Goal: Task Accomplishment & Management: Manage account settings

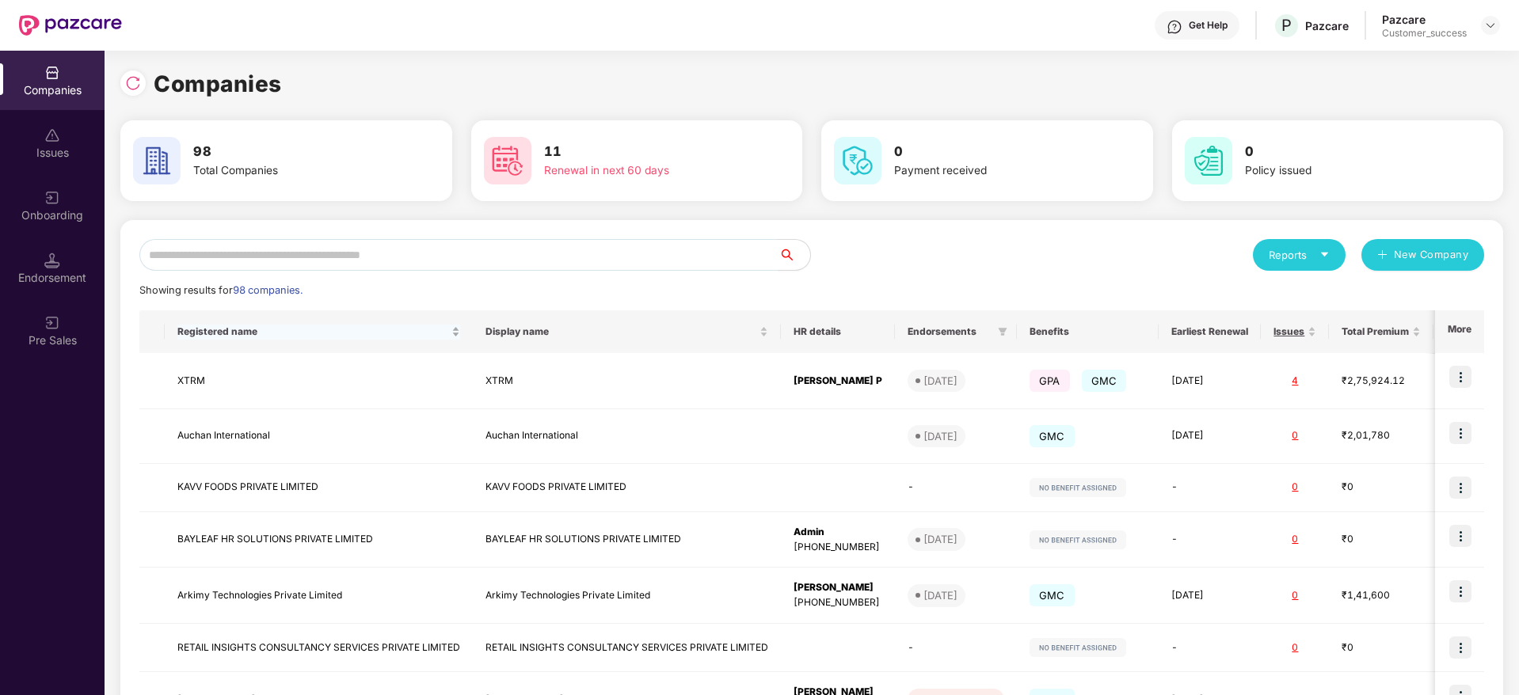
scroll to position [290, 0]
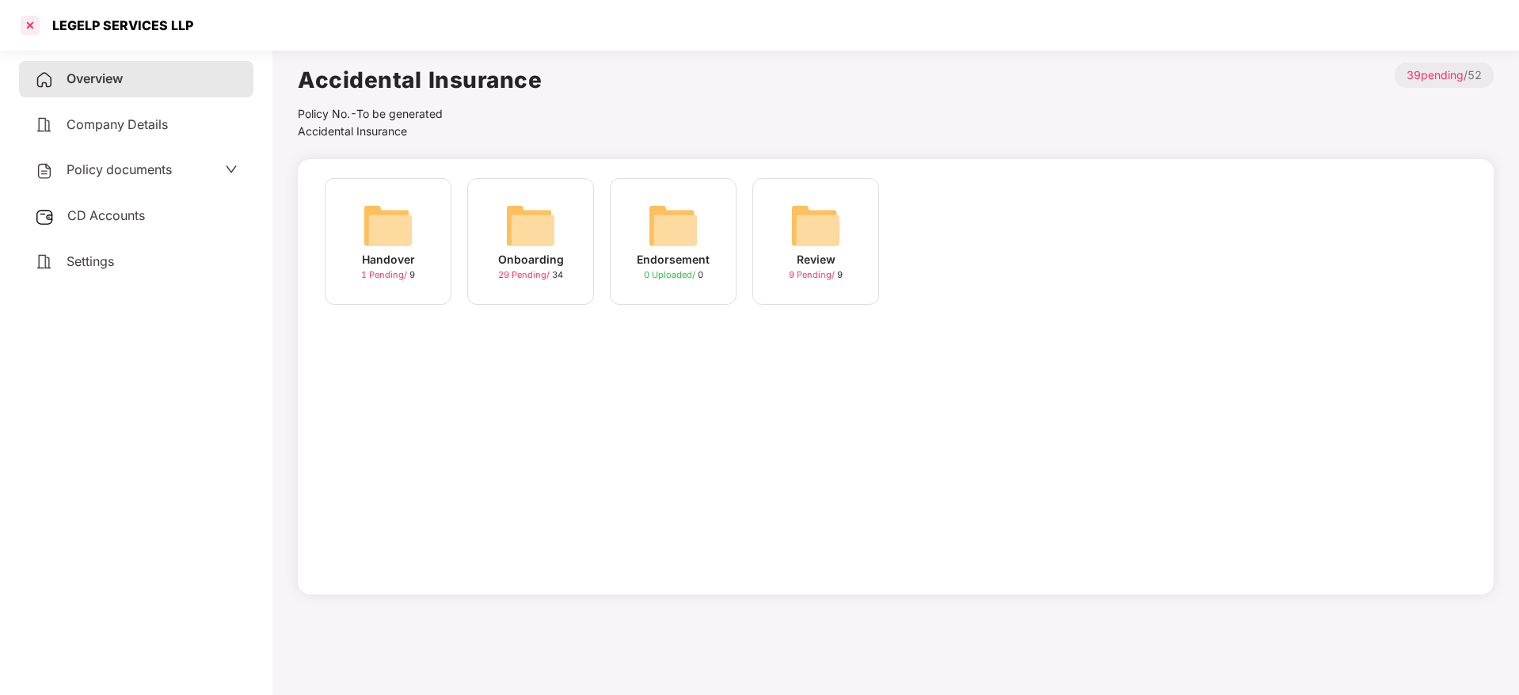
click at [32, 33] on div at bounding box center [29, 25] width 25 height 25
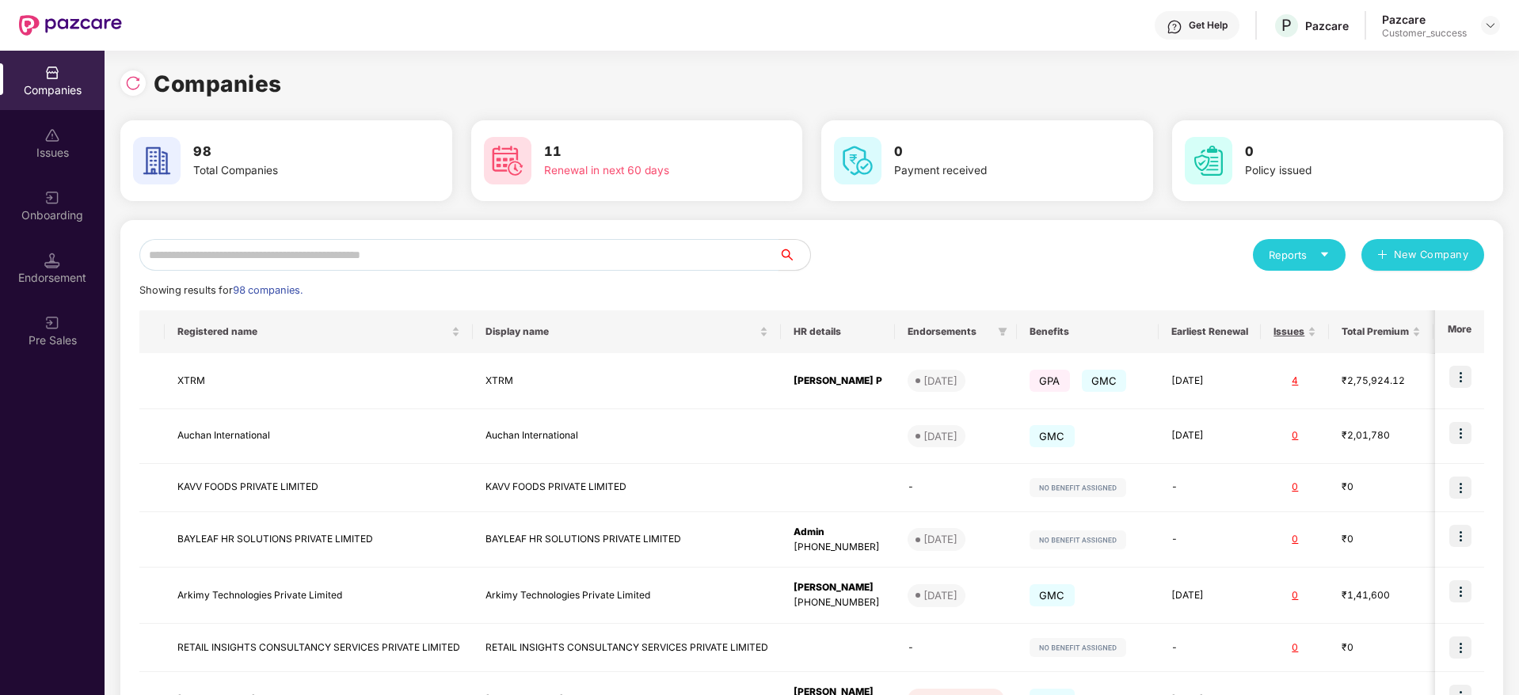
click at [250, 264] on input "text" at bounding box center [458, 255] width 639 height 32
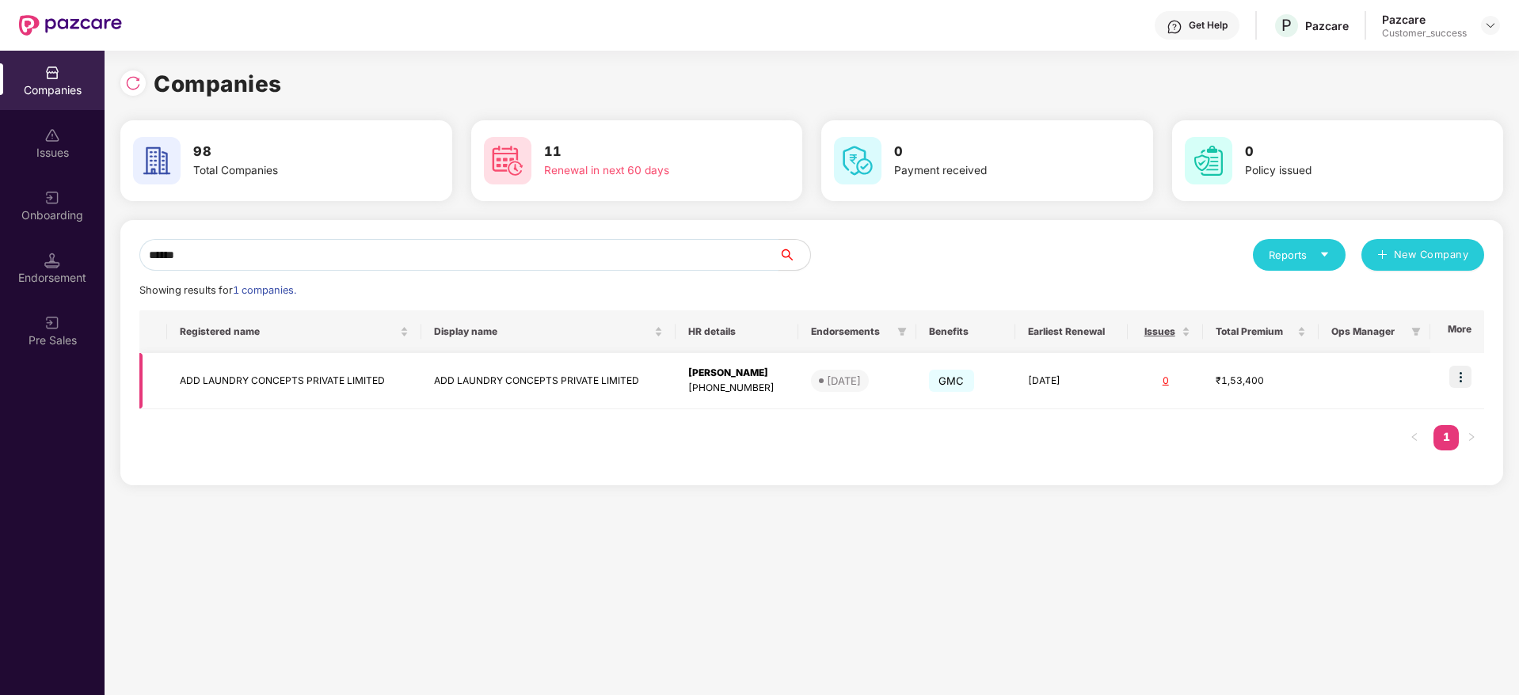
type input "******"
click at [244, 361] on td "ADD LAUNDRY CONCEPTS PRIVATE LIMITED" at bounding box center [294, 381] width 254 height 56
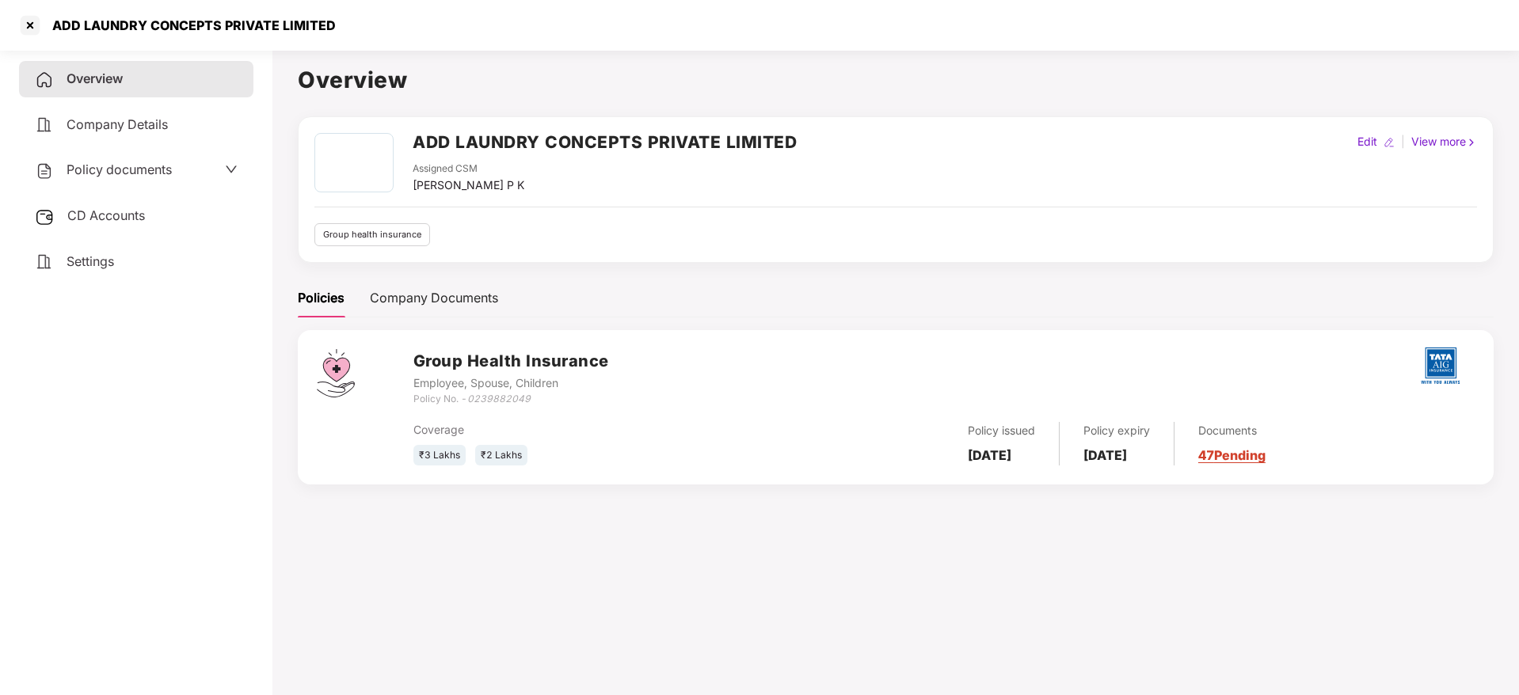
click at [139, 173] on span "Policy documents" at bounding box center [119, 170] width 105 height 16
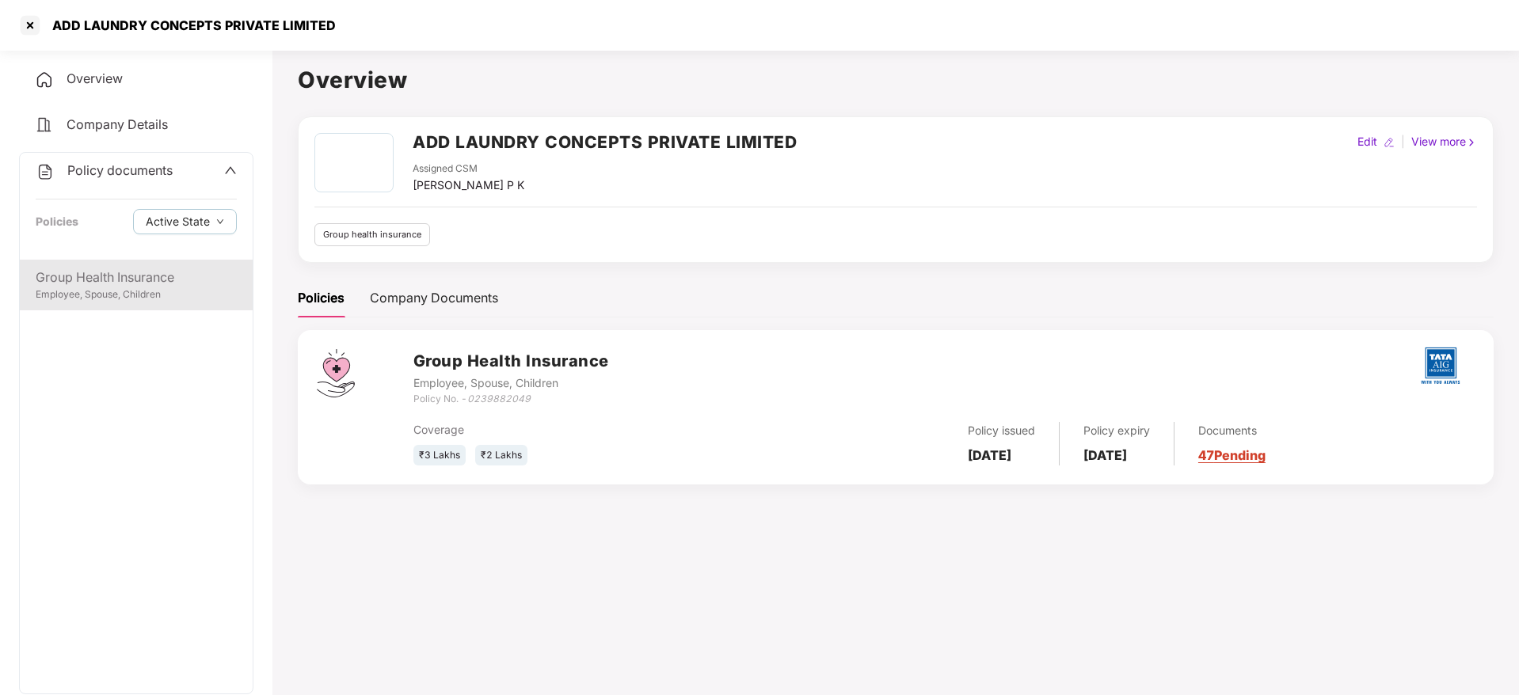
click at [128, 289] on div "Employee, Spouse, Children" at bounding box center [136, 294] width 201 height 15
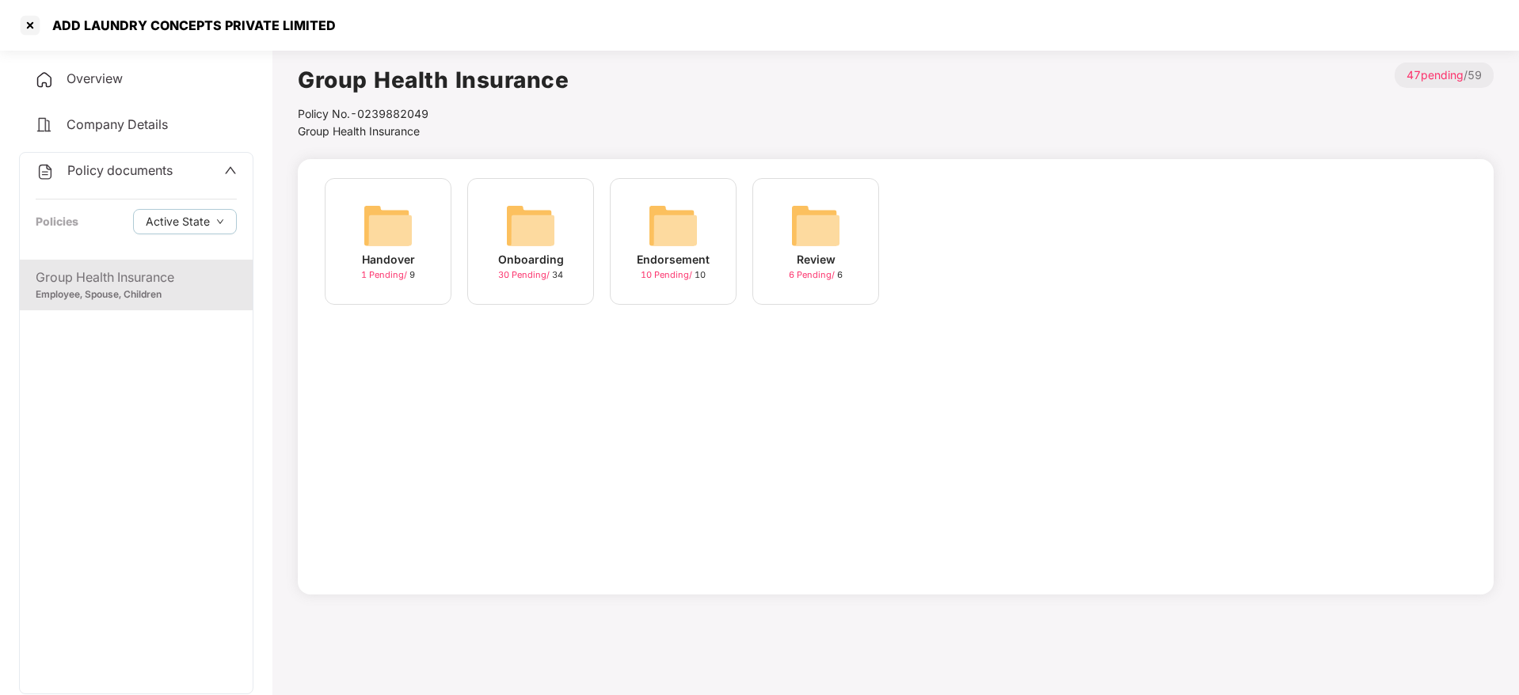
click at [517, 276] on span "30 Pending /" at bounding box center [525, 274] width 54 height 11
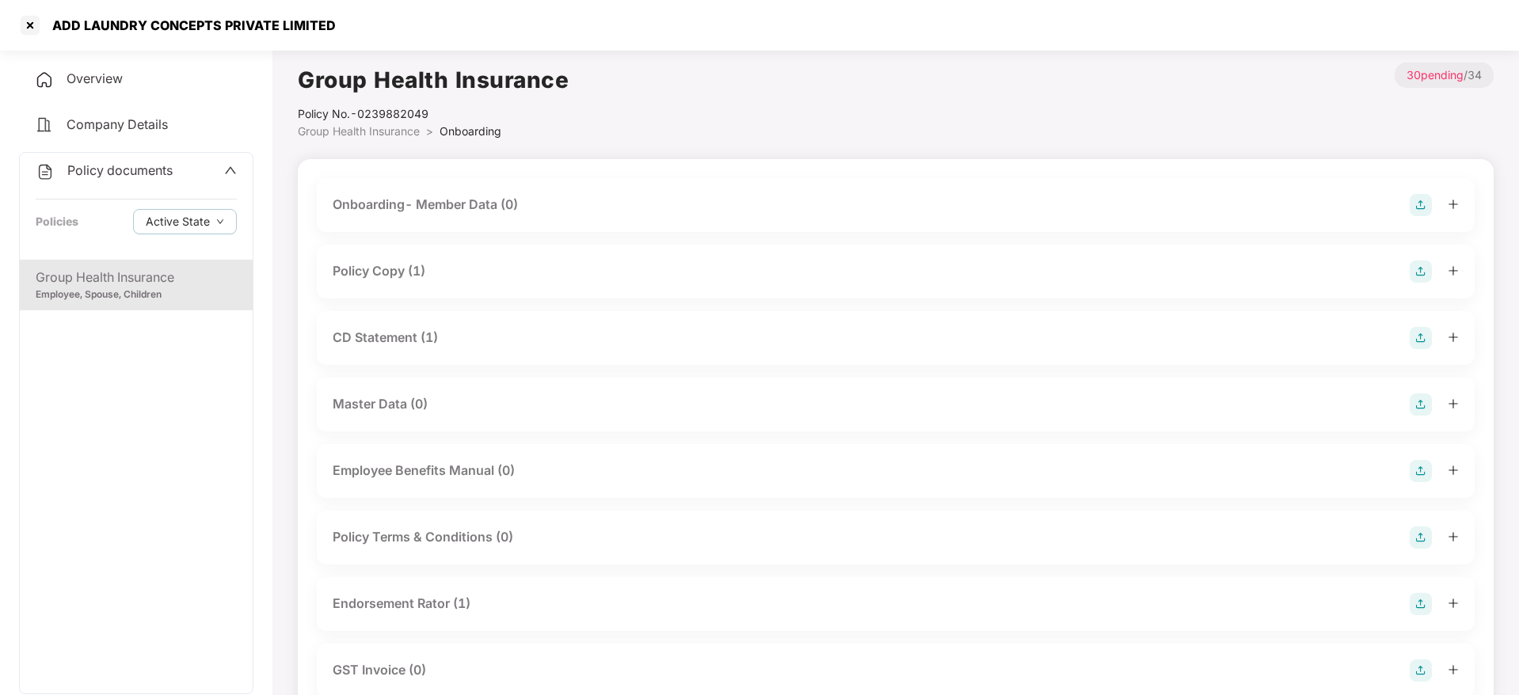
click at [430, 283] on div "Policy Copy (1)" at bounding box center [896, 272] width 1158 height 54
click at [396, 274] on div "Policy Copy (1)" at bounding box center [379, 271] width 93 height 20
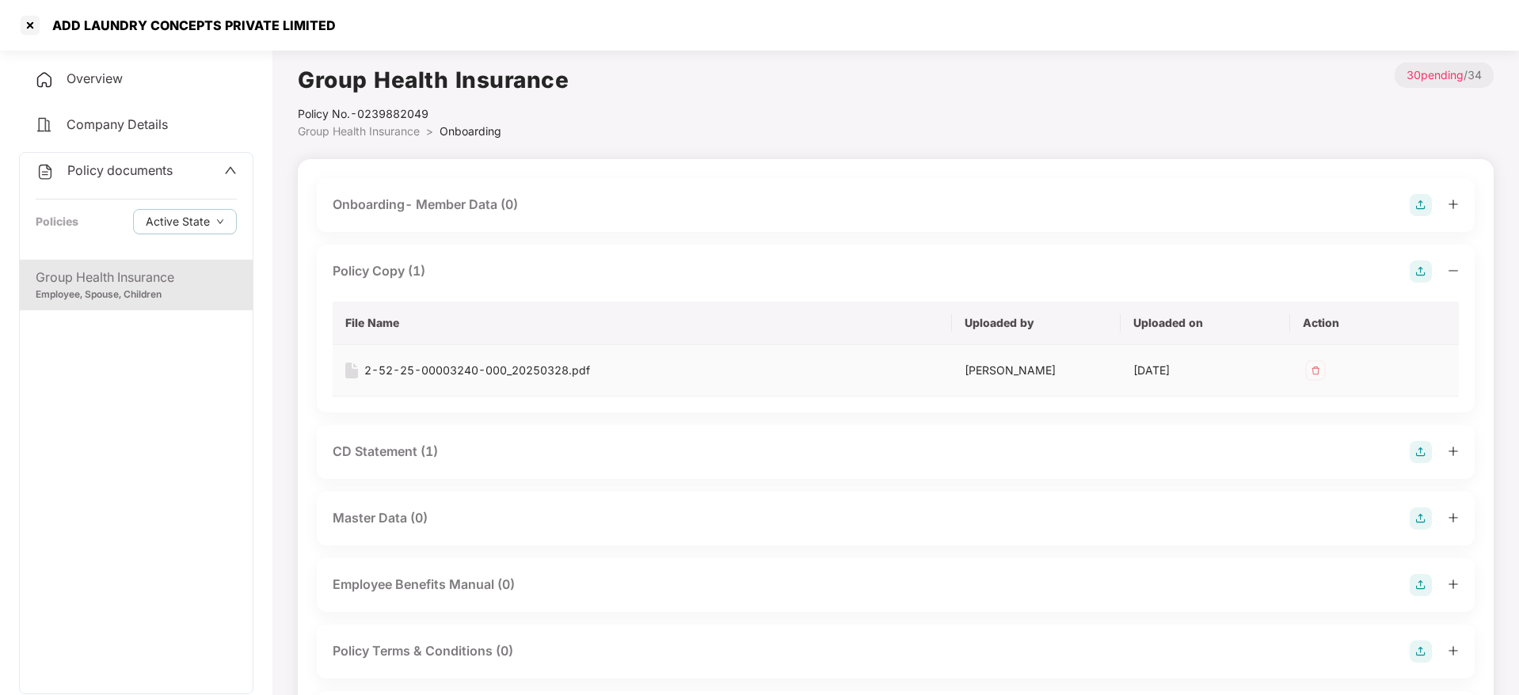
click at [479, 380] on td "2-52-25-00003240-000_20250328.pdf" at bounding box center [642, 370] width 619 height 51
click at [501, 373] on div "2-52-25-00003240-000_20250328.pdf" at bounding box center [477, 370] width 226 height 17
click at [25, 15] on div at bounding box center [29, 25] width 25 height 25
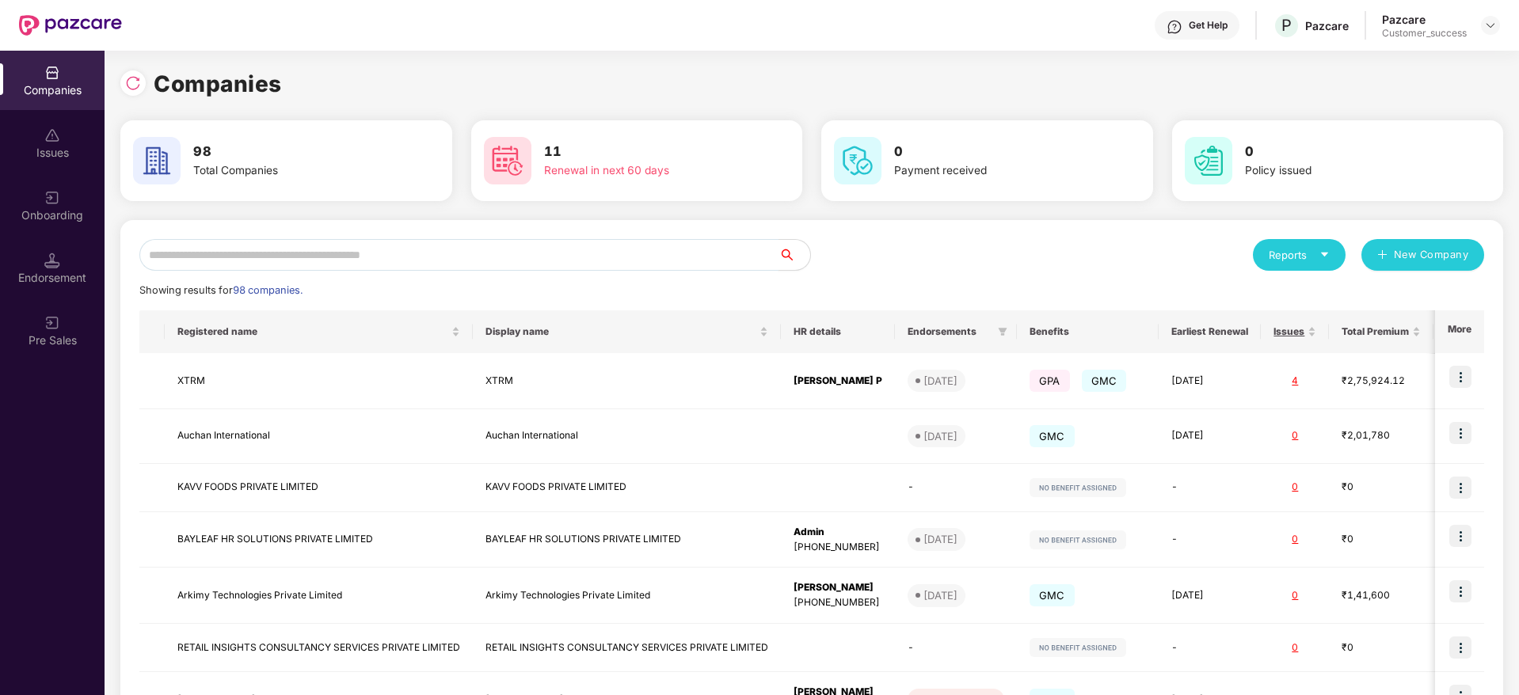
click at [256, 245] on input "text" at bounding box center [458, 255] width 639 height 32
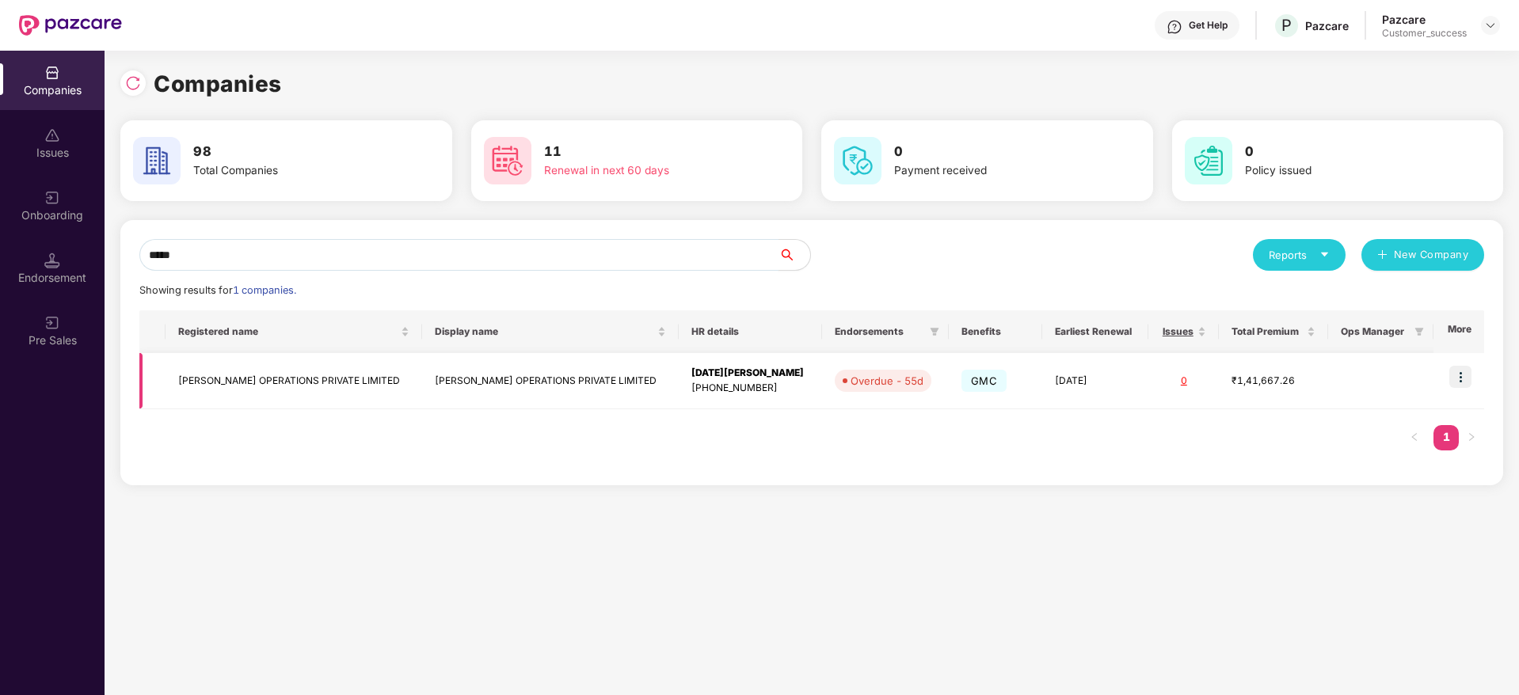
type input "*****"
click at [1466, 379] on img at bounding box center [1460, 377] width 22 height 22
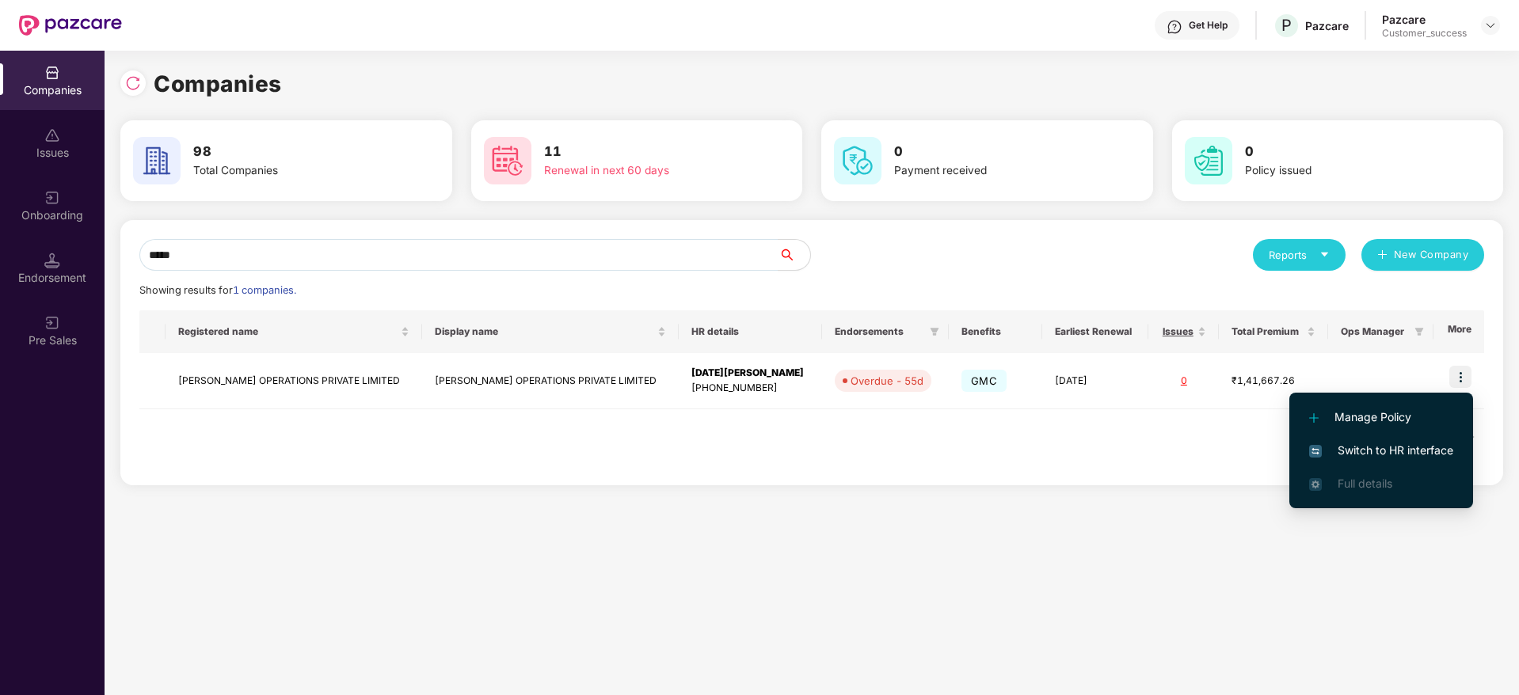
click at [1352, 451] on span "Switch to HR interface" at bounding box center [1381, 450] width 144 height 17
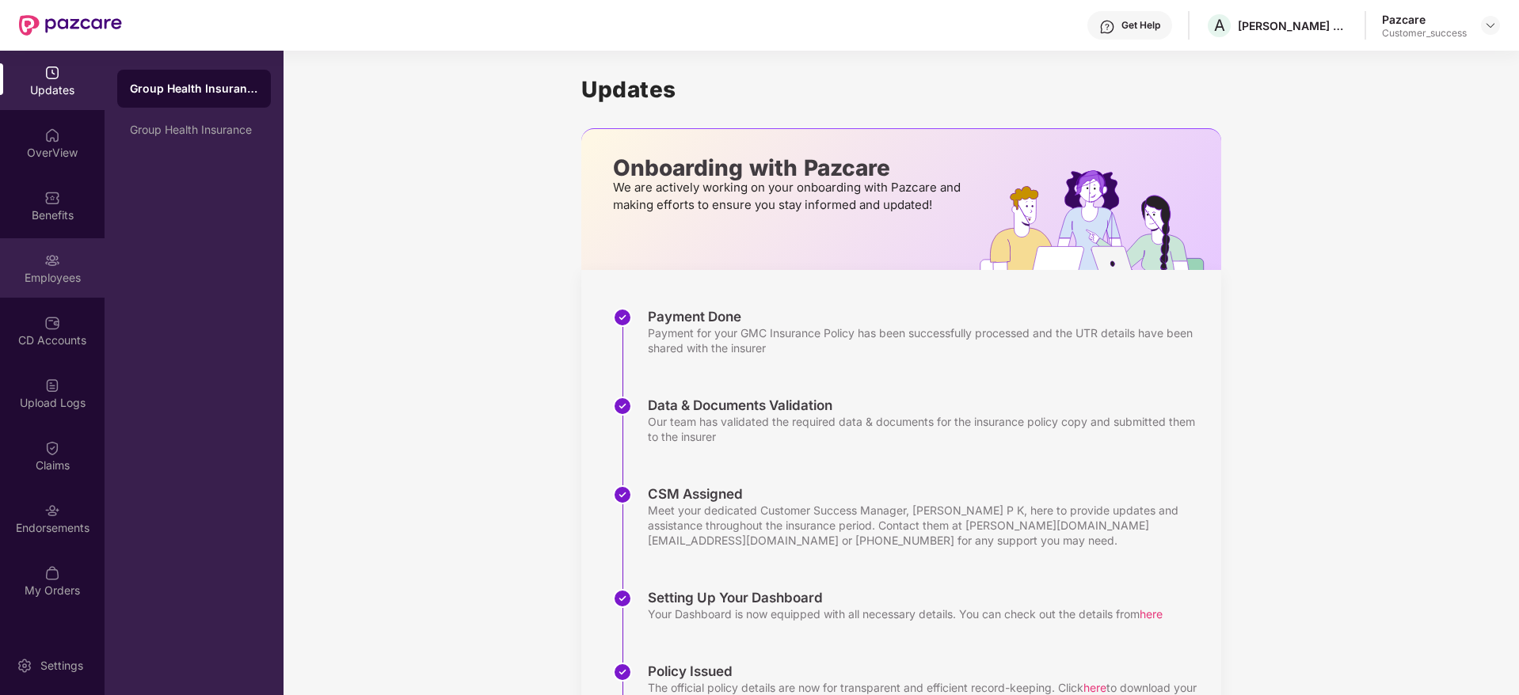
click at [39, 283] on div "Employees" at bounding box center [52, 278] width 105 height 16
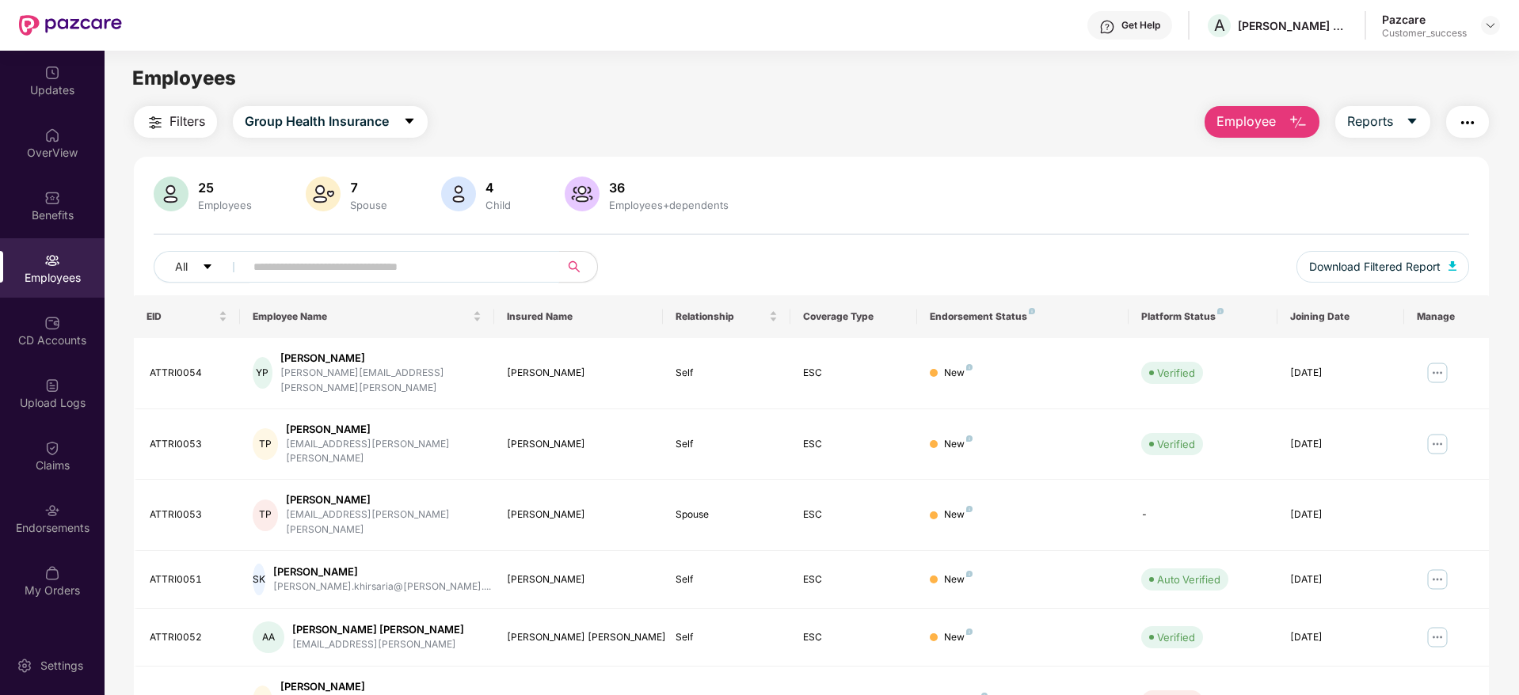
click at [250, 278] on span at bounding box center [396, 267] width 325 height 32
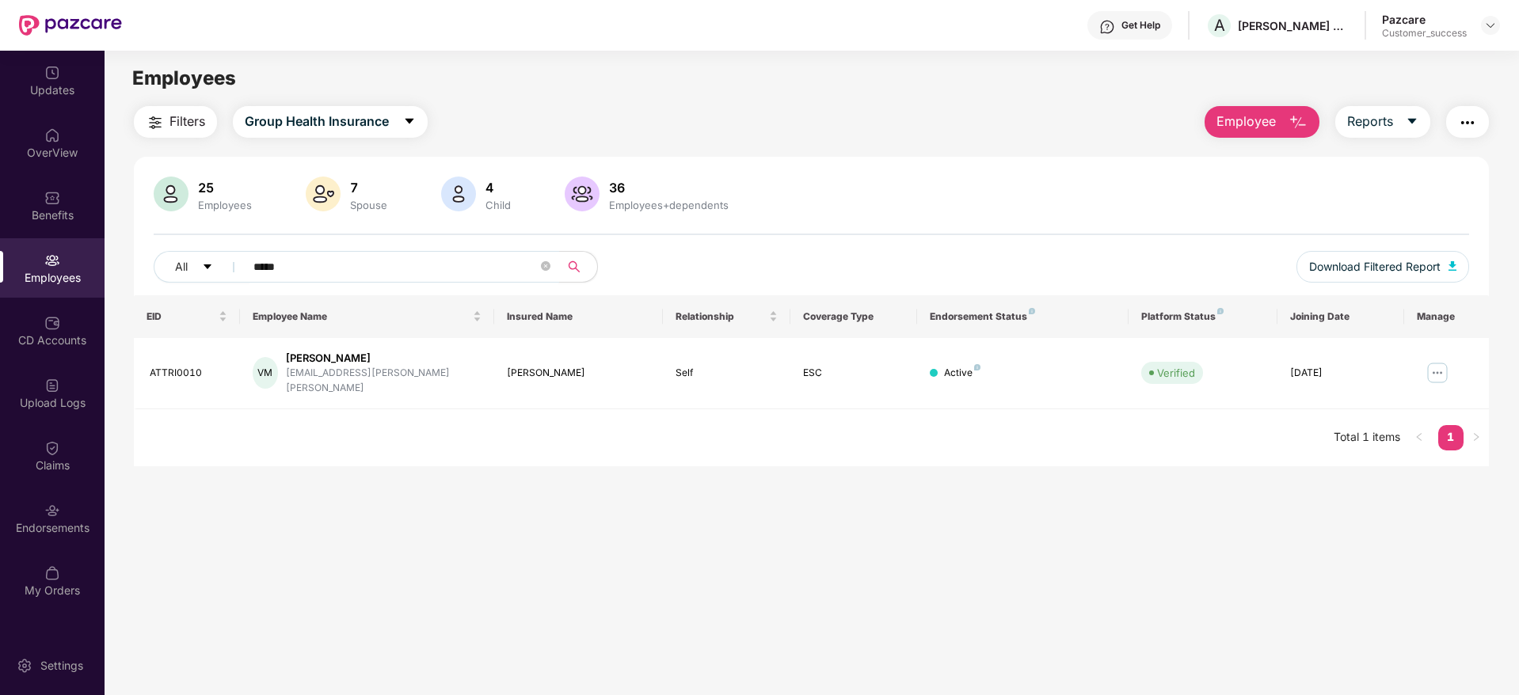
type input "*****"
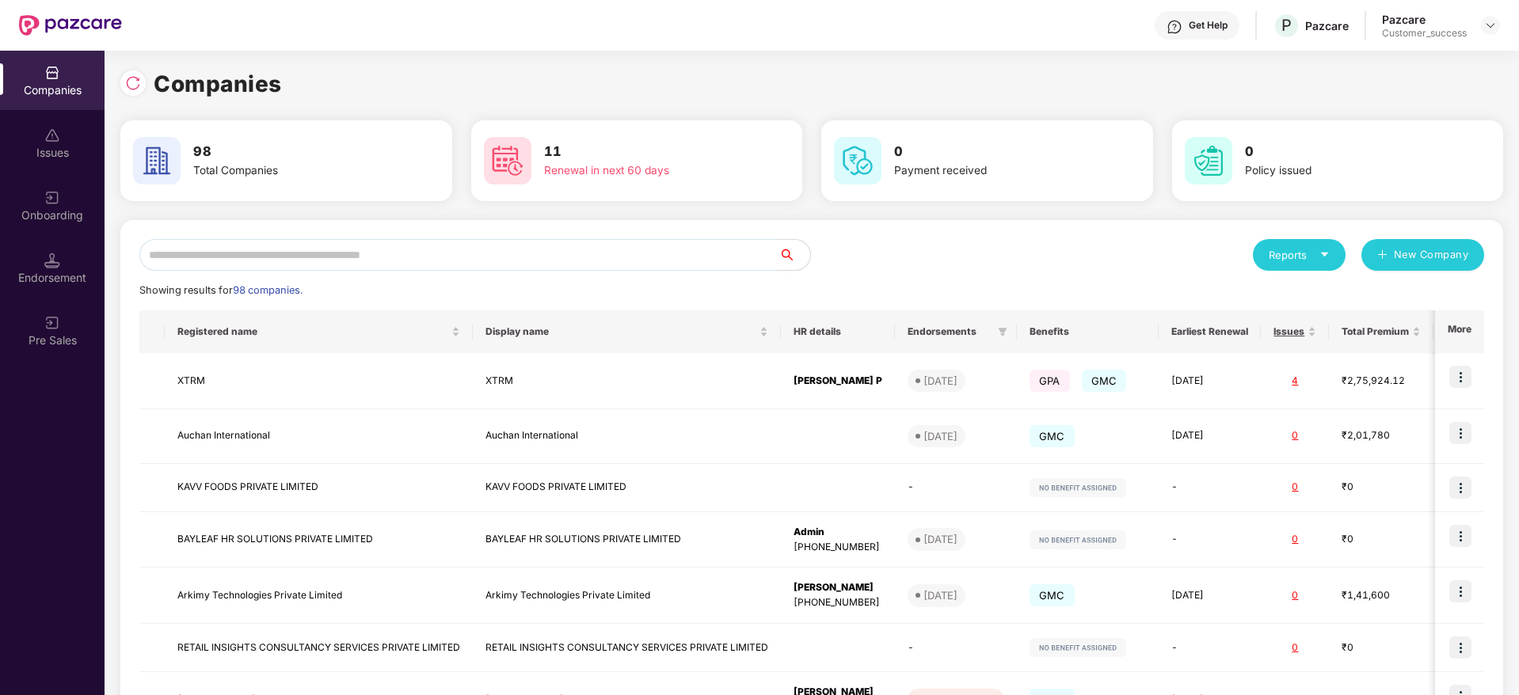
click at [221, 254] on input "text" at bounding box center [458, 255] width 639 height 32
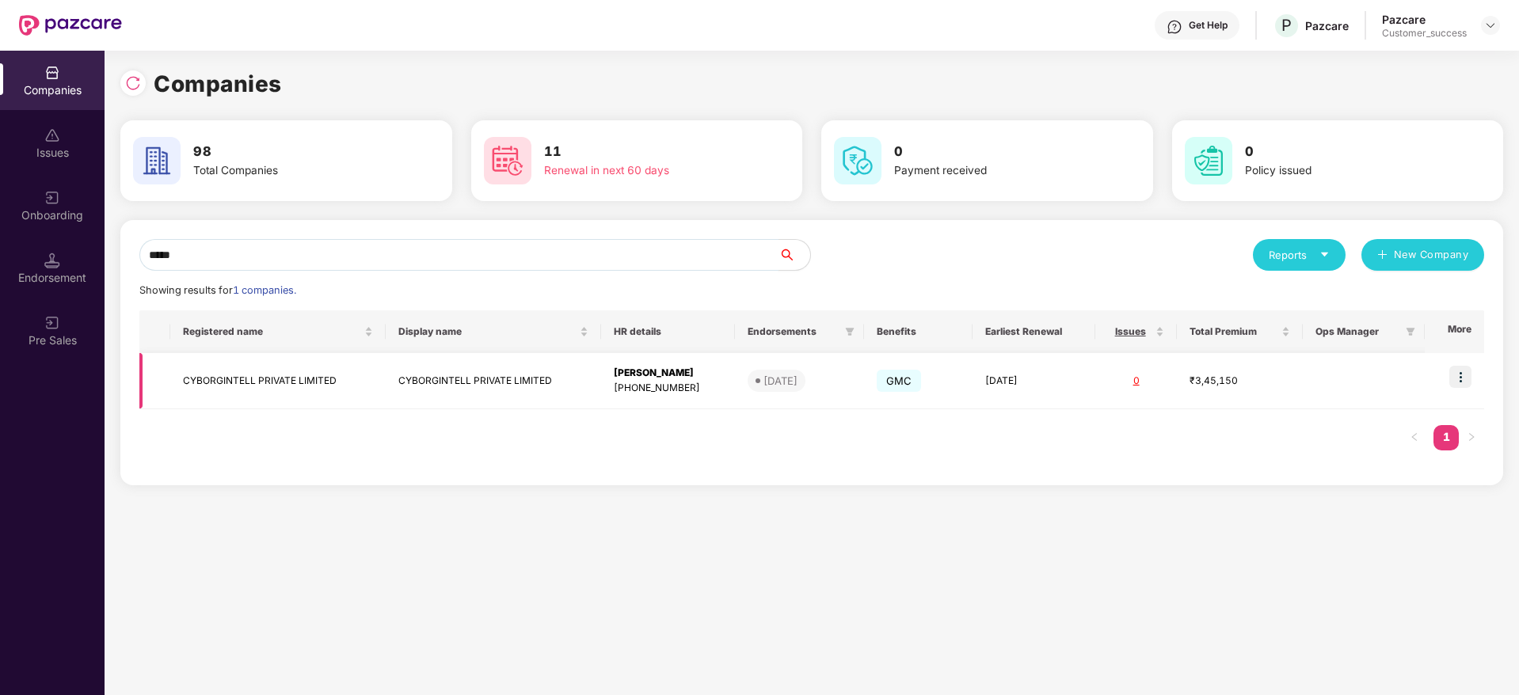
type input "*****"
click at [432, 390] on td "CYBORGINTELL PRIVATE LIMITED" at bounding box center [493, 381] width 215 height 56
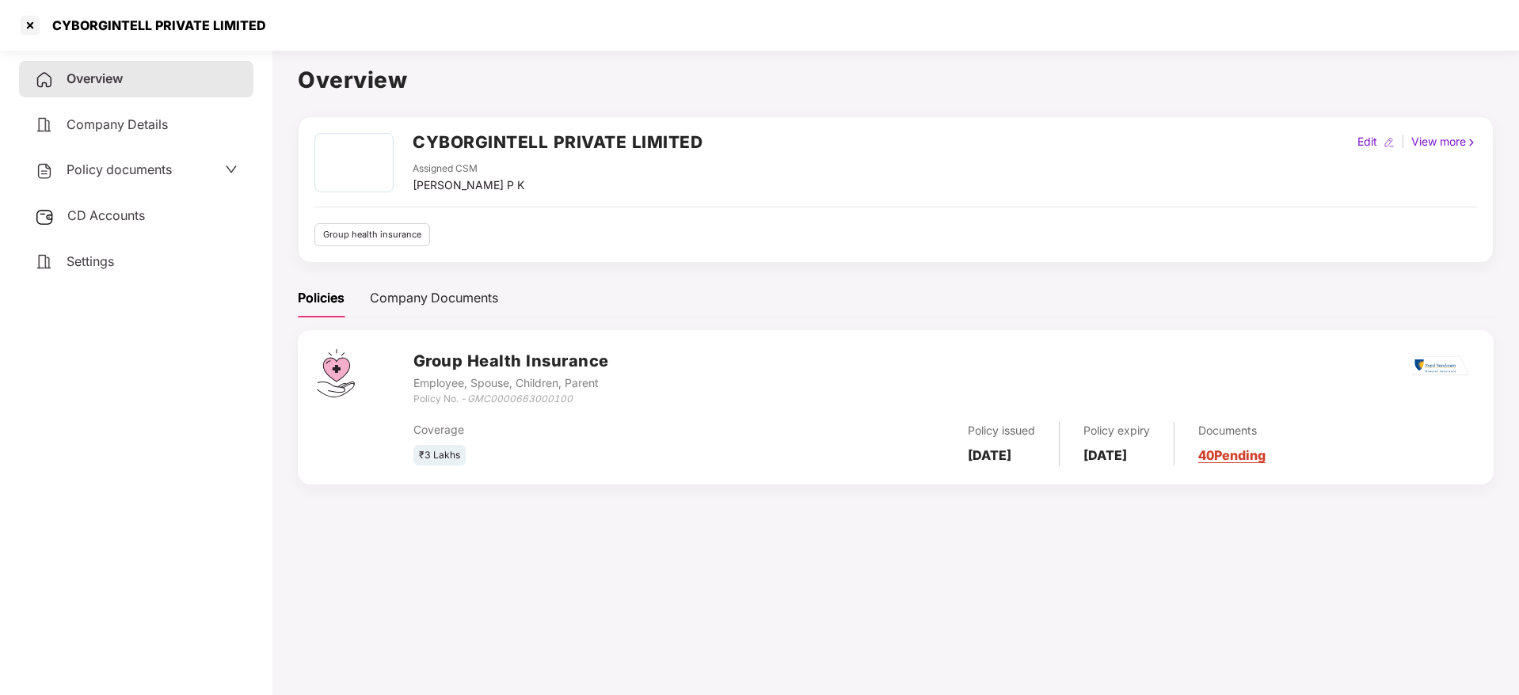
click at [110, 179] on div "Policy documents" at bounding box center [103, 170] width 137 height 21
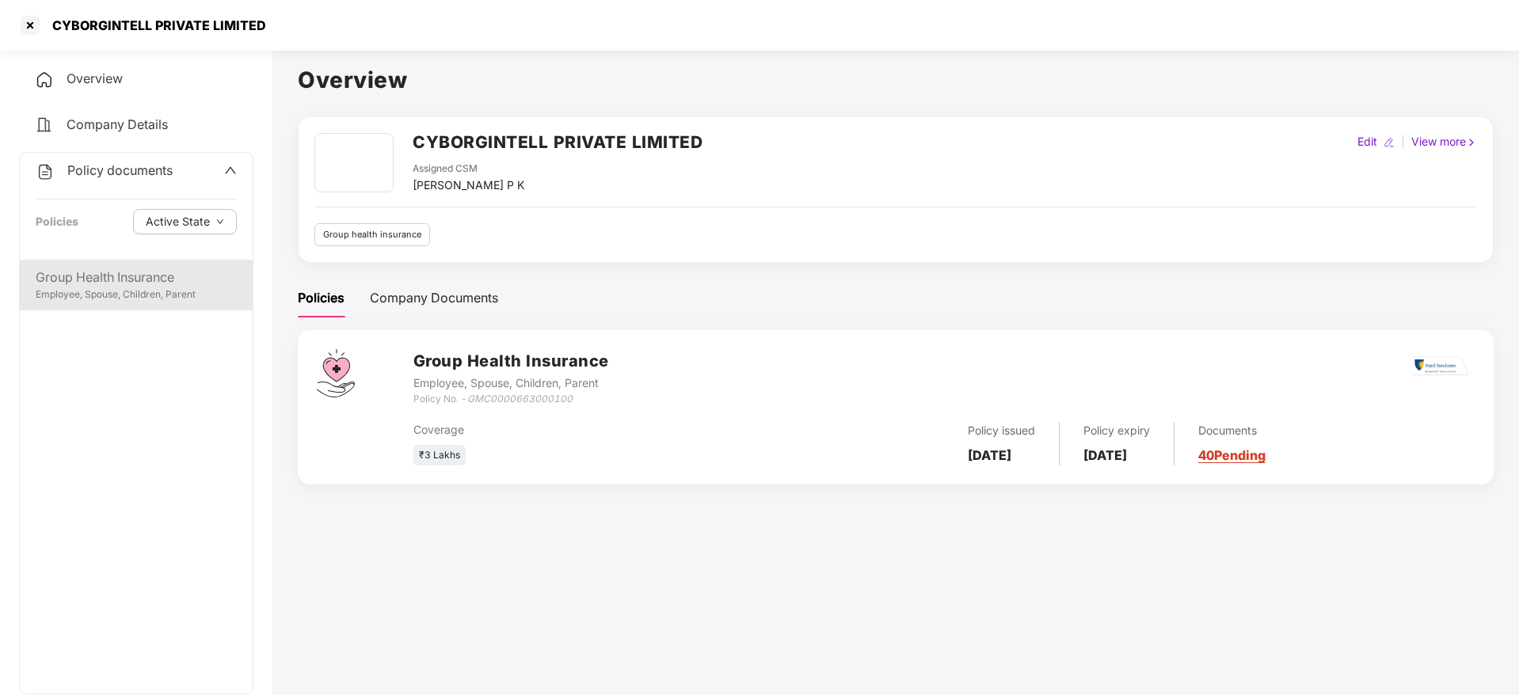
click at [94, 272] on div "Group Health Insurance" at bounding box center [136, 278] width 201 height 20
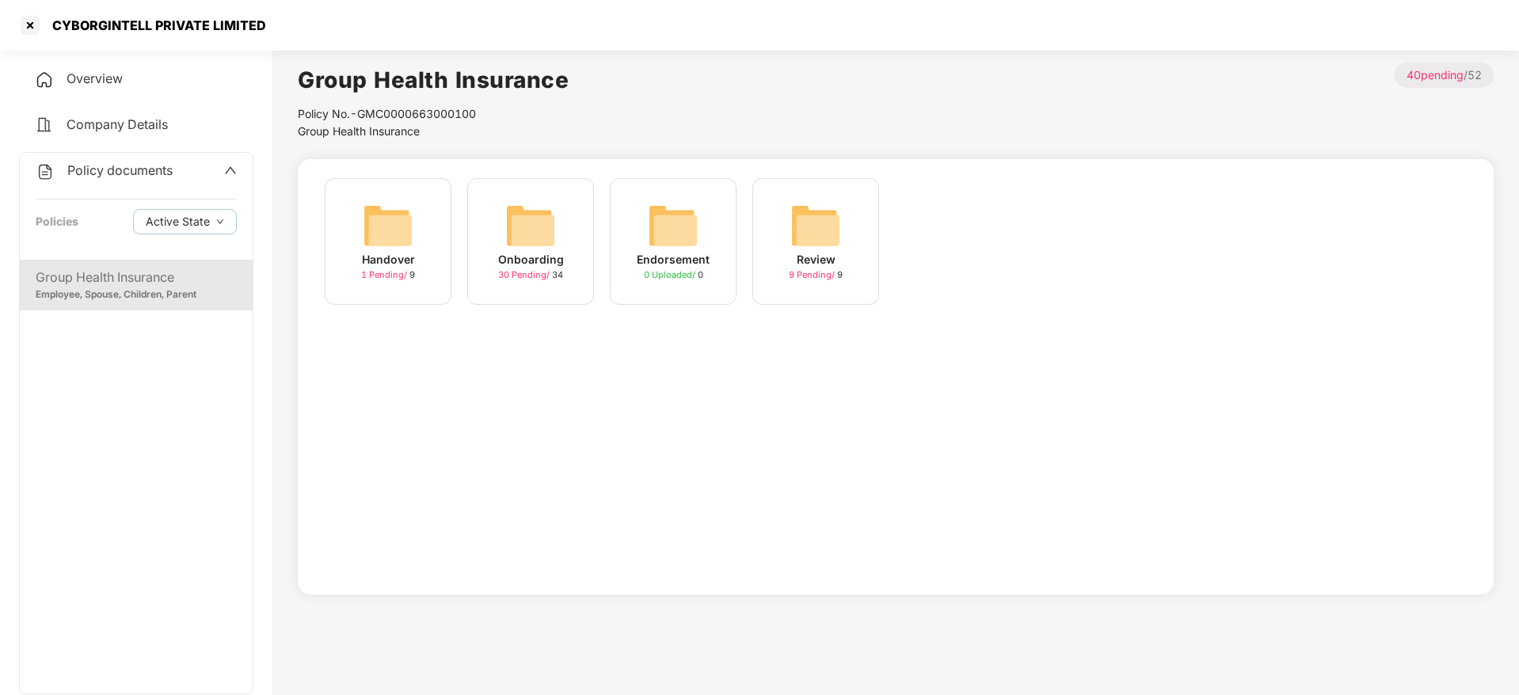
click at [527, 207] on img at bounding box center [530, 225] width 51 height 51
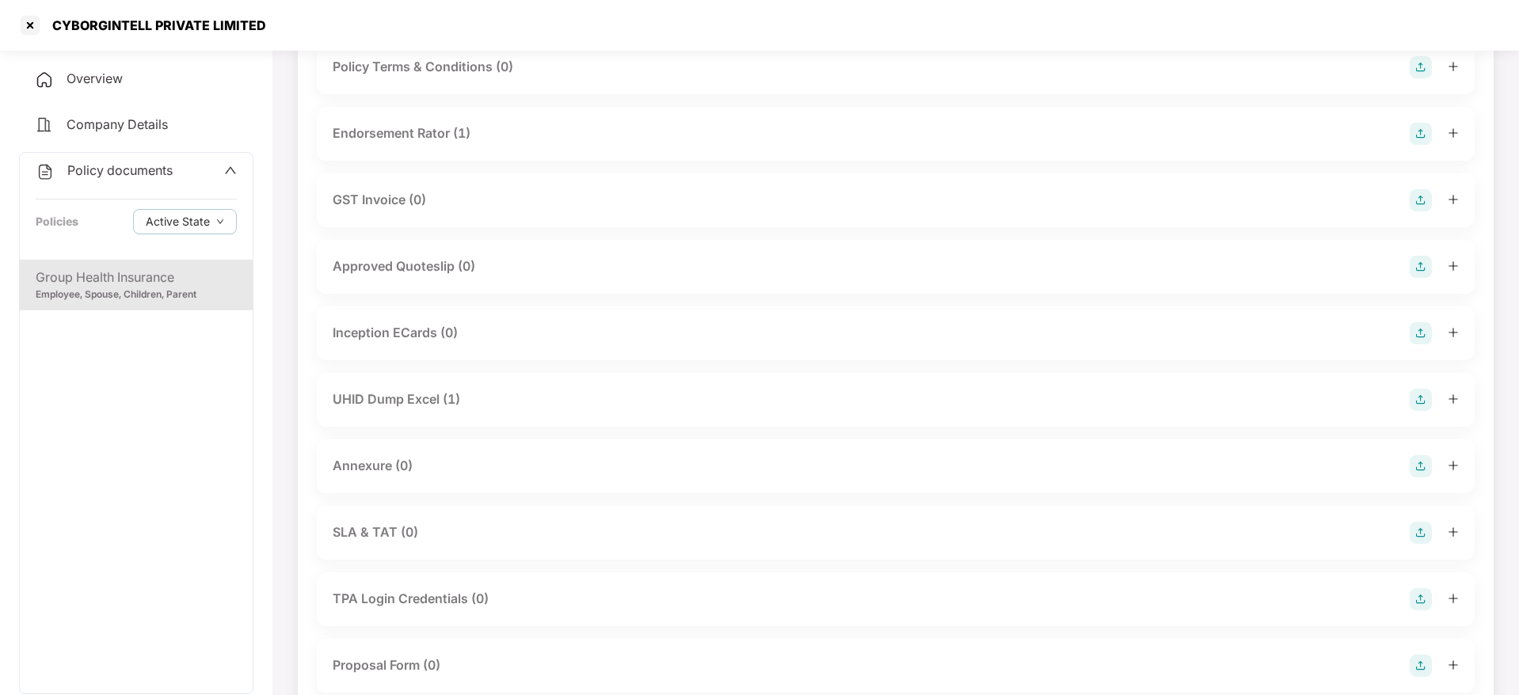
scroll to position [530, 0]
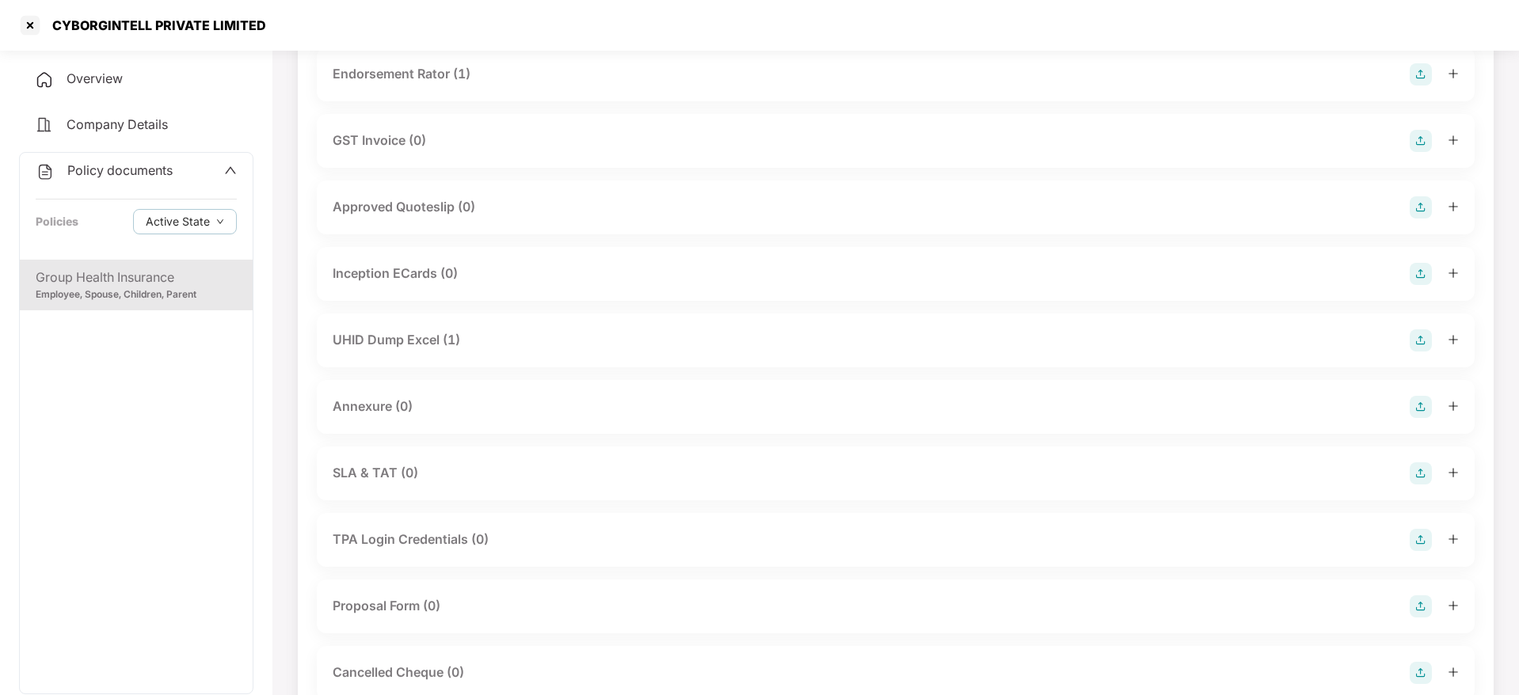
click at [378, 407] on div "Annexure (0)" at bounding box center [373, 407] width 80 height 20
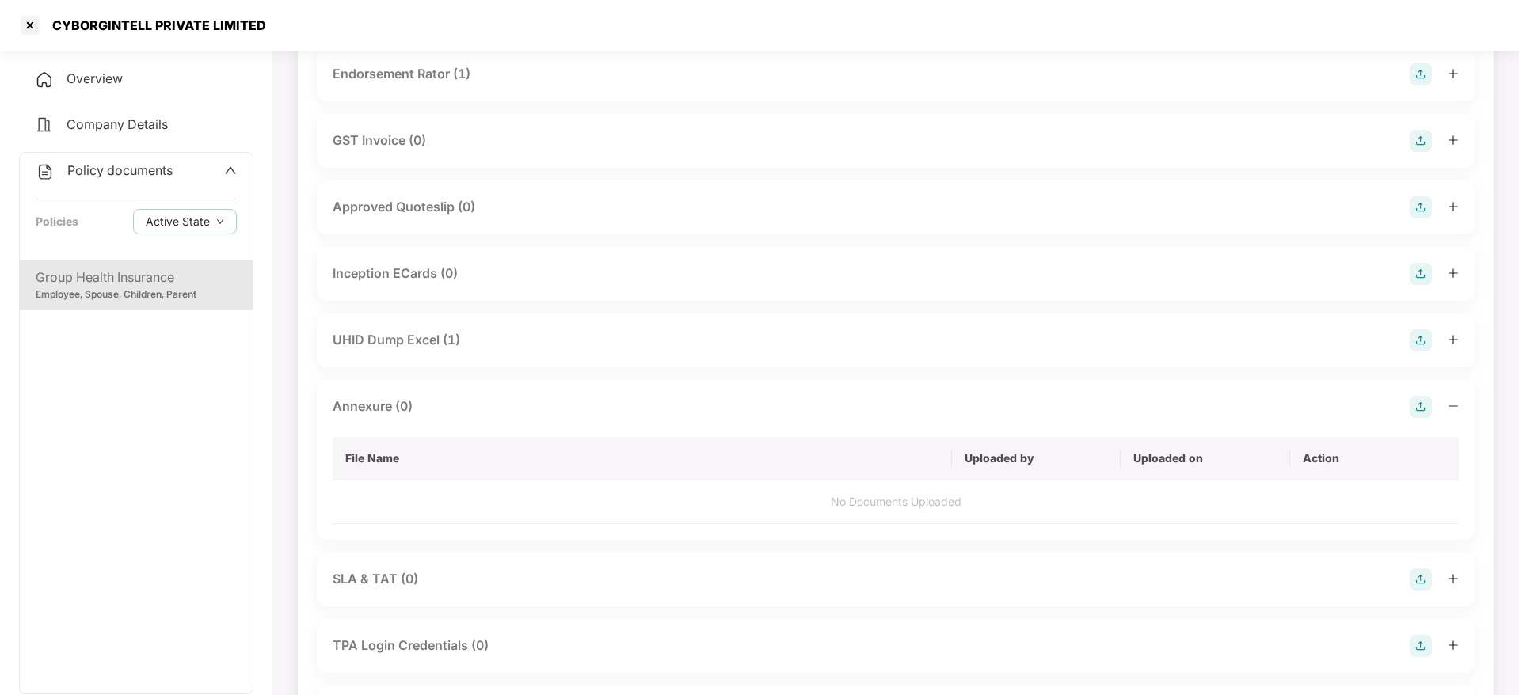
click at [1420, 401] on img at bounding box center [1420, 407] width 22 height 22
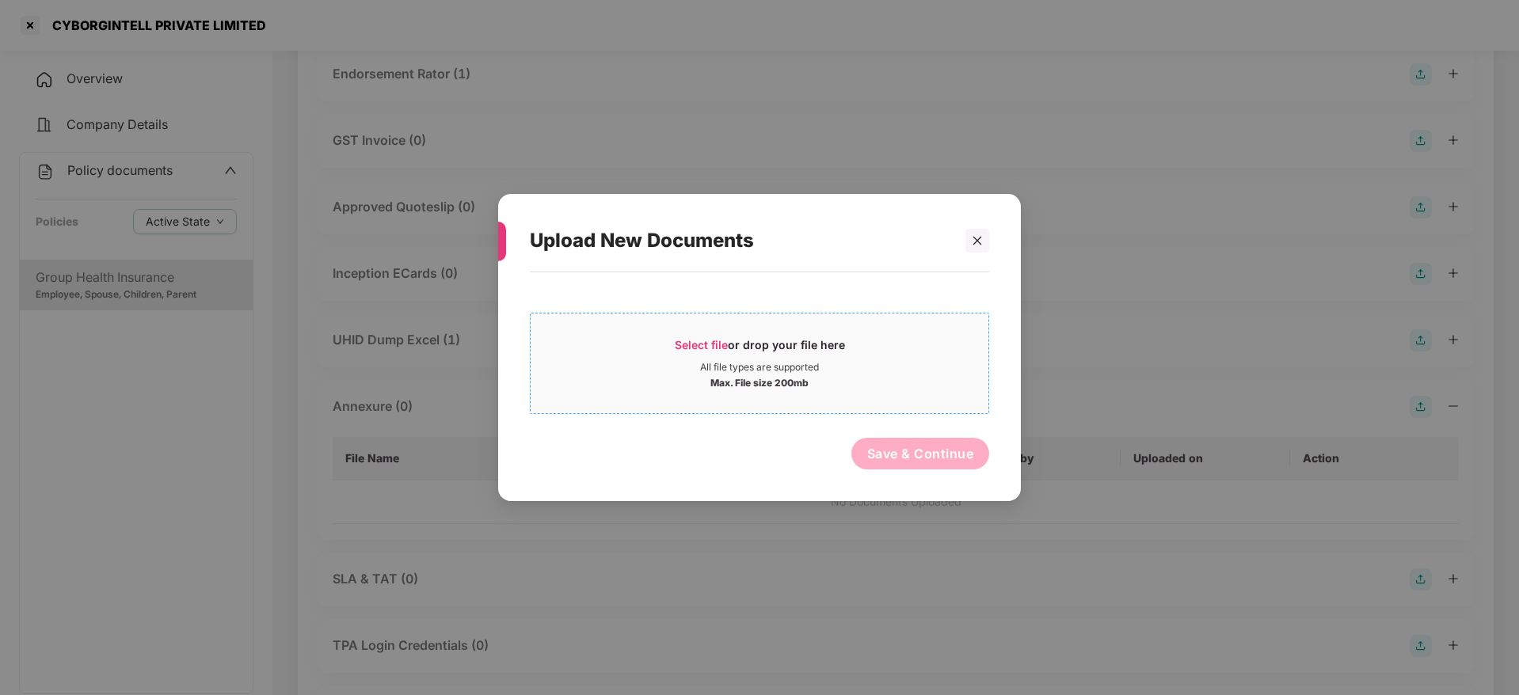
click at [695, 350] on span "Select file" at bounding box center [701, 344] width 53 height 13
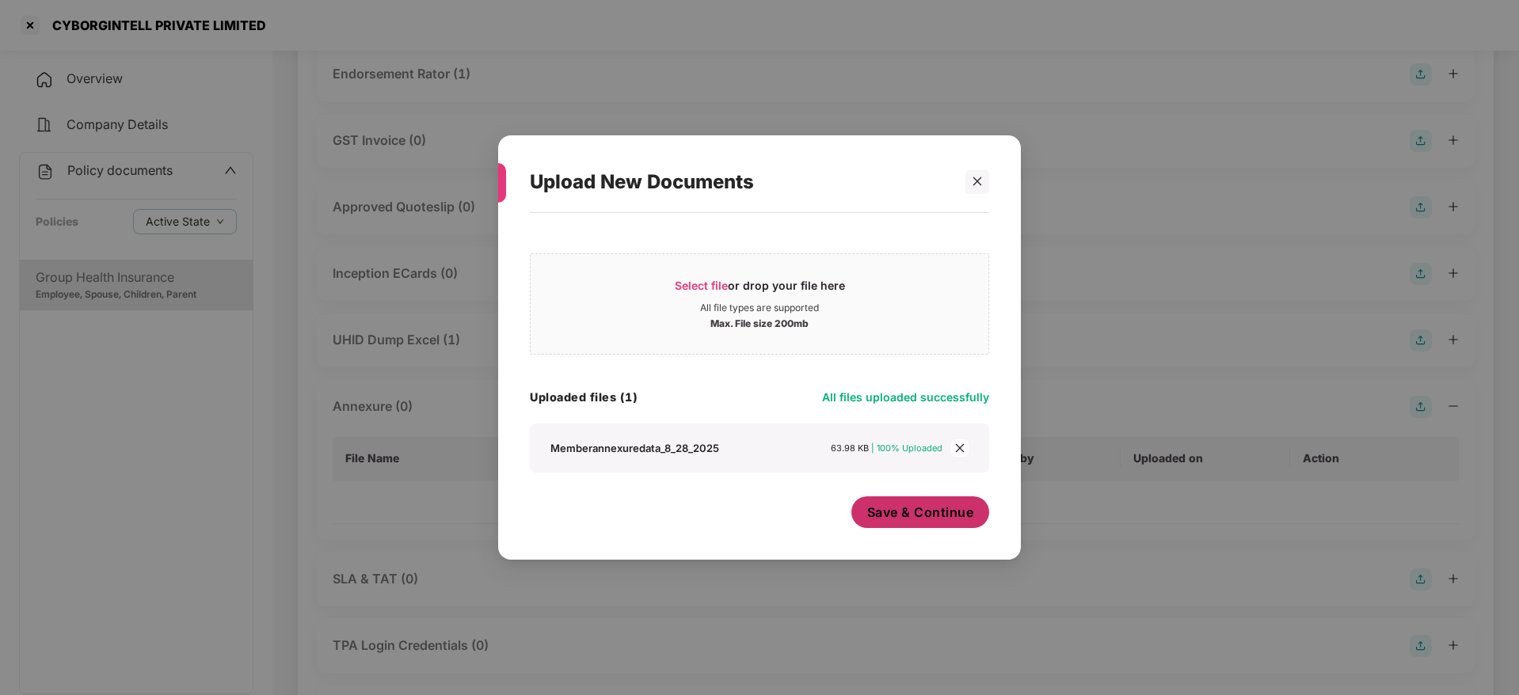
click at [892, 509] on span "Save & Continue" at bounding box center [920, 512] width 107 height 17
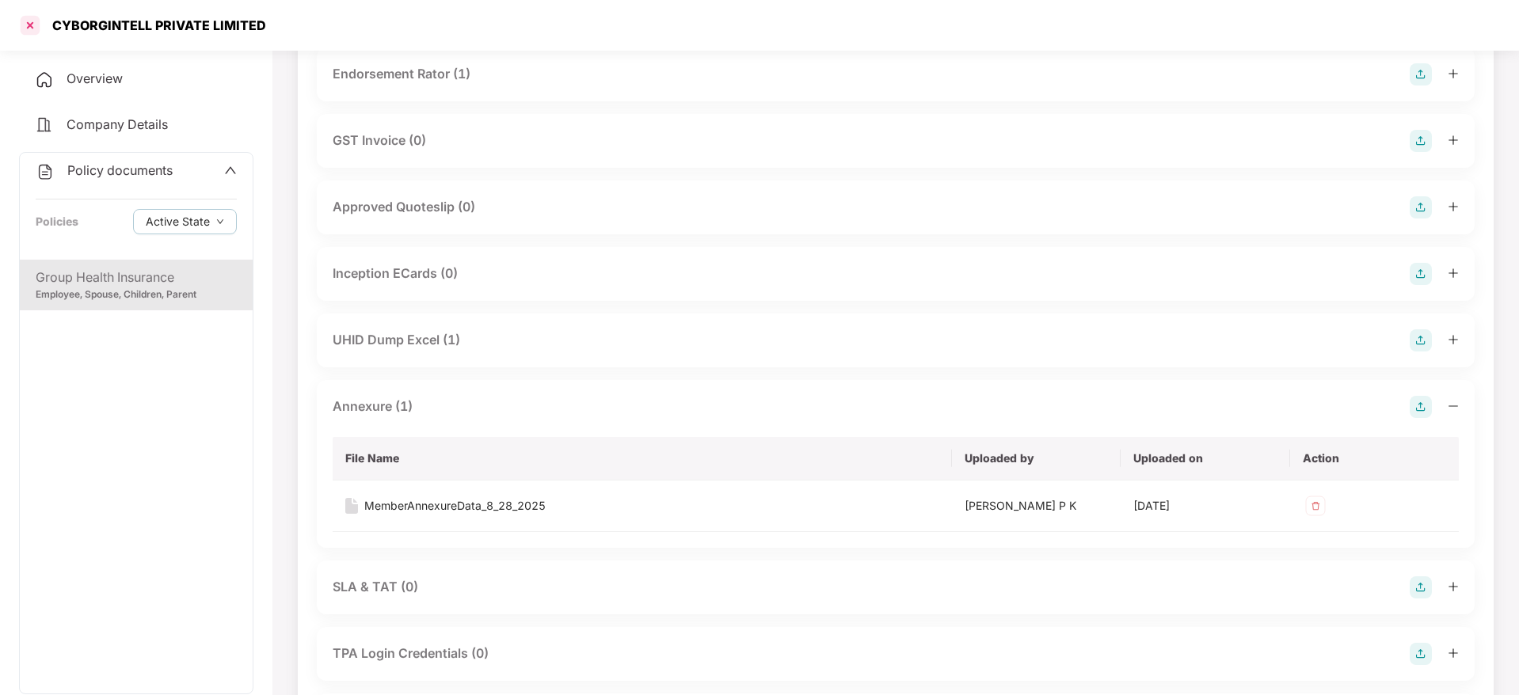
click at [24, 25] on div at bounding box center [29, 25] width 25 height 25
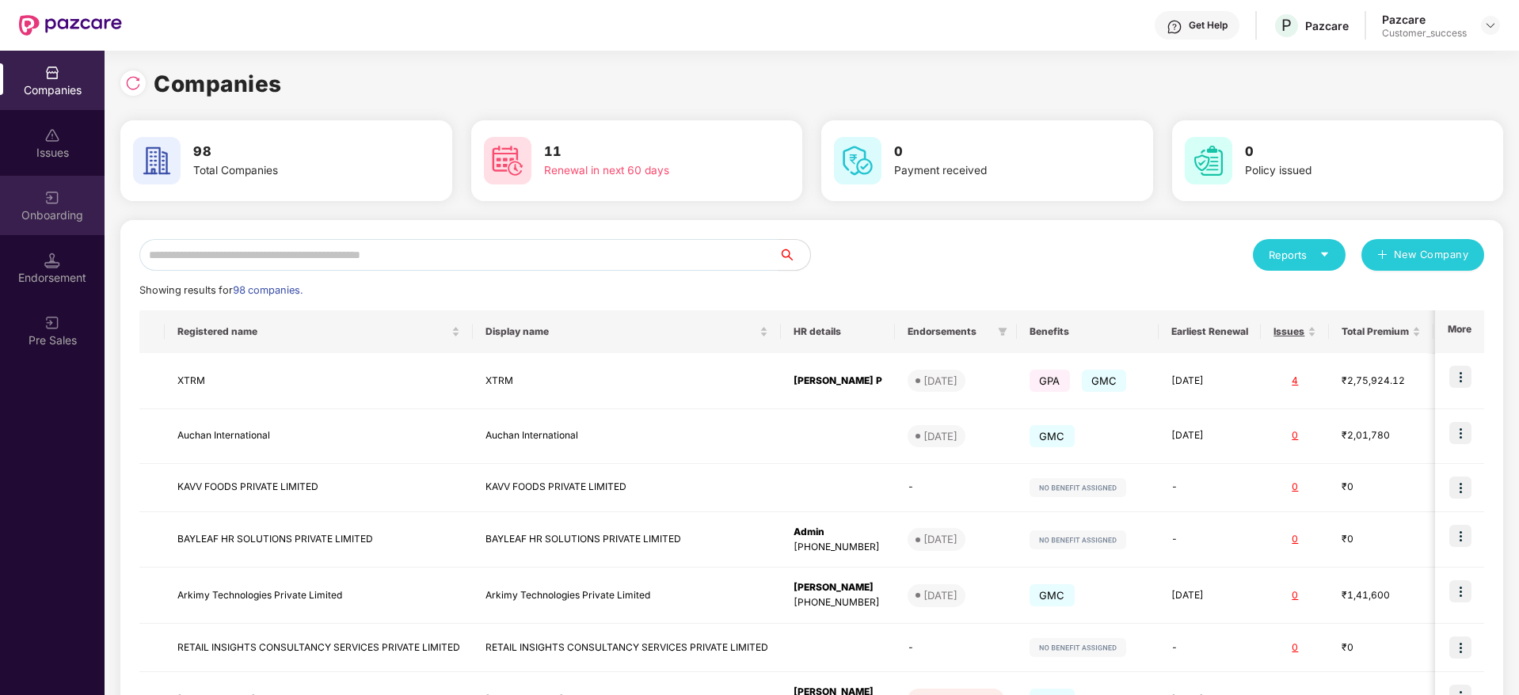
click at [50, 221] on div "Onboarding" at bounding box center [52, 215] width 105 height 16
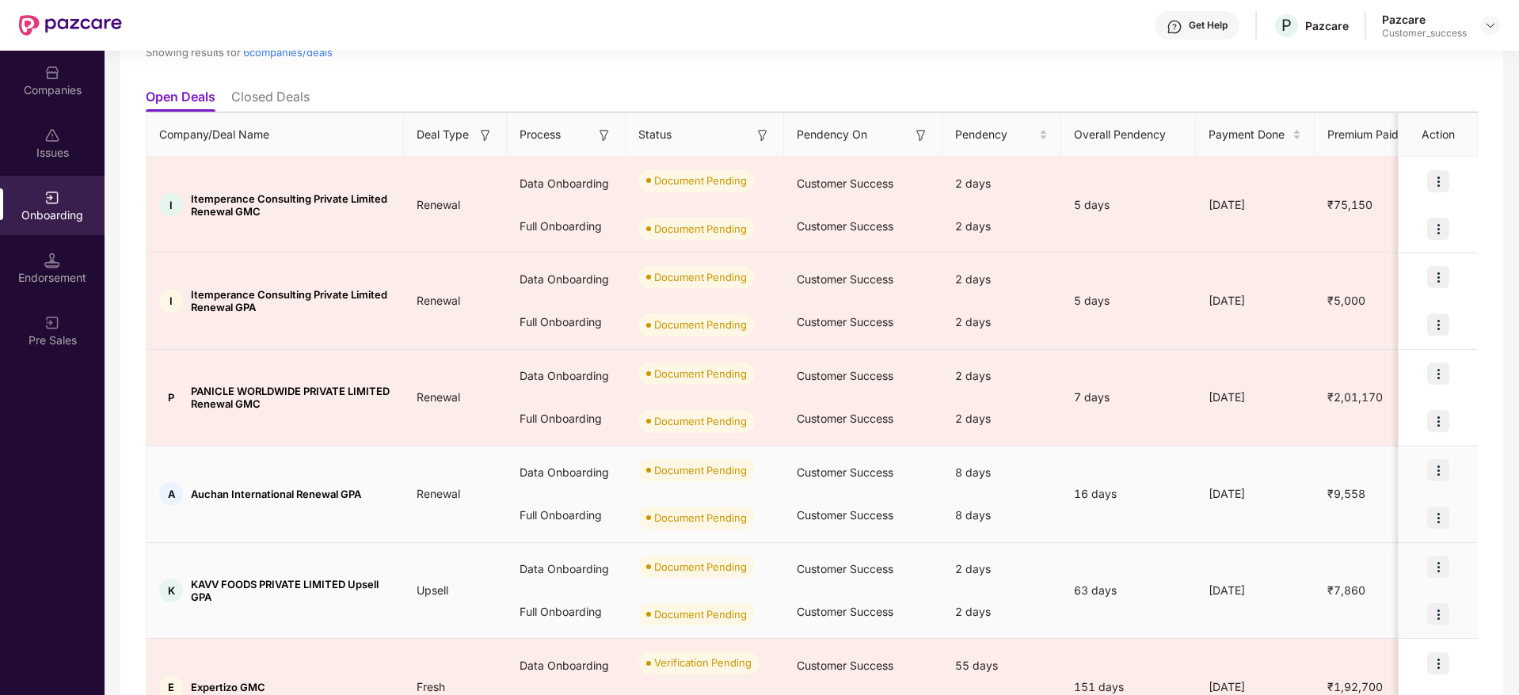
scroll to position [246, 0]
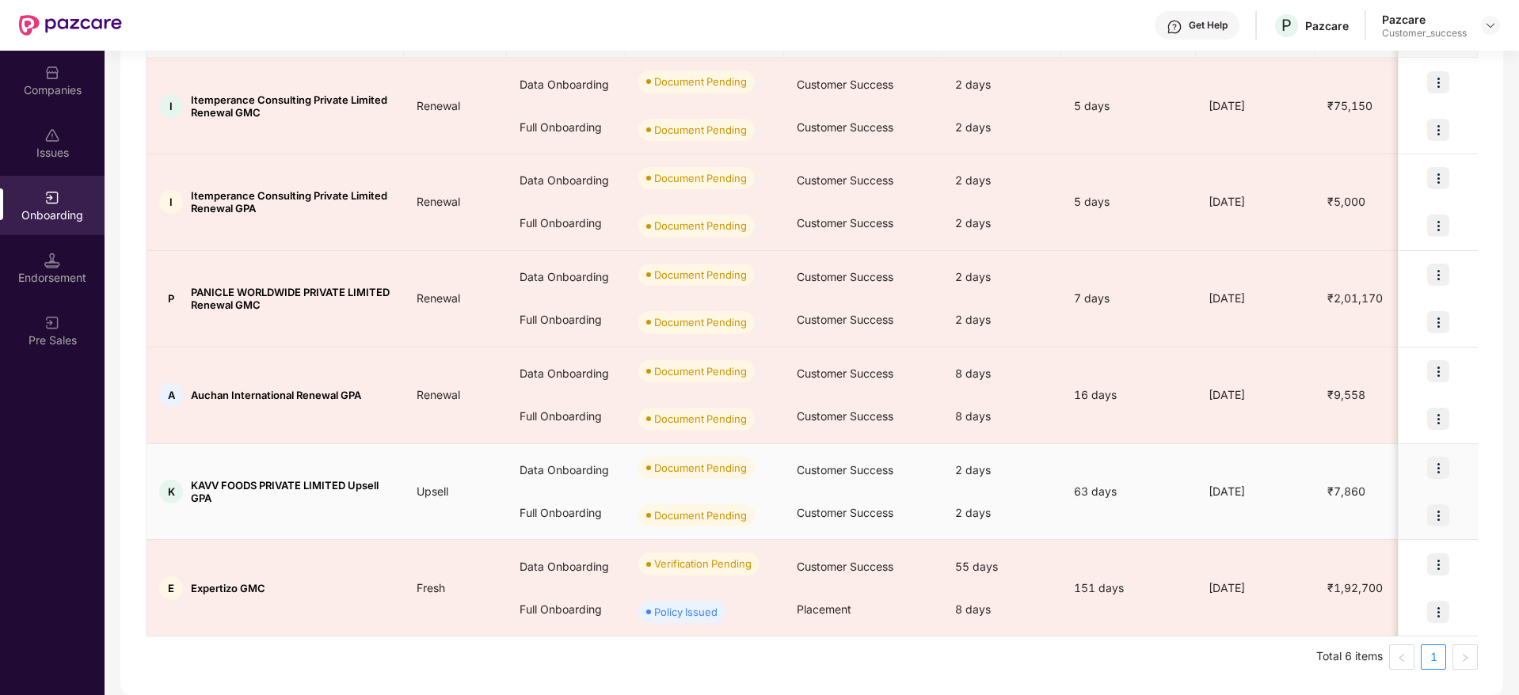
click at [1440, 464] on img at bounding box center [1438, 468] width 22 height 22
click at [1386, 512] on span "Upload Documents" at bounding box center [1363, 508] width 131 height 17
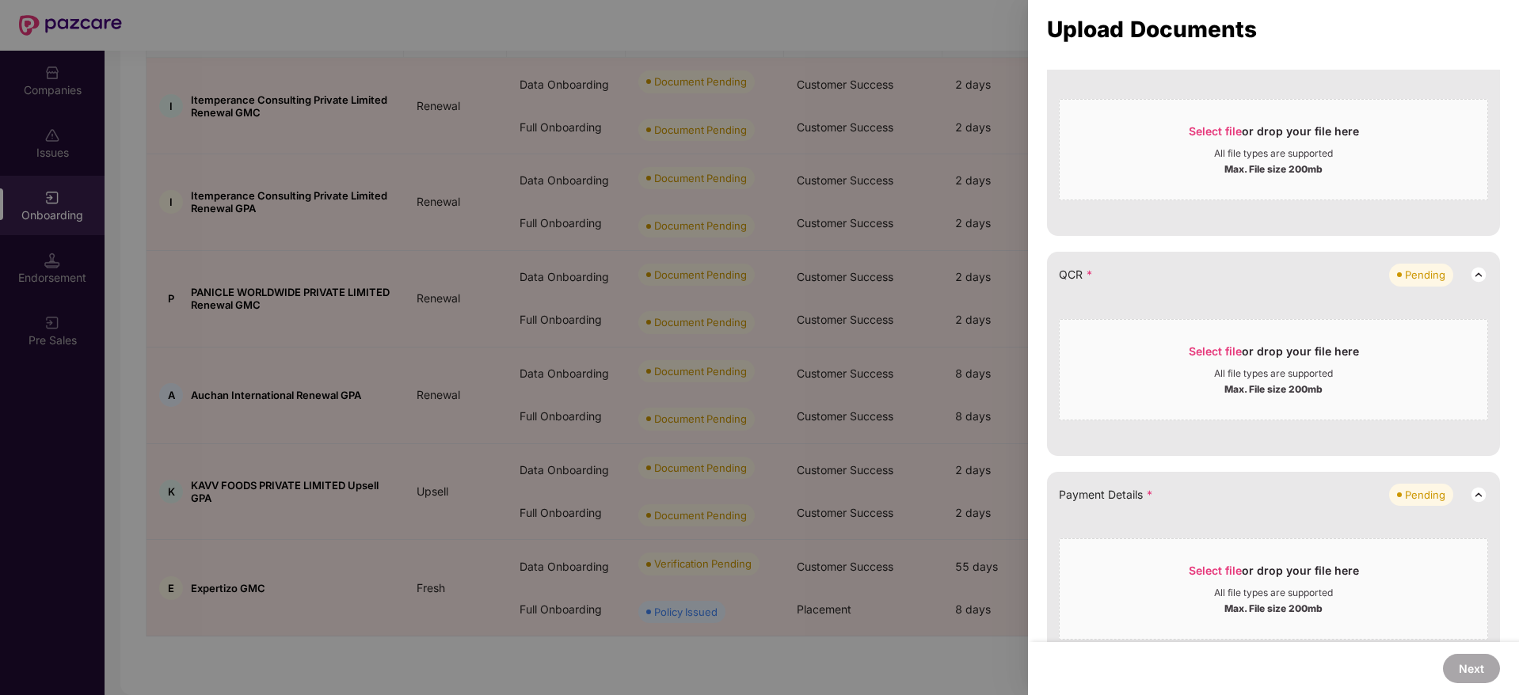
scroll to position [0, 0]
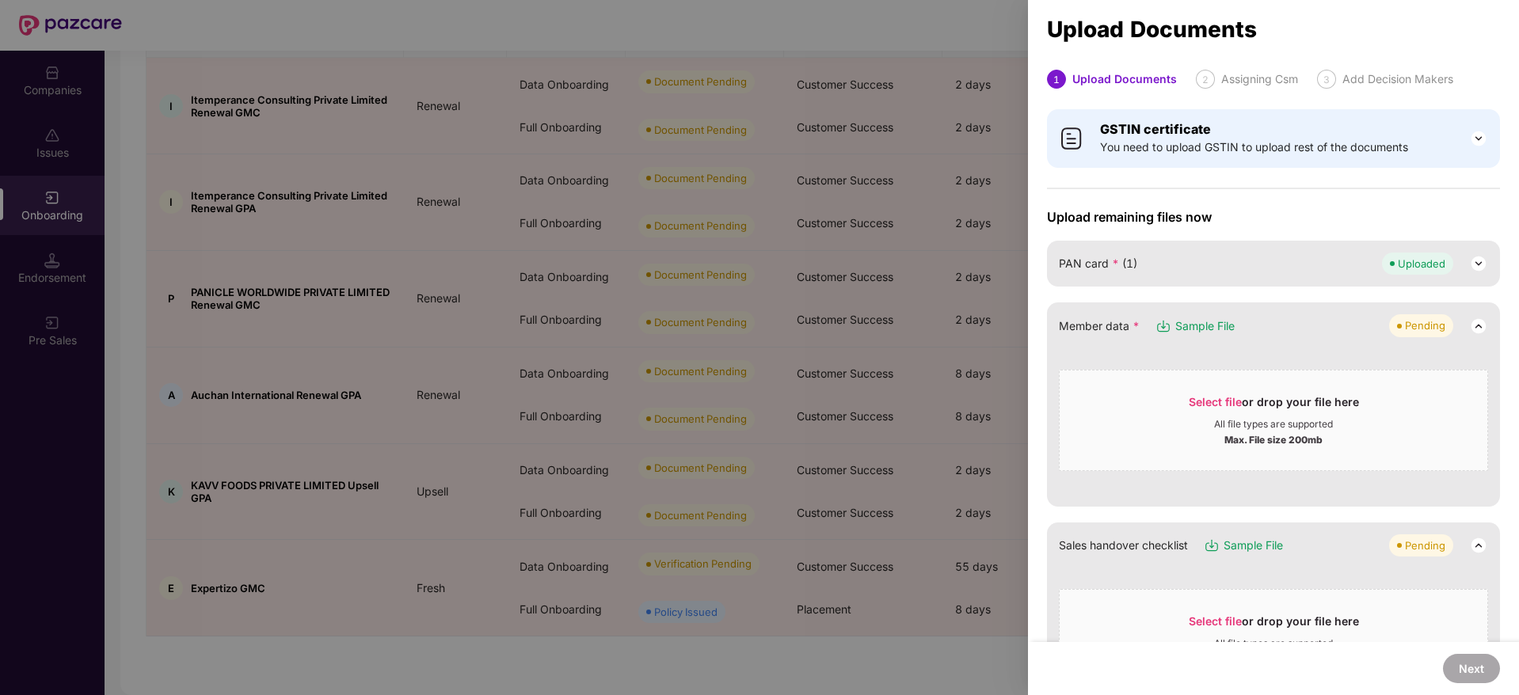
click at [968, 55] on div at bounding box center [759, 347] width 1519 height 695
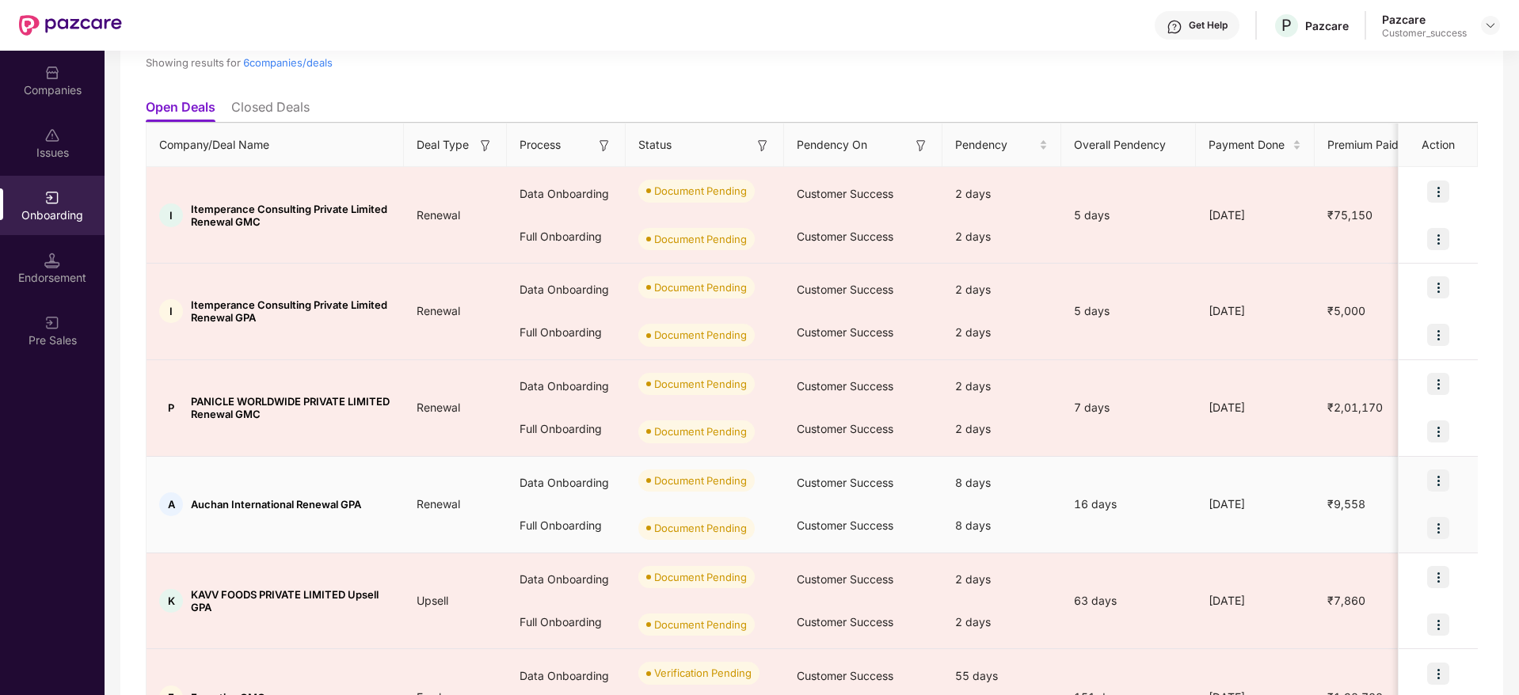
scroll to position [136, 0]
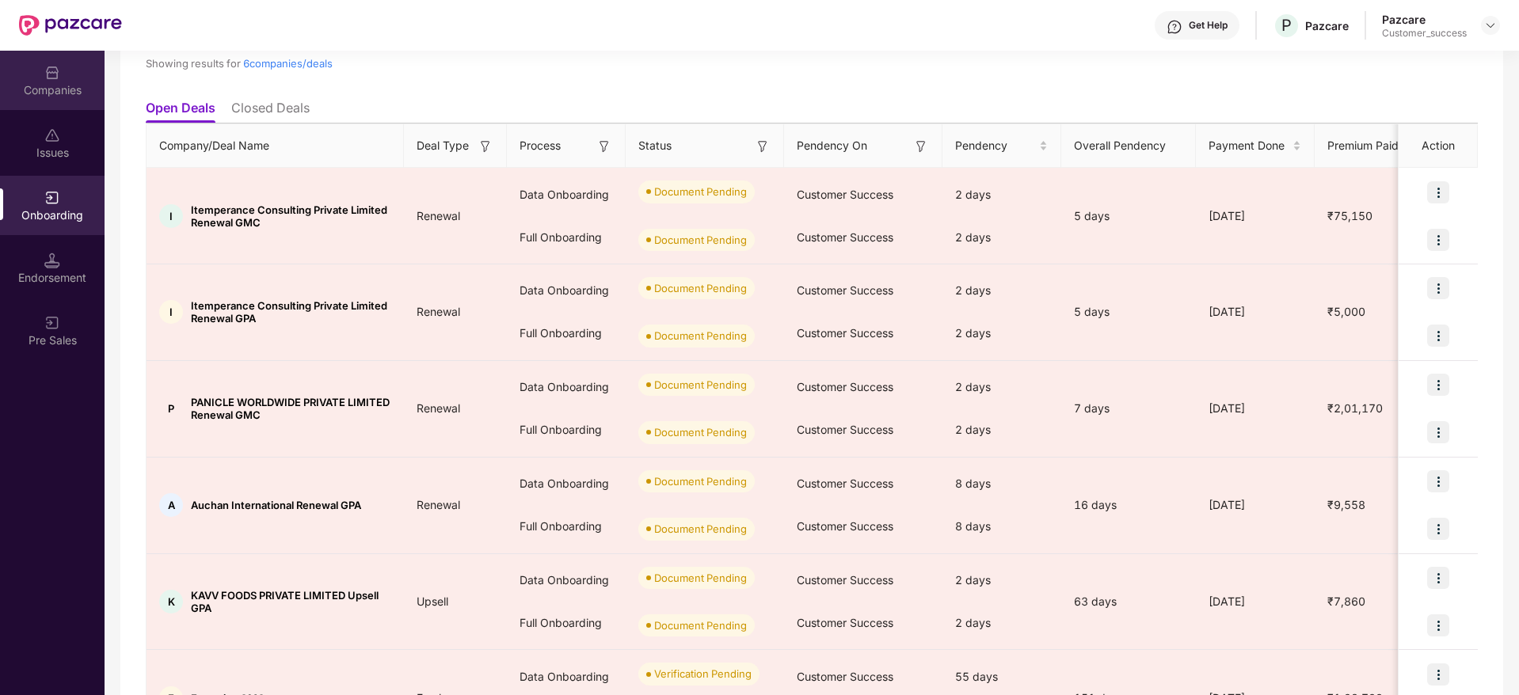
click at [45, 90] on div "Companies" at bounding box center [52, 90] width 105 height 16
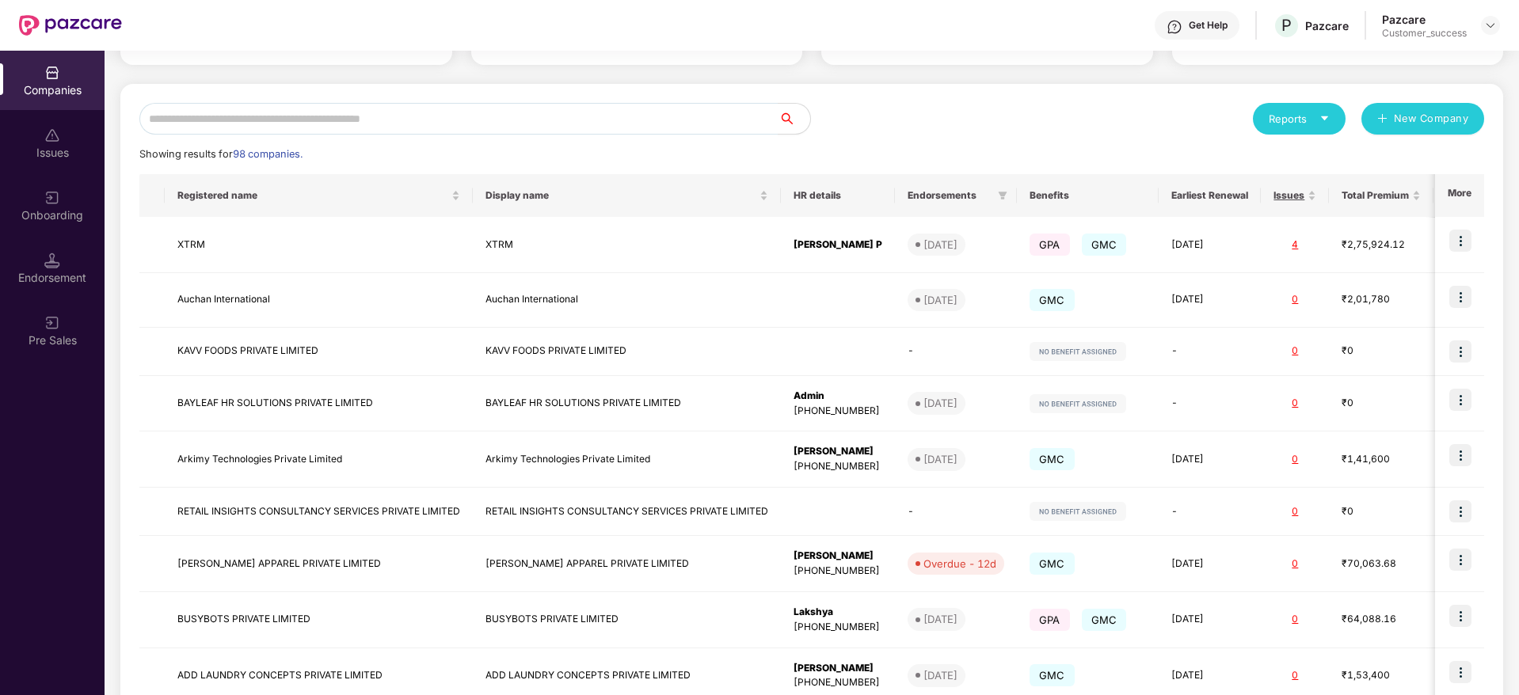
scroll to position [1, 0]
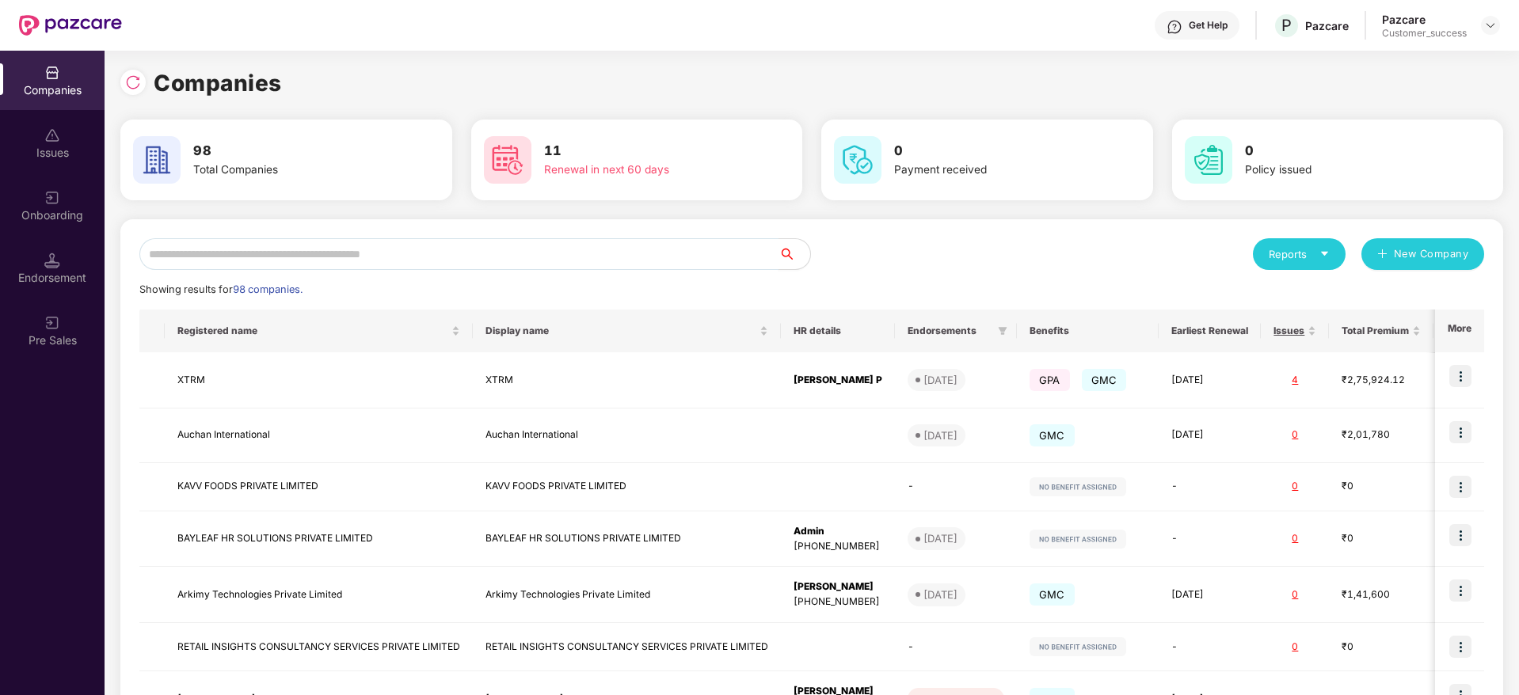
click at [295, 254] on input "text" at bounding box center [458, 254] width 639 height 32
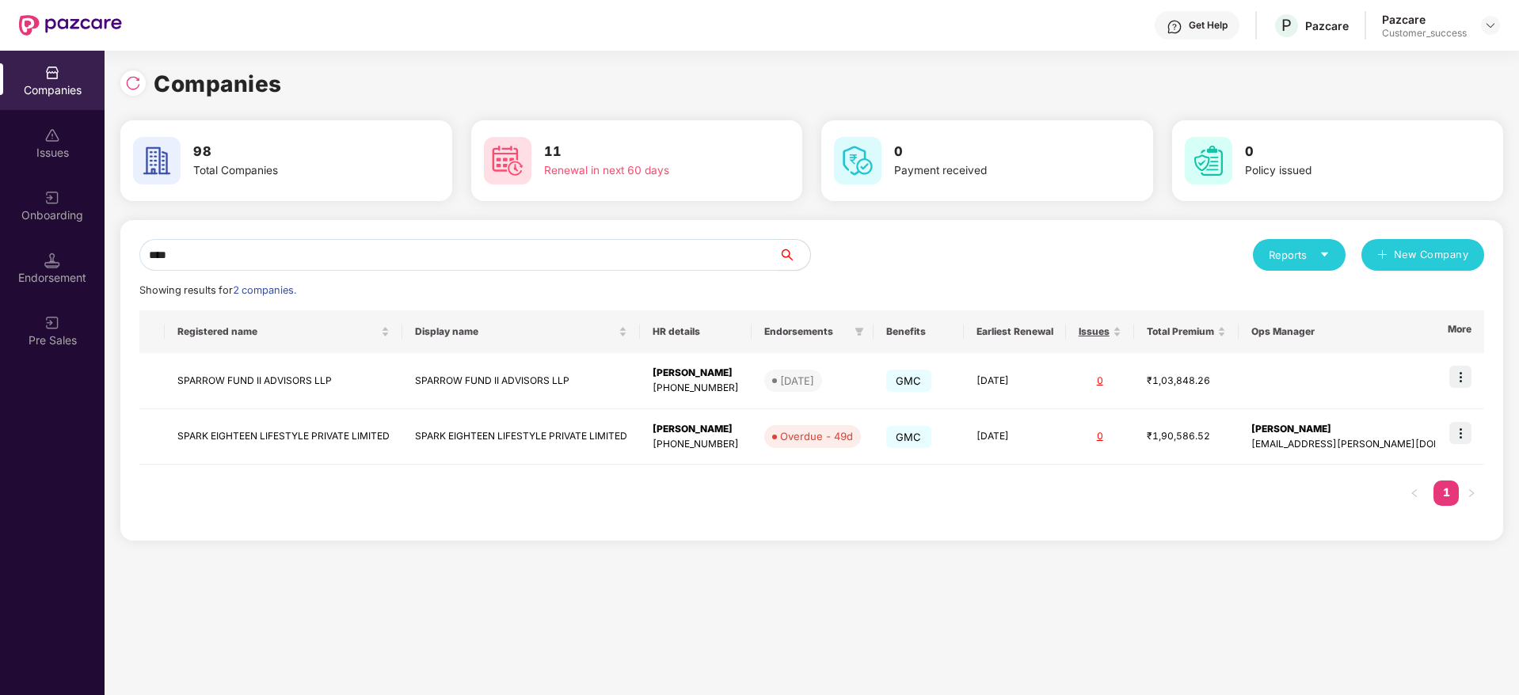
scroll to position [0, 0]
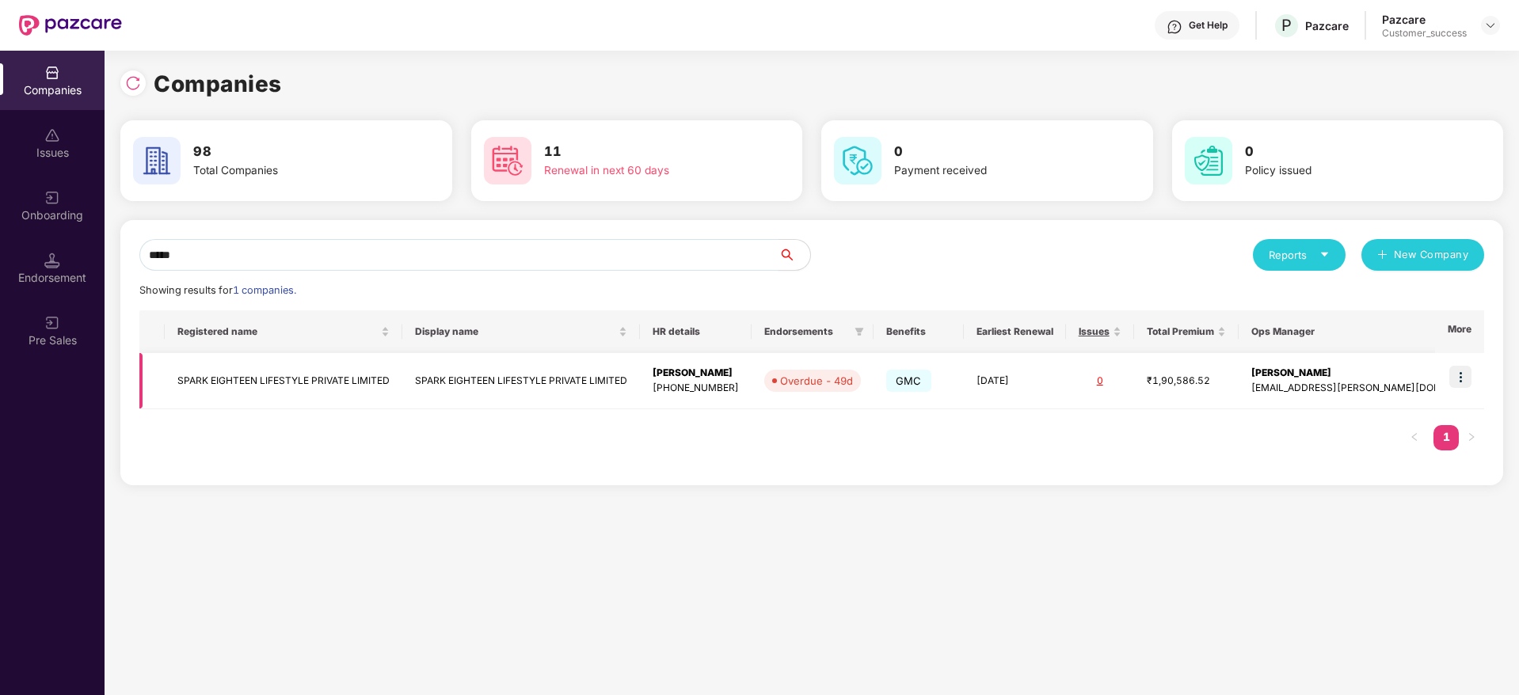
type input "*****"
click at [1466, 371] on img at bounding box center [1460, 377] width 22 height 22
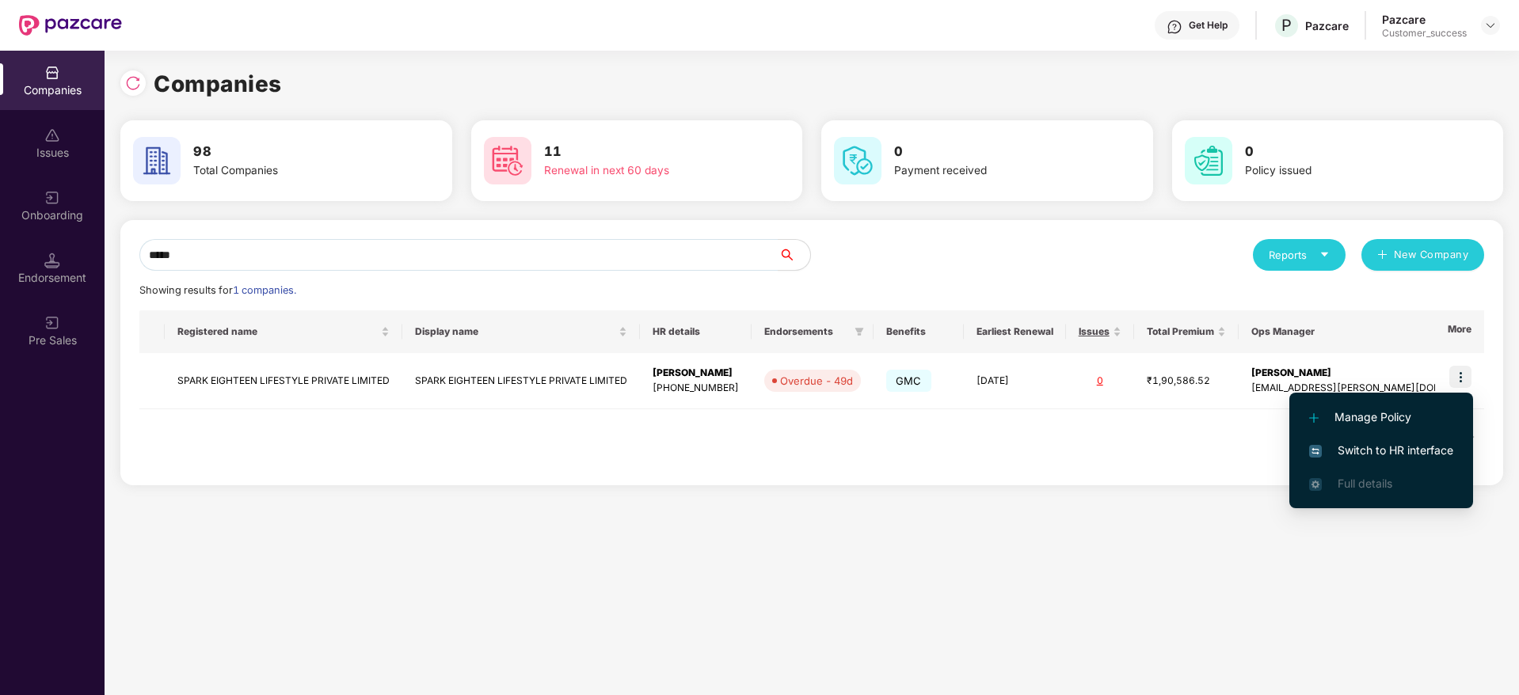
click at [1388, 435] on li "Switch to HR interface" at bounding box center [1381, 450] width 184 height 33
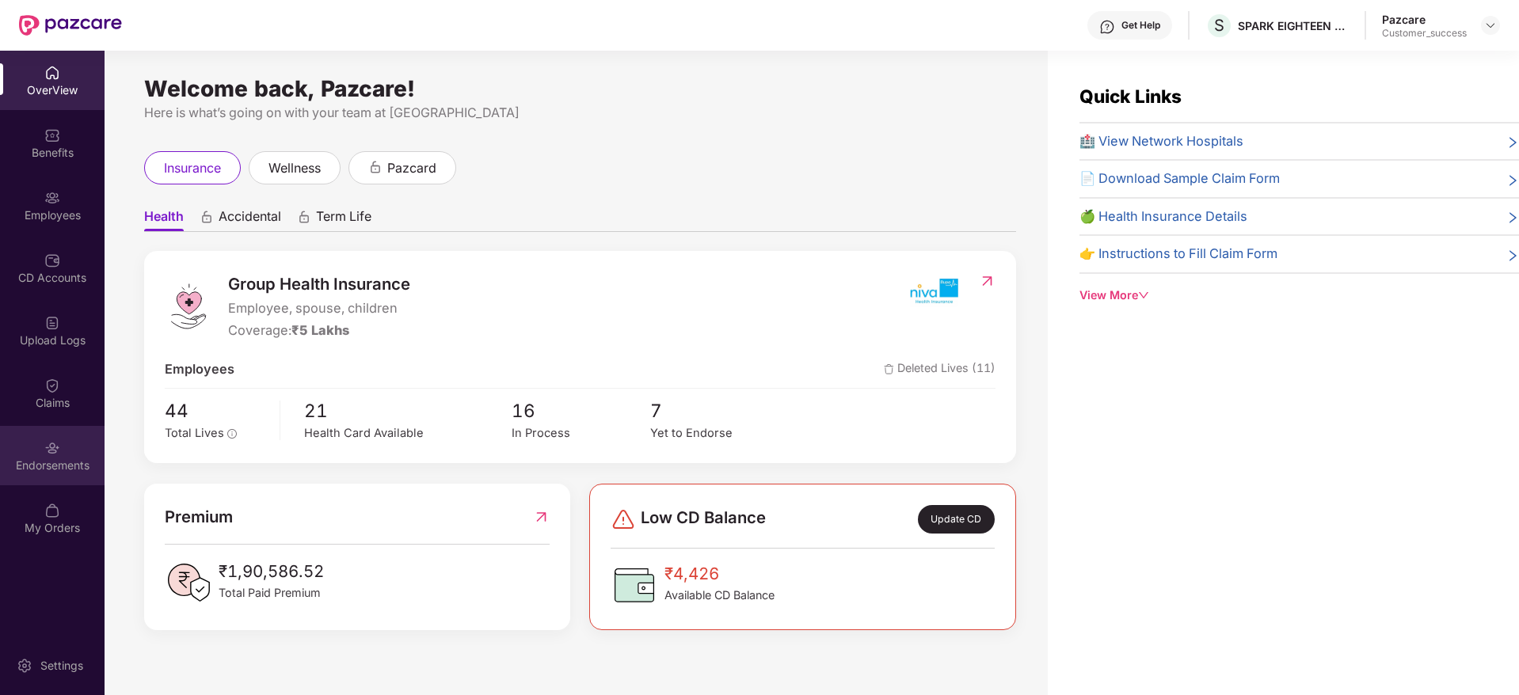
click at [53, 447] on img at bounding box center [52, 448] width 16 height 16
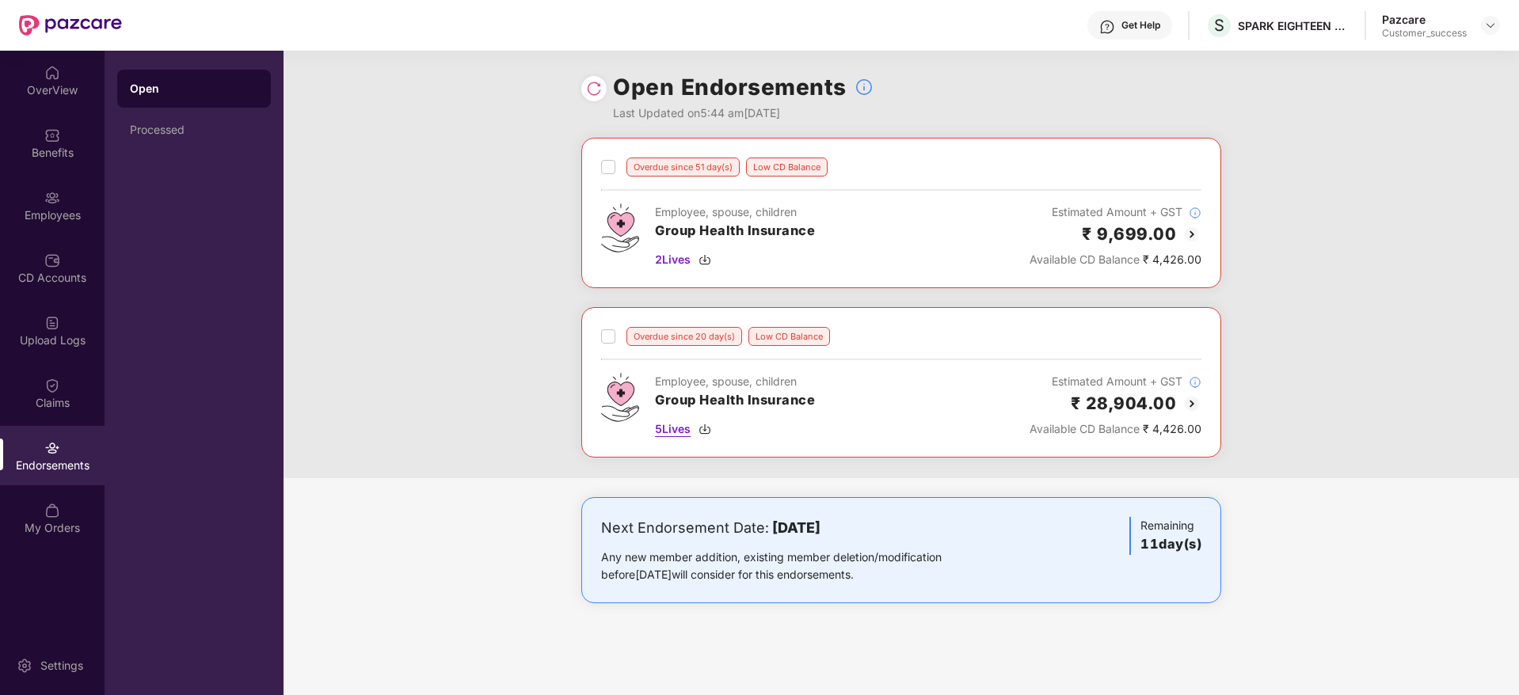
click at [705, 428] on img at bounding box center [704, 429] width 13 height 13
click at [705, 261] on img at bounding box center [704, 259] width 13 height 13
click at [63, 146] on div "Benefits" at bounding box center [52, 153] width 105 height 16
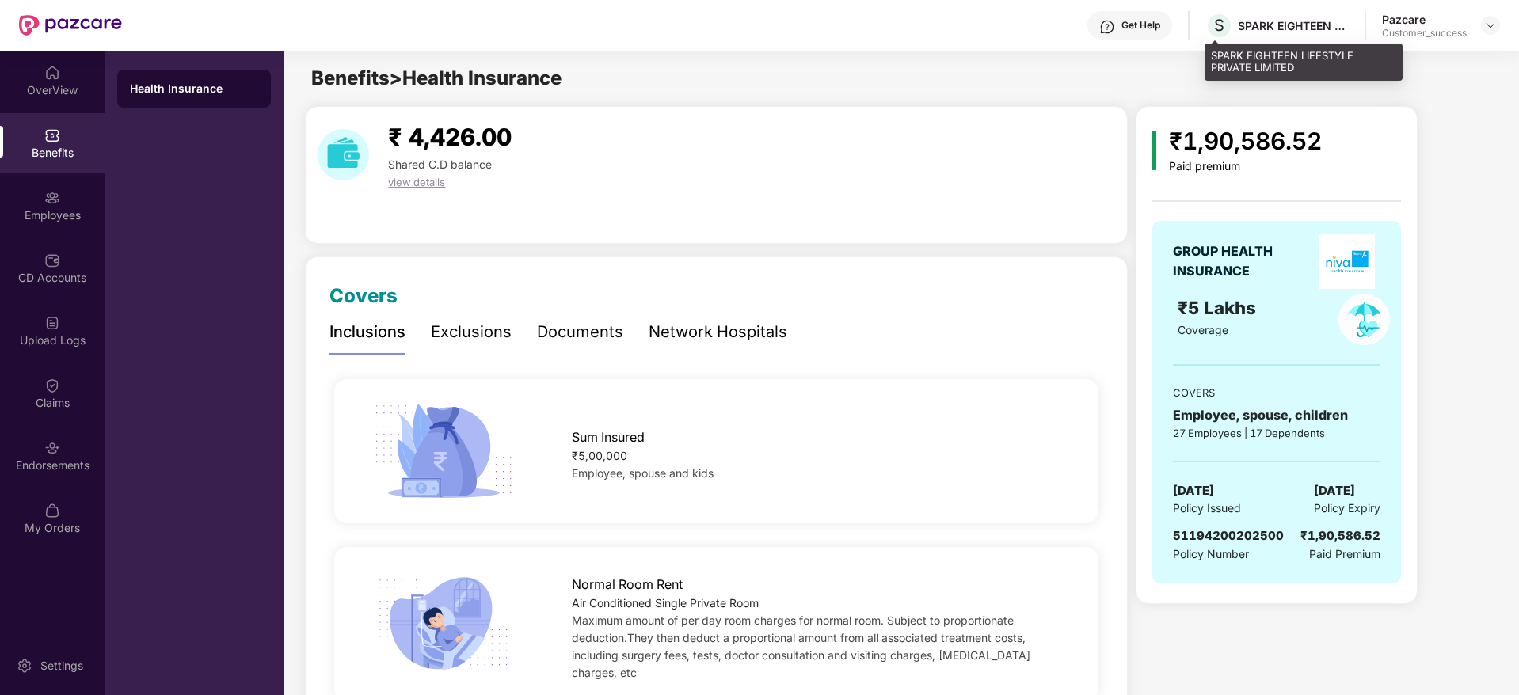
click at [1287, 18] on div "SPARK EIGHTEEN LIFESTYLE PRIVATE LIMITED" at bounding box center [1293, 25] width 111 height 15
click at [1275, 29] on div "SPARK EIGHTEEN LIFESTYLE PRIVATE LIMITED" at bounding box center [1293, 25] width 111 height 15
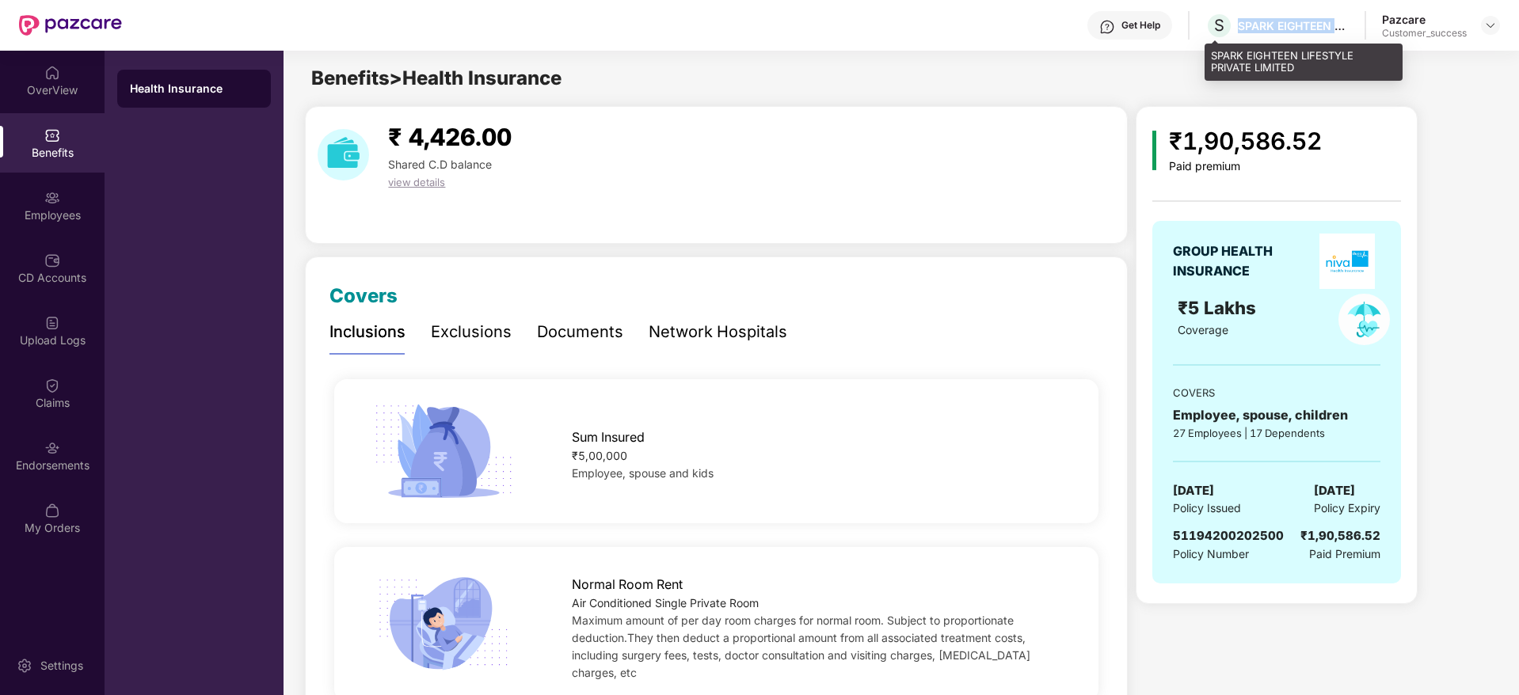
click at [1275, 29] on div "SPARK EIGHTEEN LIFESTYLE PRIVATE LIMITED" at bounding box center [1293, 25] width 111 height 15
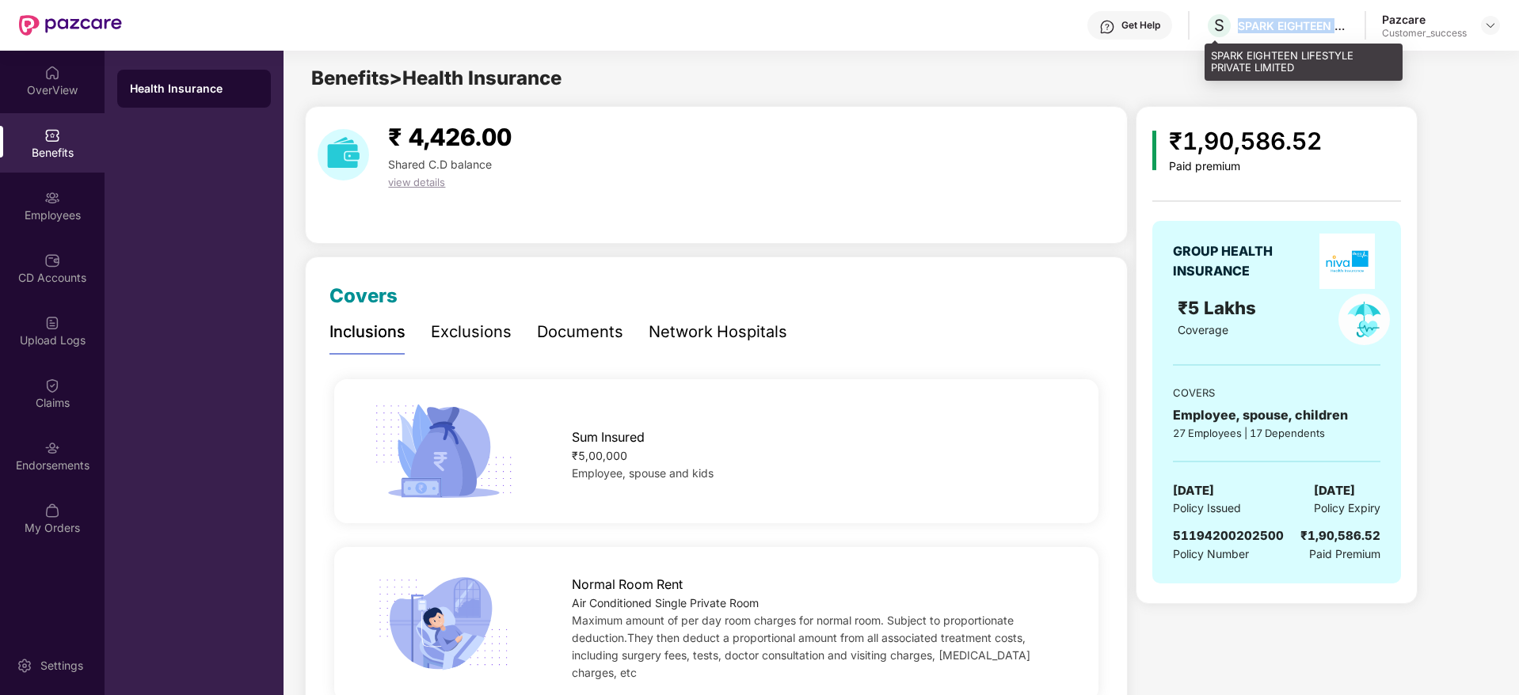
copy div "SPARK EIGHTEEN LIFESTYLE PRIVATE LIMITED"
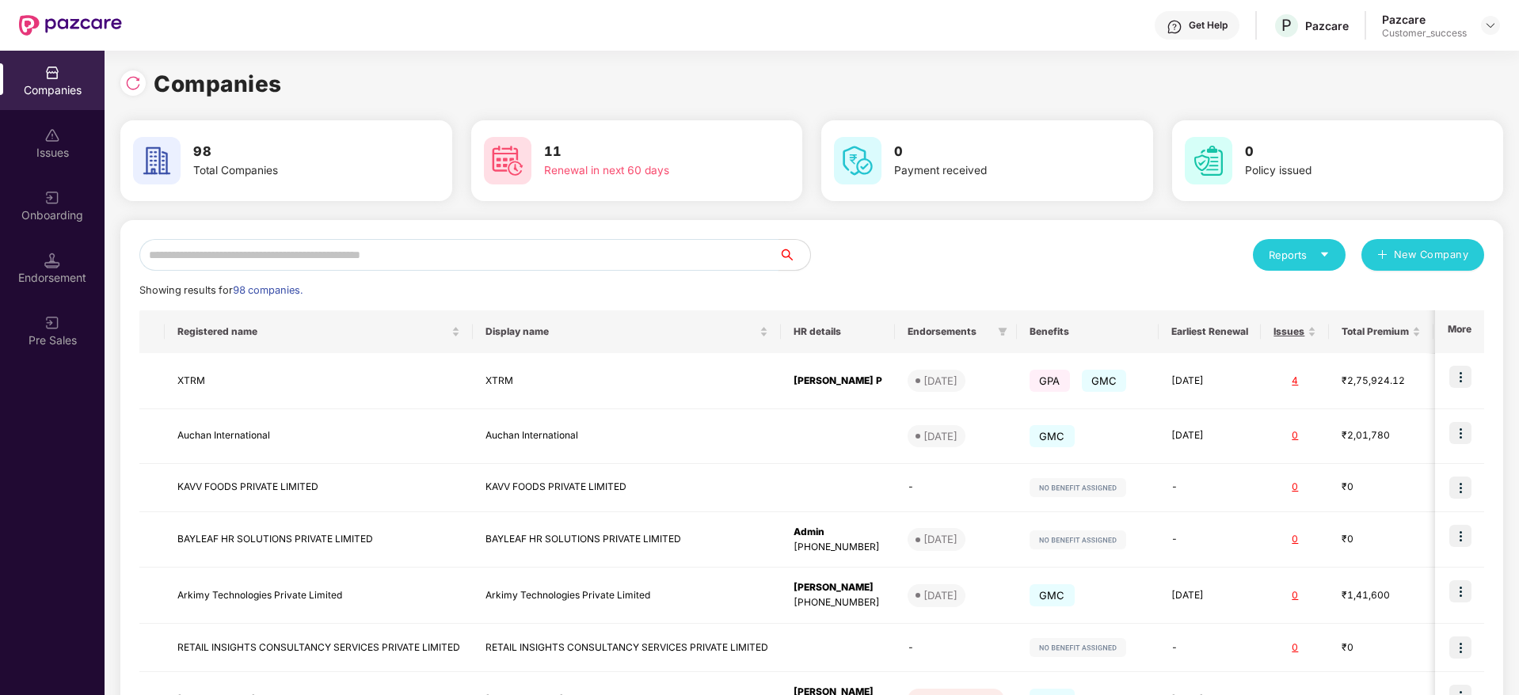
click at [180, 244] on input "text" at bounding box center [458, 255] width 639 height 32
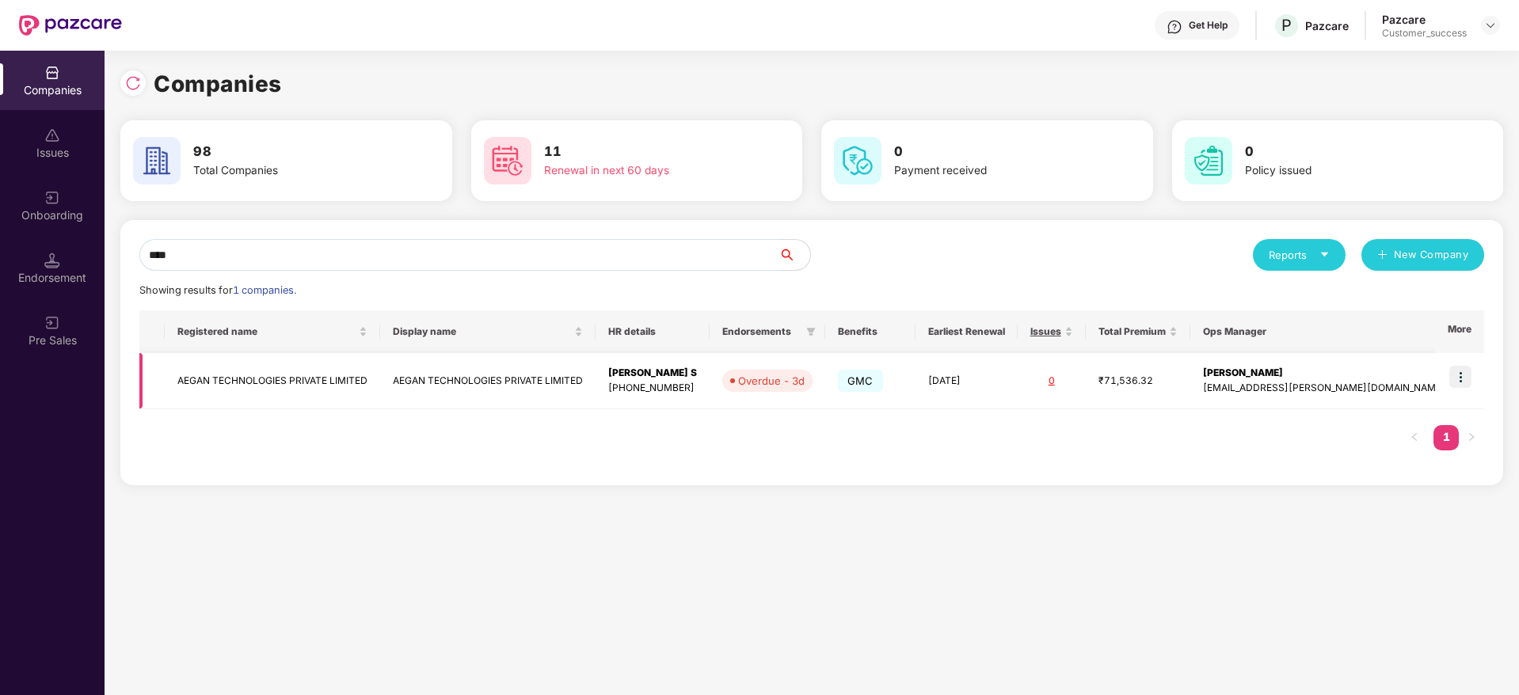
type input "****"
click at [1454, 359] on td at bounding box center [1459, 381] width 49 height 56
click at [1454, 371] on img at bounding box center [1460, 377] width 22 height 22
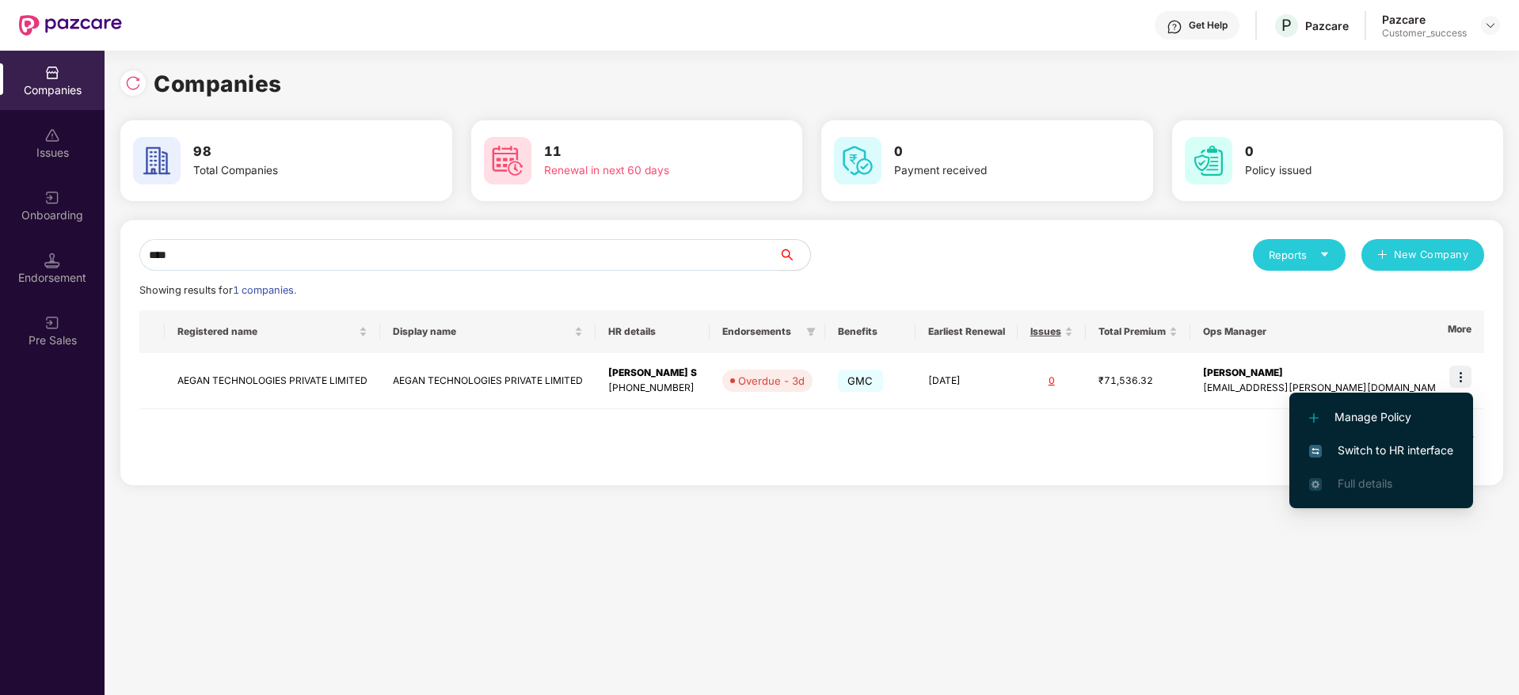
click at [1371, 450] on span "Switch to HR interface" at bounding box center [1381, 450] width 144 height 17
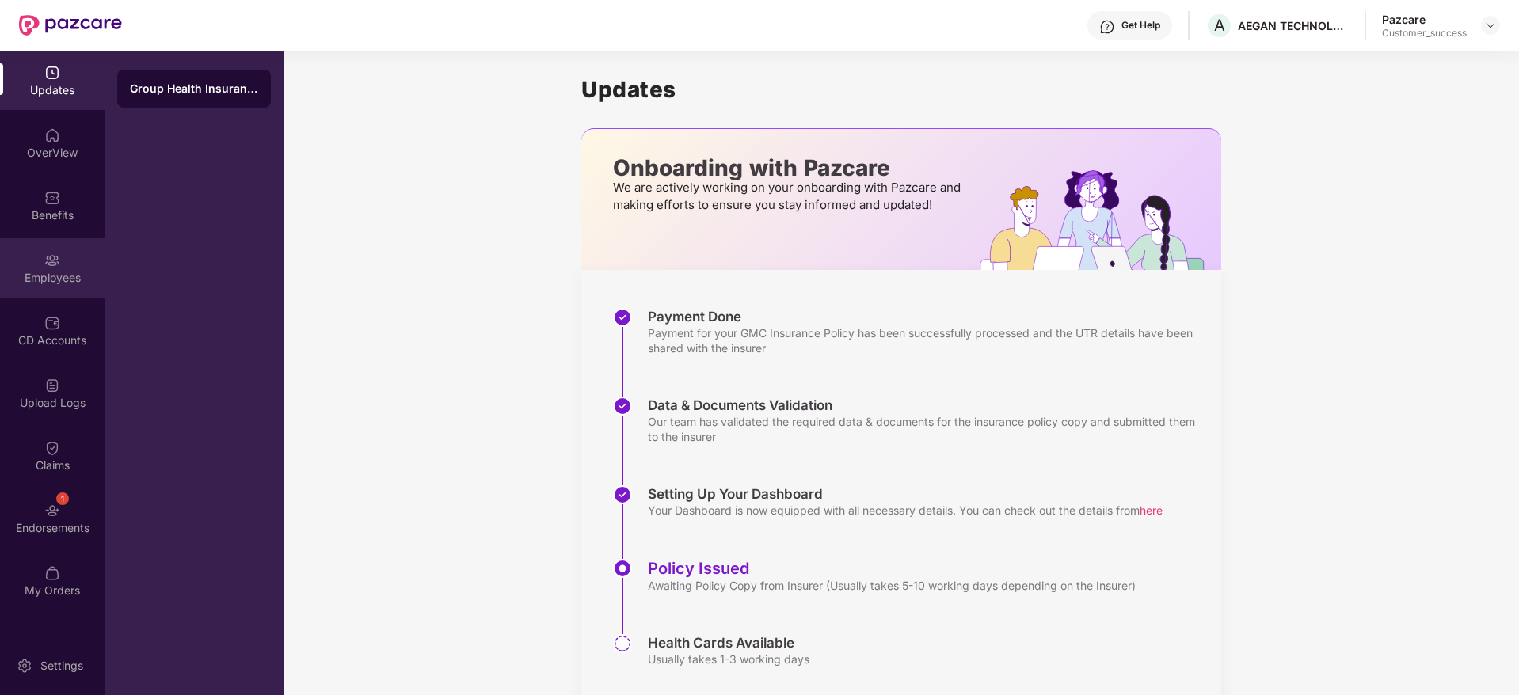
click at [65, 271] on div "Employees" at bounding box center [52, 278] width 105 height 16
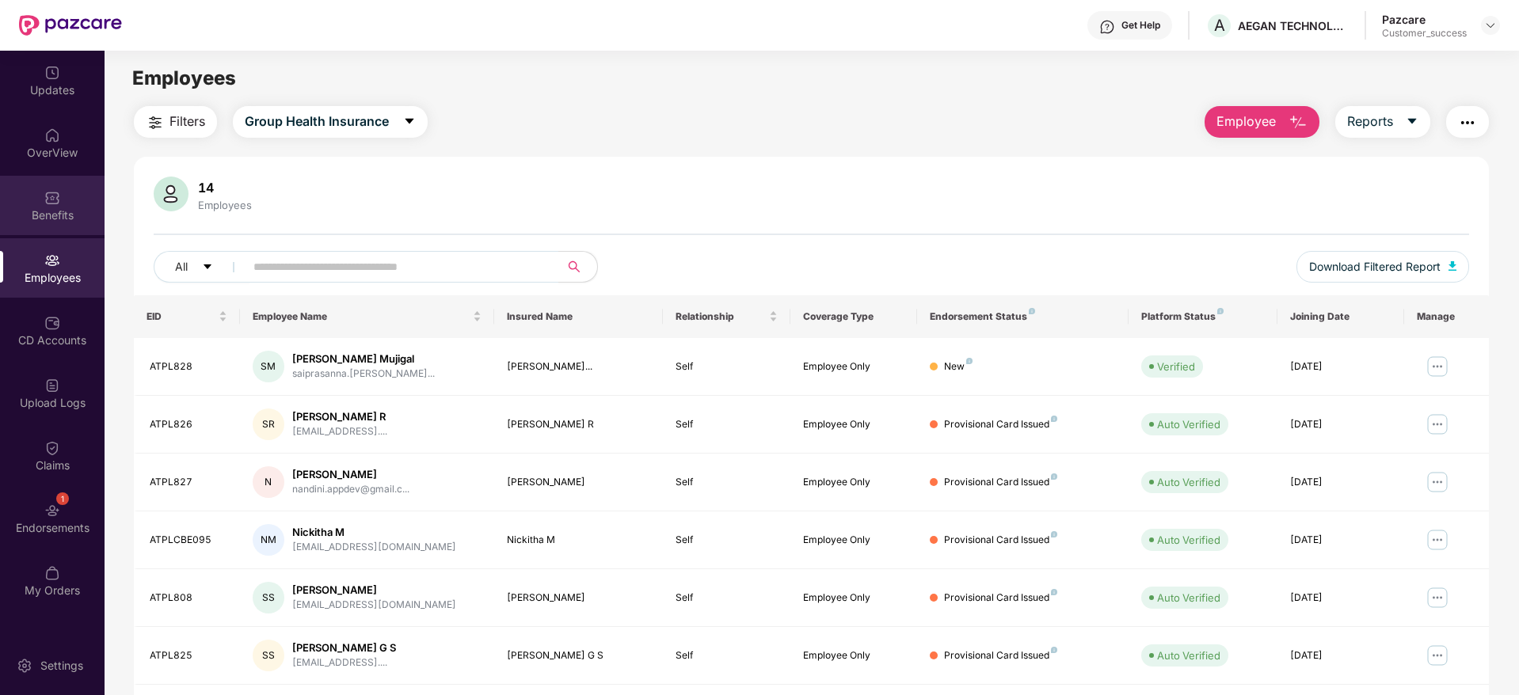
click at [65, 215] on div "Benefits" at bounding box center [52, 215] width 105 height 16
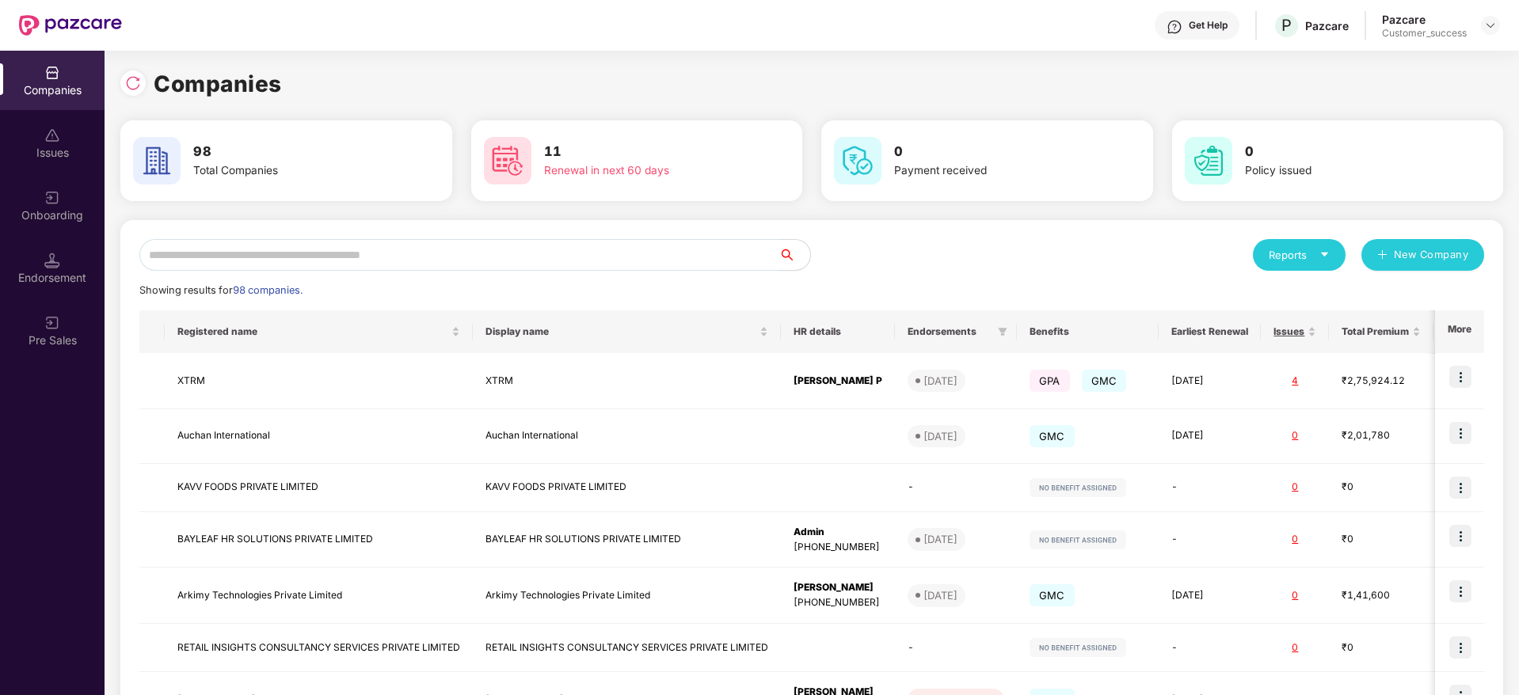
click at [230, 264] on input "text" at bounding box center [458, 255] width 639 height 32
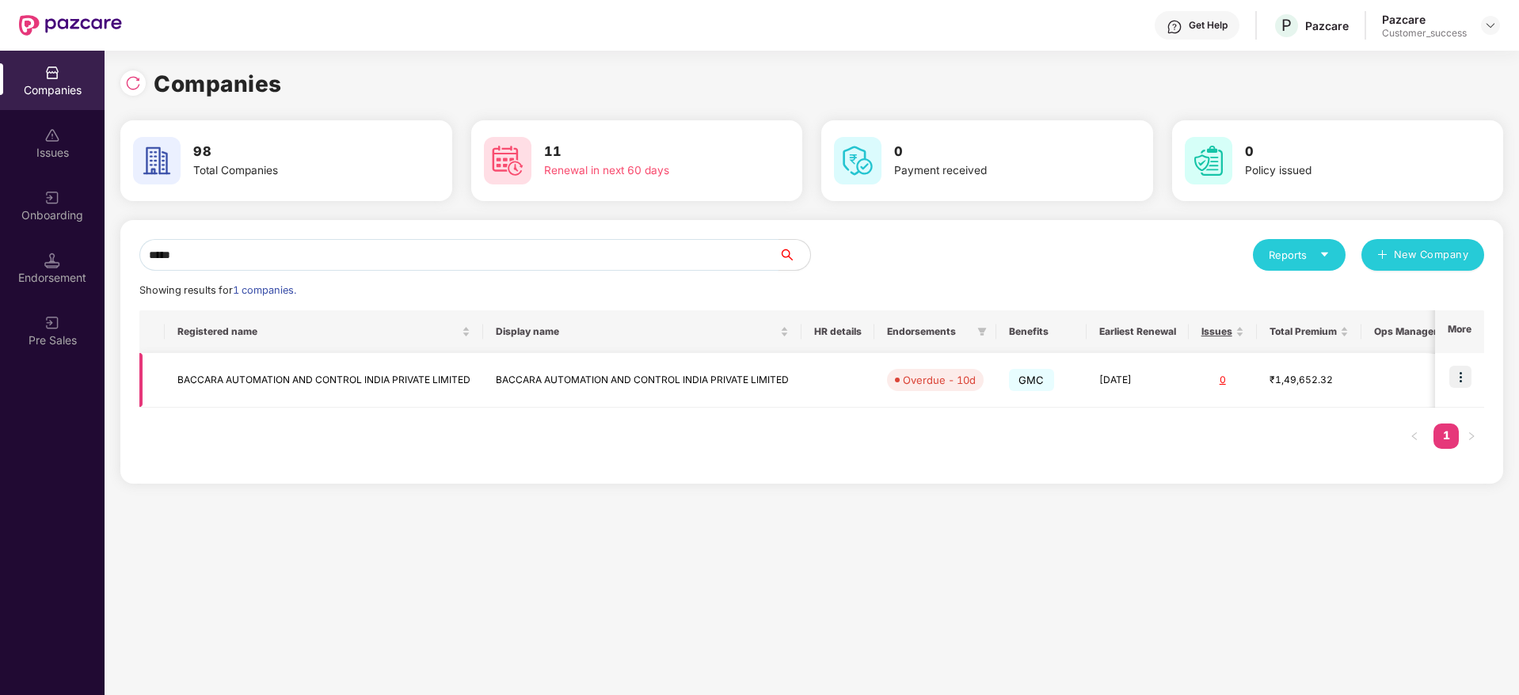
type input "*****"
click at [231, 384] on td "BACCARA AUTOMATION AND CONTROL INDIA PRIVATE LIMITED" at bounding box center [324, 380] width 318 height 55
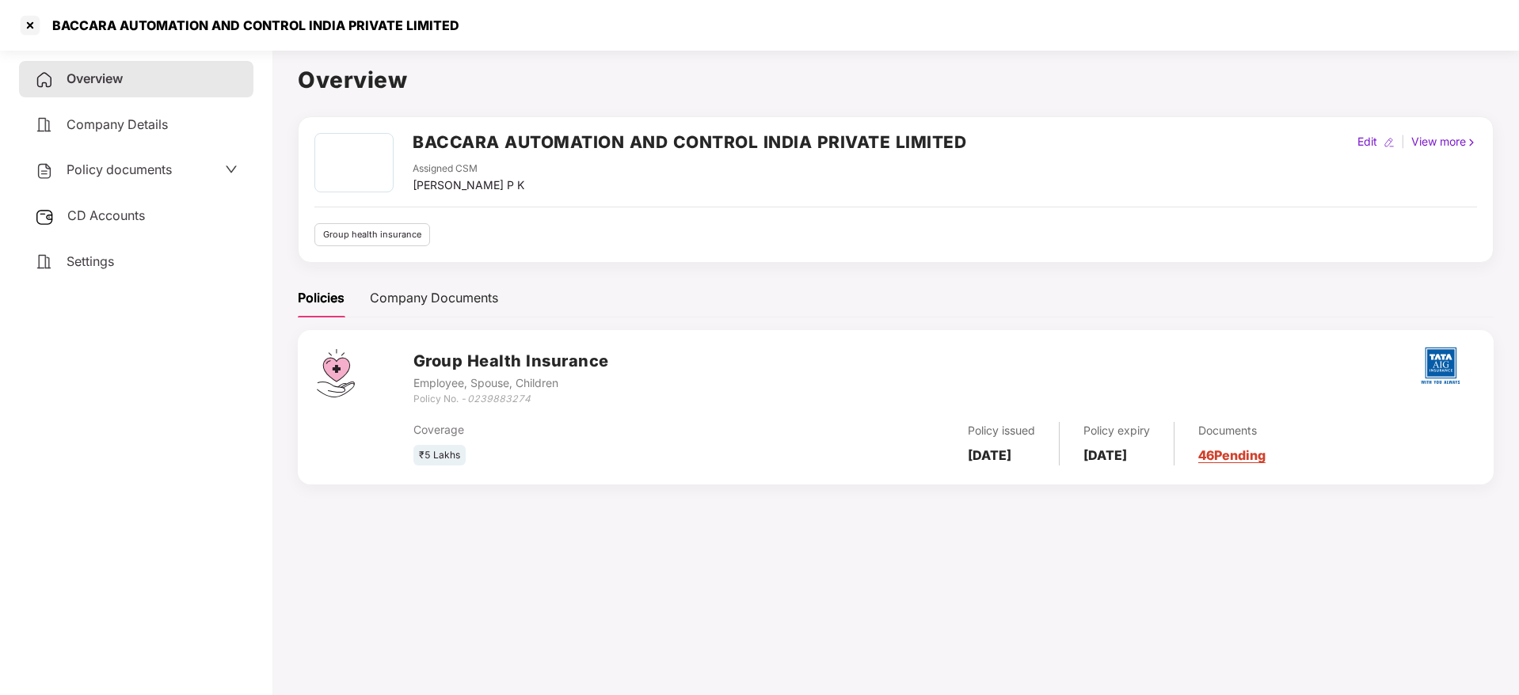
click at [107, 173] on span "Policy documents" at bounding box center [119, 170] width 105 height 16
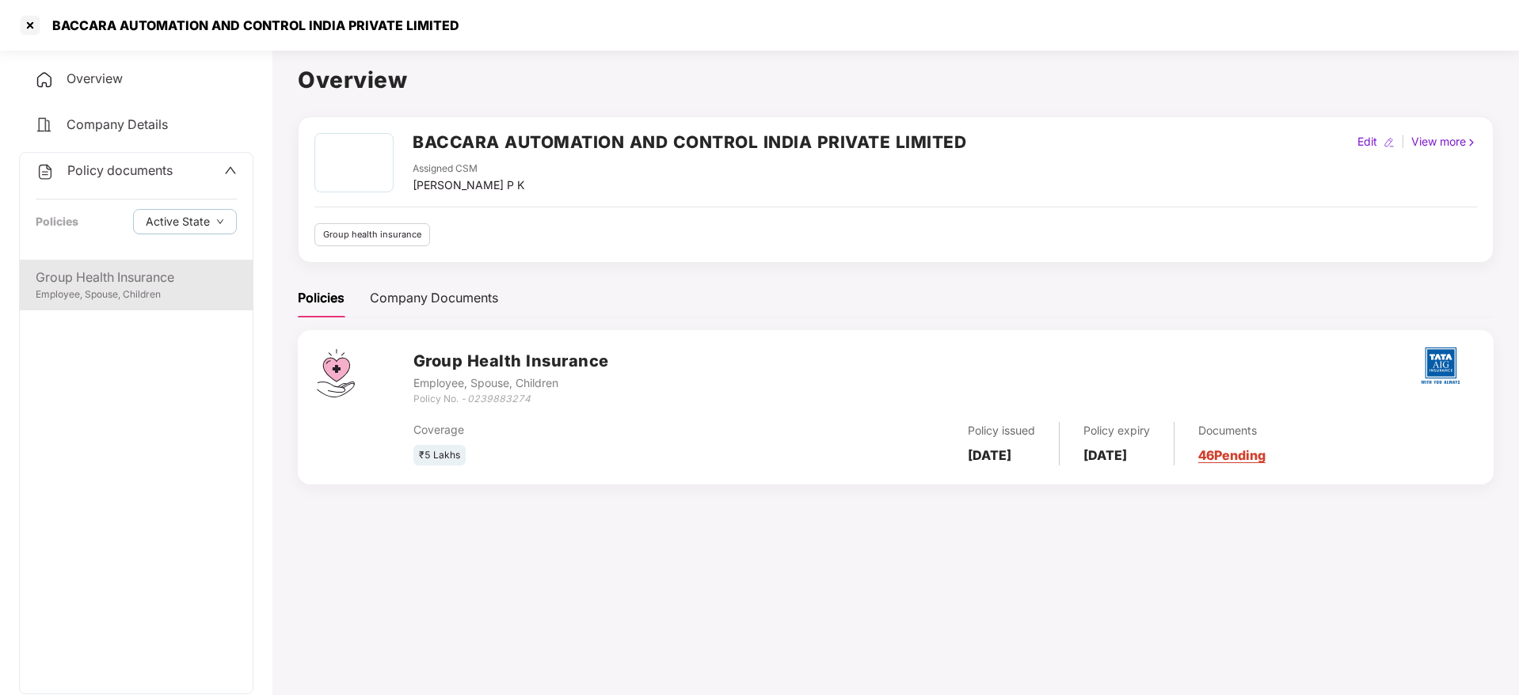
click at [136, 284] on div "Group Health Insurance" at bounding box center [136, 278] width 201 height 20
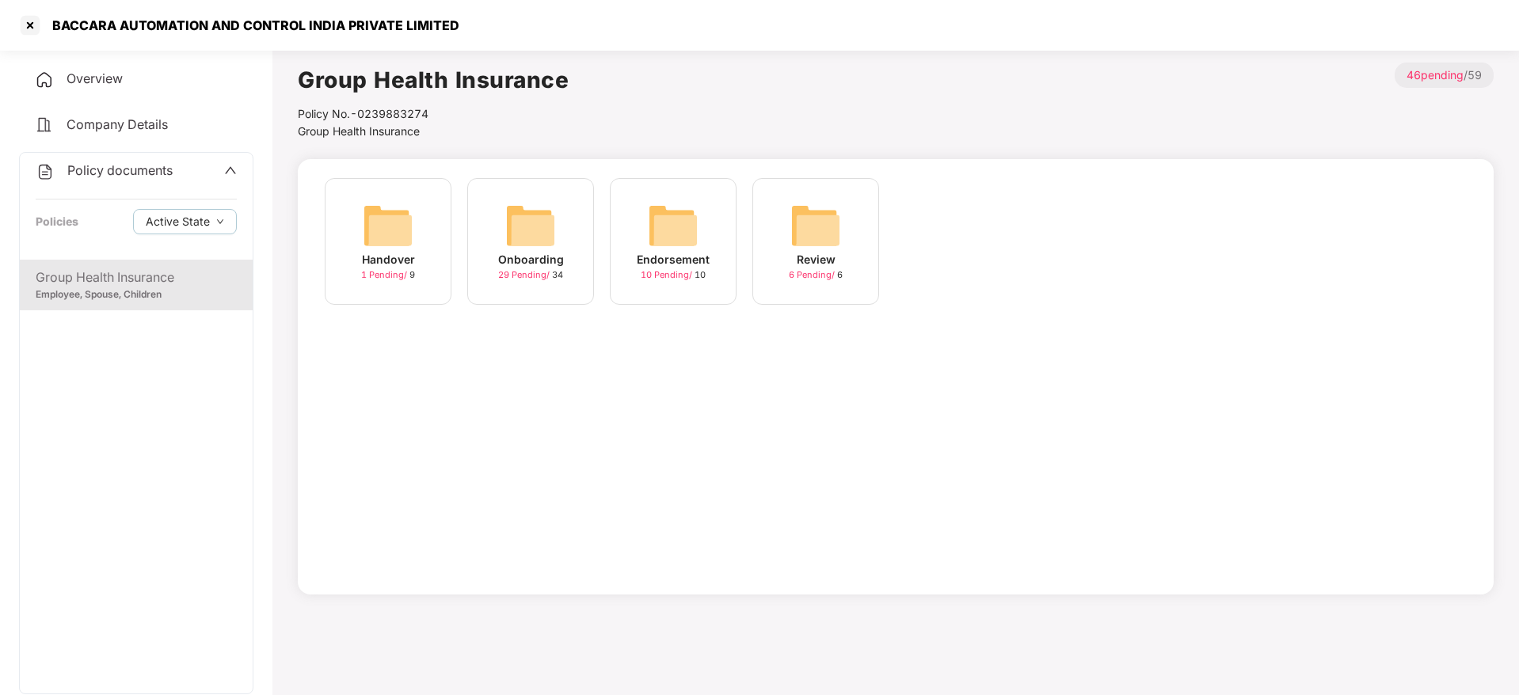
click at [569, 256] on div "Onboarding 29 Pending / 34" at bounding box center [530, 241] width 127 height 127
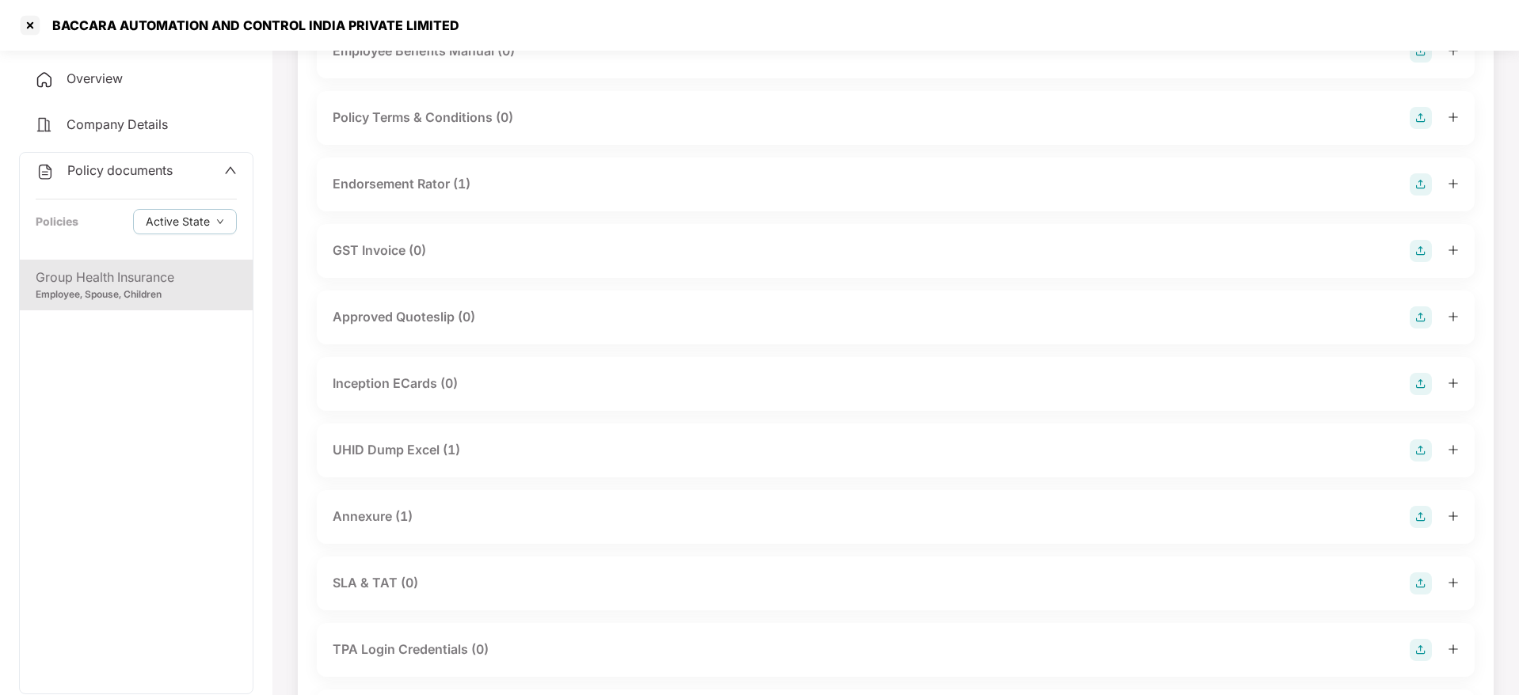
scroll to position [420, 0]
click at [134, 18] on div "BACCARA AUTOMATION AND CONTROL INDIA PRIVATE LIMITED" at bounding box center [251, 25] width 416 height 16
copy div "BACCARA AUTOMATION AND CONTROL INDIA PRIVATE LIMITED"
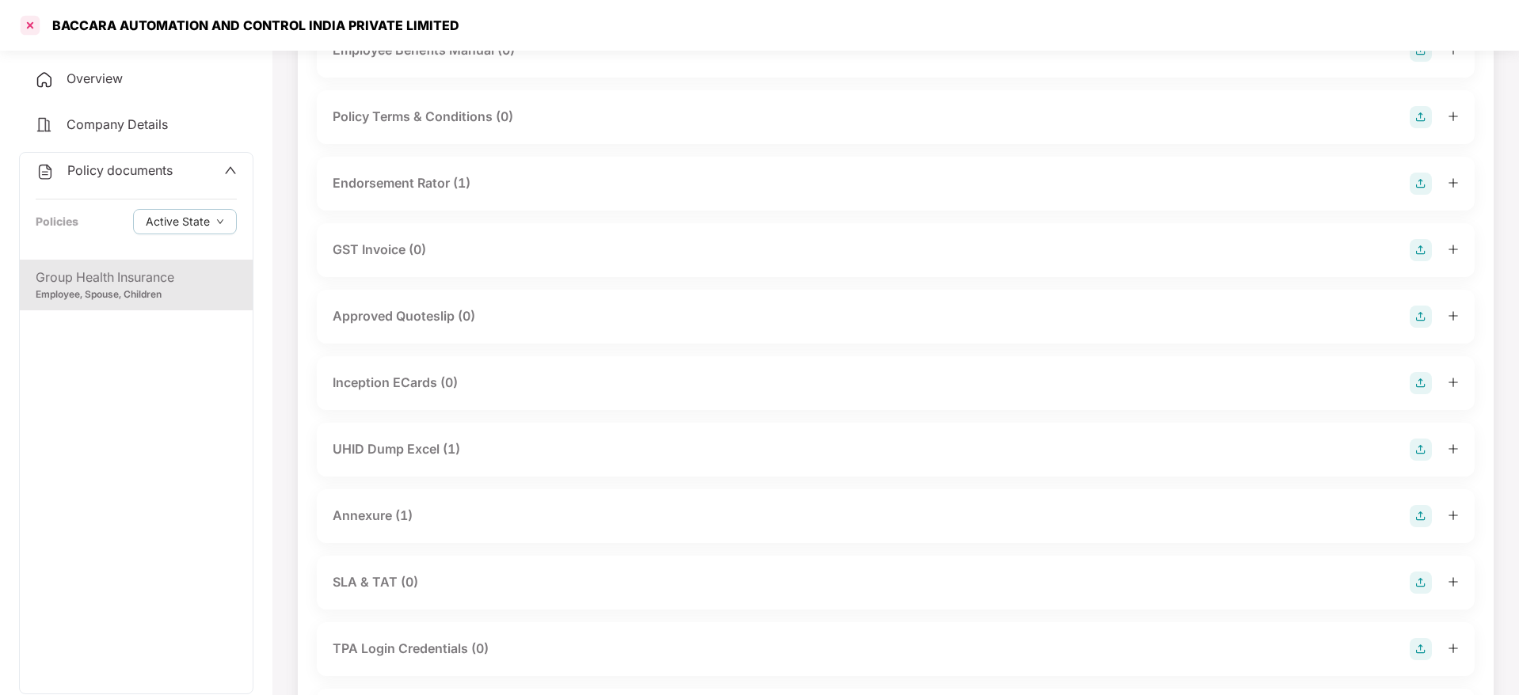
click at [34, 27] on div at bounding box center [29, 25] width 25 height 25
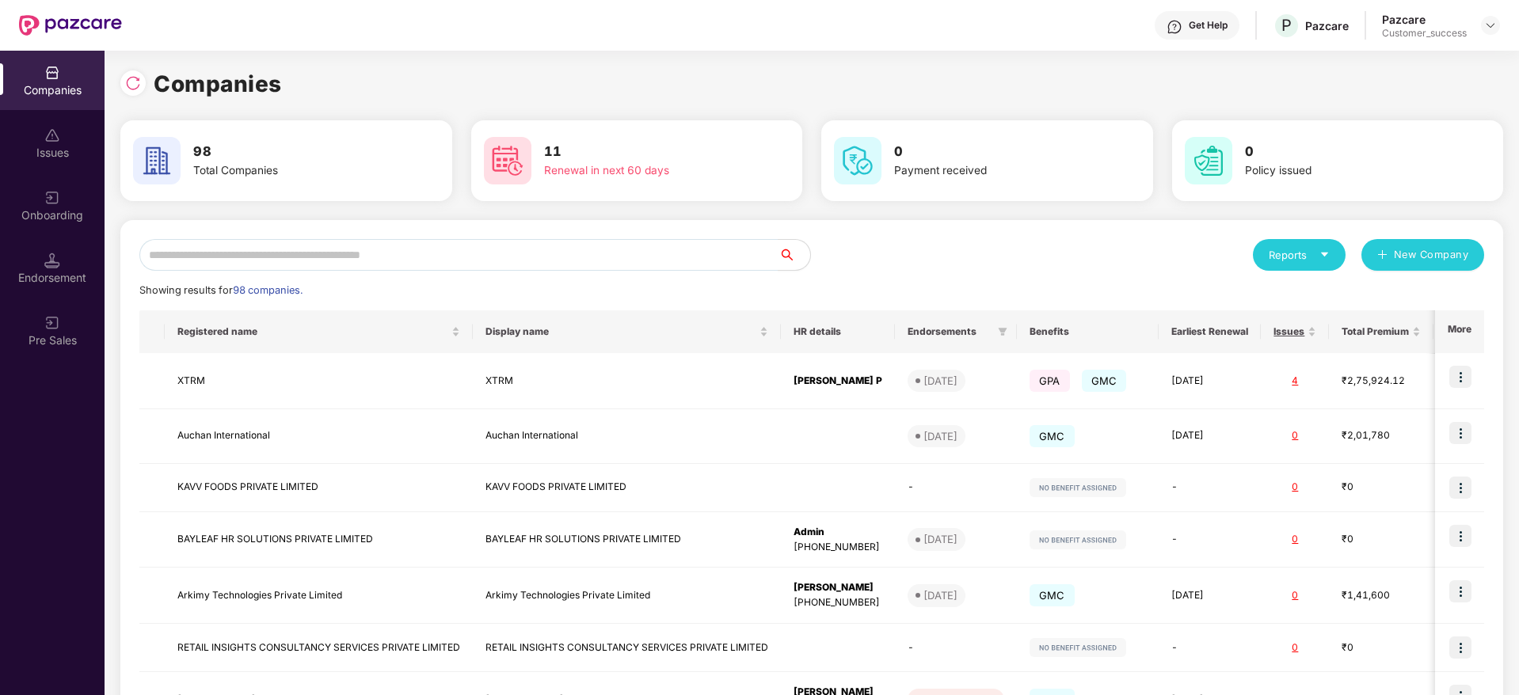
scroll to position [0, 0]
click at [257, 263] on input "text" at bounding box center [458, 255] width 639 height 32
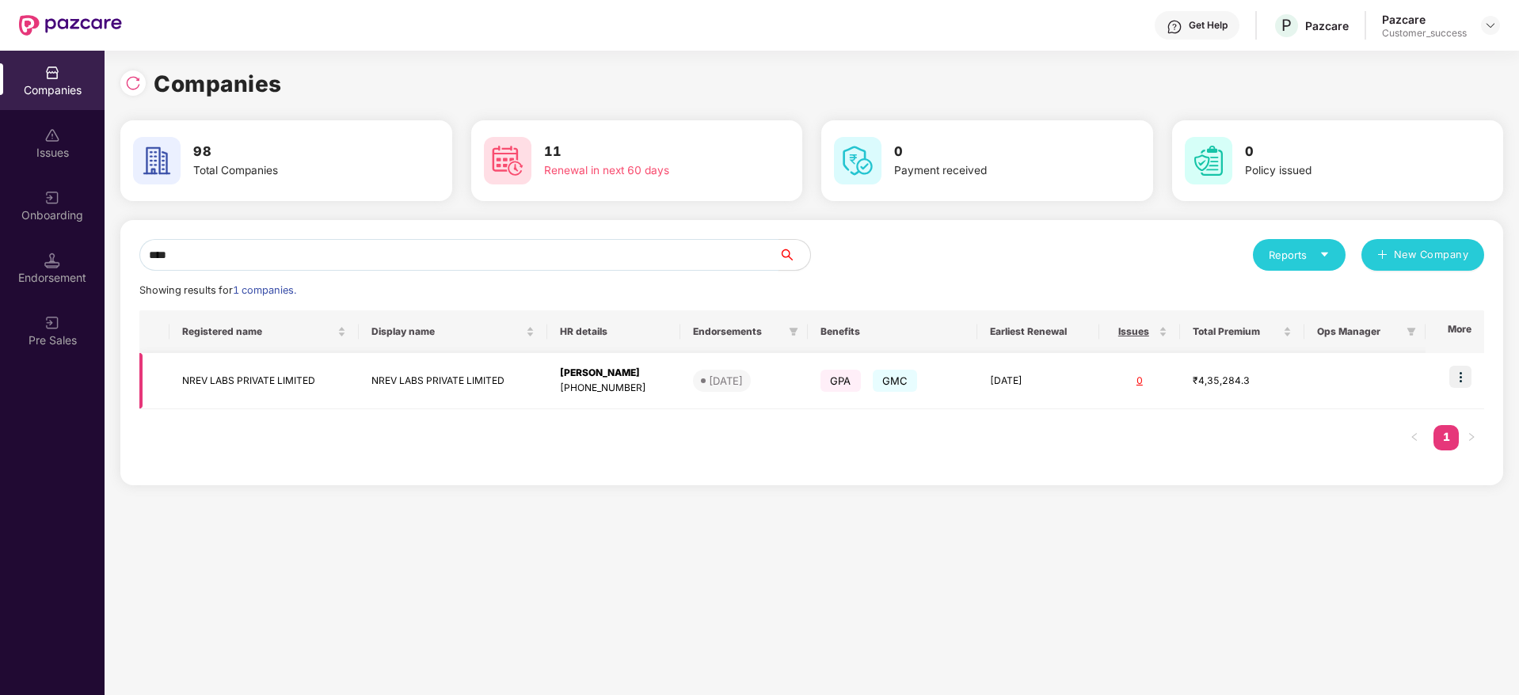
type input "****"
click at [251, 388] on td "NREV LABS PRIVATE LIMITED" at bounding box center [263, 381] width 188 height 56
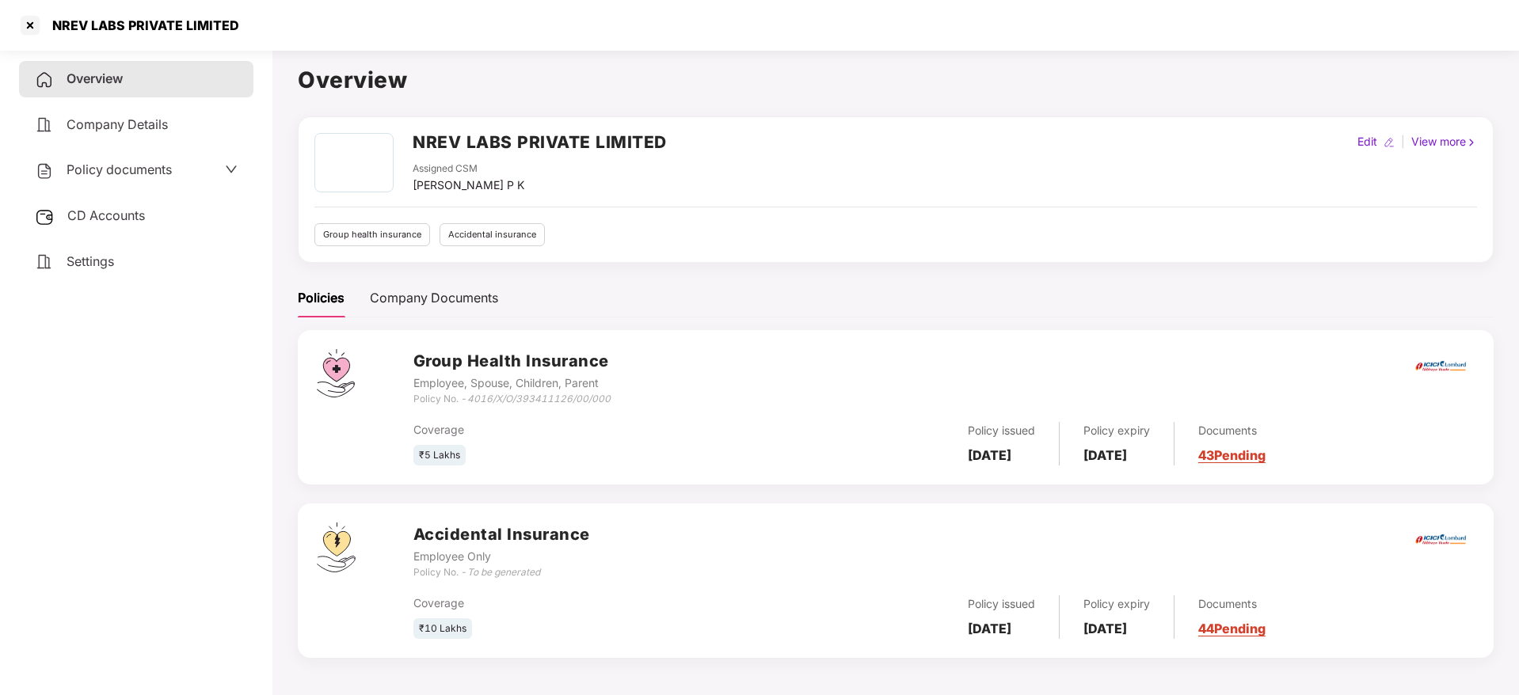
click at [133, 21] on div "NREV LABS PRIVATE LIMITED" at bounding box center [141, 25] width 196 height 16
copy div "NREV LABS PRIVATE LIMITED"
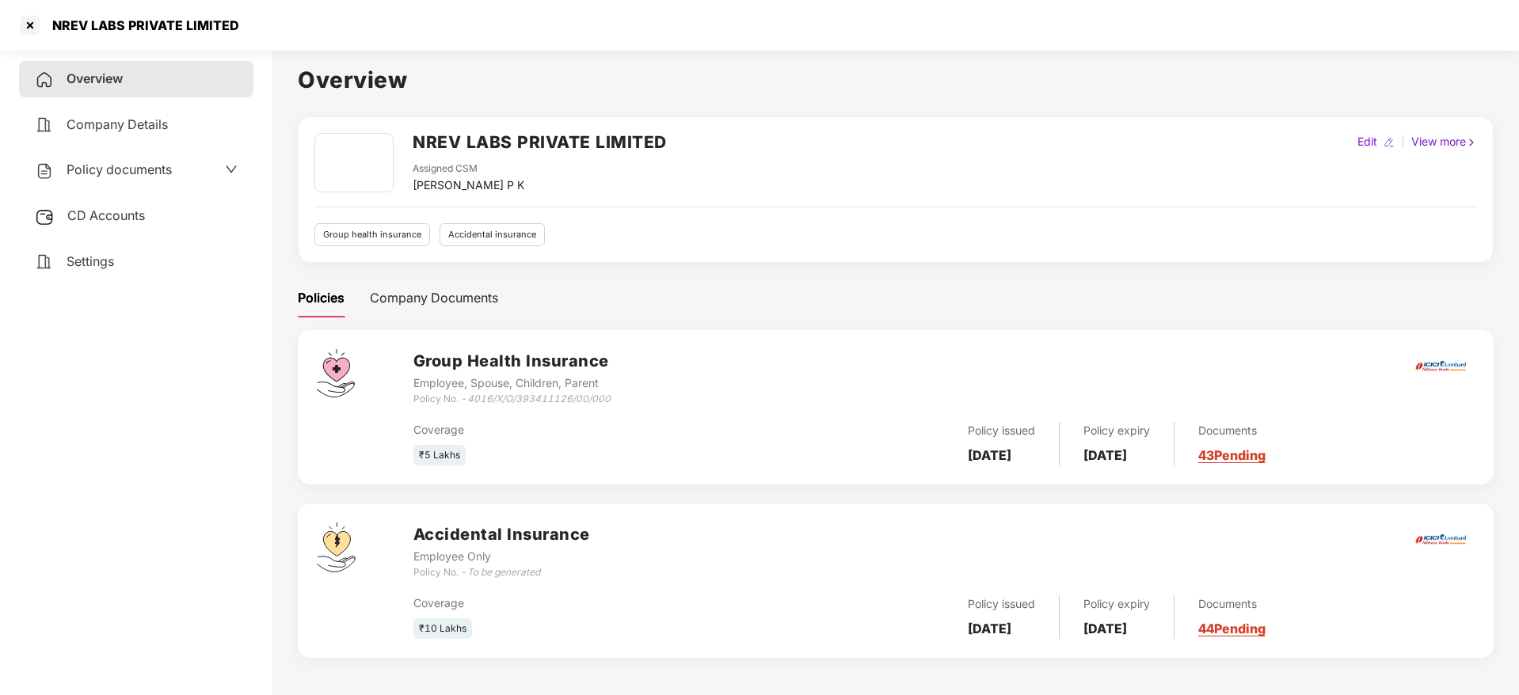
click at [106, 155] on div "Policy documents" at bounding box center [136, 170] width 234 height 36
click at [105, 164] on span "Policy documents" at bounding box center [119, 170] width 105 height 16
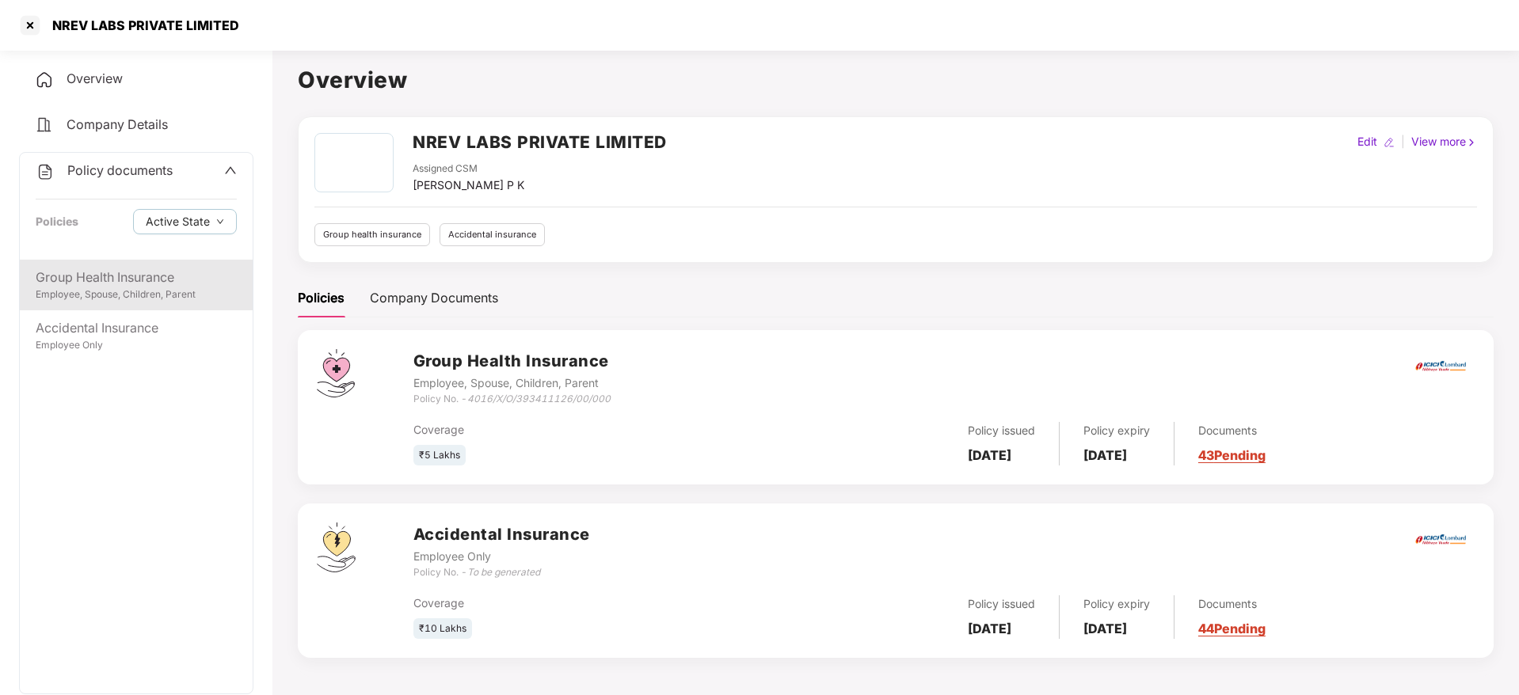
click at [82, 298] on div "Employee, Spouse, Children, Parent" at bounding box center [136, 294] width 201 height 15
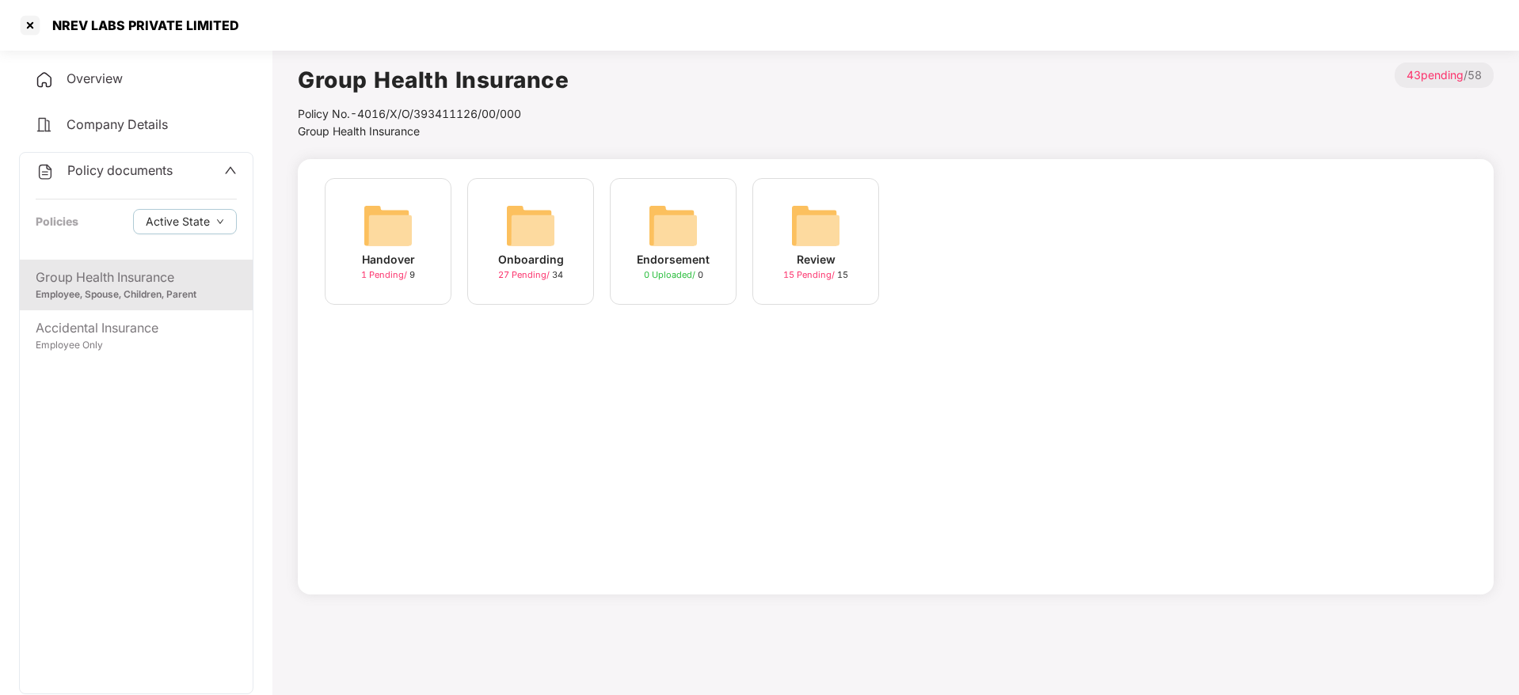
click at [523, 259] on div "Onboarding" at bounding box center [531, 259] width 66 height 17
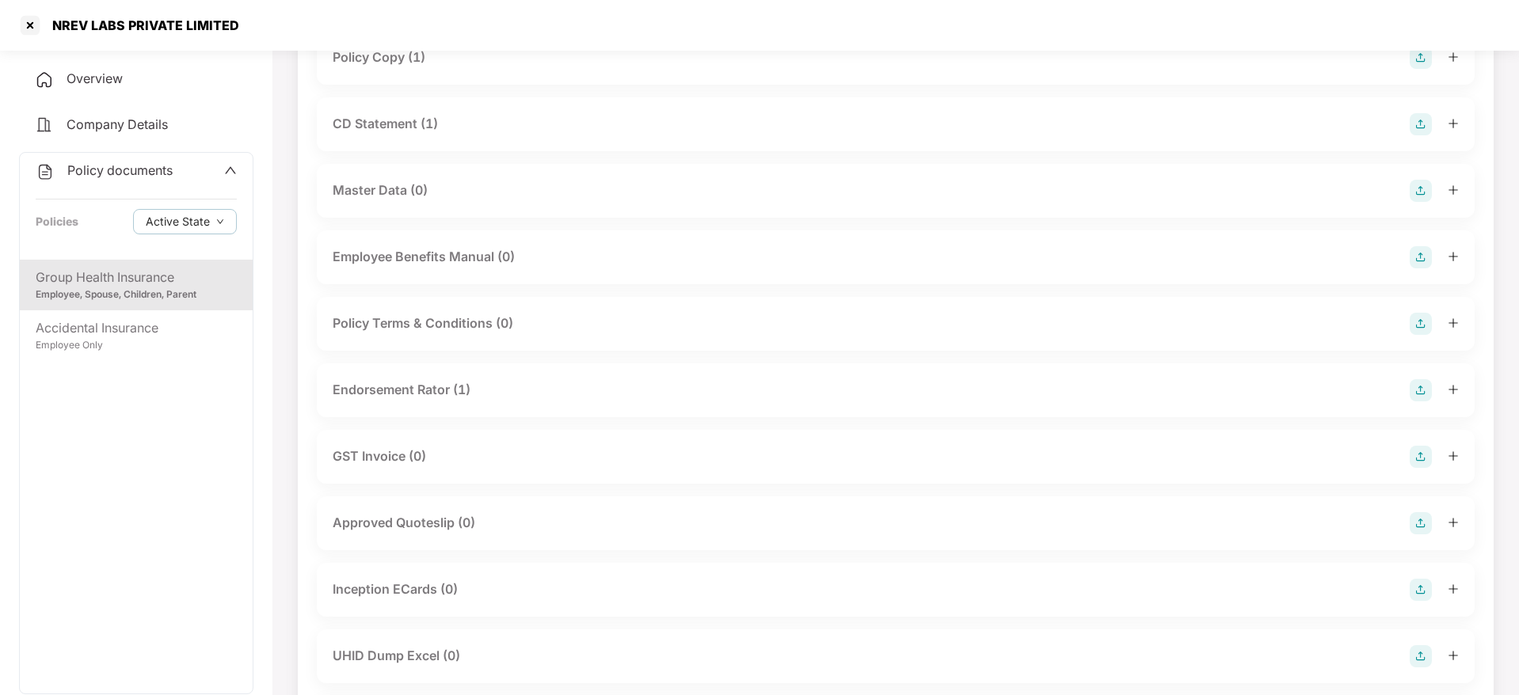
scroll to position [213, 0]
click at [36, 35] on div at bounding box center [29, 25] width 25 height 25
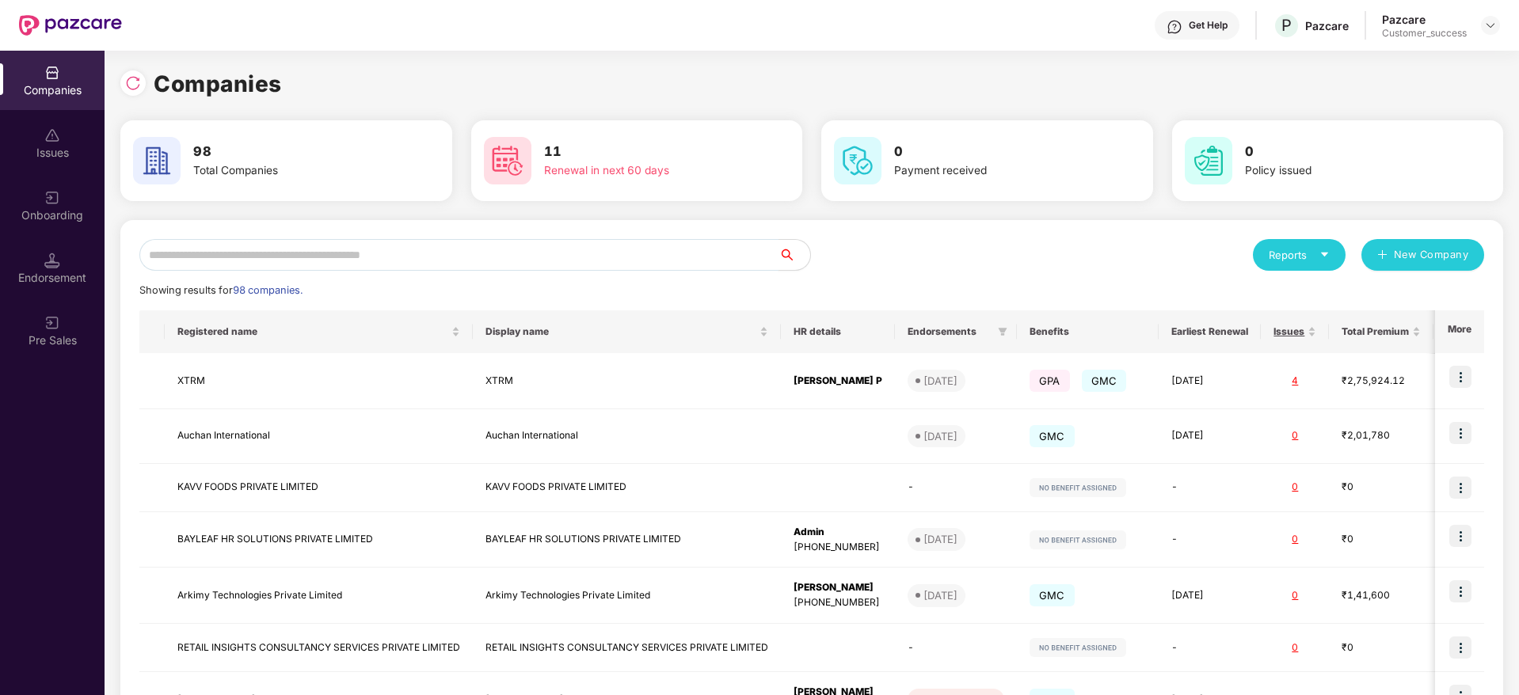
click at [199, 264] on input "text" at bounding box center [458, 255] width 639 height 32
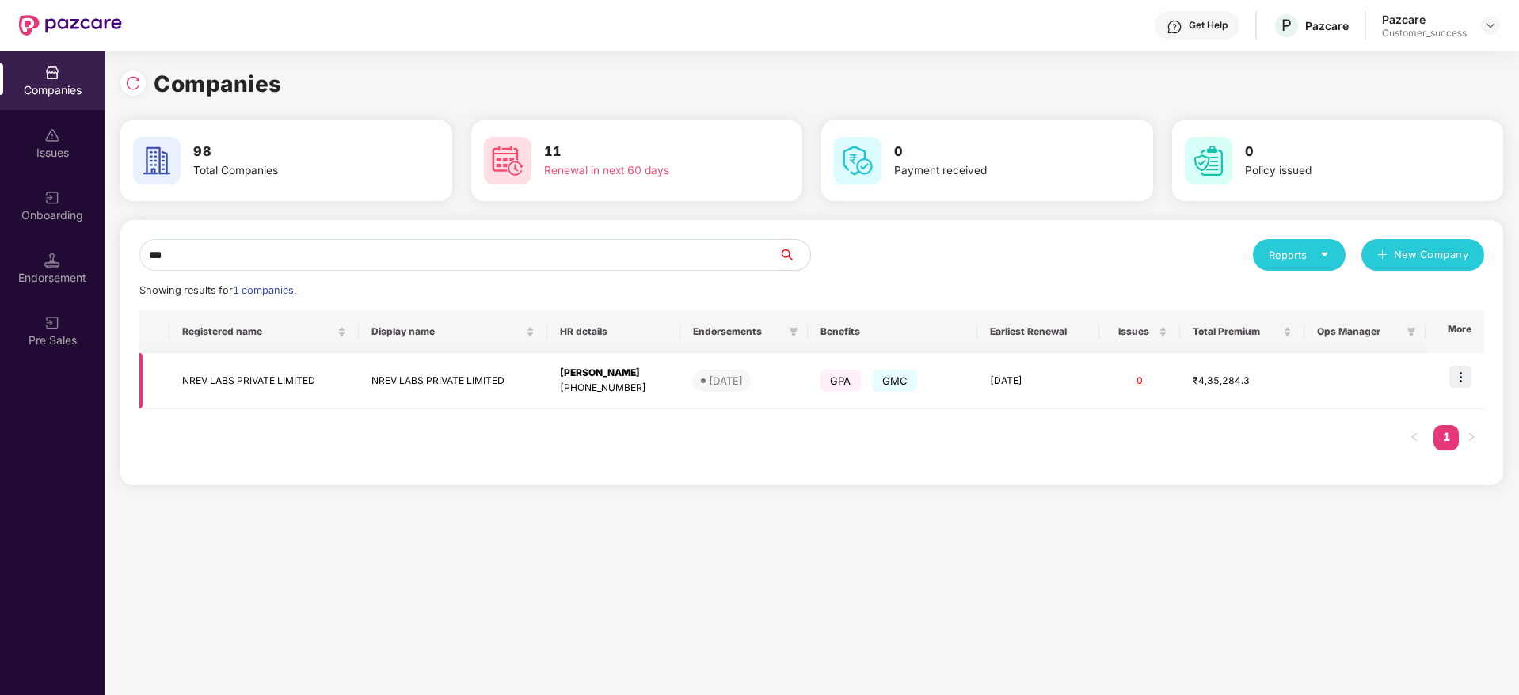
type input "***"
click at [1469, 374] on img at bounding box center [1460, 377] width 22 height 22
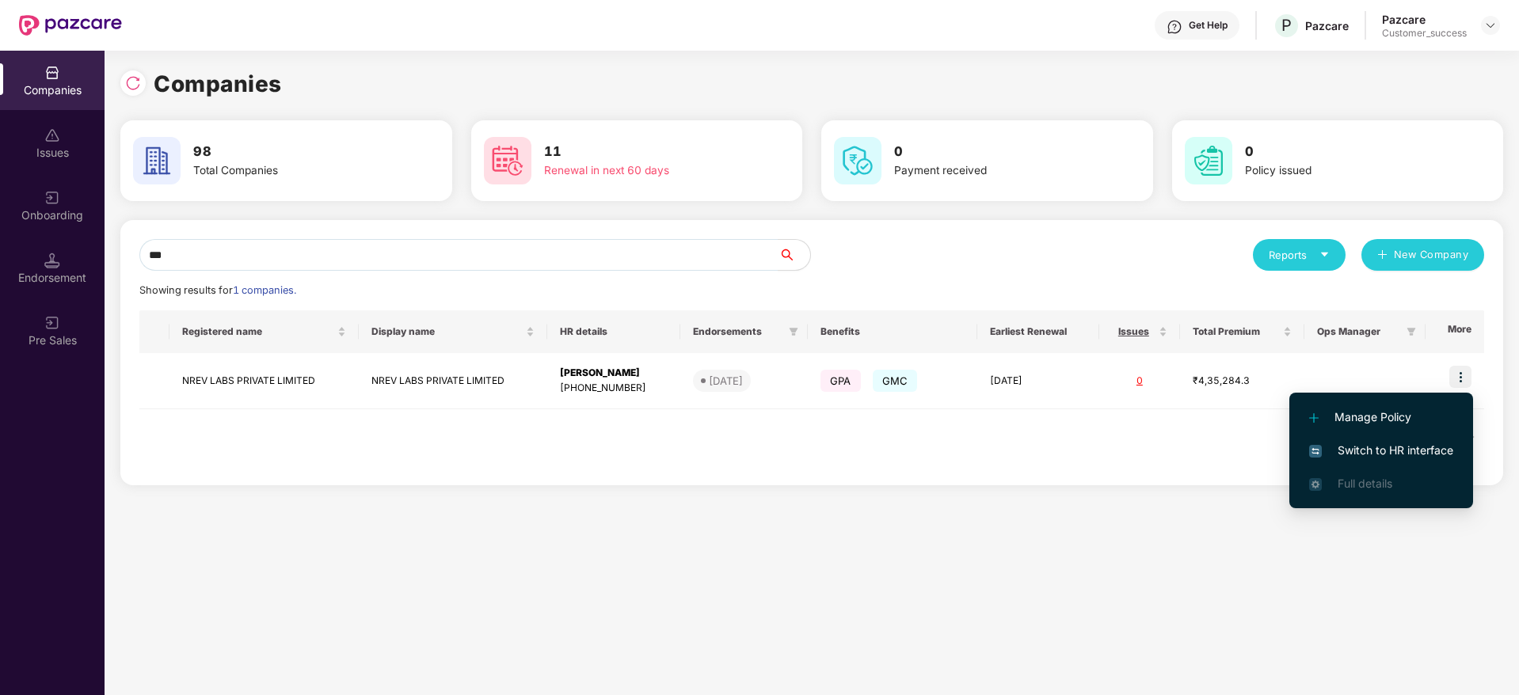
click at [1411, 442] on span "Switch to HR interface" at bounding box center [1381, 450] width 144 height 17
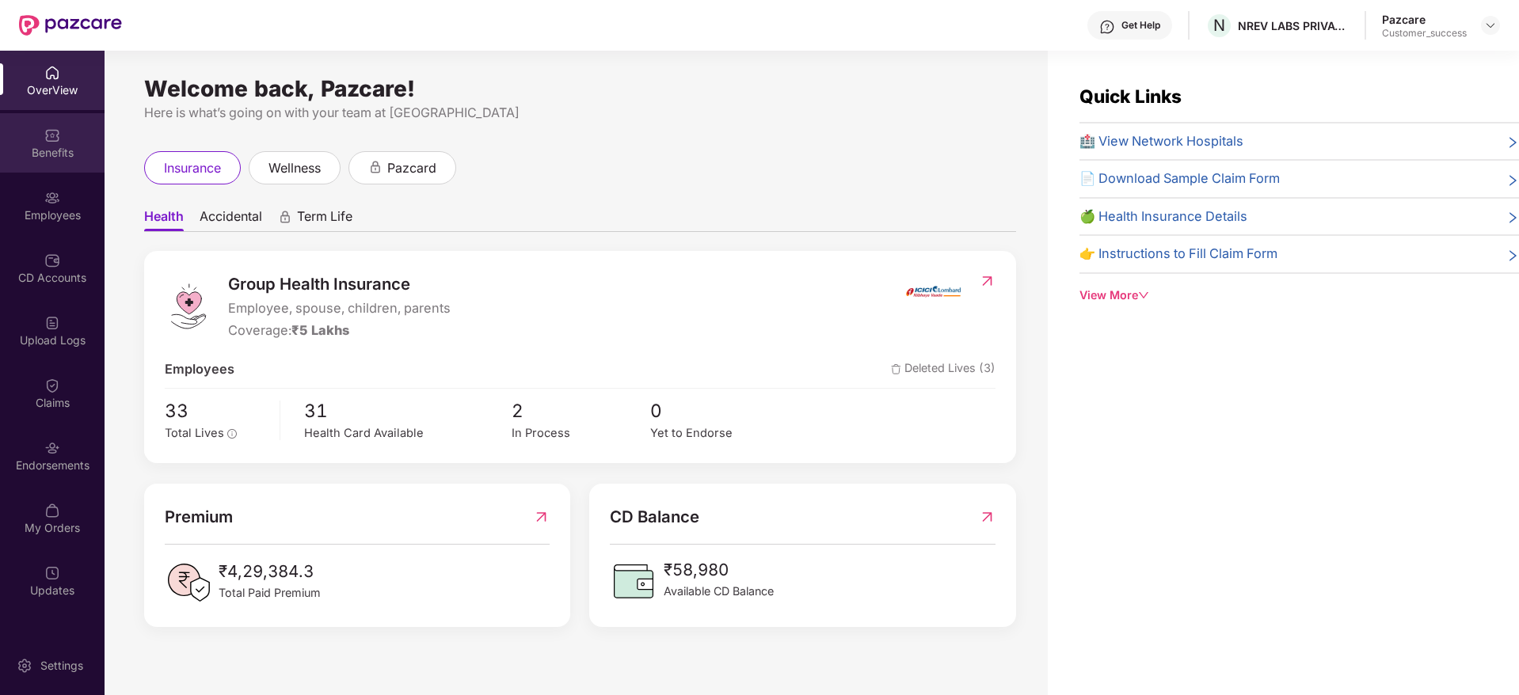
click at [60, 156] on div "Benefits" at bounding box center [52, 153] width 105 height 16
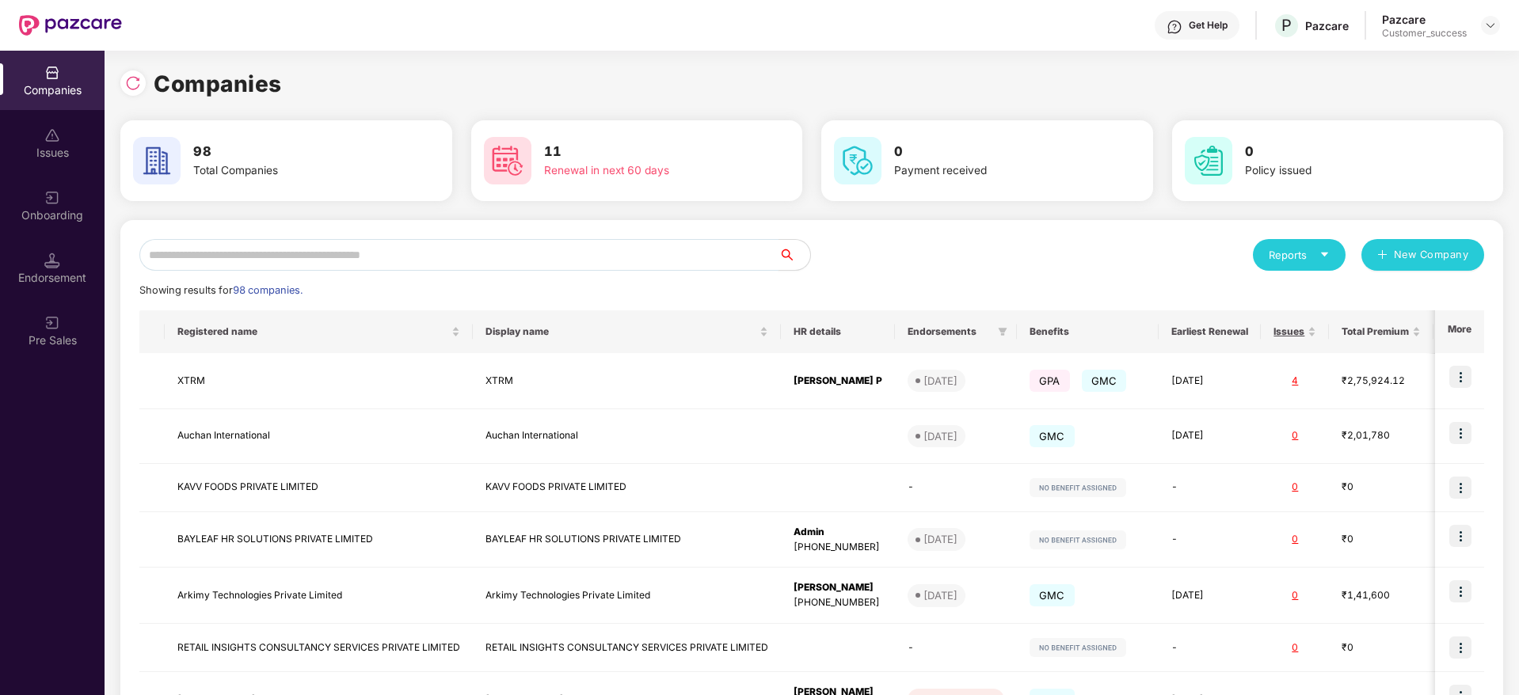
click at [279, 253] on input "text" at bounding box center [458, 255] width 639 height 32
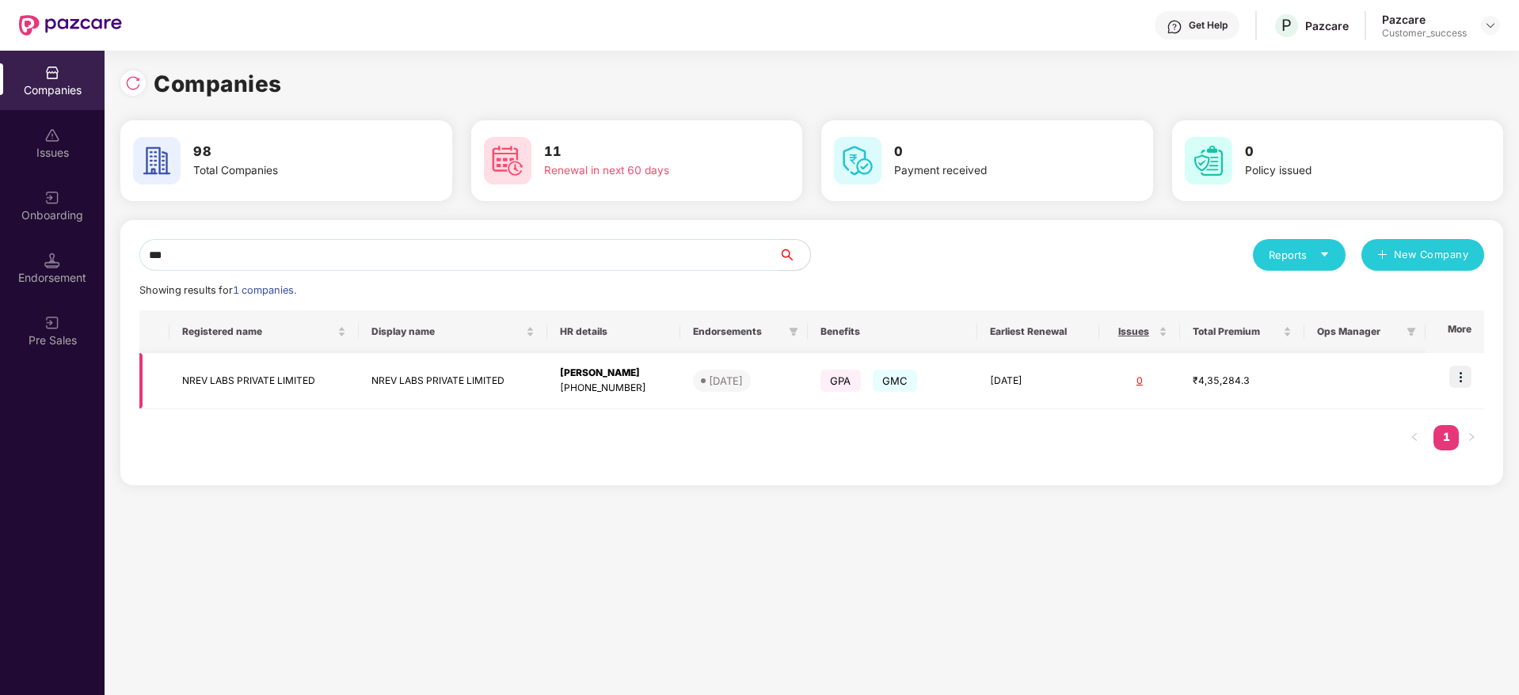
type input "***"
click at [259, 375] on td "NREV LABS PRIVATE LIMITED" at bounding box center [263, 381] width 188 height 56
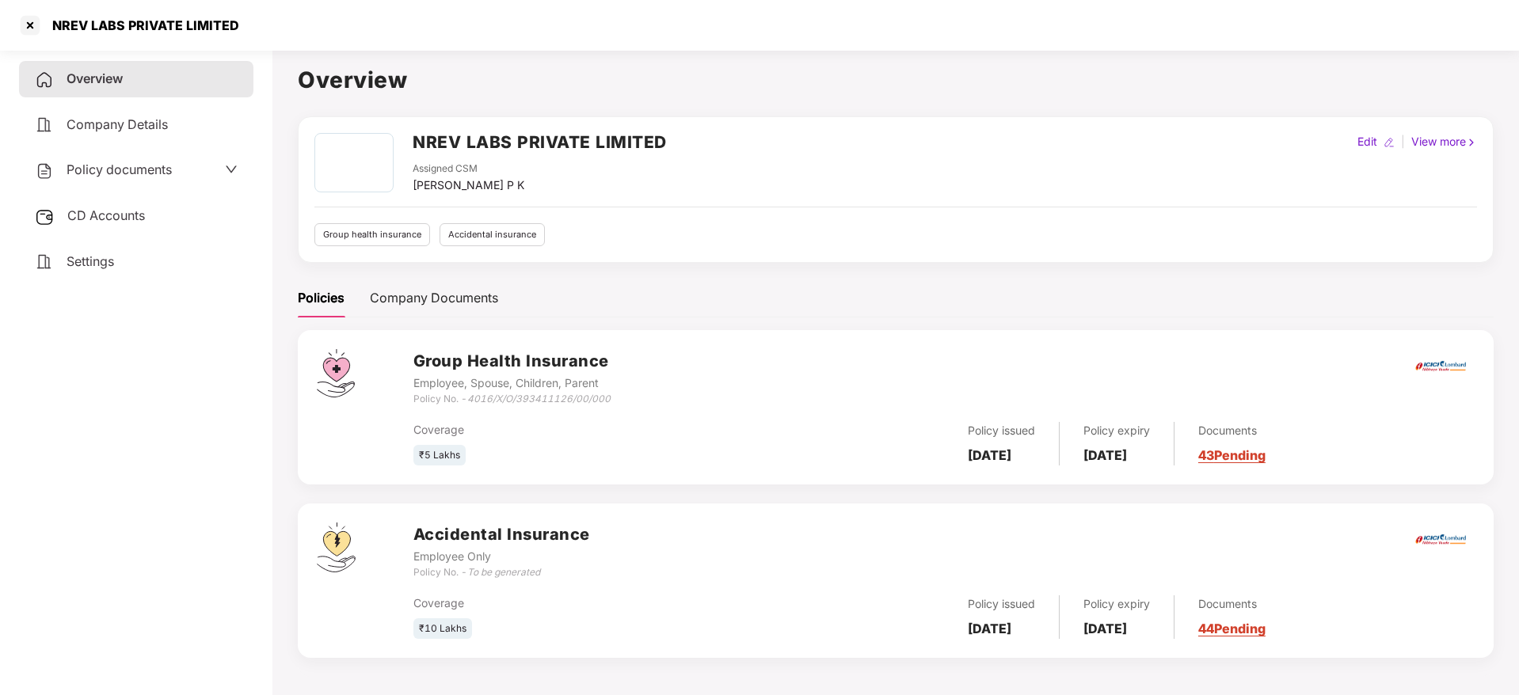
click at [133, 178] on div "Policy documents" at bounding box center [103, 170] width 137 height 21
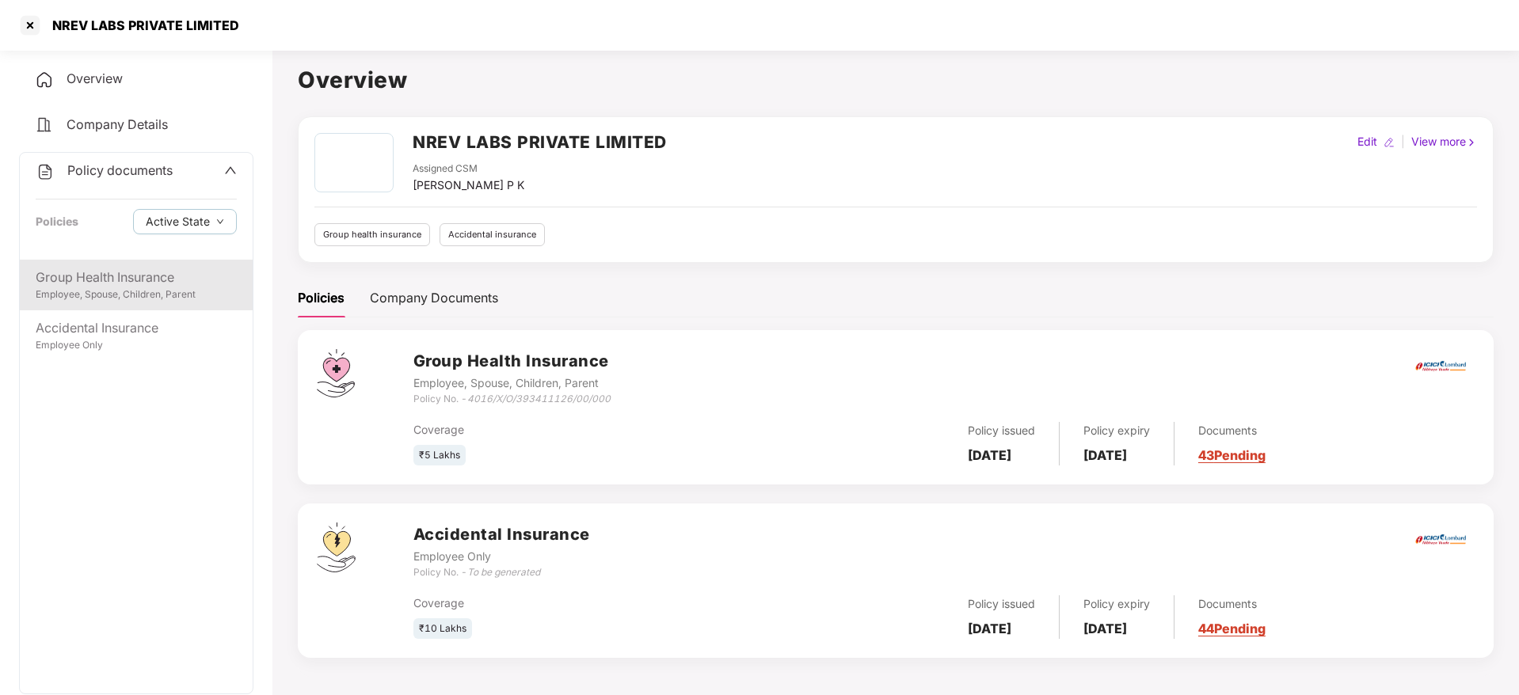
click at [112, 287] on div "Employee, Spouse, Children, Parent" at bounding box center [136, 294] width 201 height 15
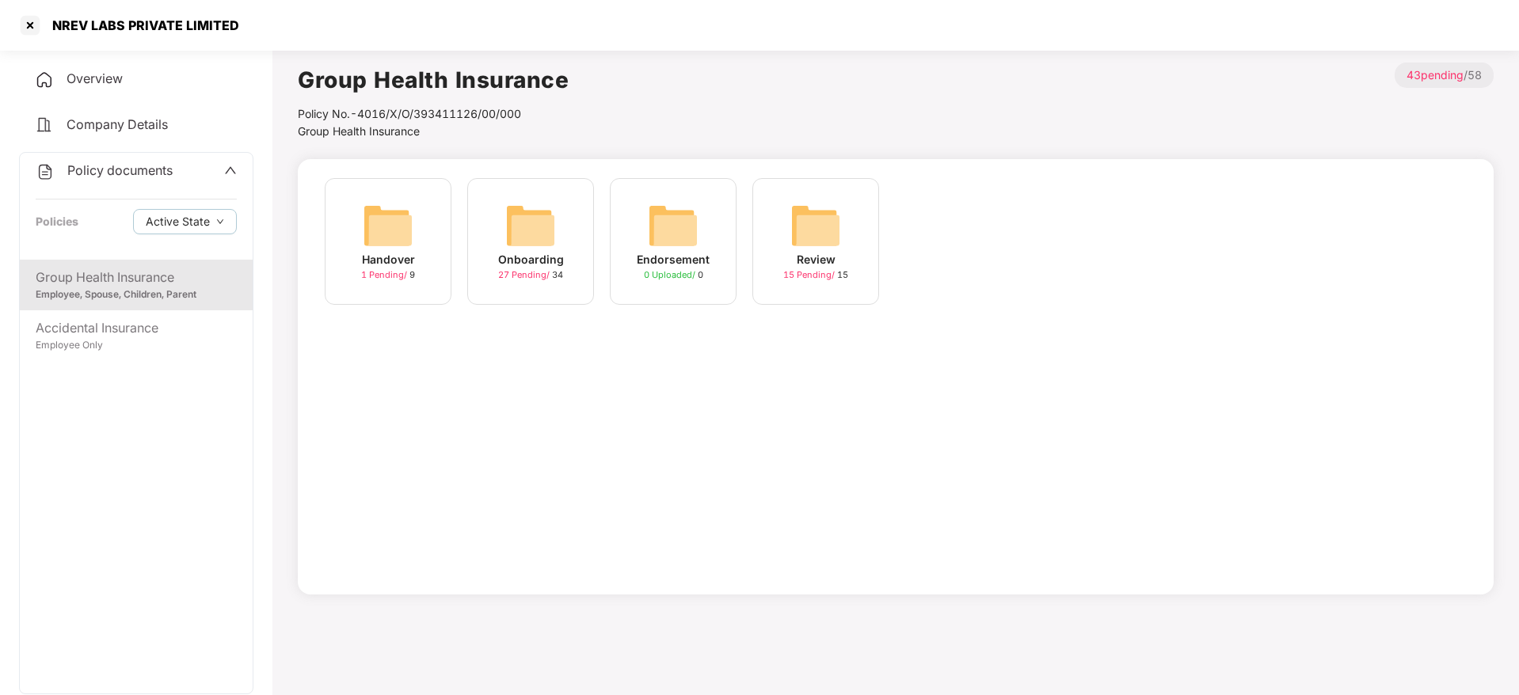
click at [489, 258] on div "Onboarding 27 Pending / 34" at bounding box center [530, 241] width 127 height 127
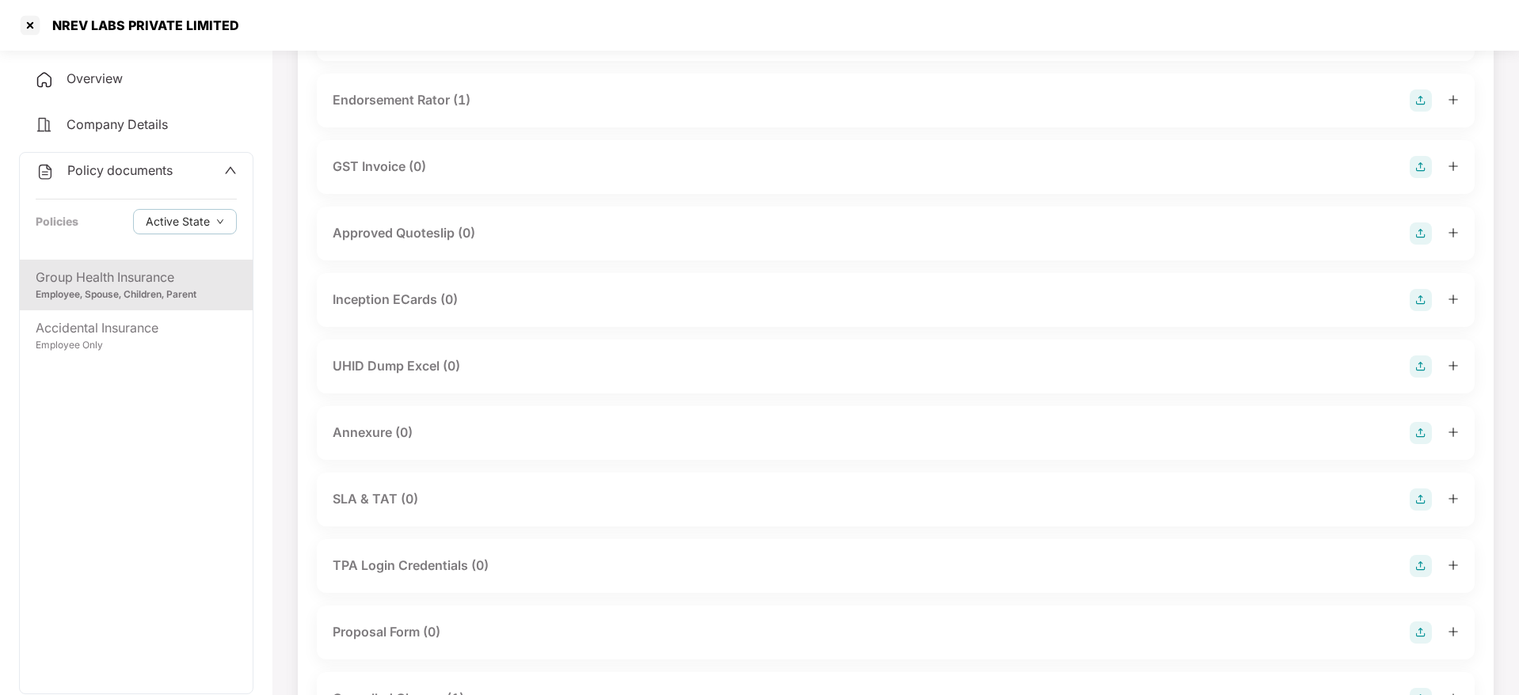
scroll to position [505, 0]
click at [392, 372] on div "UHID Dump Excel (0)" at bounding box center [396, 365] width 127 height 20
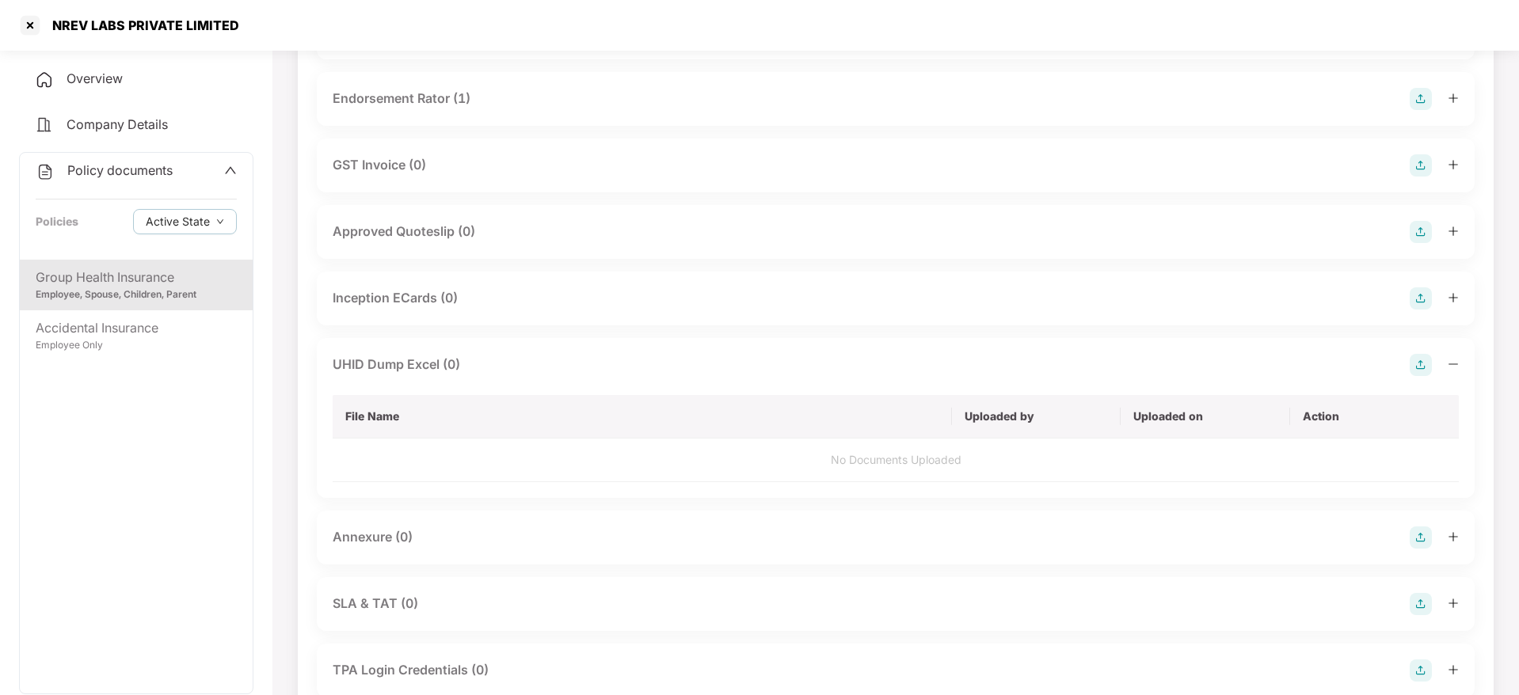
click at [367, 524] on div "Annexure (0)" at bounding box center [896, 538] width 1158 height 54
click at [394, 304] on div "Inception ECards (0)" at bounding box center [395, 298] width 125 height 20
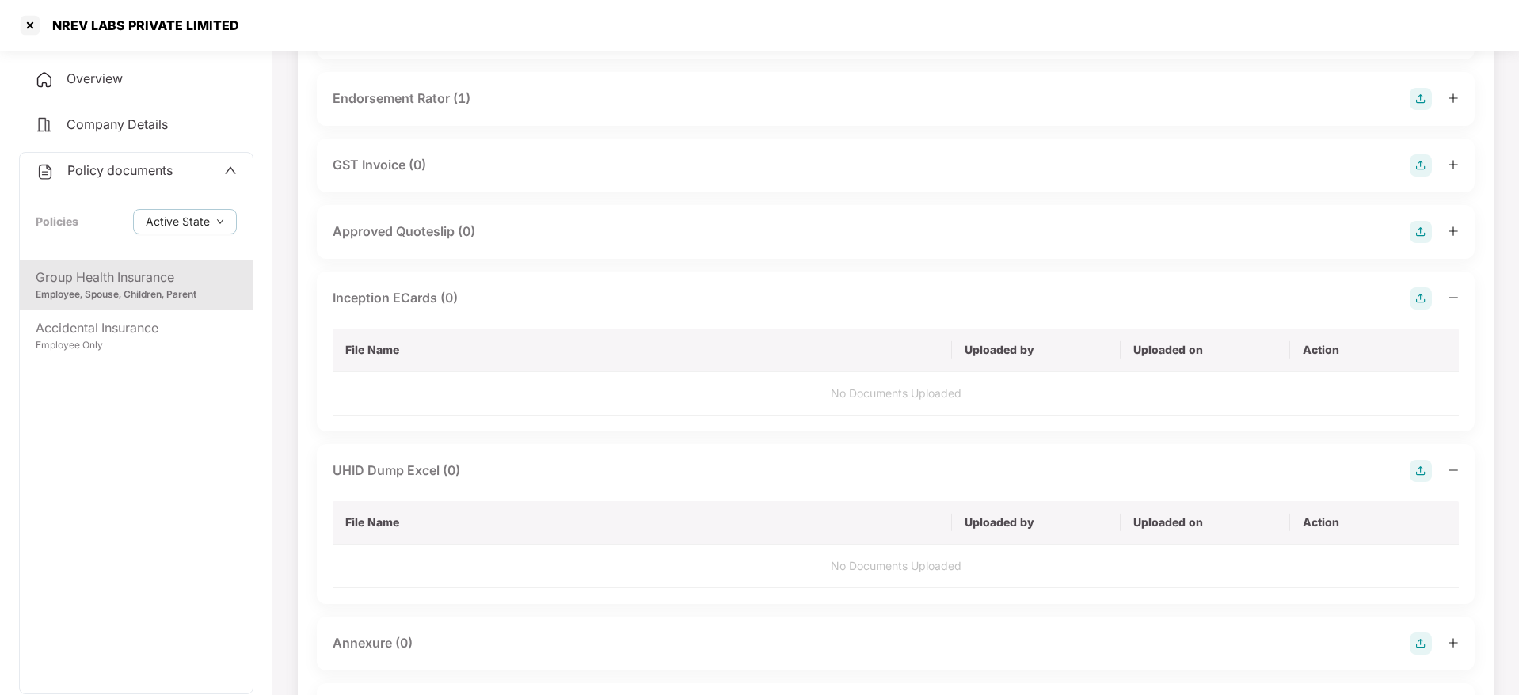
click at [1423, 298] on img at bounding box center [1420, 298] width 22 height 22
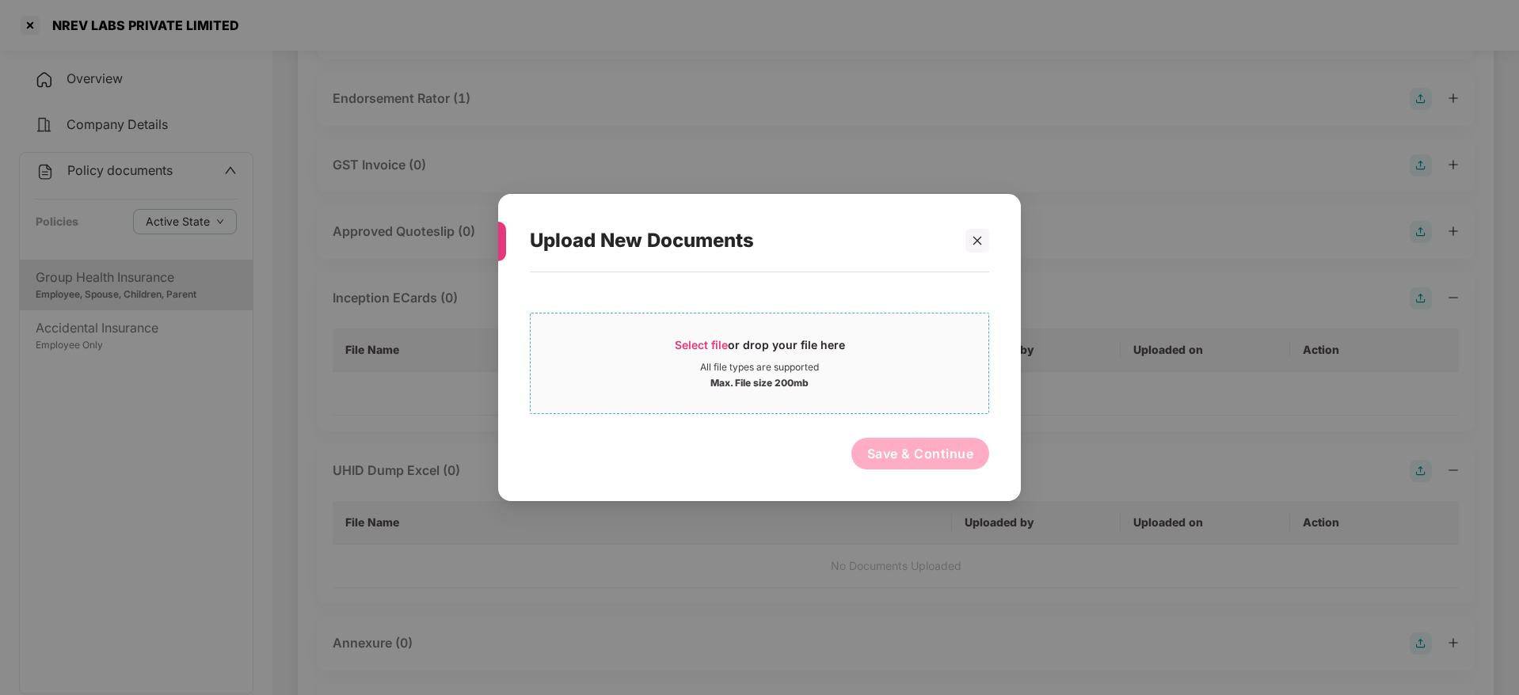
click at [714, 338] on span "Select file" at bounding box center [701, 344] width 53 height 13
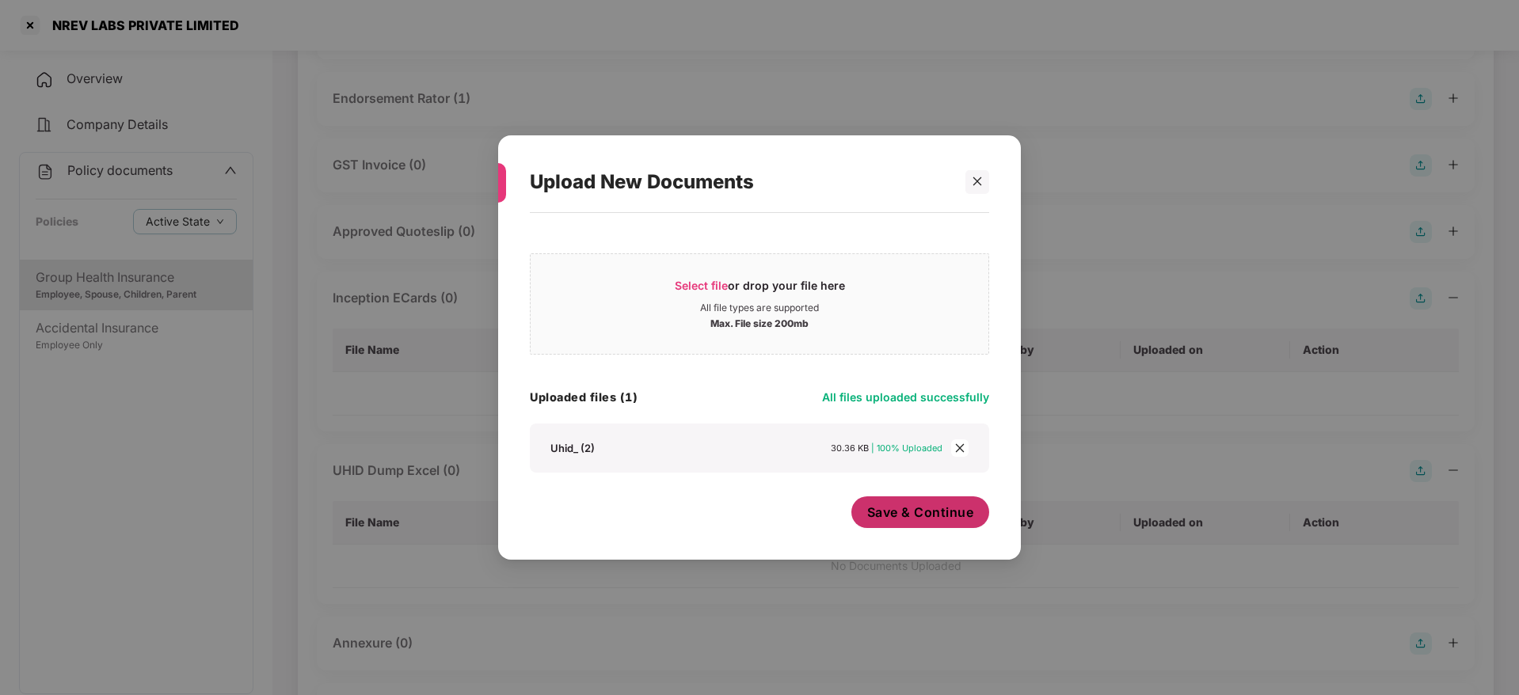
click at [946, 512] on span "Save & Continue" at bounding box center [920, 512] width 107 height 17
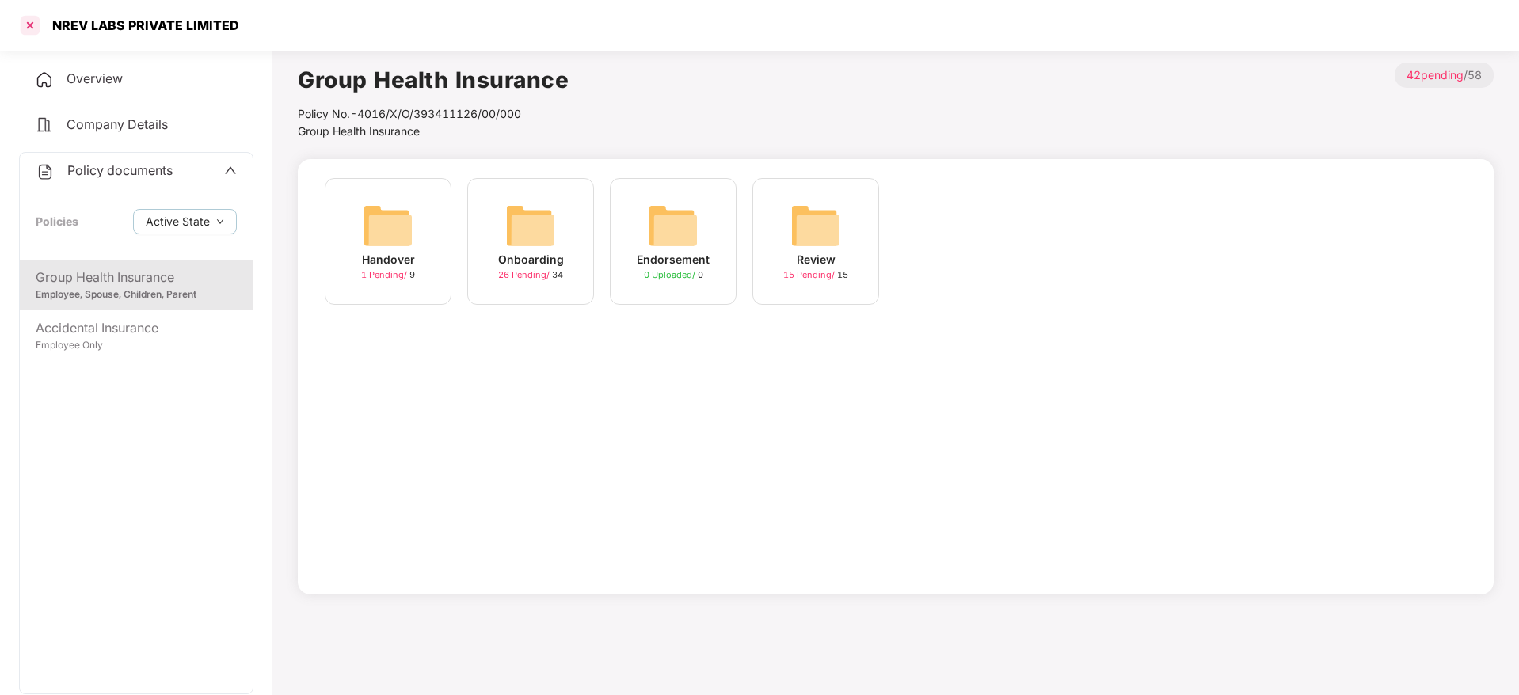
click at [32, 28] on div at bounding box center [29, 25] width 25 height 25
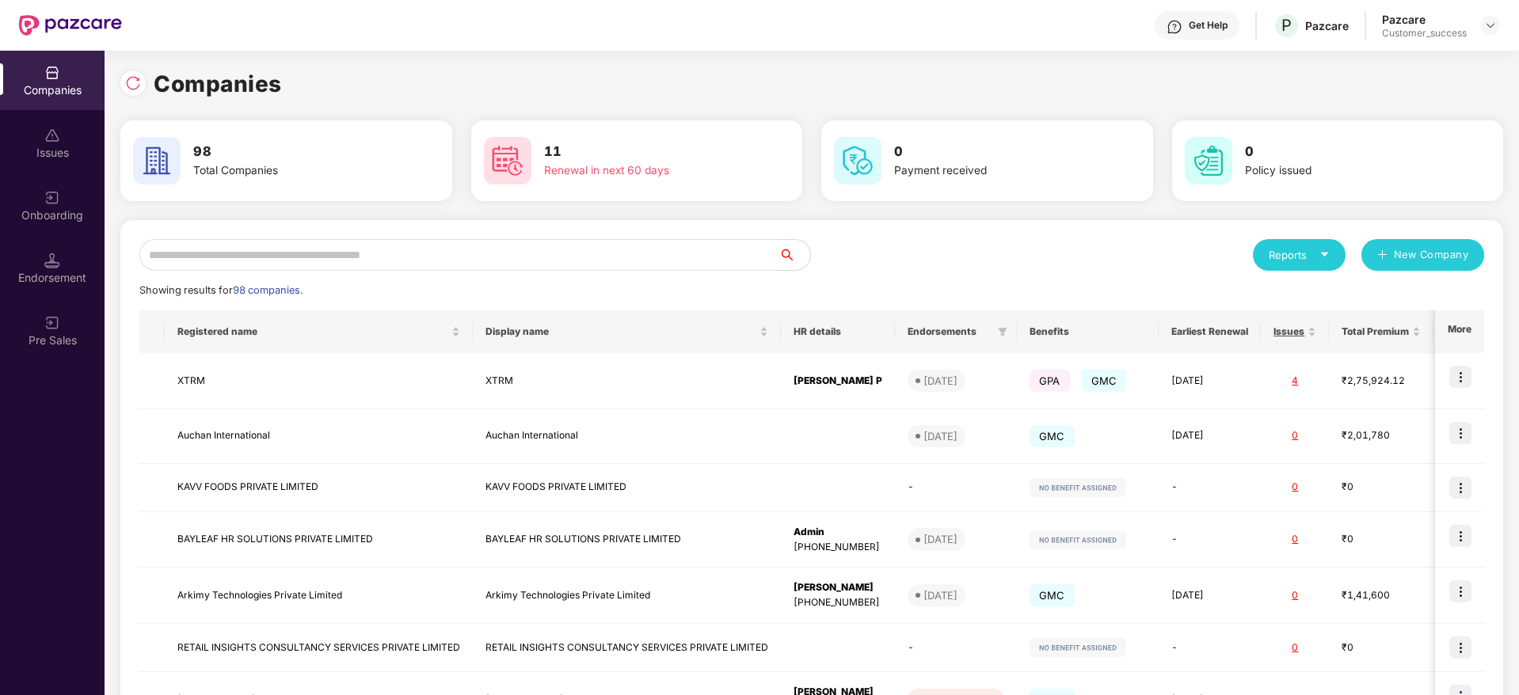
click at [268, 260] on input "text" at bounding box center [458, 255] width 639 height 32
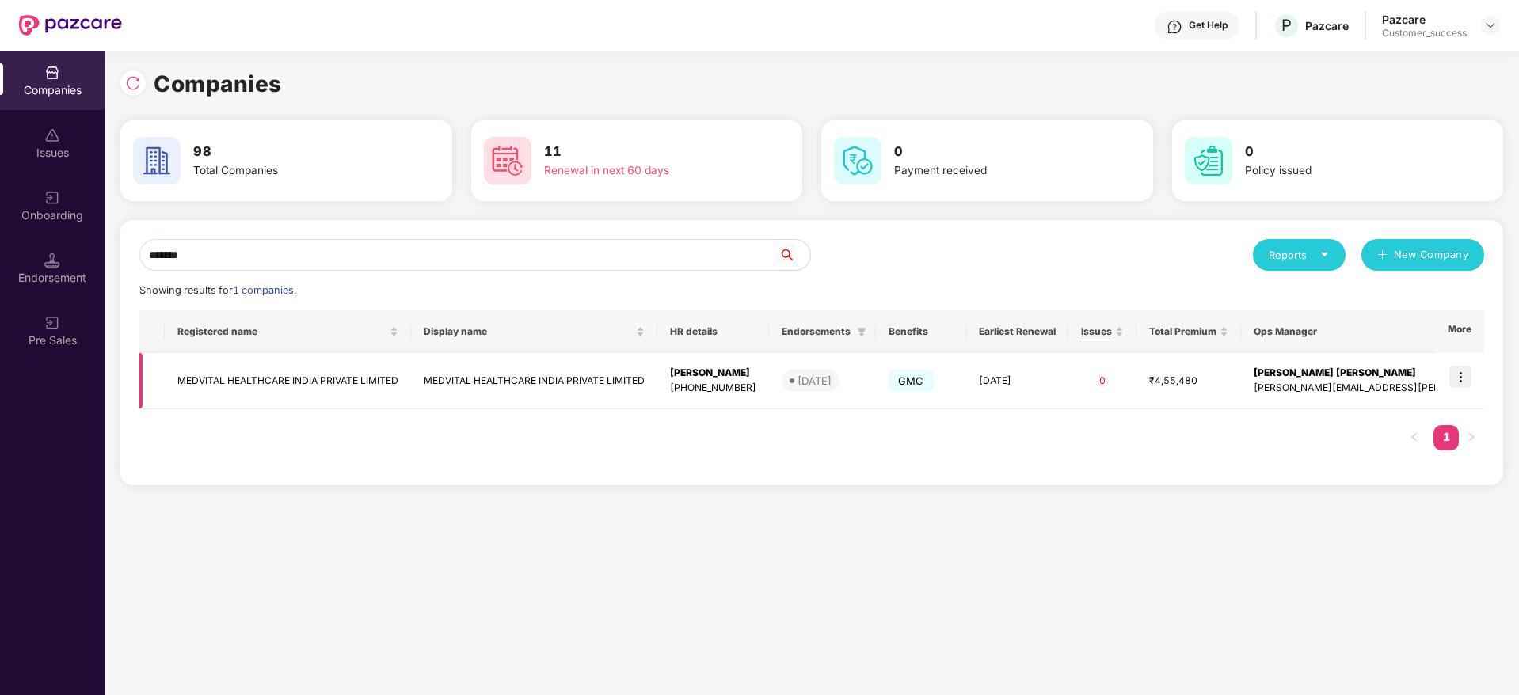
type input "*******"
click at [248, 376] on td "MEDVITAL HEALTHCARE INDIA PRIVATE LIMITED" at bounding box center [288, 381] width 246 height 56
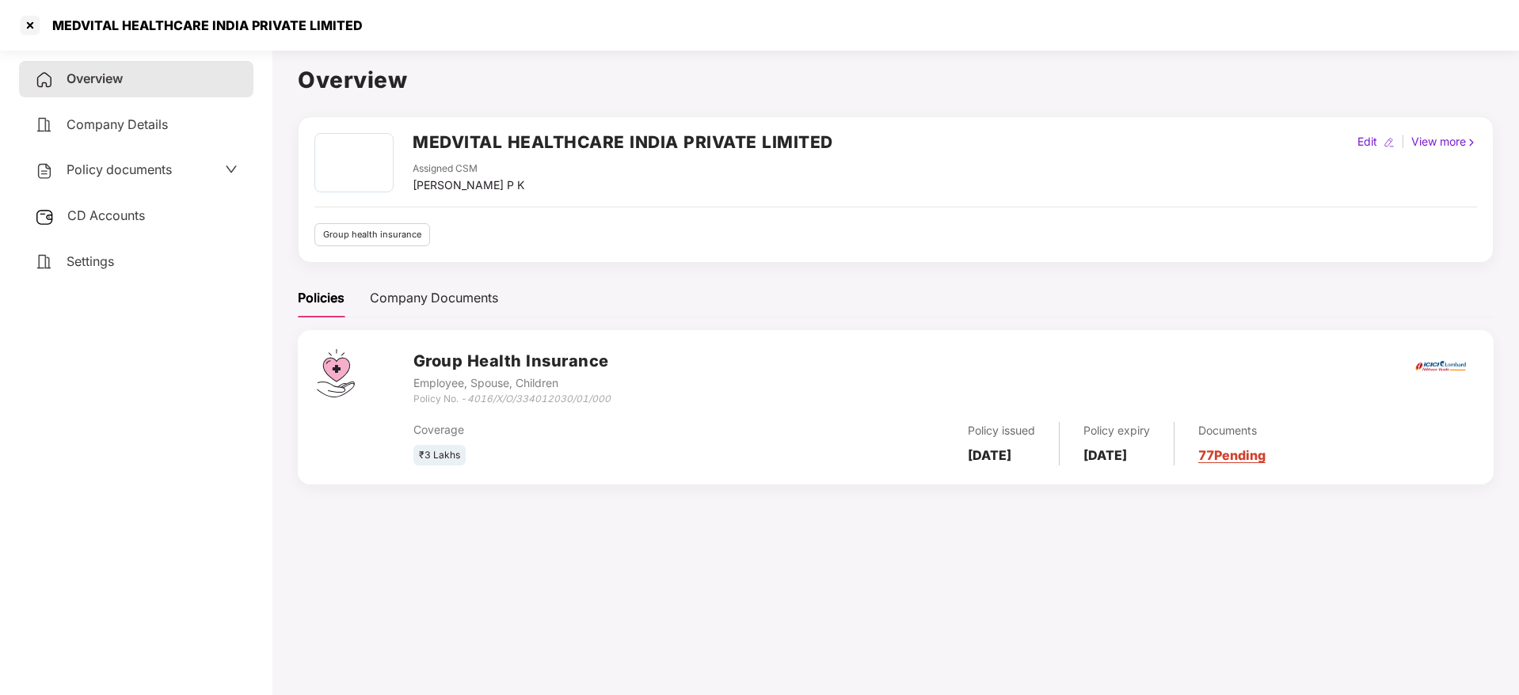
click at [97, 162] on span "Policy documents" at bounding box center [119, 170] width 105 height 16
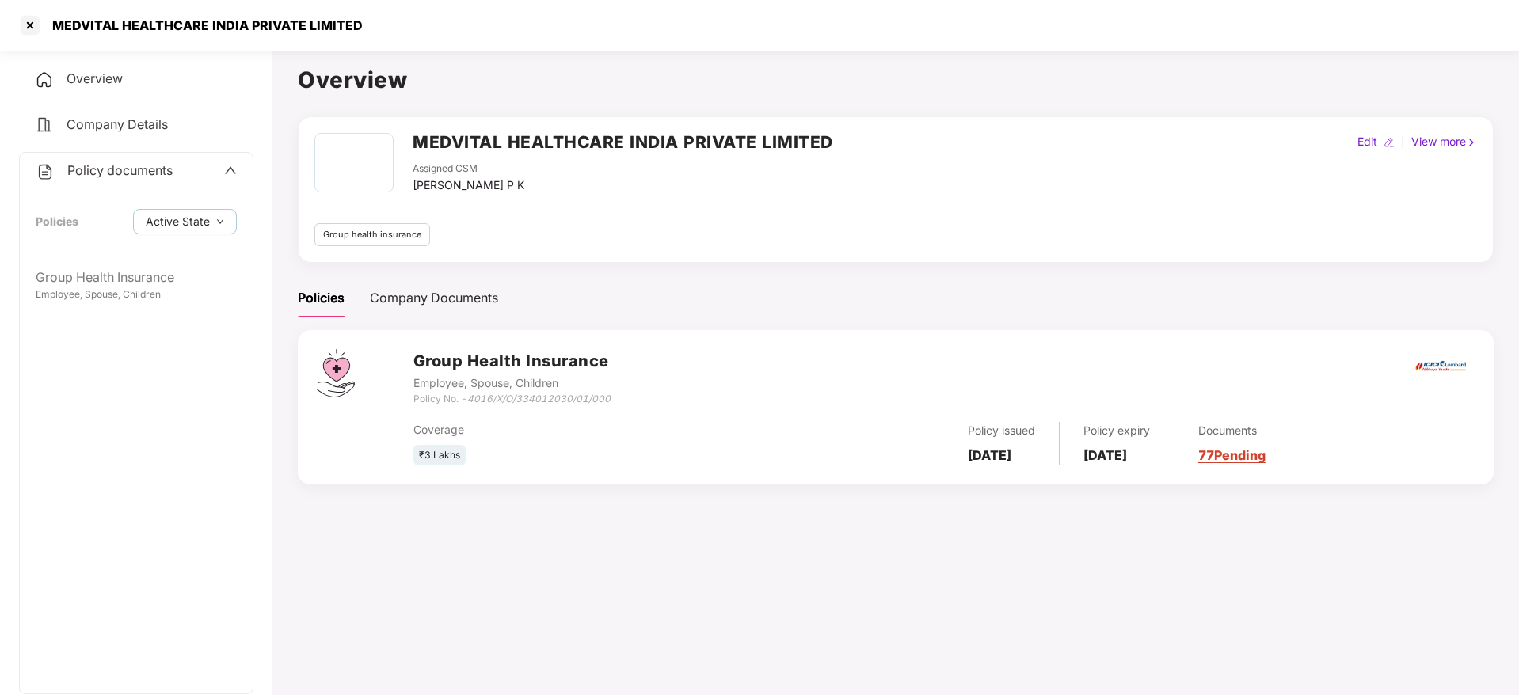
click at [12, 7] on div "MEDVITAL HEALTHCARE INDIA PRIVATE LIMITED" at bounding box center [759, 25] width 1519 height 51
click at [32, 27] on div at bounding box center [29, 25] width 25 height 25
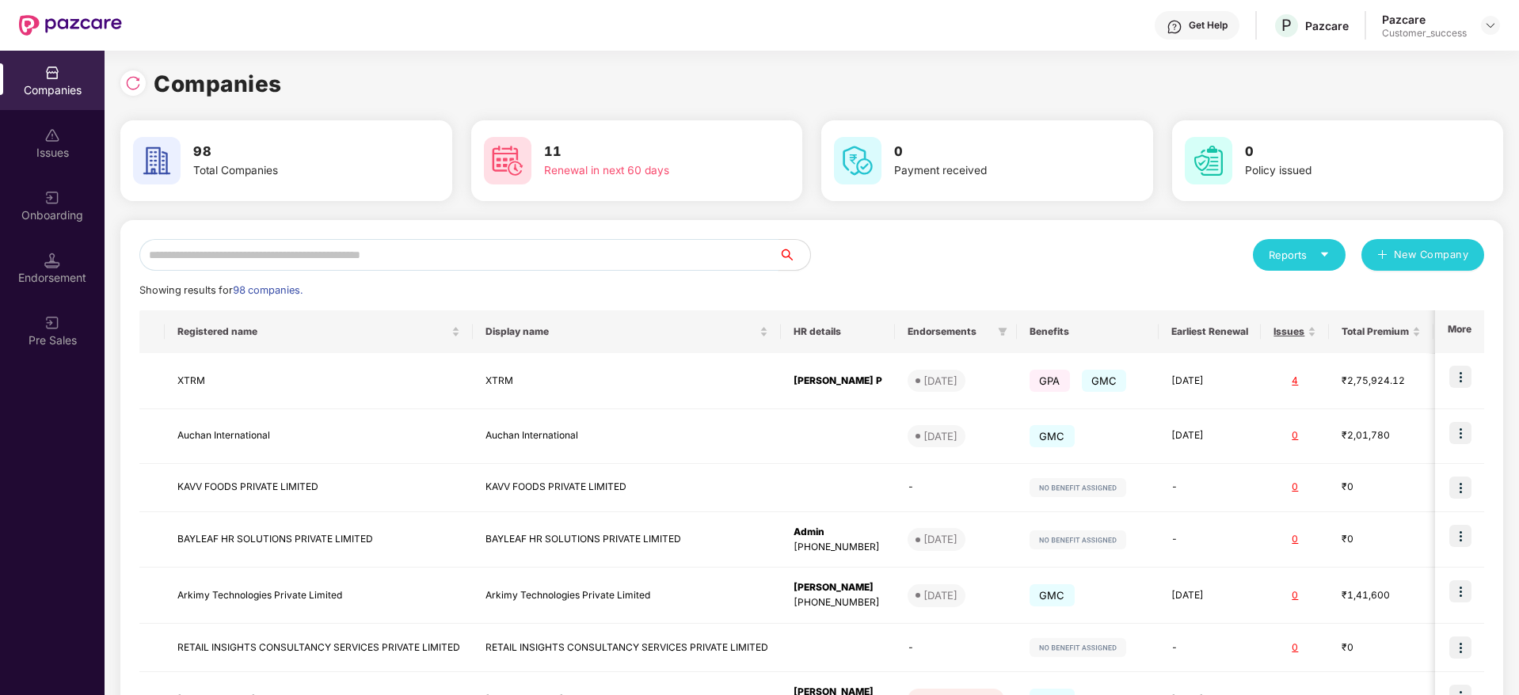
click at [244, 251] on input "text" at bounding box center [458, 255] width 639 height 32
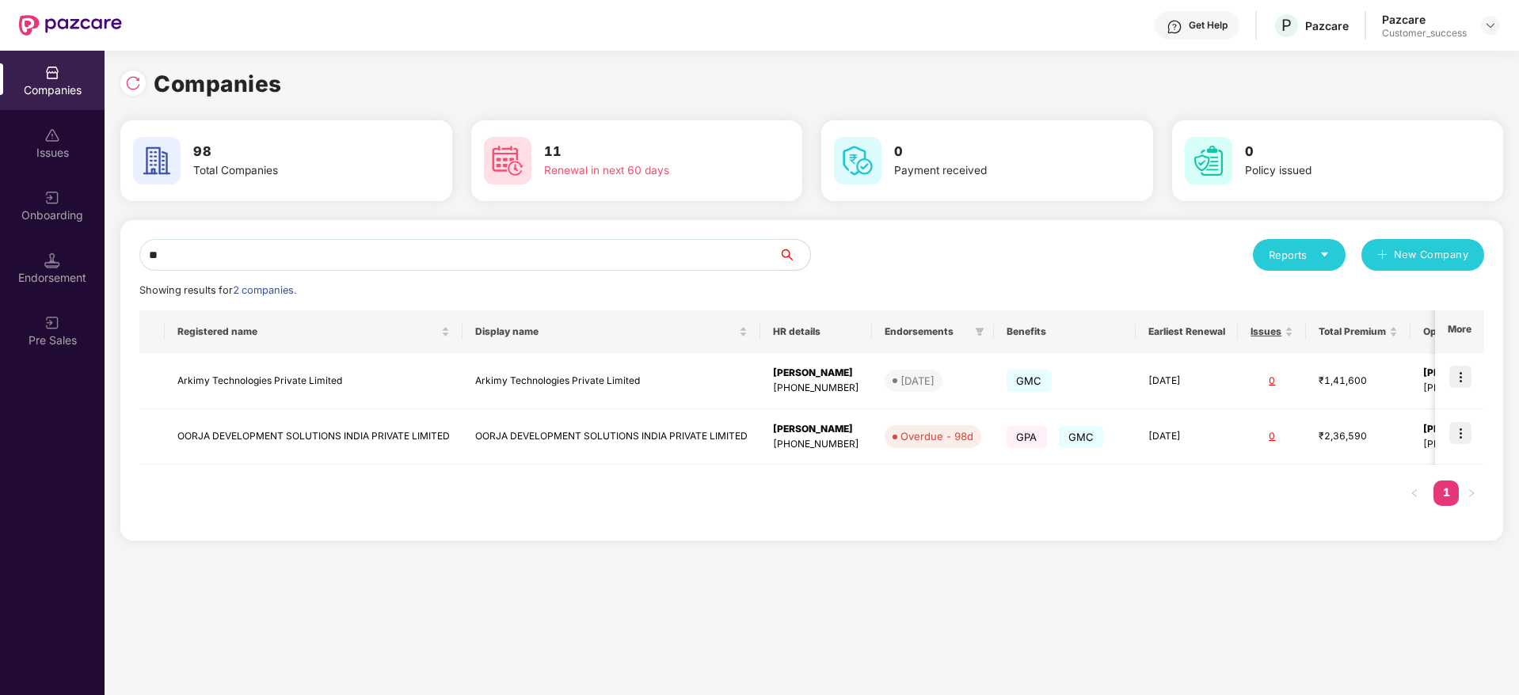
type input "*"
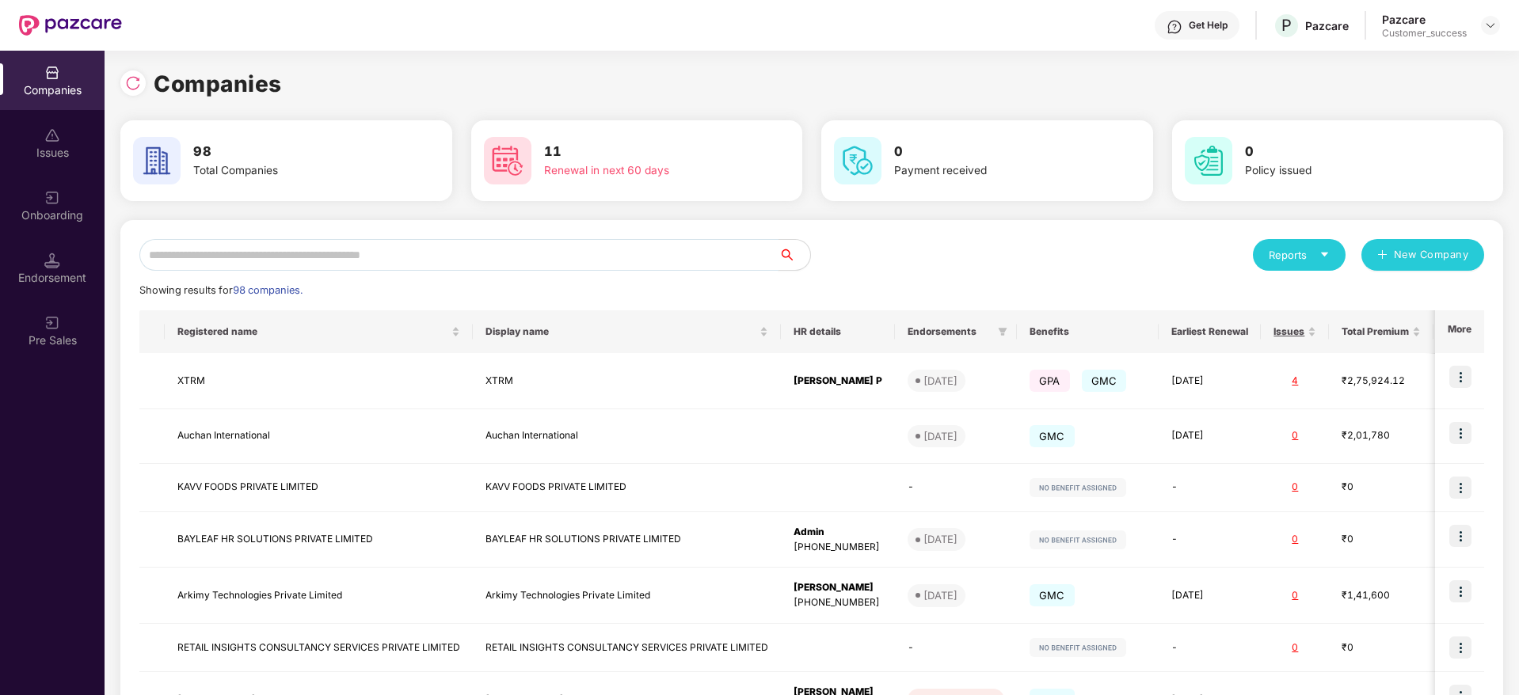
click at [347, 242] on input "text" at bounding box center [458, 255] width 639 height 32
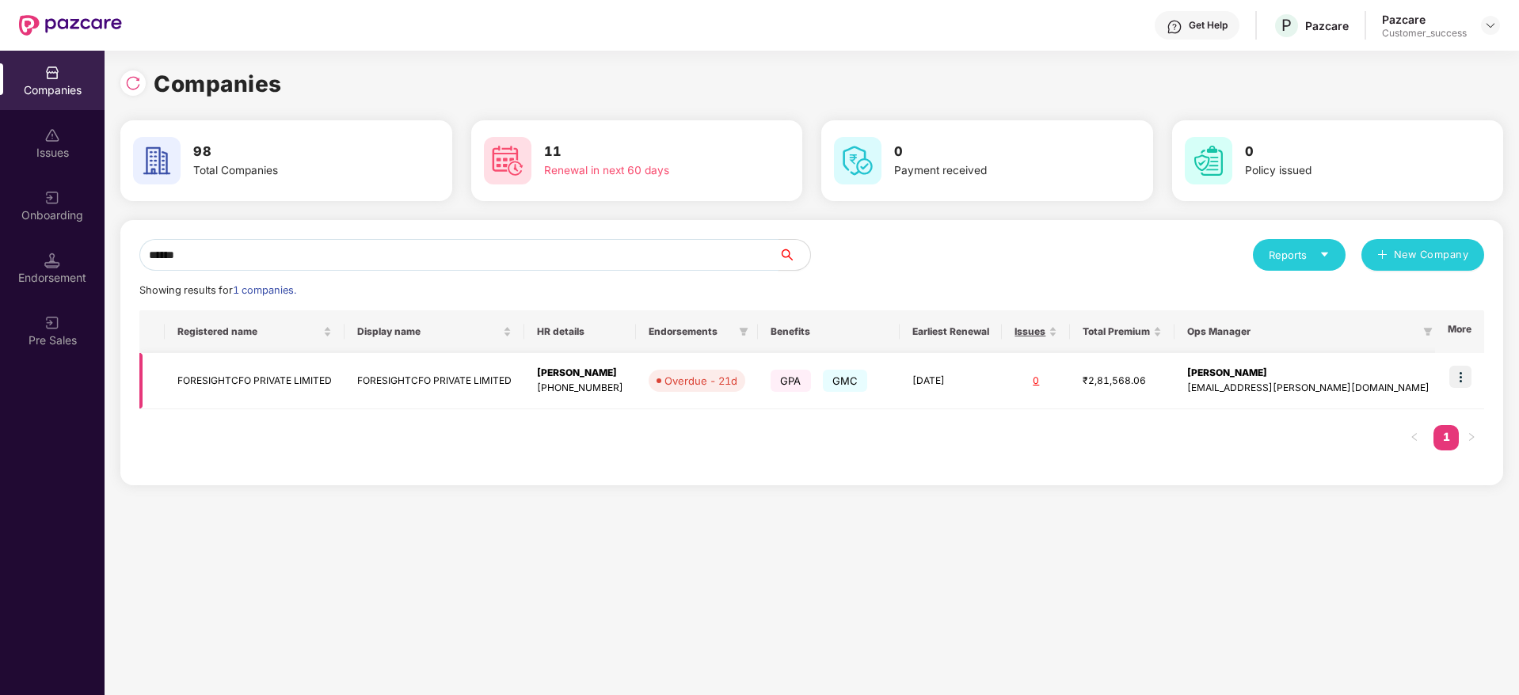
type input "******"
click at [1458, 374] on img at bounding box center [1460, 377] width 22 height 22
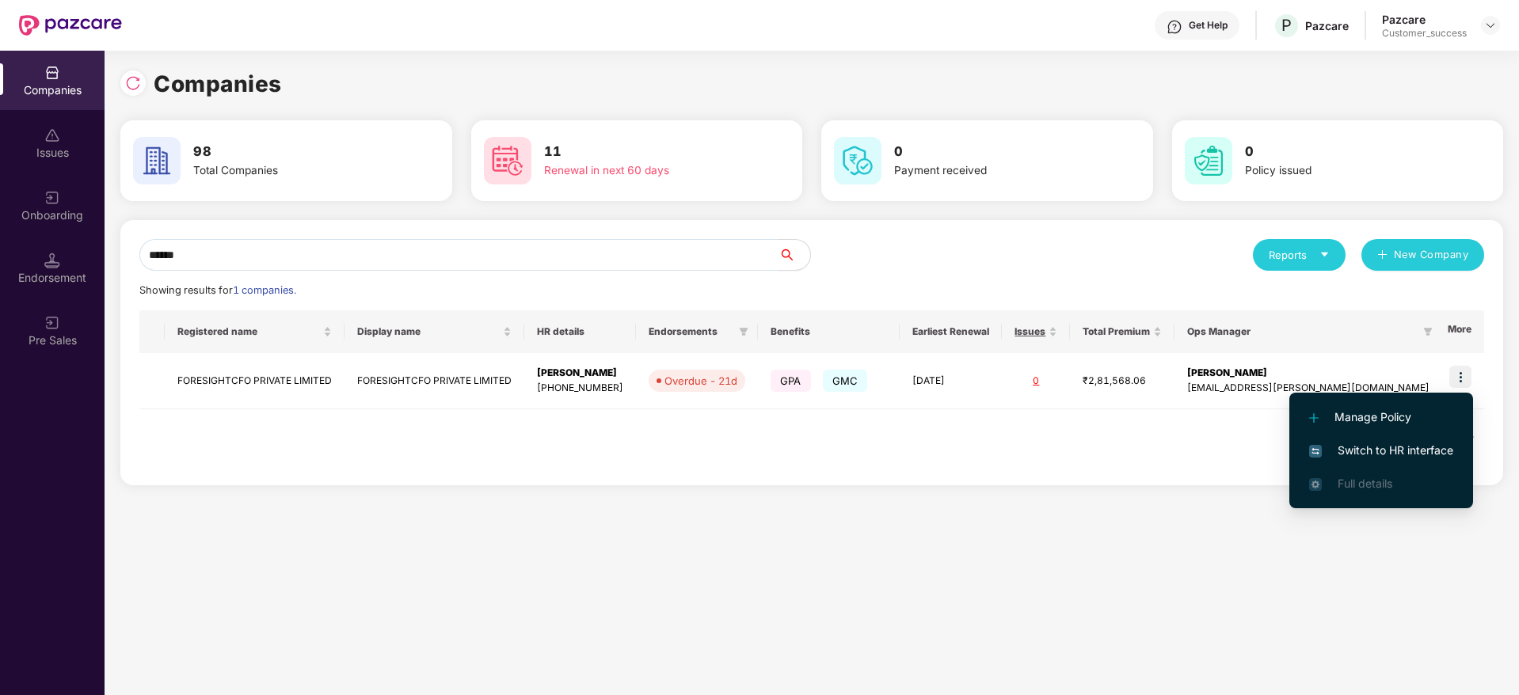
click at [1392, 458] on span "Switch to HR interface" at bounding box center [1381, 450] width 144 height 17
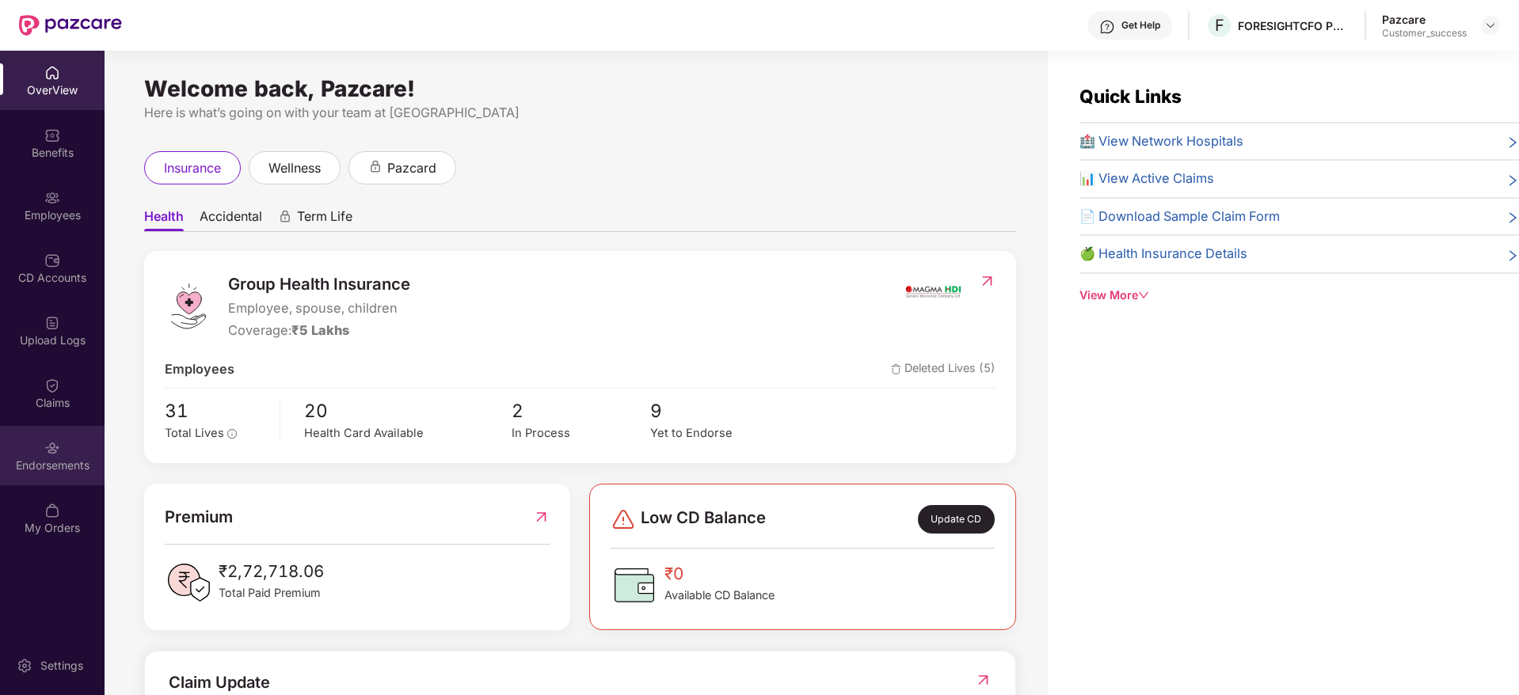
click at [5, 472] on div "Endorsements" at bounding box center [52, 466] width 105 height 16
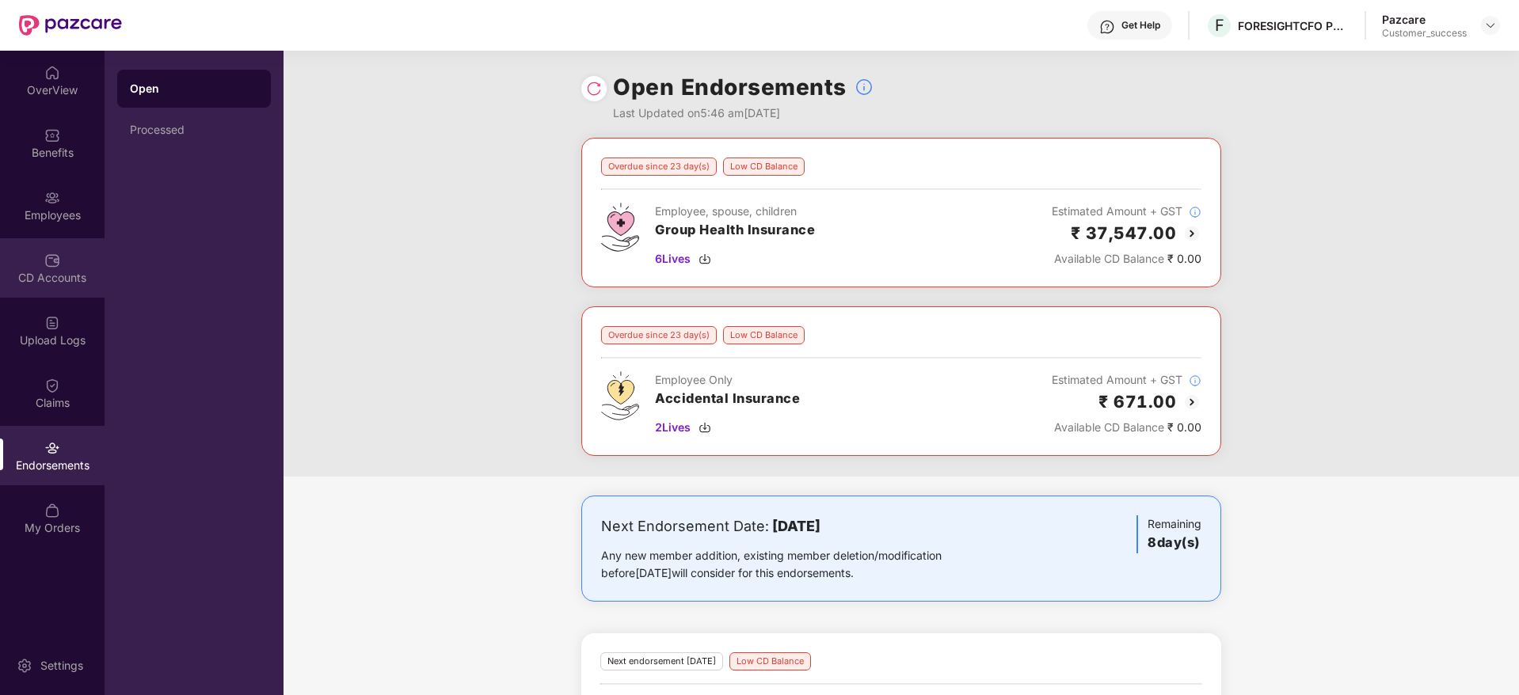
click at [19, 255] on div "CD Accounts" at bounding box center [52, 267] width 105 height 59
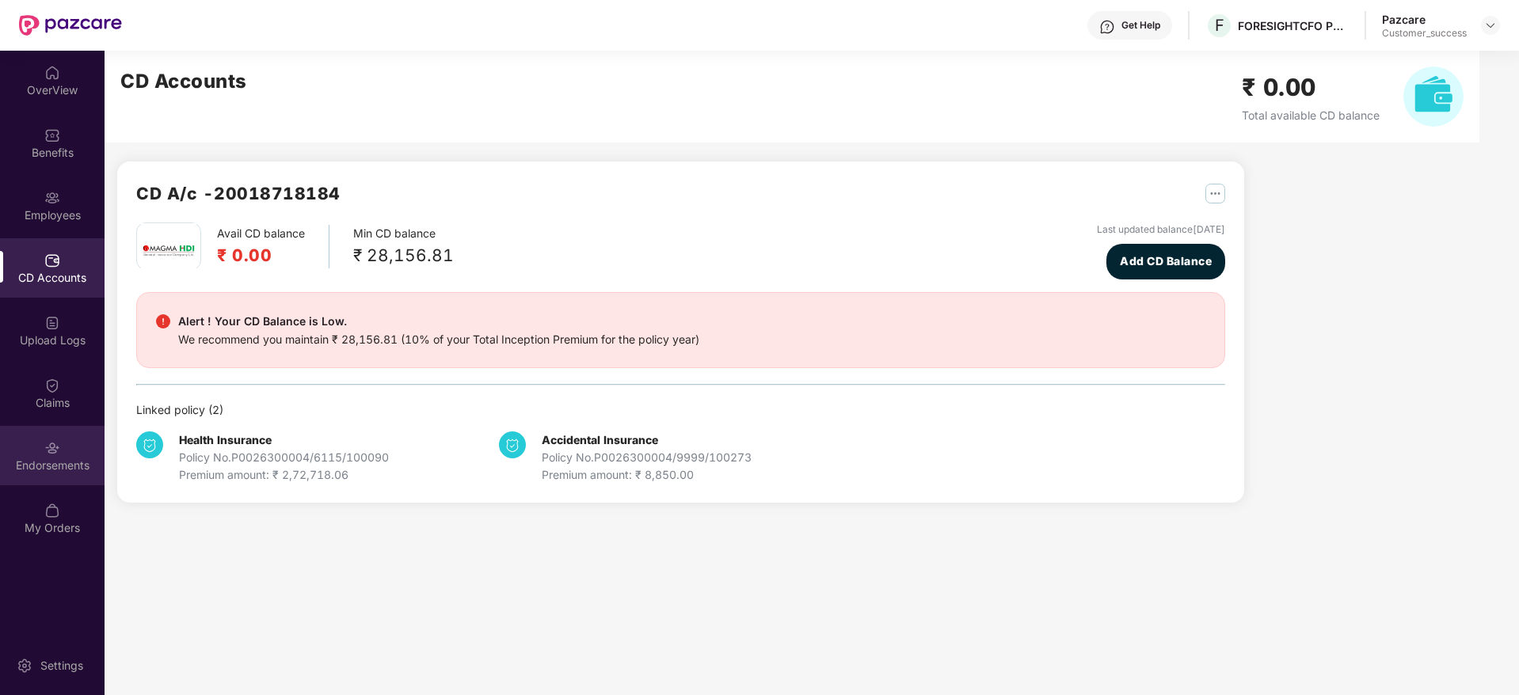
click at [36, 458] on div "Endorsements" at bounding box center [52, 466] width 105 height 16
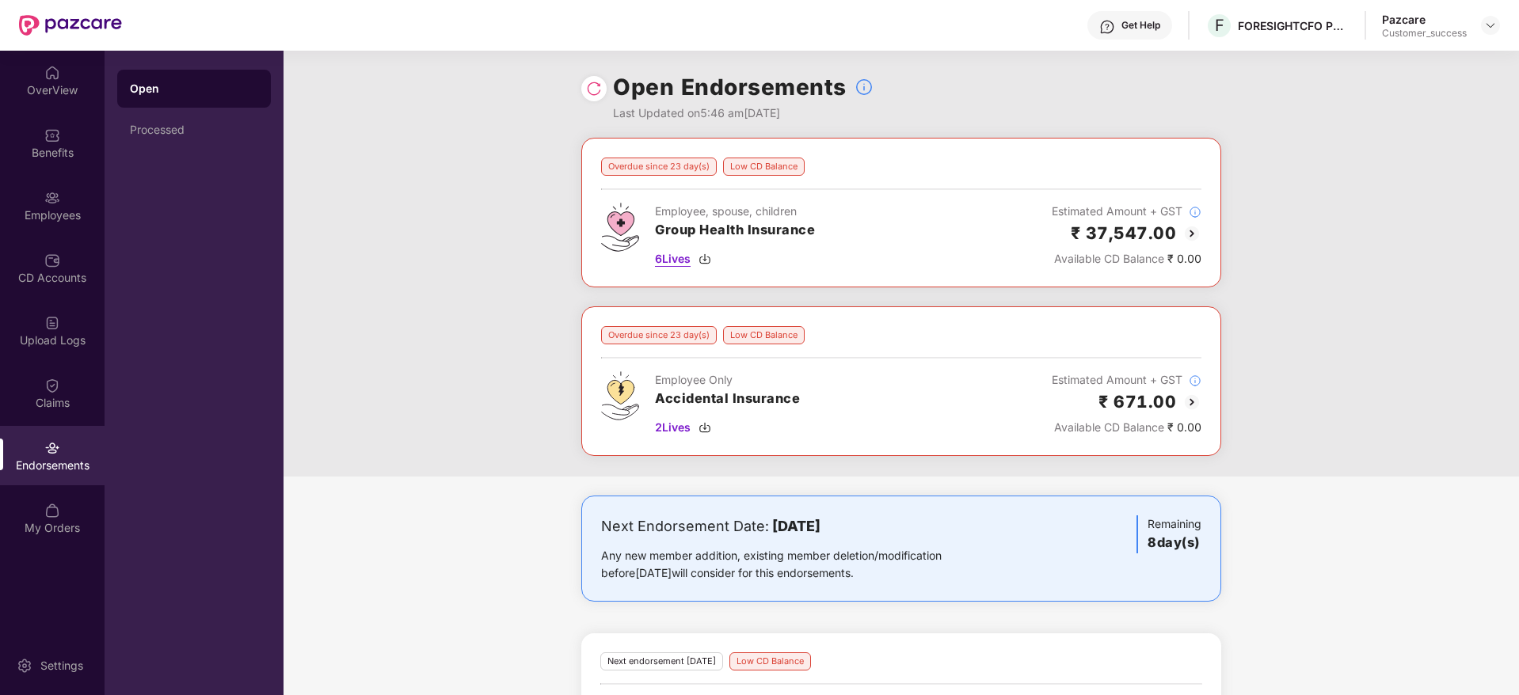
click at [711, 259] on img at bounding box center [704, 259] width 13 height 13
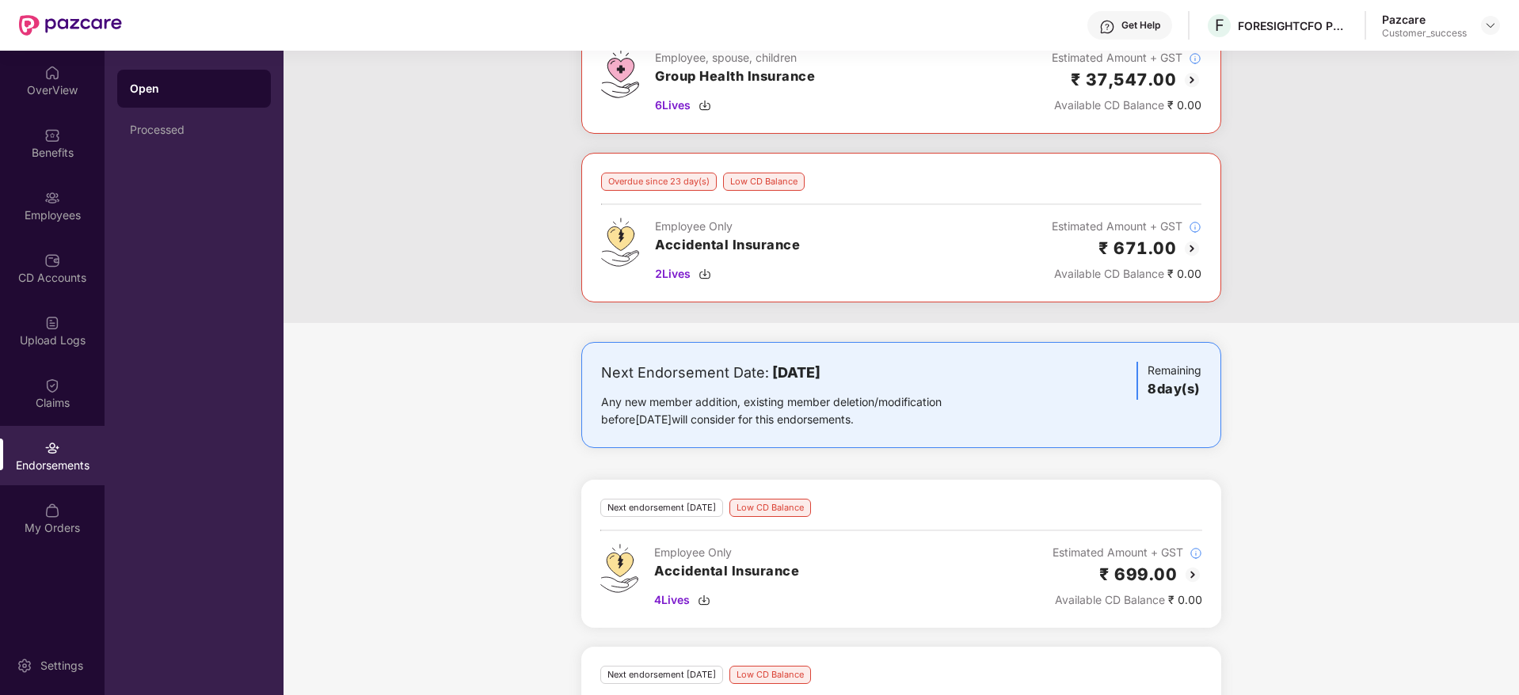
scroll to position [272, 0]
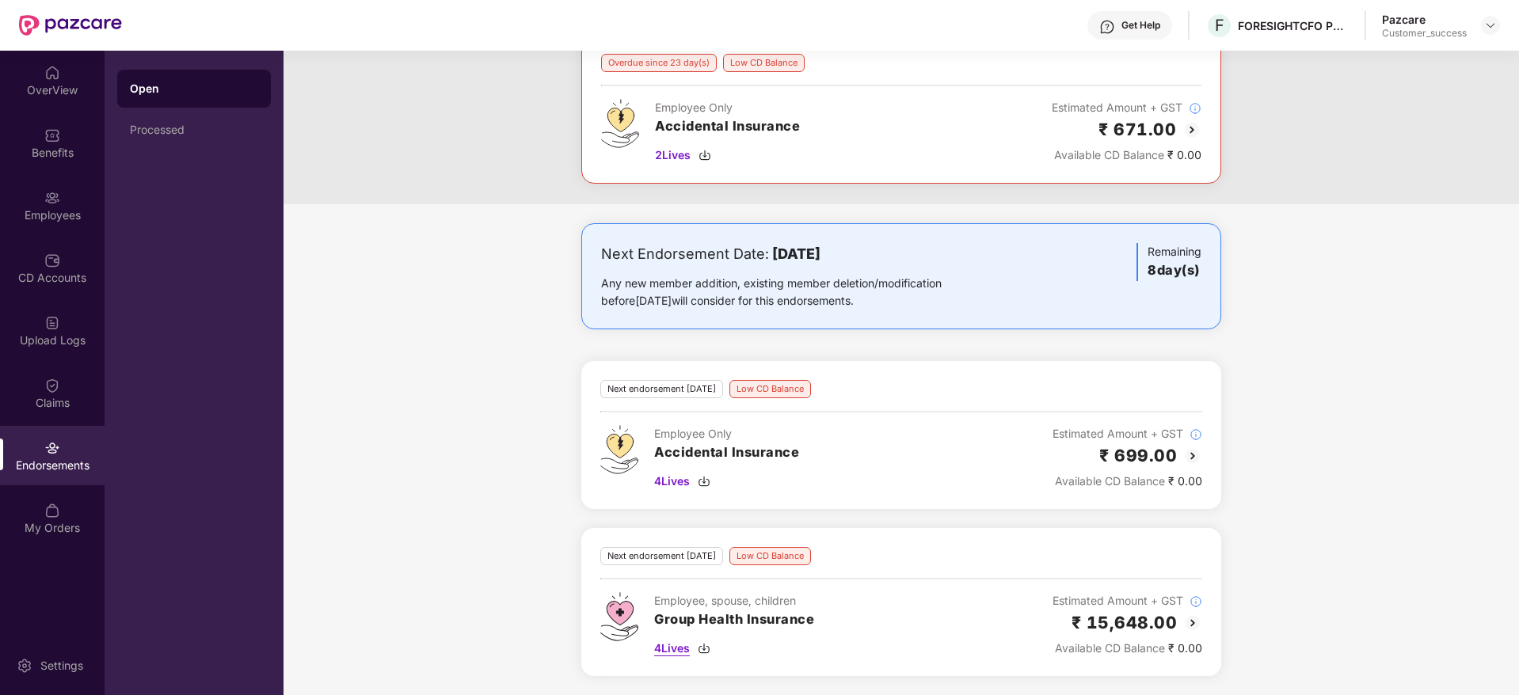
click at [706, 648] on img at bounding box center [704, 648] width 13 height 13
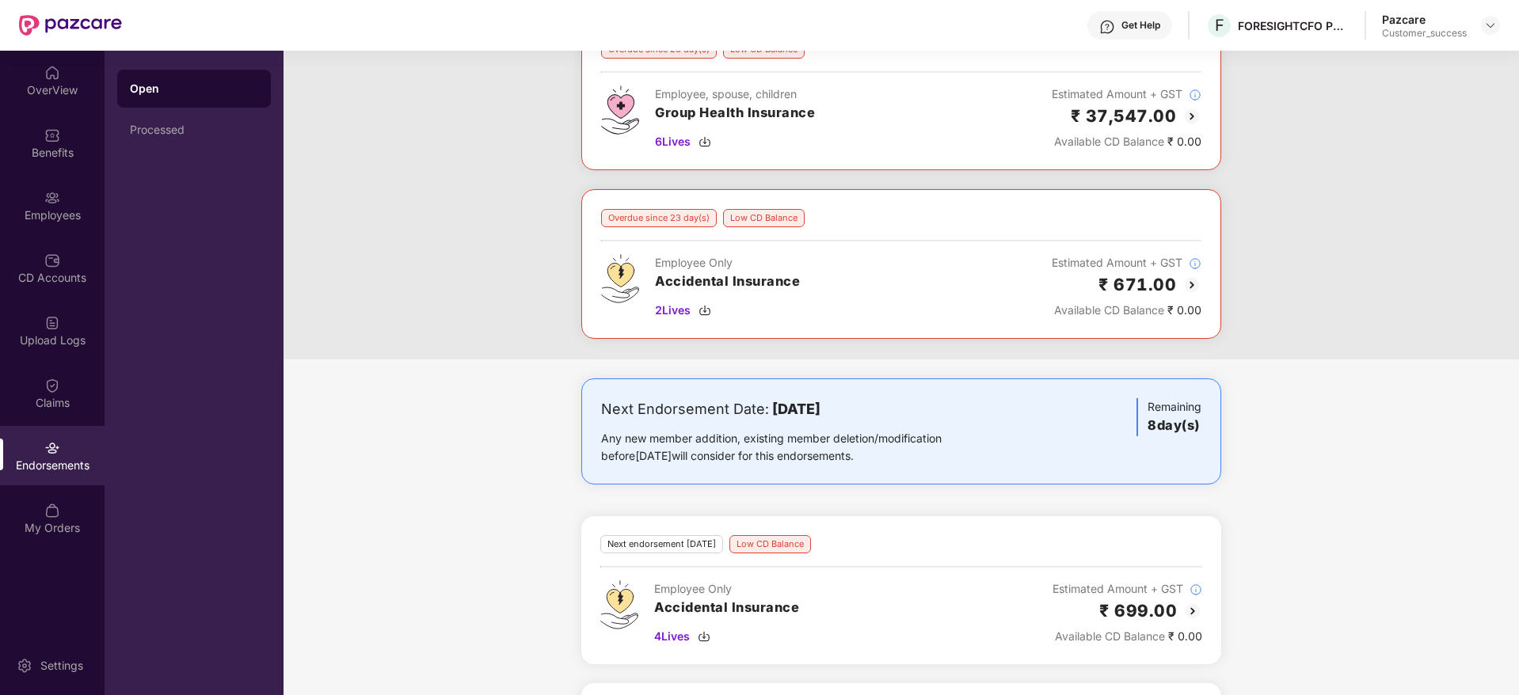
scroll to position [116, 0]
click at [690, 310] on span "2 Lives" at bounding box center [673, 311] width 36 height 17
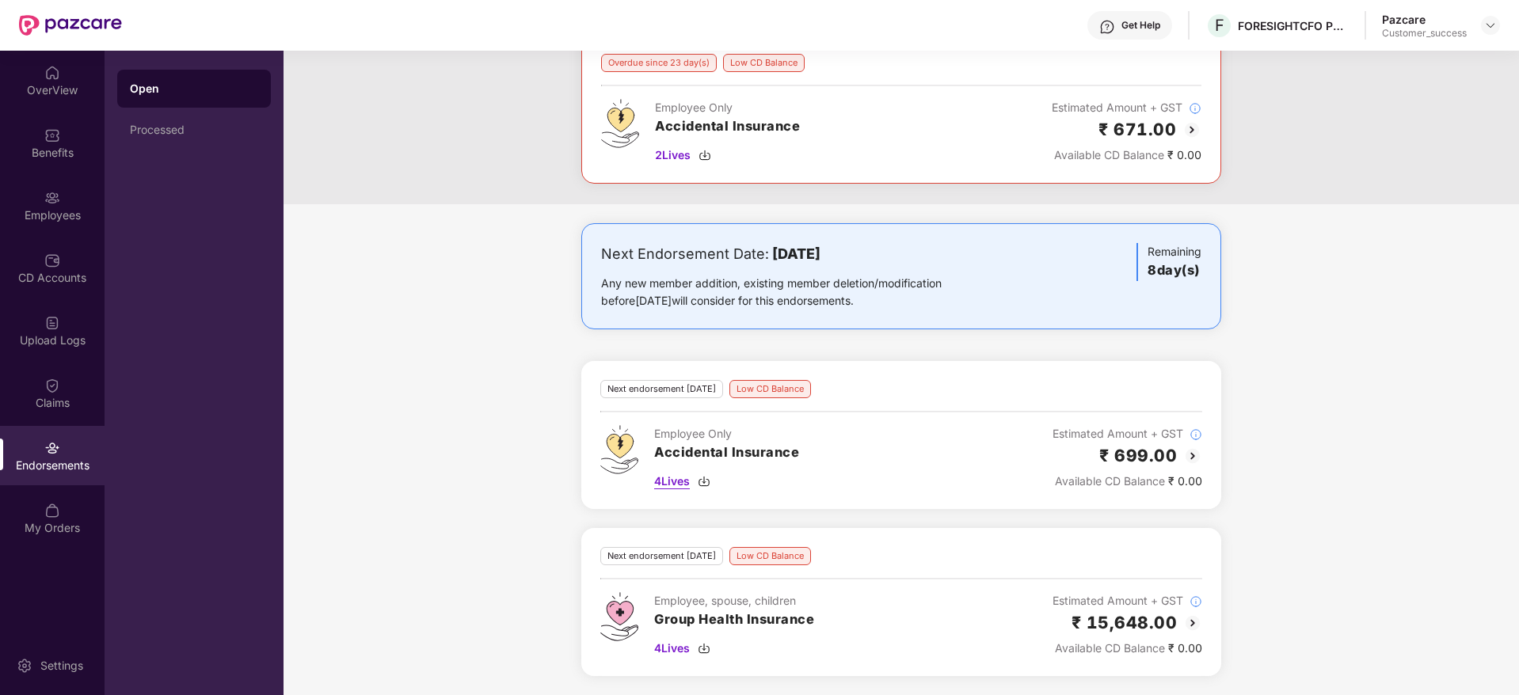
click at [683, 483] on span "4 Lives" at bounding box center [672, 481] width 36 height 17
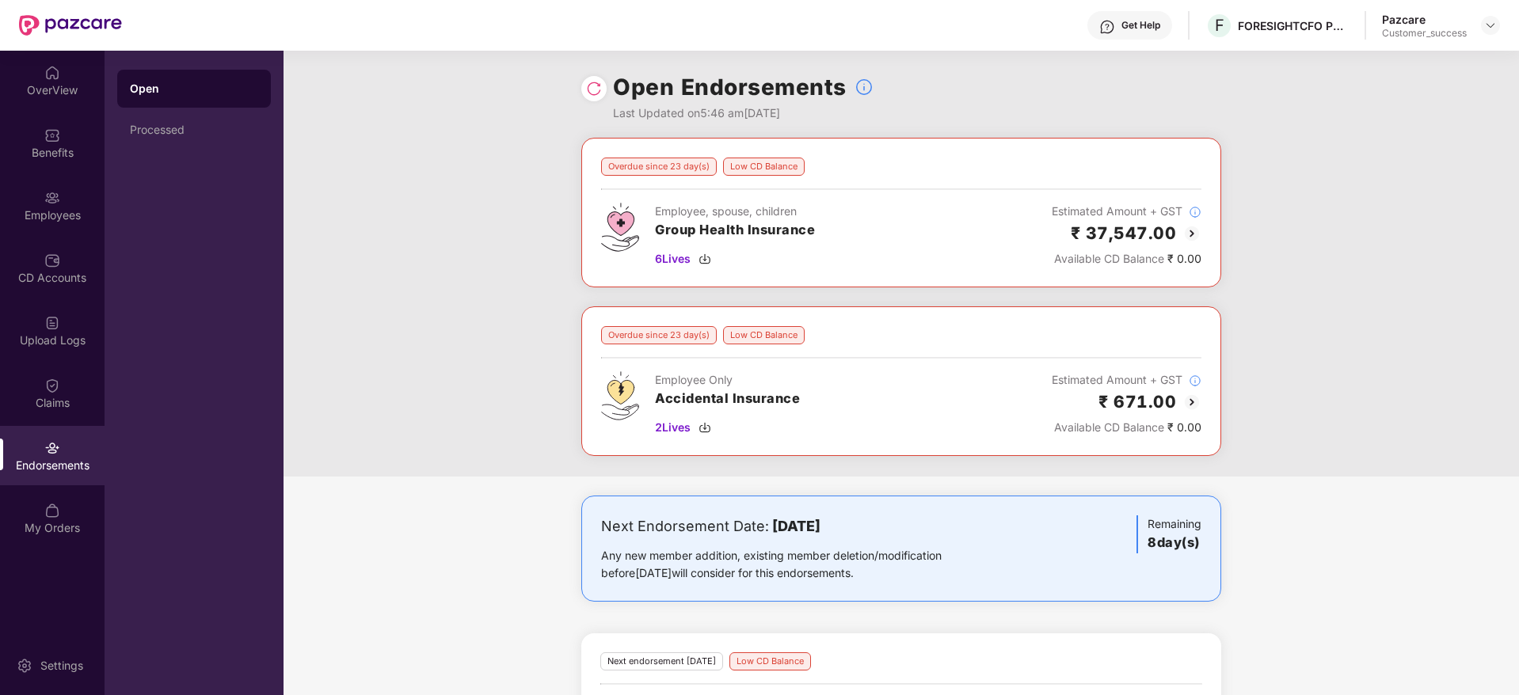
click at [1192, 236] on img at bounding box center [1191, 233] width 19 height 19
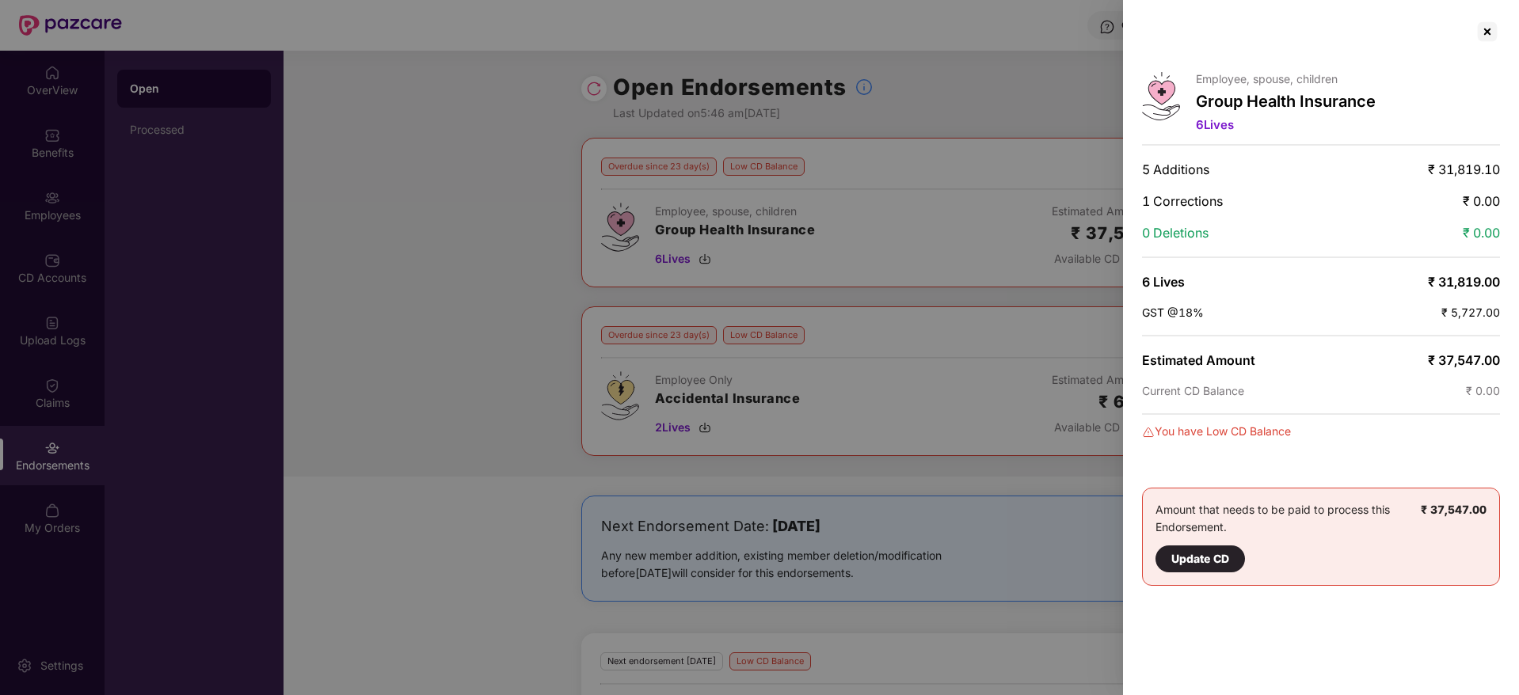
click at [1034, 291] on div at bounding box center [759, 347] width 1519 height 695
click at [1485, 22] on div at bounding box center [1486, 31] width 25 height 25
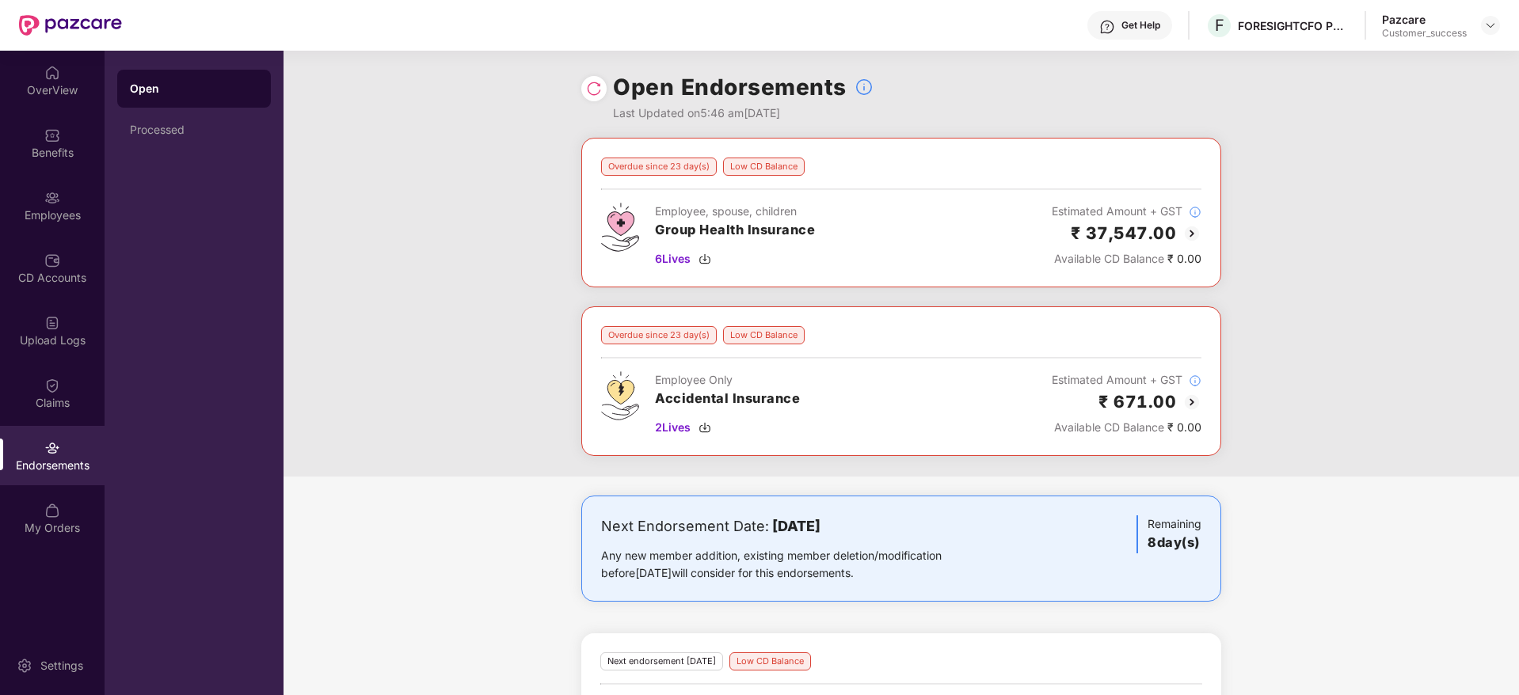
click at [1186, 405] on img at bounding box center [1191, 402] width 19 height 19
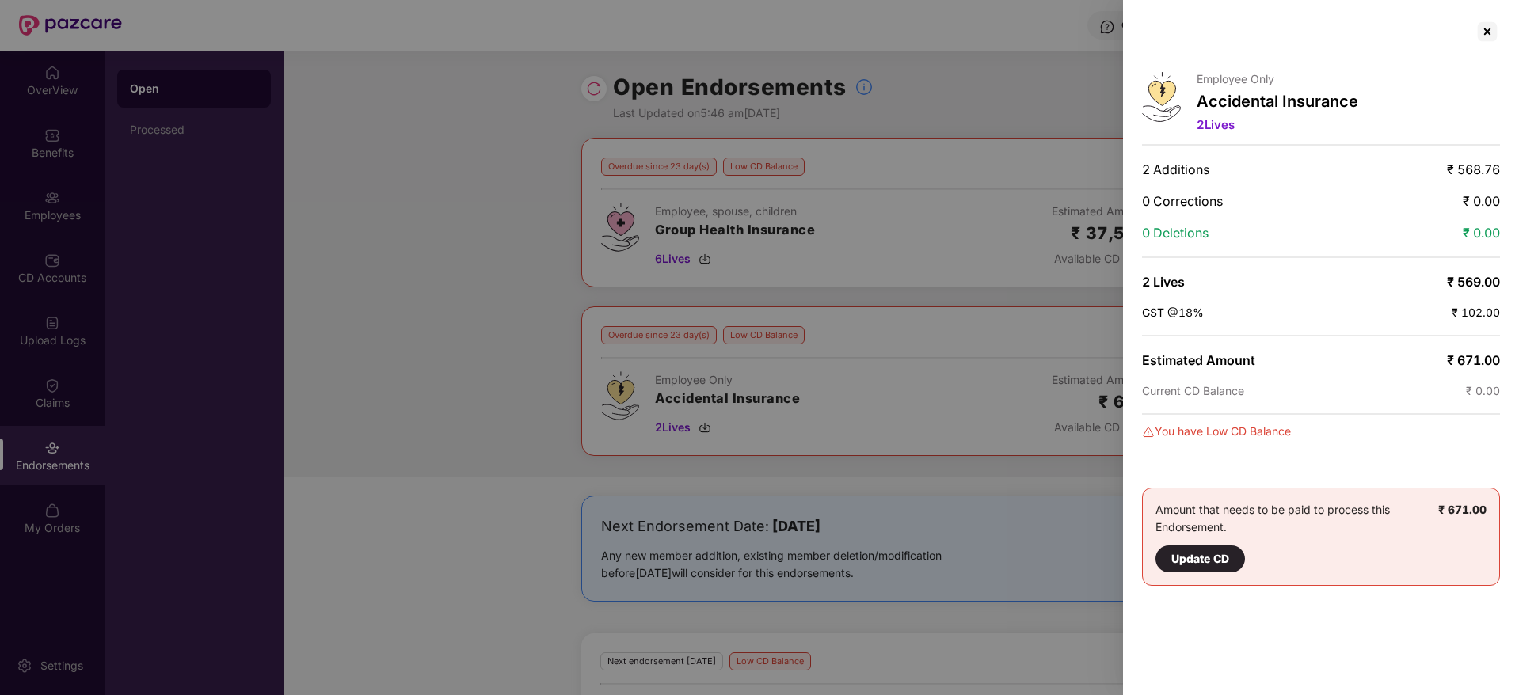
click at [950, 472] on div at bounding box center [759, 347] width 1519 height 695
click at [1490, 36] on div at bounding box center [1486, 31] width 25 height 25
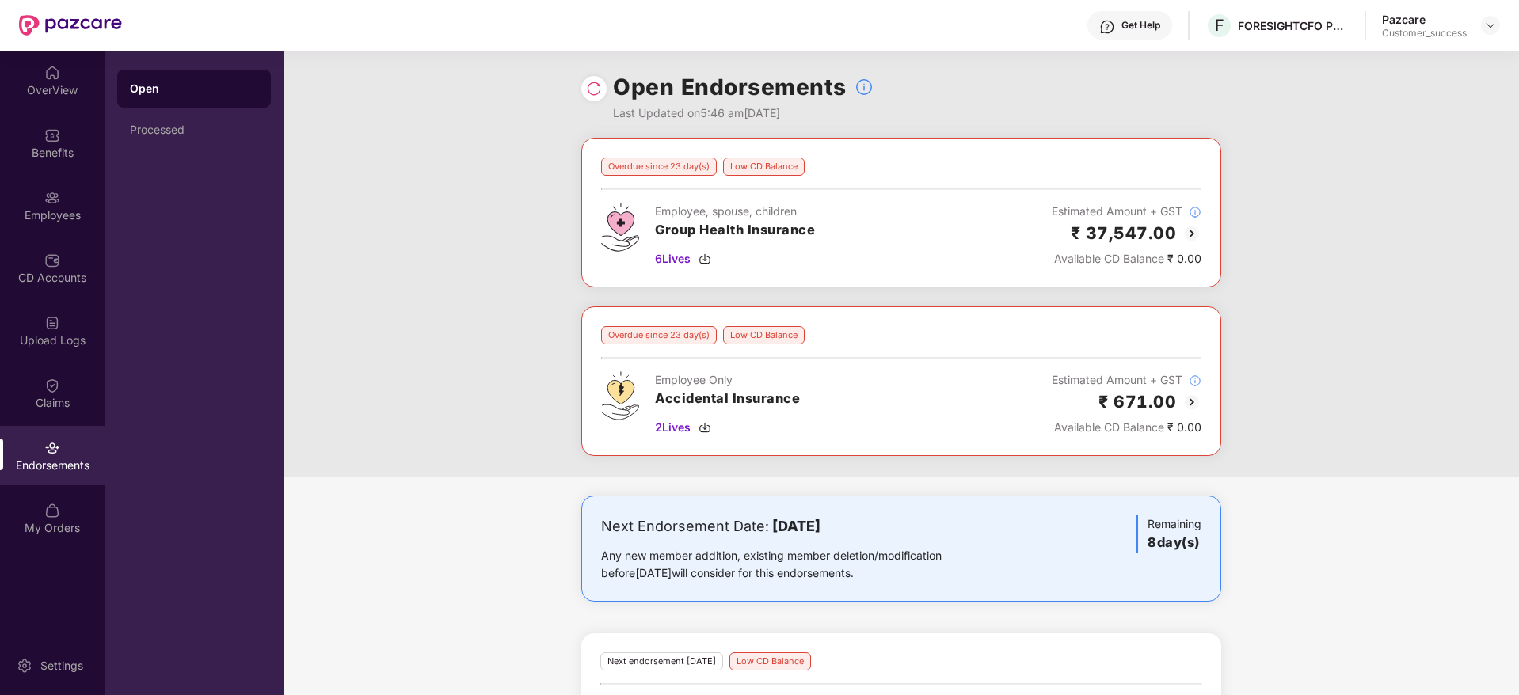
scroll to position [272, 0]
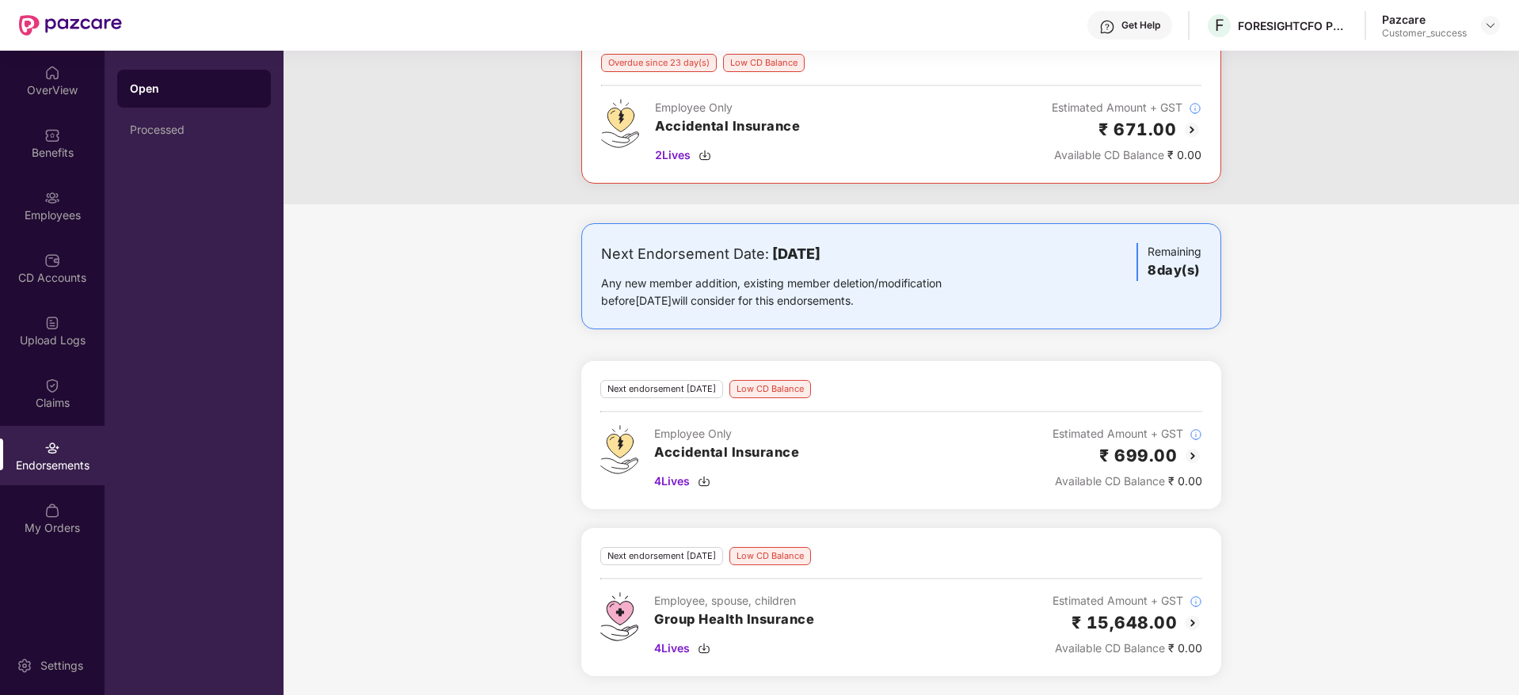
click at [1200, 467] on div "₹ 699.00" at bounding box center [1127, 456] width 150 height 26
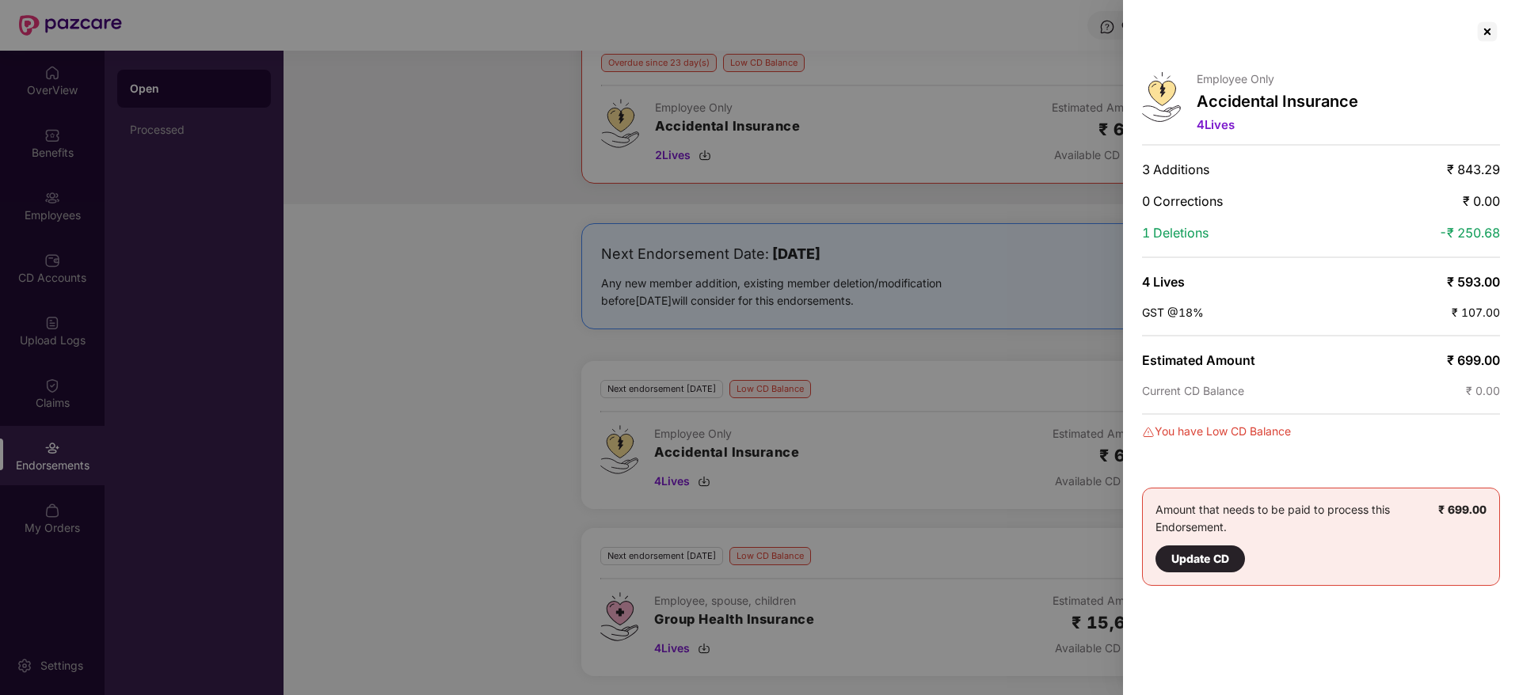
click at [1006, 344] on div at bounding box center [759, 347] width 1519 height 695
click at [1487, 36] on div at bounding box center [1486, 31] width 25 height 25
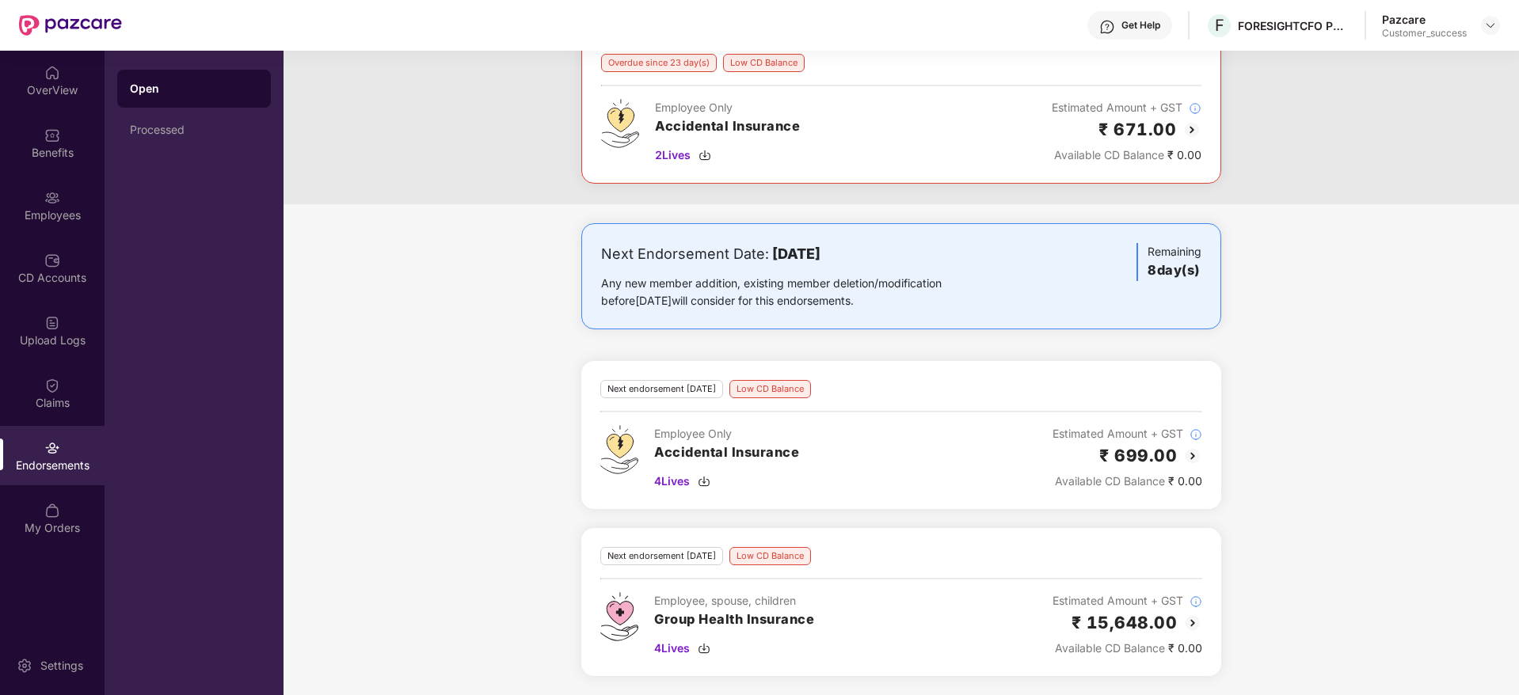
click at [1188, 623] on img at bounding box center [1192, 623] width 19 height 19
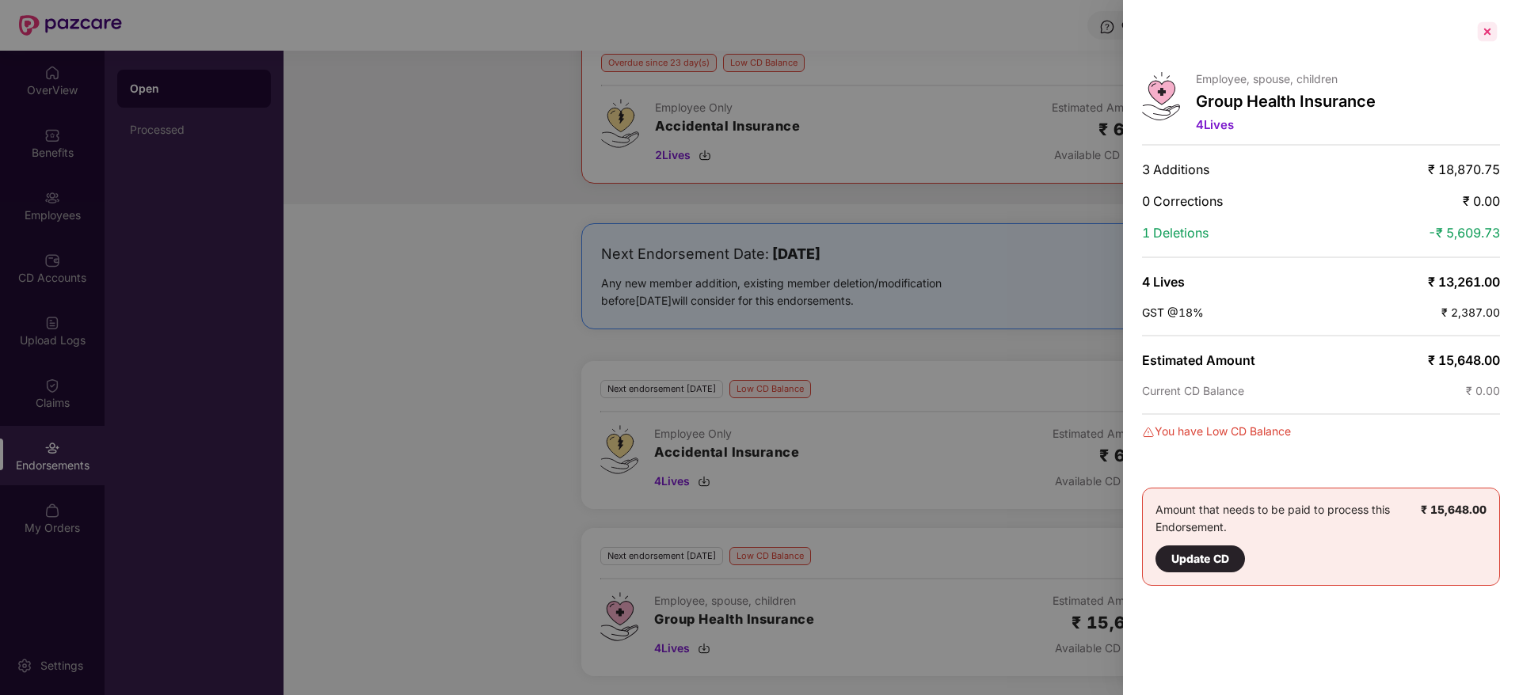
click at [1481, 38] on div at bounding box center [1486, 31] width 25 height 25
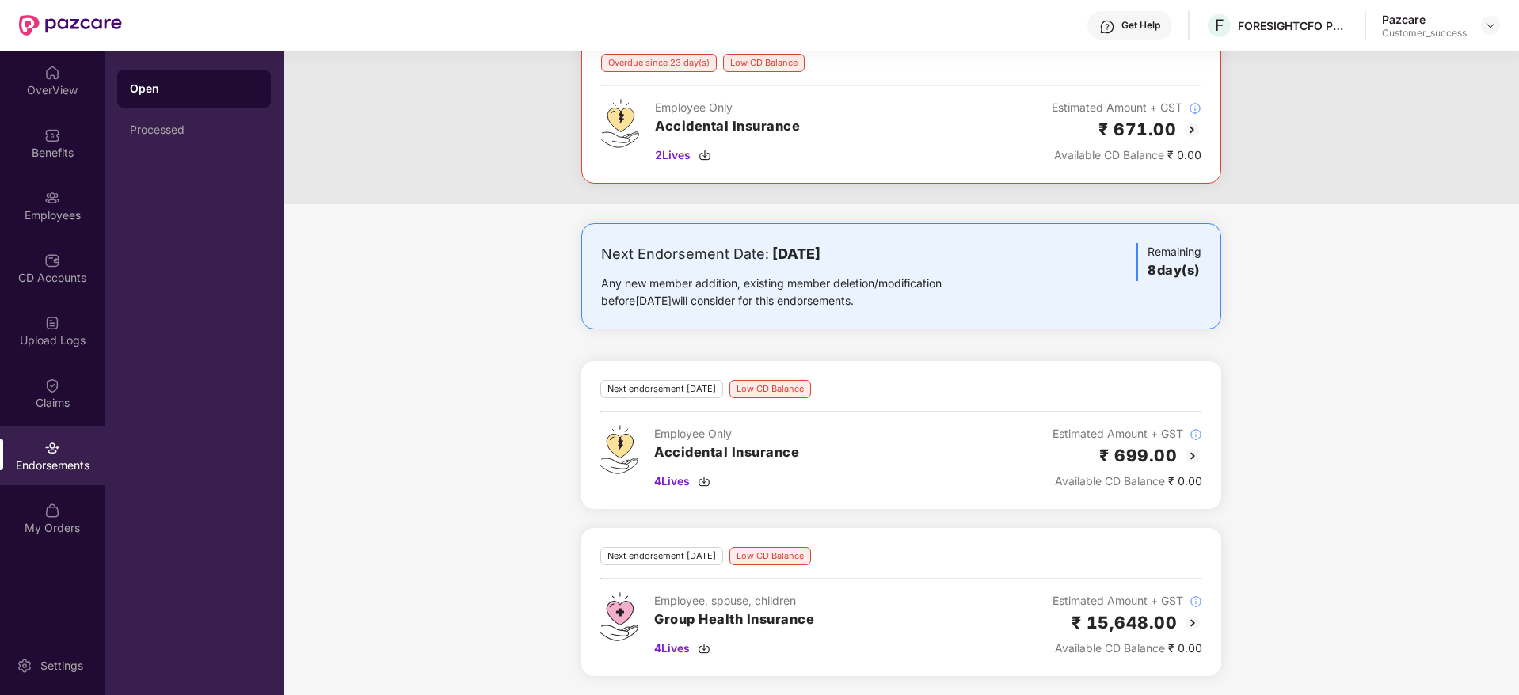
click at [1200, 622] on img at bounding box center [1192, 623] width 19 height 19
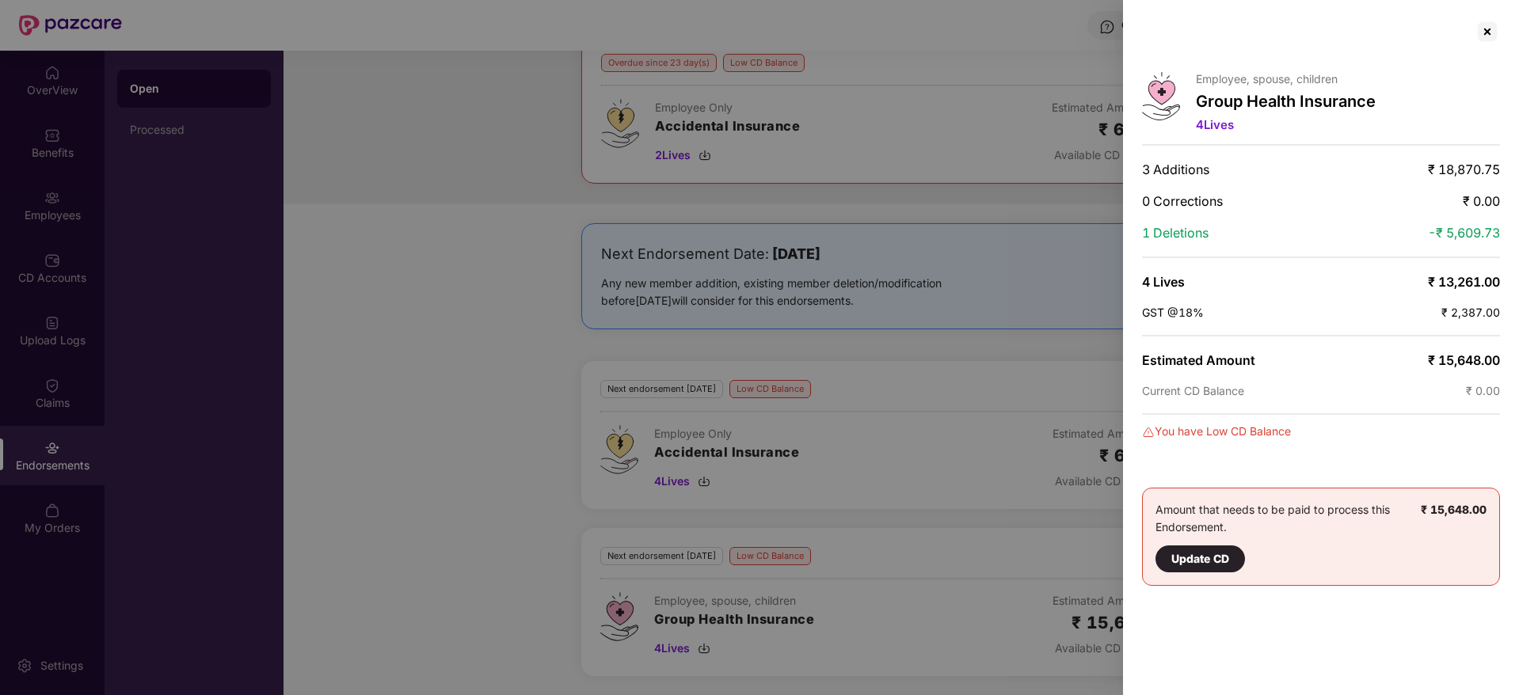
click at [673, 649] on div at bounding box center [759, 347] width 1519 height 695
click at [1485, 27] on div at bounding box center [1486, 31] width 25 height 25
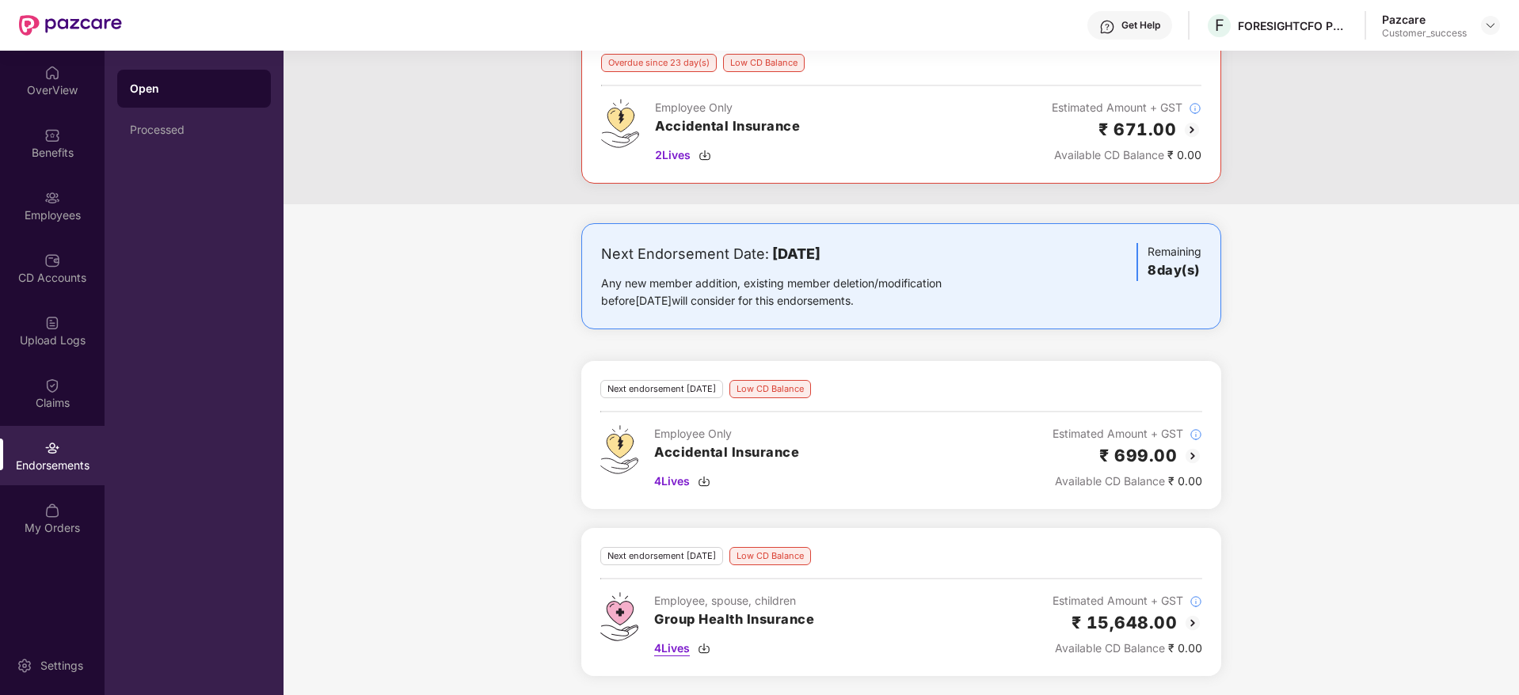
click at [687, 656] on span "4 Lives" at bounding box center [672, 648] width 36 height 17
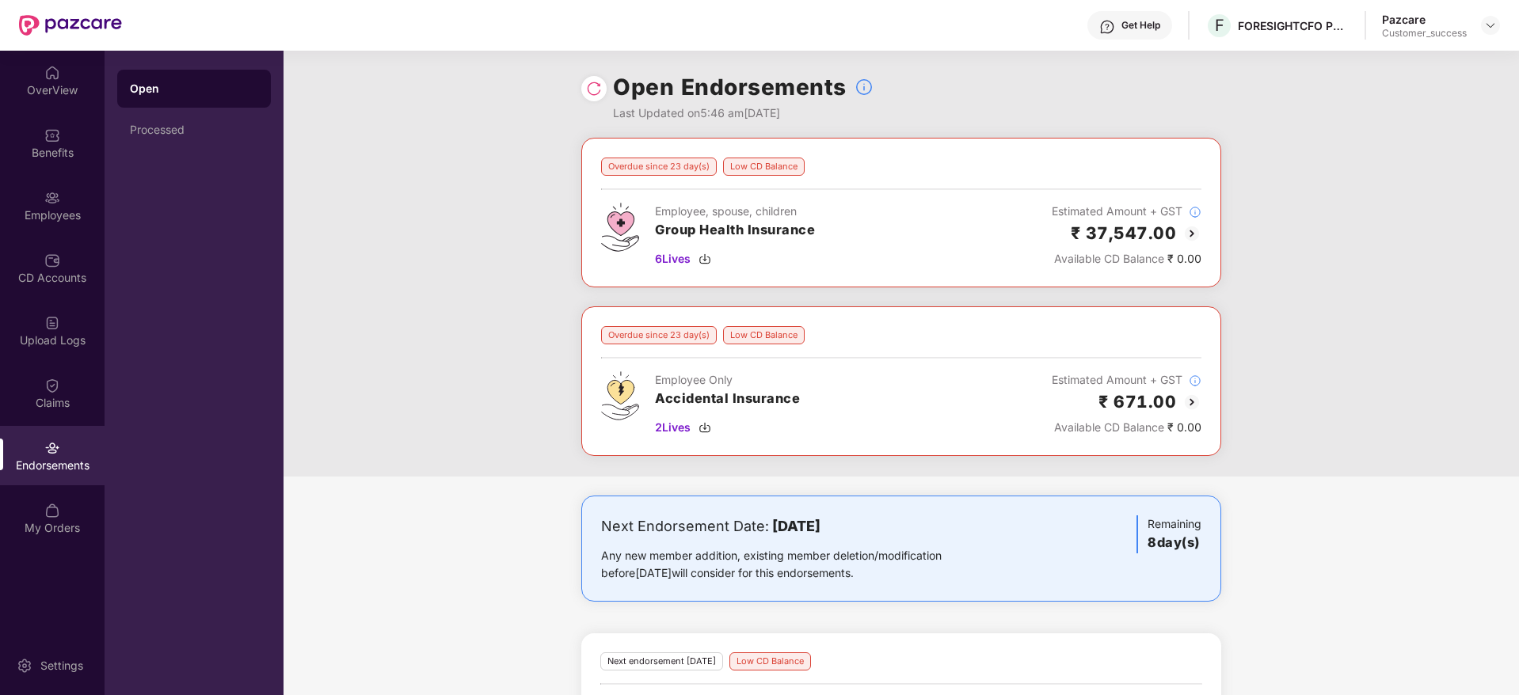
click at [1191, 230] on img at bounding box center [1191, 233] width 19 height 19
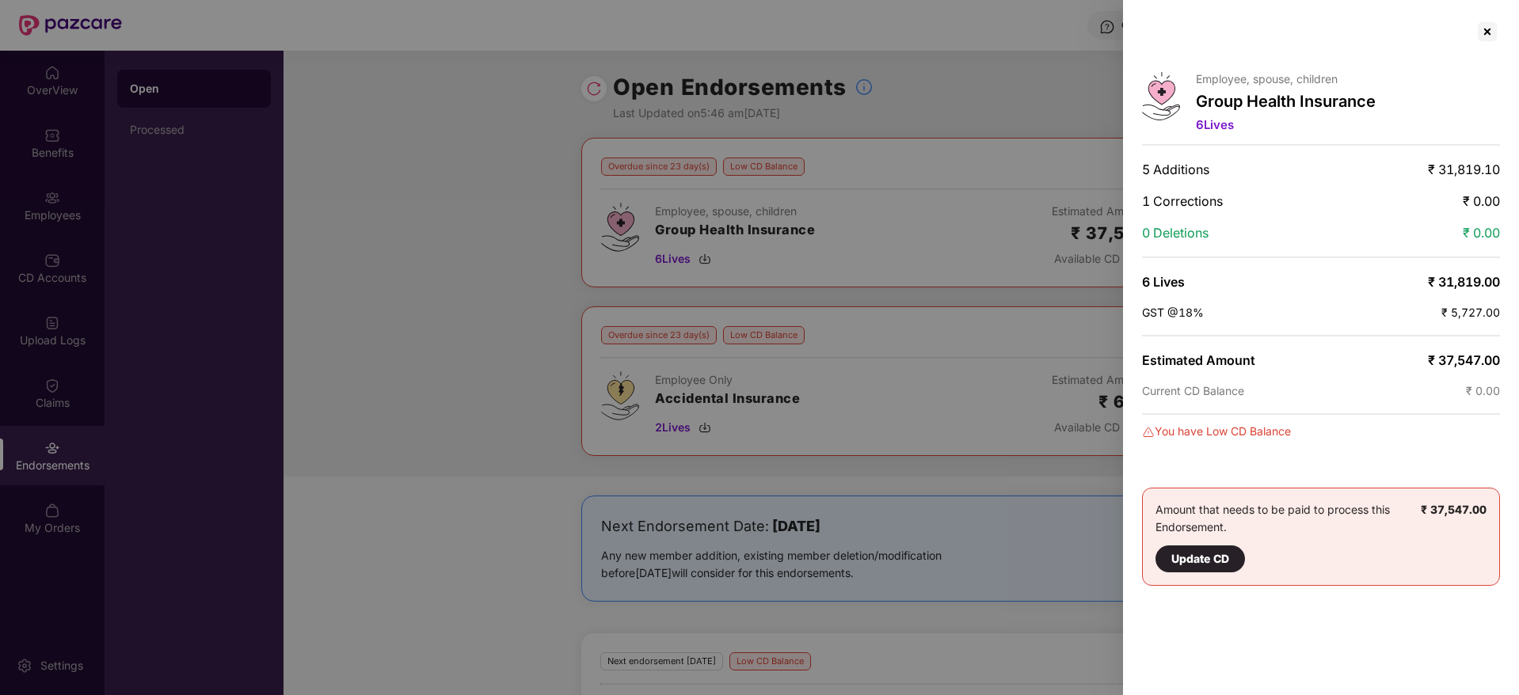
click at [1008, 105] on div at bounding box center [759, 347] width 1519 height 695
click at [419, 337] on div at bounding box center [759, 347] width 1519 height 695
click at [1484, 35] on div at bounding box center [1486, 31] width 25 height 25
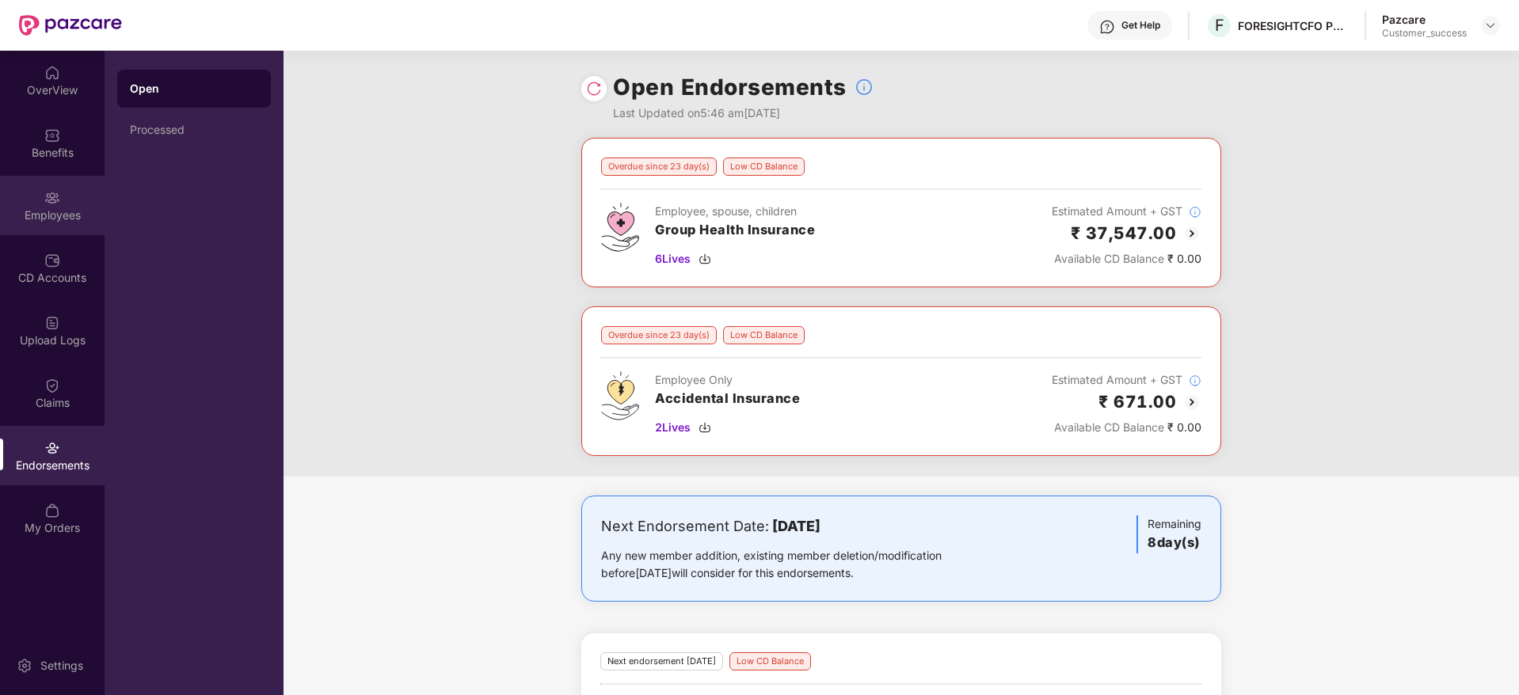
click at [42, 220] on div "Employees" at bounding box center [52, 215] width 105 height 16
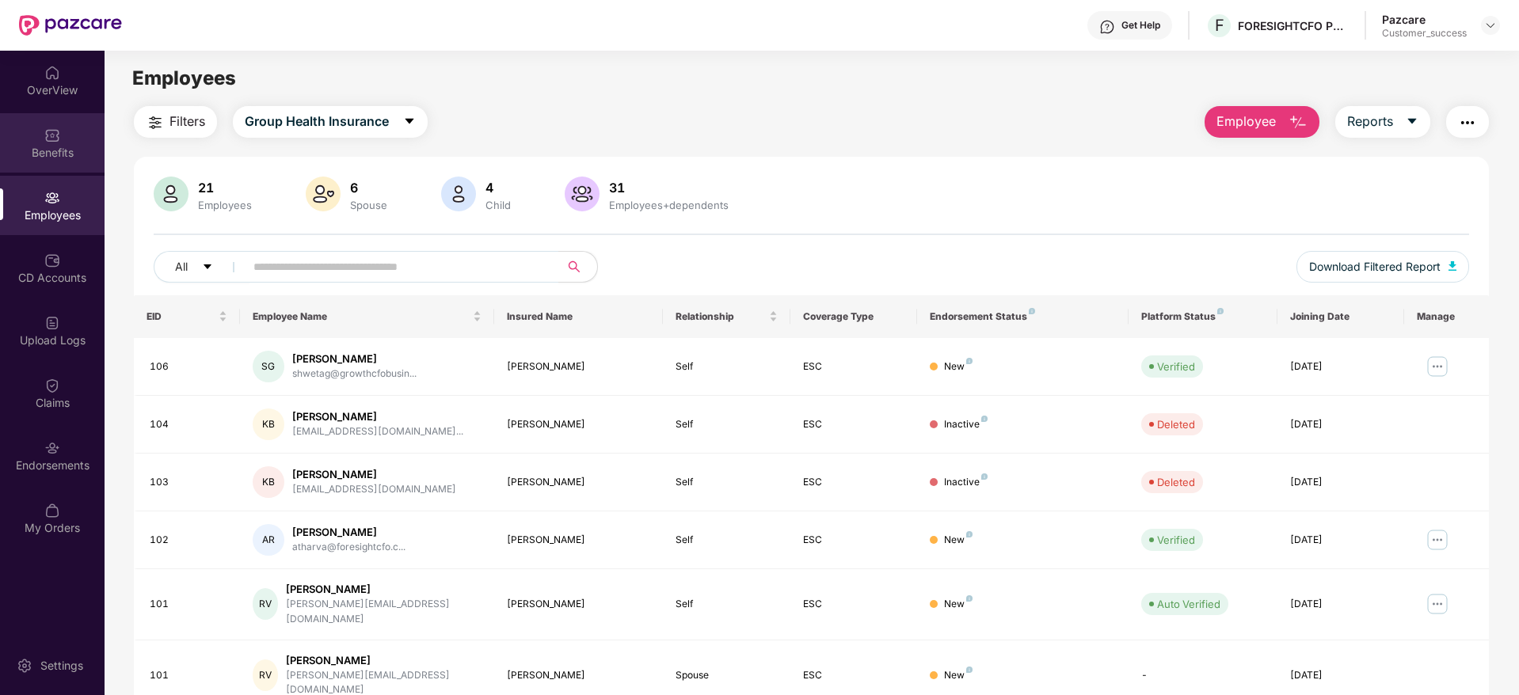
click at [42, 171] on div "Benefits" at bounding box center [52, 142] width 105 height 59
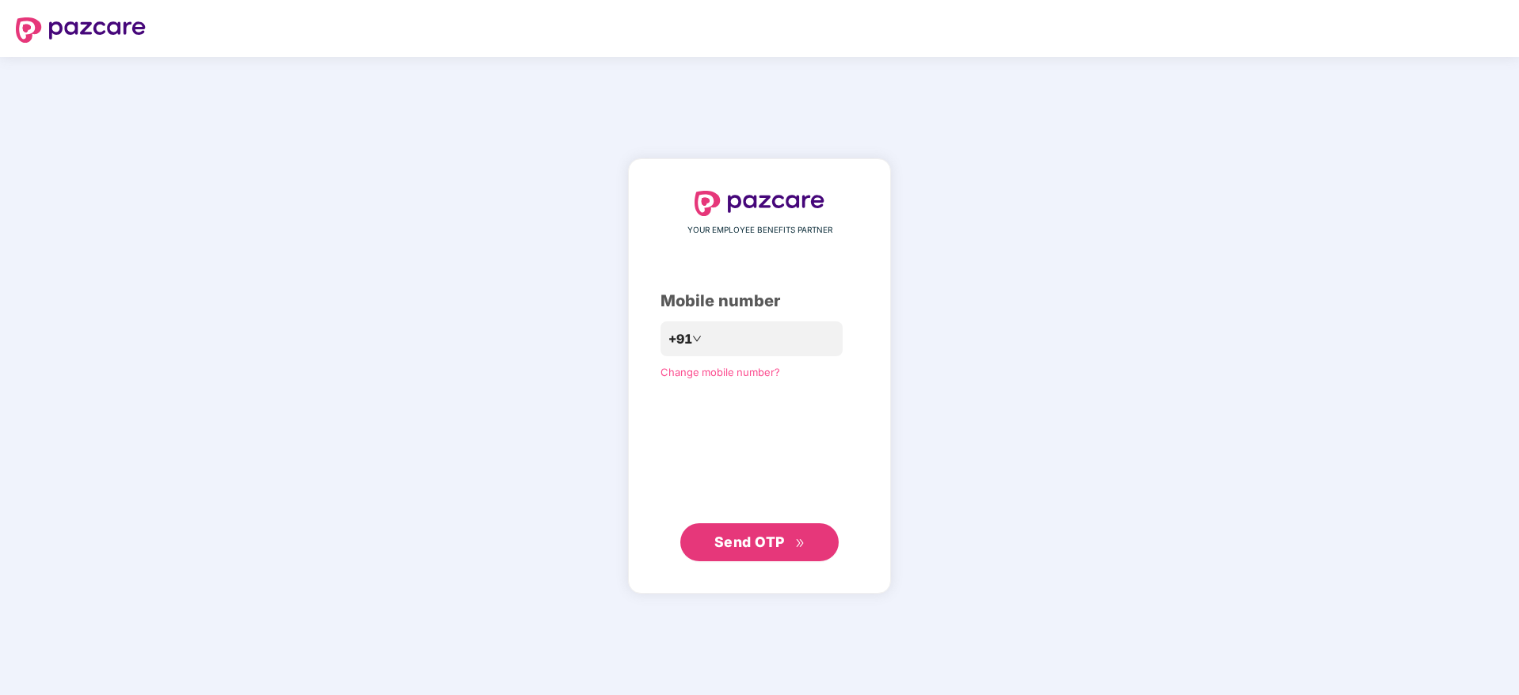
click at [306, 257] on div "YOUR EMPLOYEE BENEFITS PARTNER Mobile number +91 Change mobile number? Send OTP" at bounding box center [759, 376] width 1519 height 638
click at [708, 333] on input "number" at bounding box center [770, 338] width 130 height 25
type input "**********"
click at [757, 538] on span "Send OTP" at bounding box center [749, 542] width 70 height 17
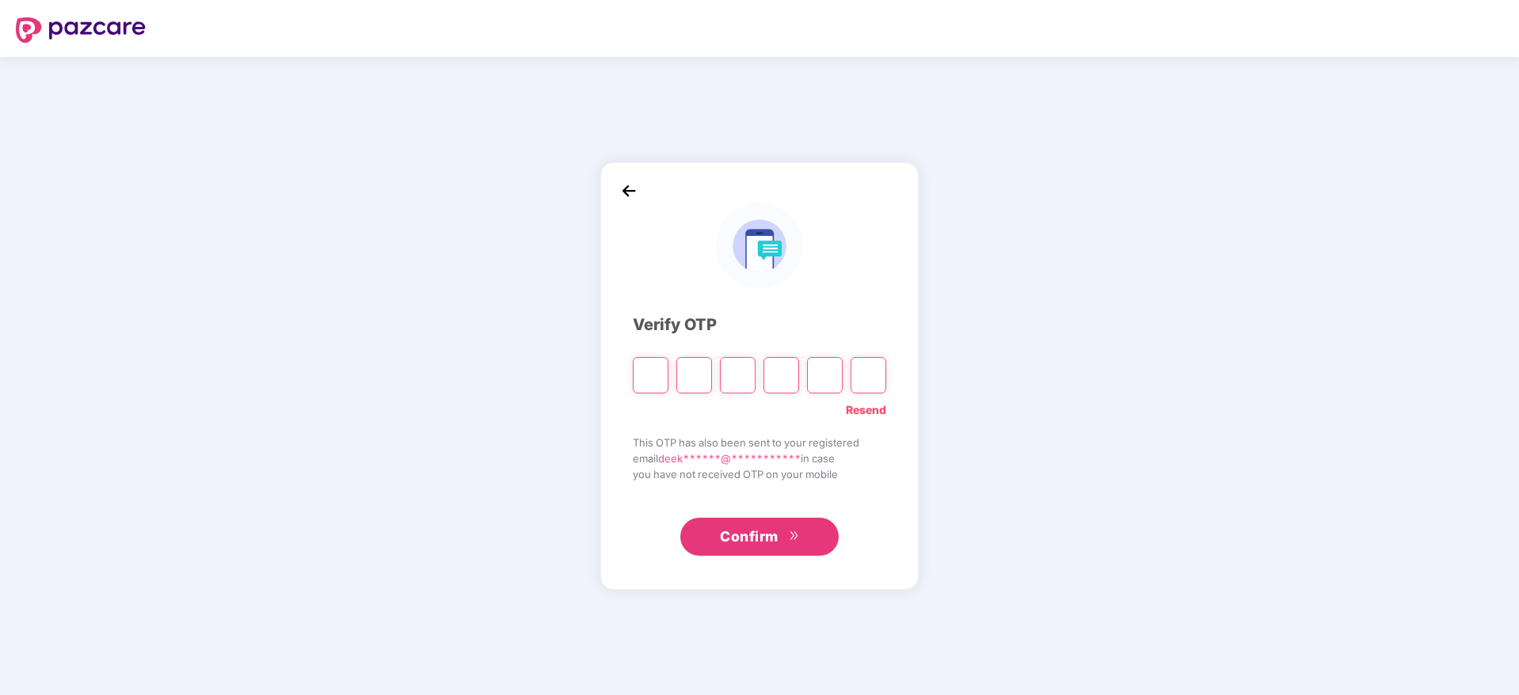
paste input "*"
type input "*"
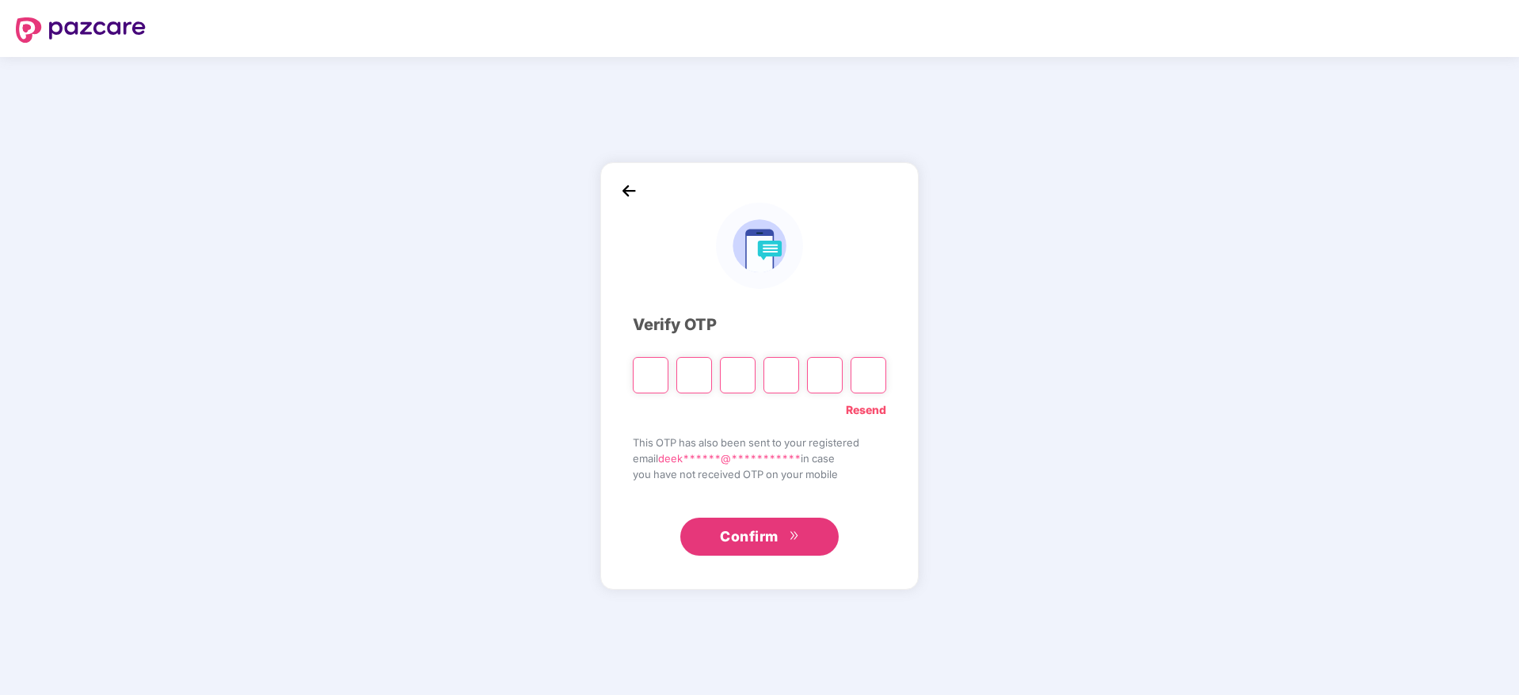
type input "*"
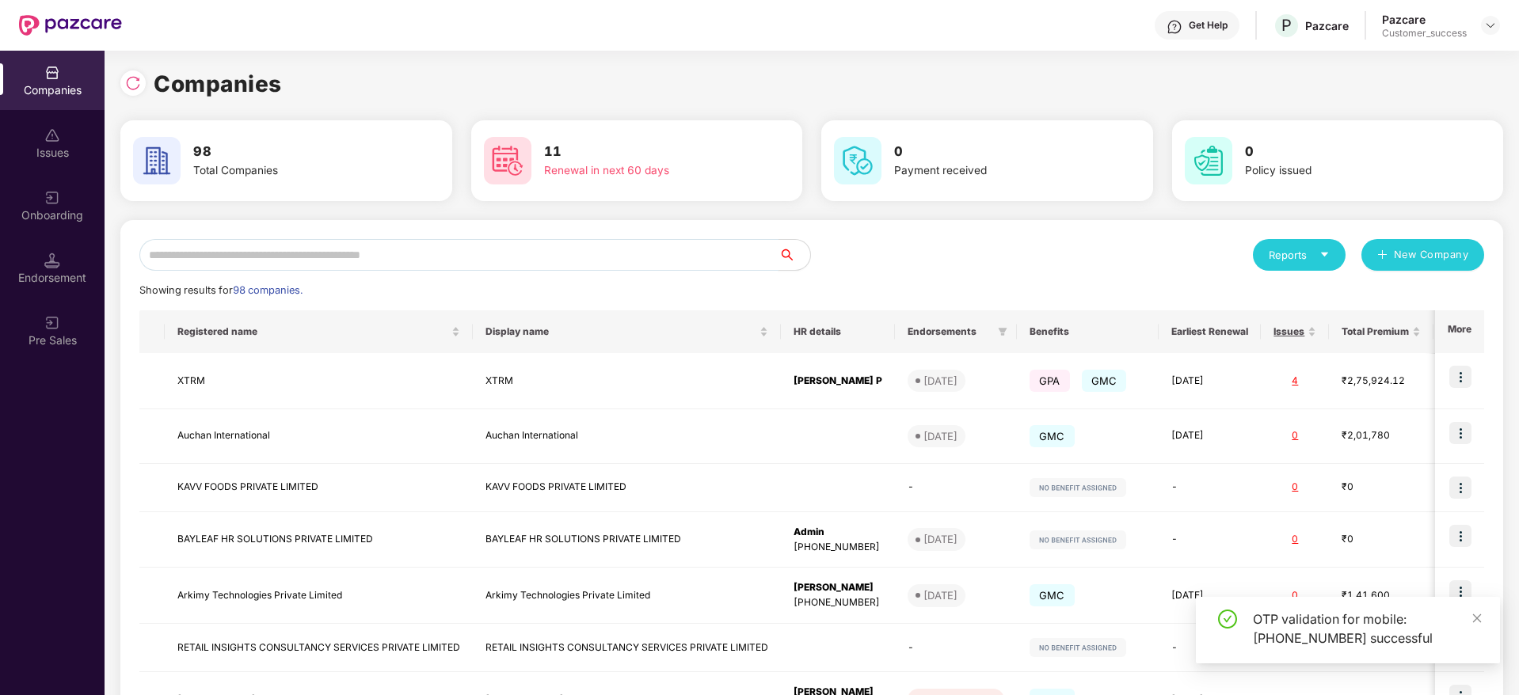
click at [283, 249] on input "text" at bounding box center [458, 255] width 639 height 32
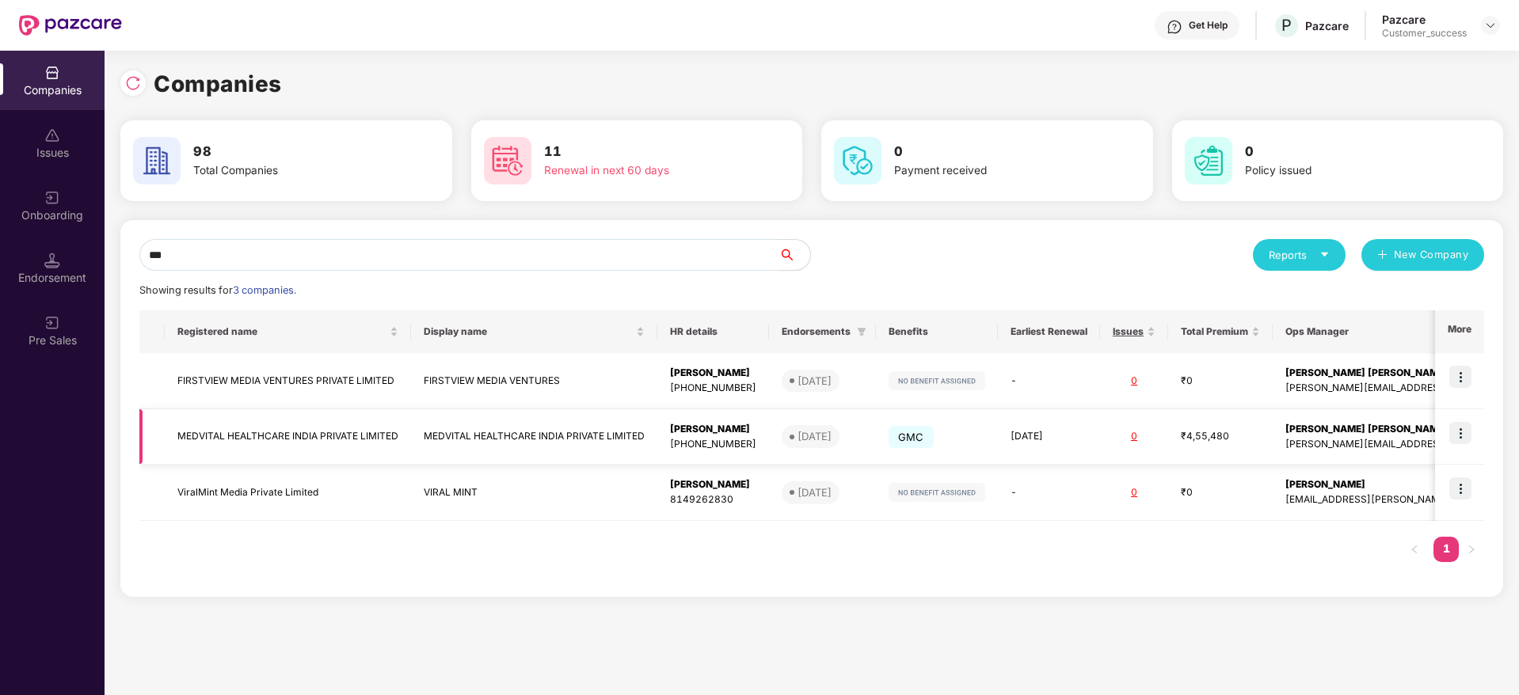
type input "***"
click at [1467, 431] on img at bounding box center [1460, 433] width 22 height 22
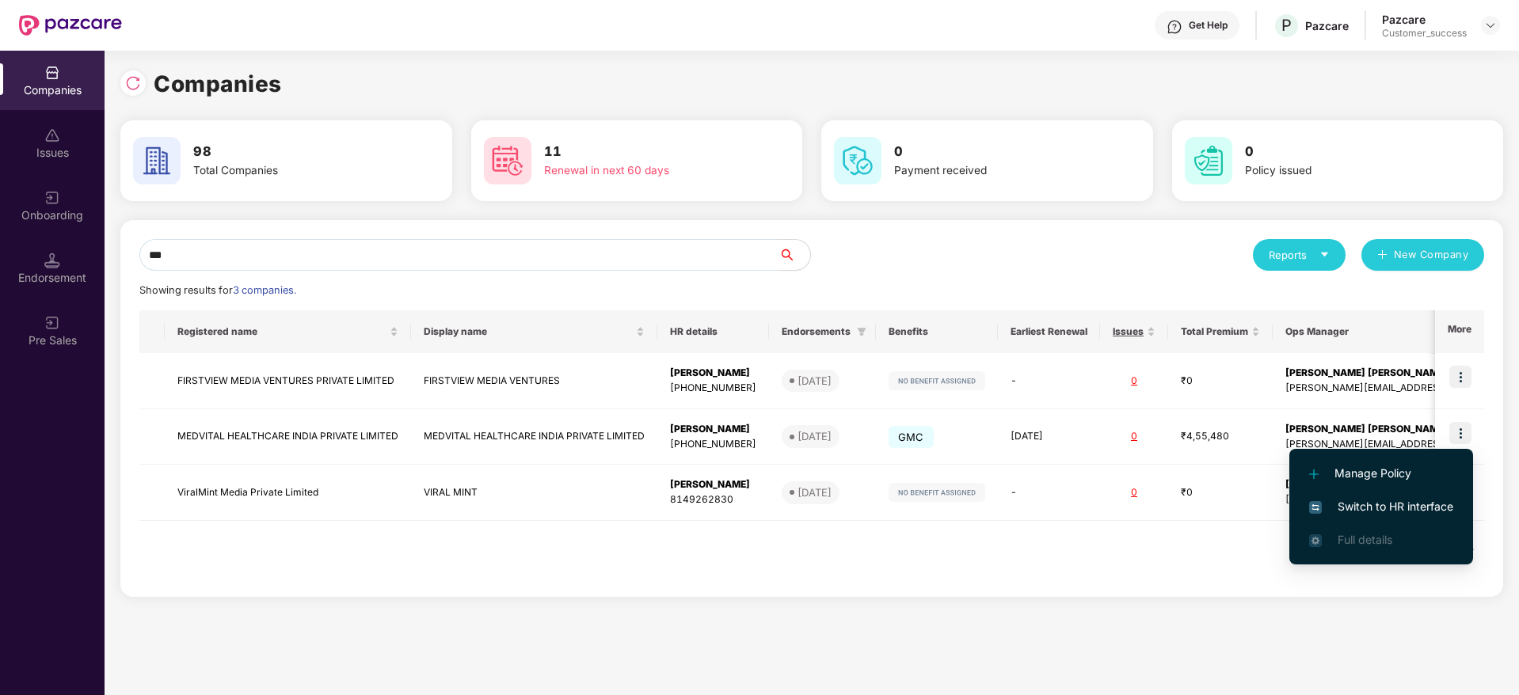
click at [1399, 500] on span "Switch to HR interface" at bounding box center [1381, 506] width 144 height 17
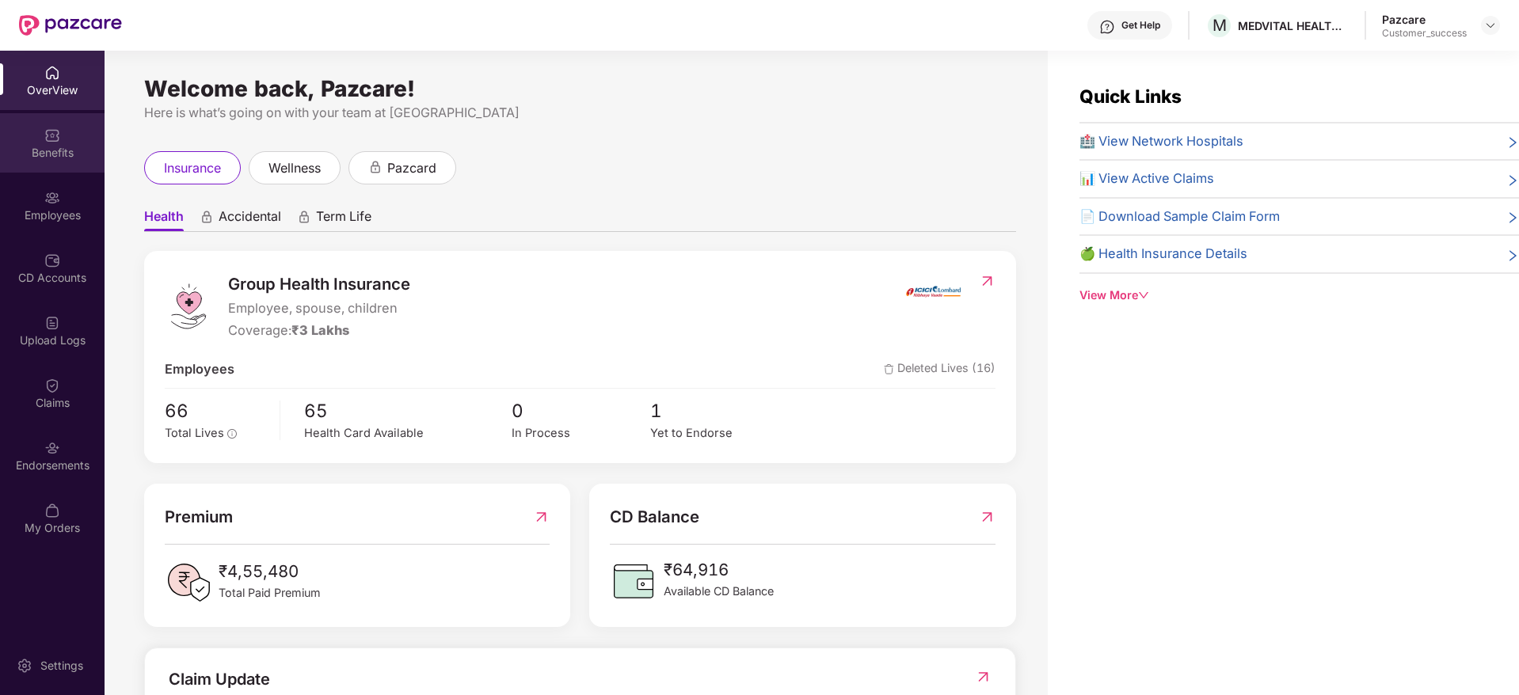
click at [59, 140] on img at bounding box center [52, 135] width 16 height 16
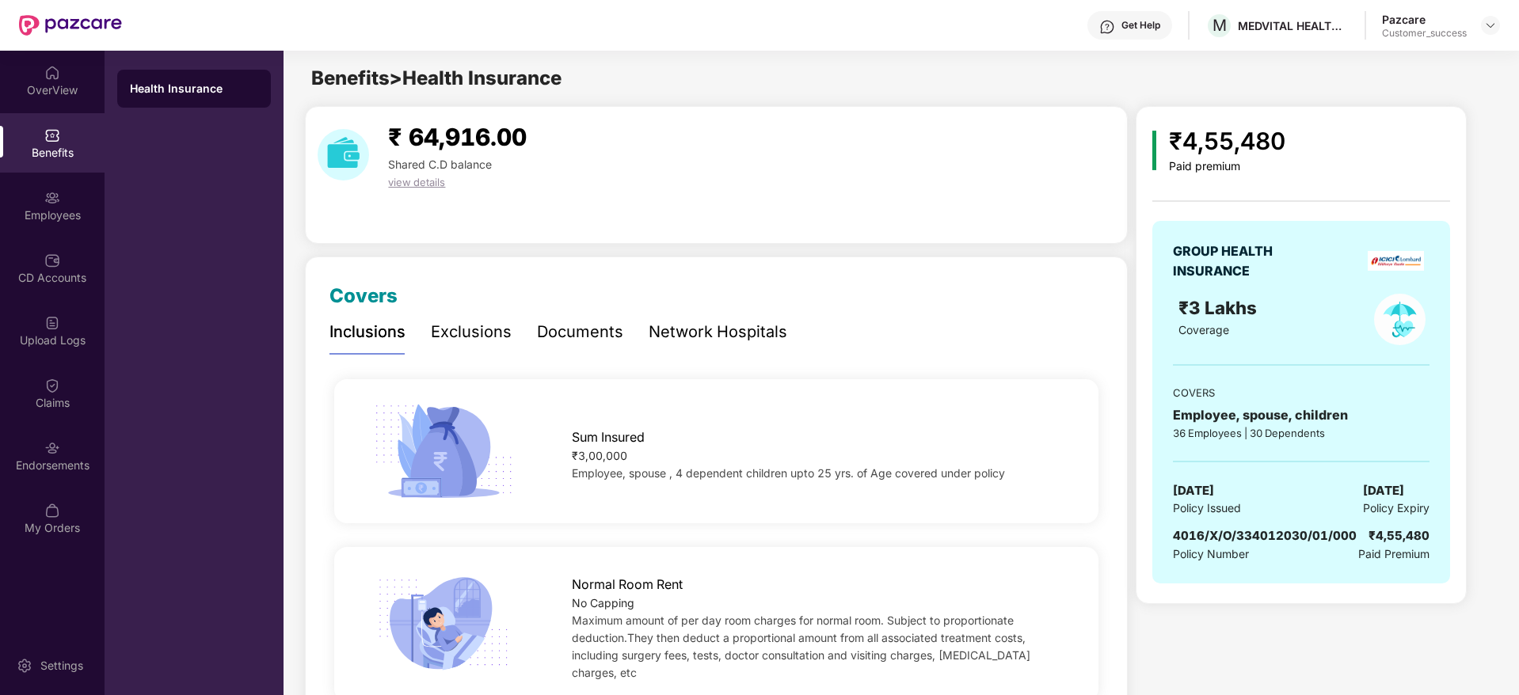
click at [1232, 538] on span "4016/X/O/334012030/01/000" at bounding box center [1265, 535] width 184 height 15
copy span "4016/X/O/334012030/01/000"
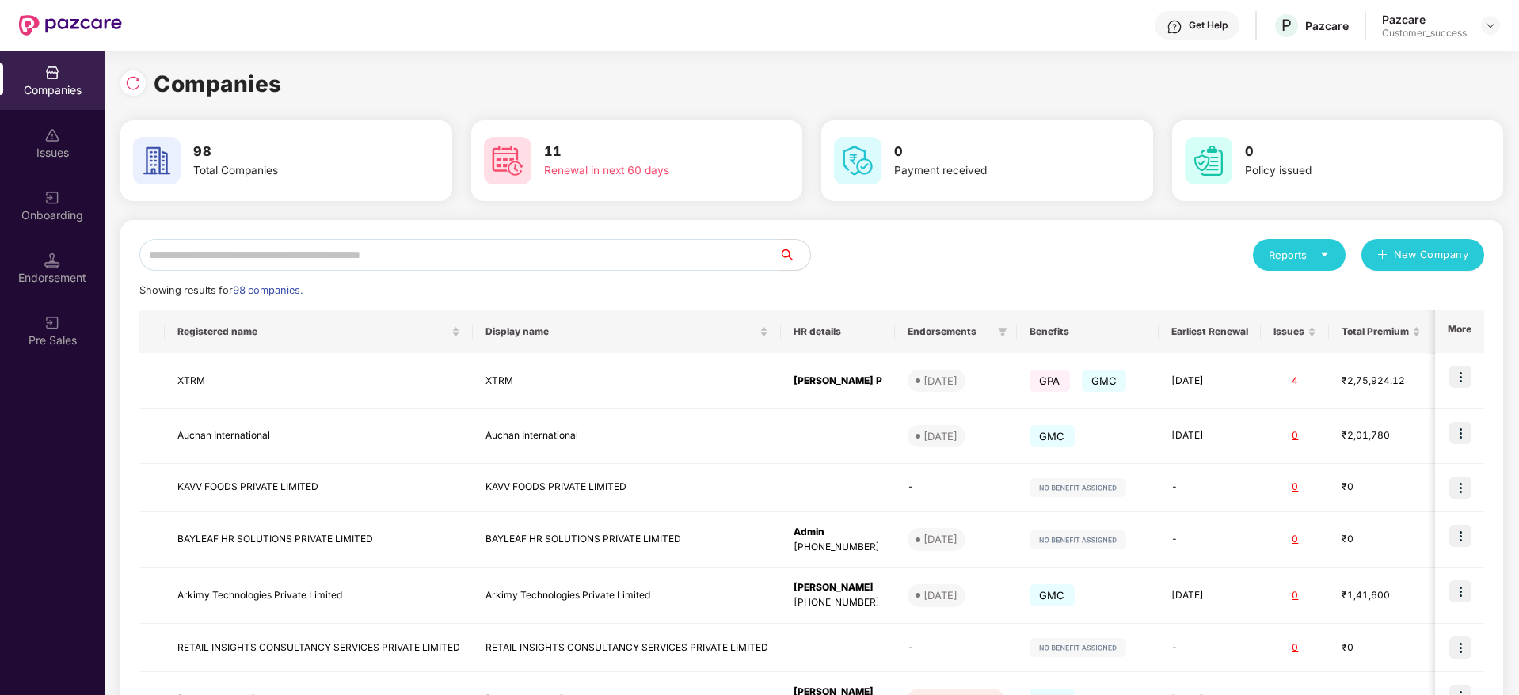
click at [243, 251] on input "text" at bounding box center [458, 255] width 639 height 32
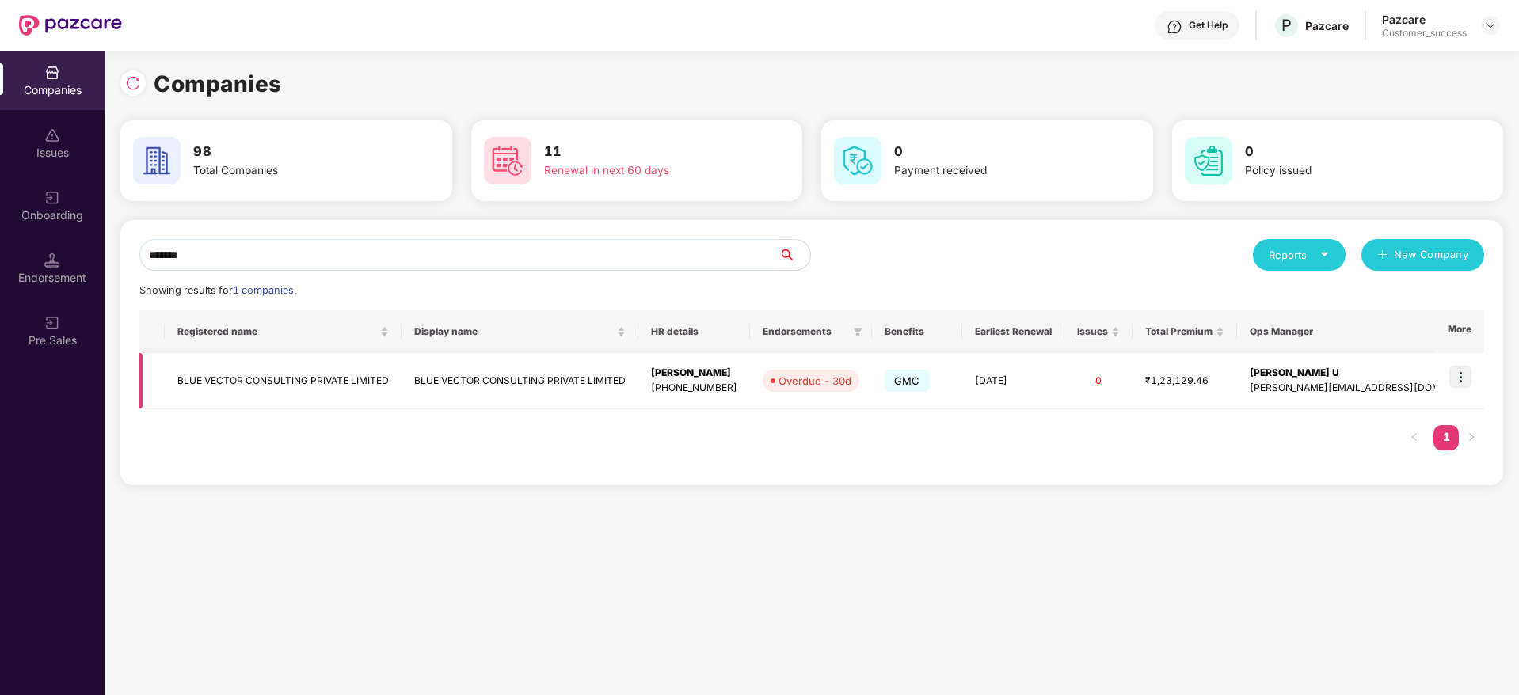
type input "*******"
click at [1453, 378] on img at bounding box center [1460, 377] width 22 height 22
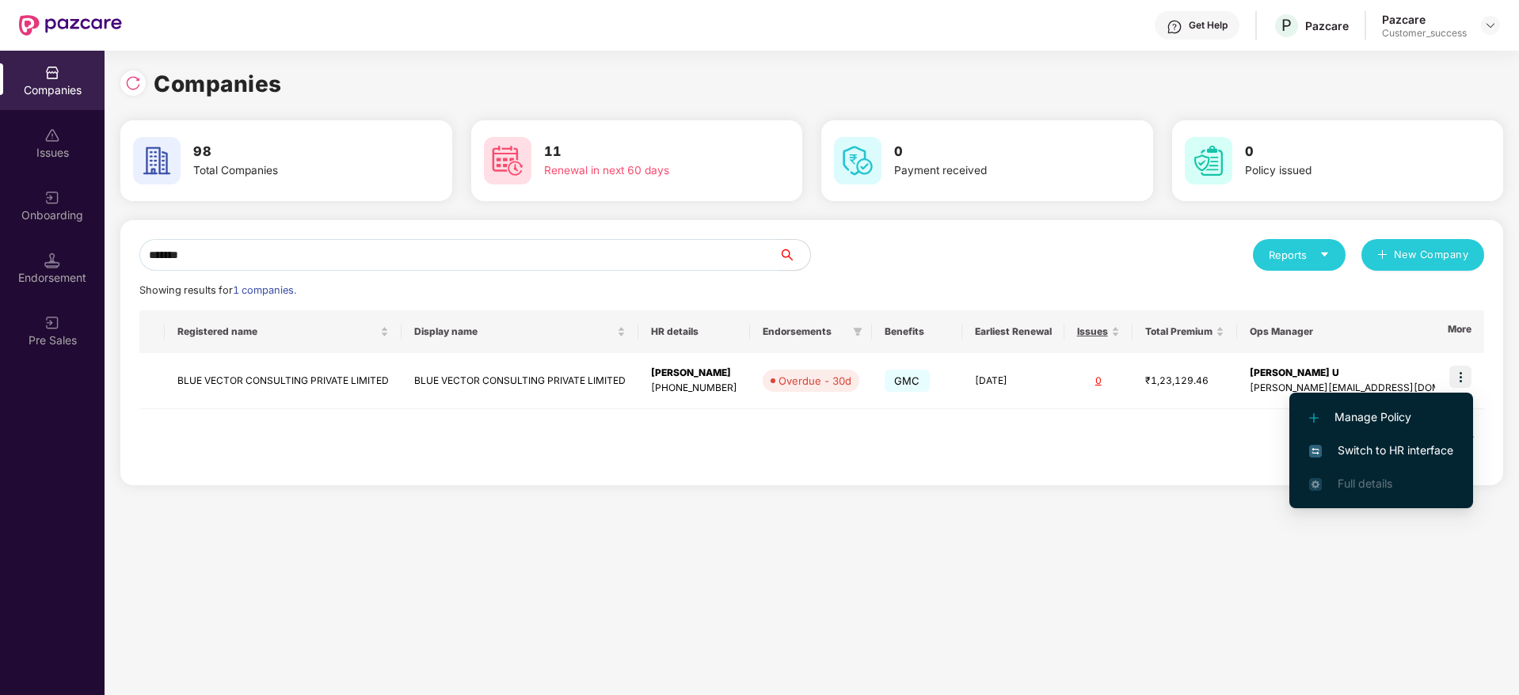
click at [1382, 434] on li "Switch to HR interface" at bounding box center [1381, 450] width 184 height 33
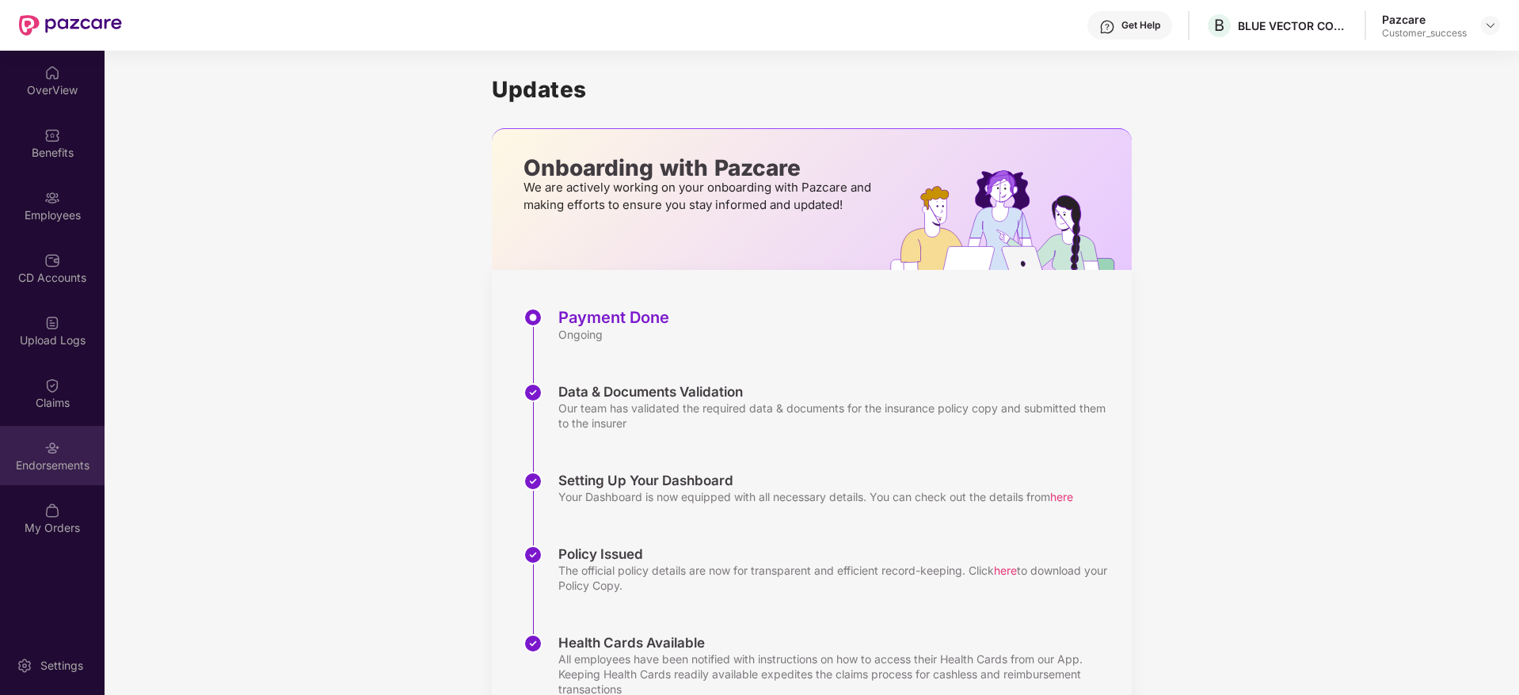
click at [65, 470] on div "Endorsements" at bounding box center [52, 466] width 105 height 16
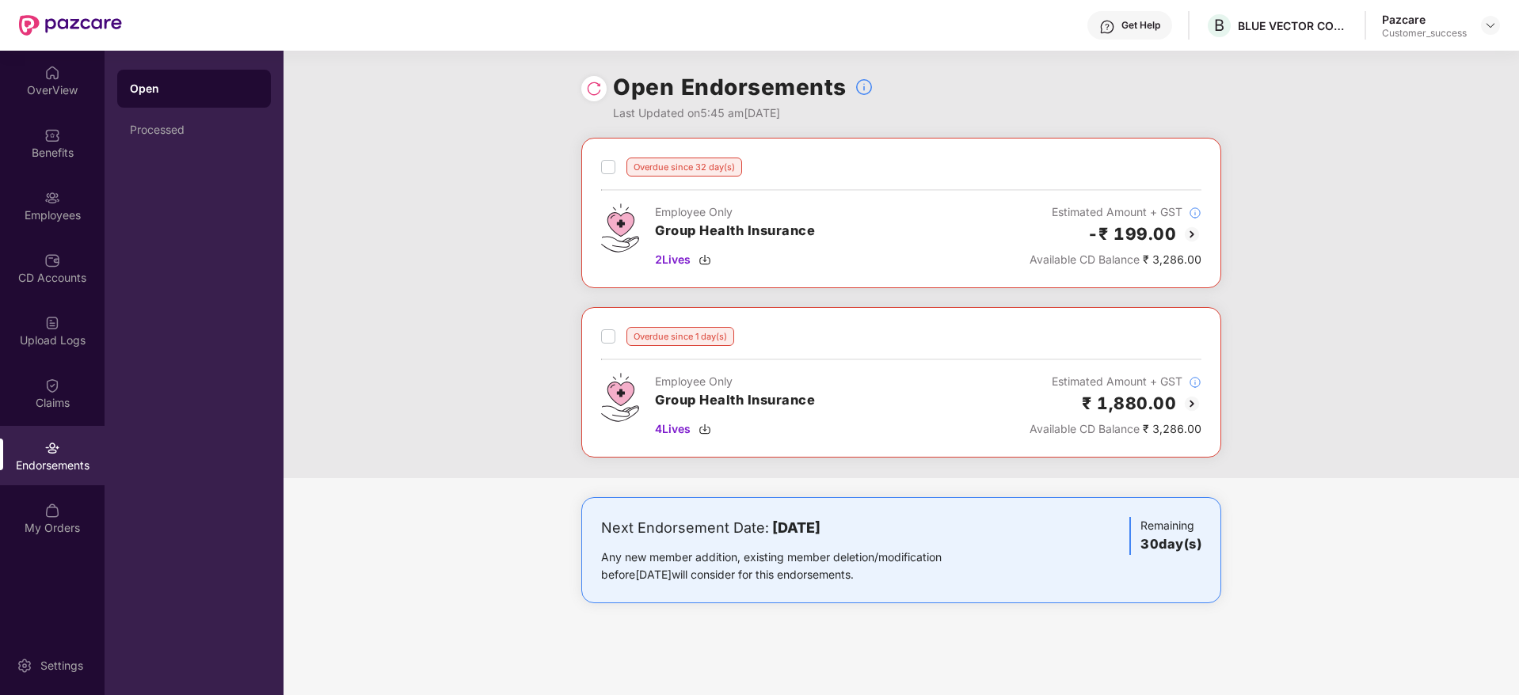
click at [1185, 241] on img at bounding box center [1191, 234] width 19 height 19
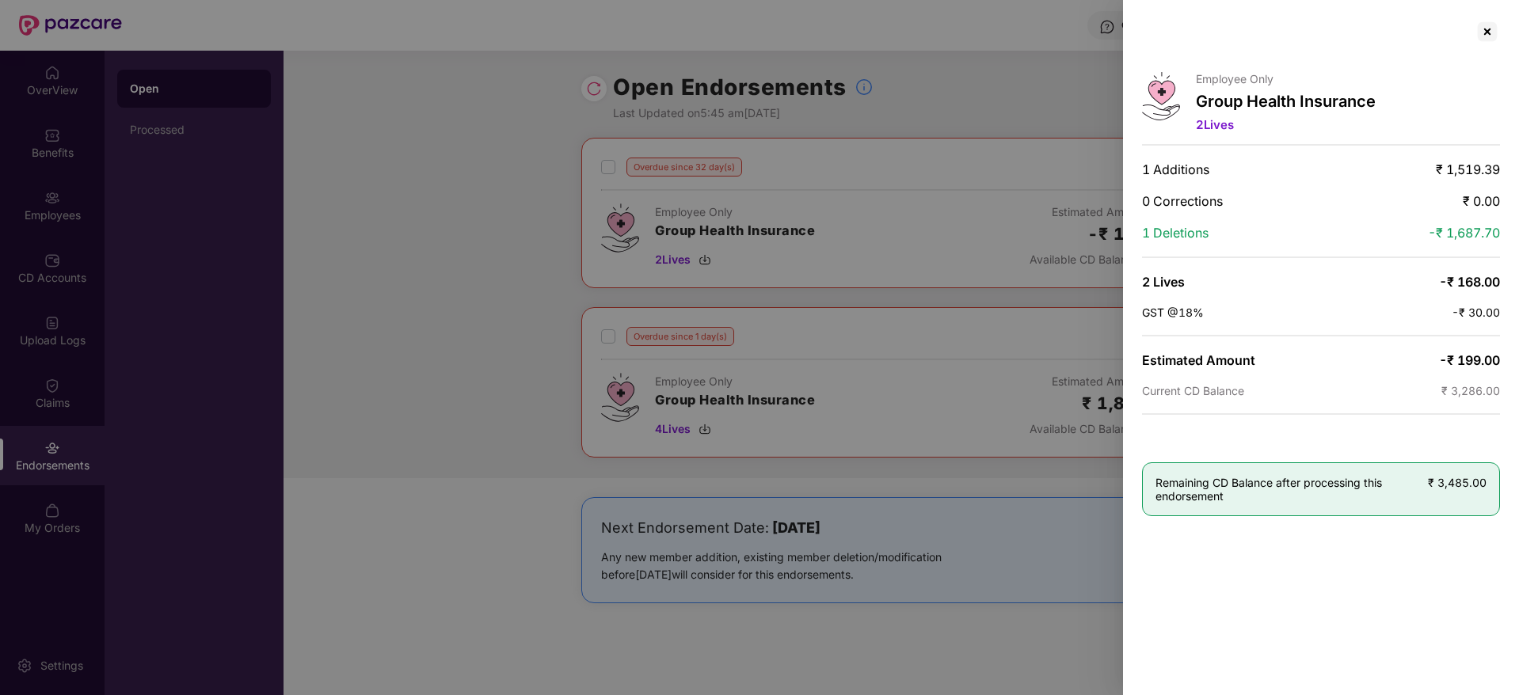
click at [454, 103] on div at bounding box center [759, 347] width 1519 height 695
click at [1488, 35] on div at bounding box center [1486, 31] width 25 height 25
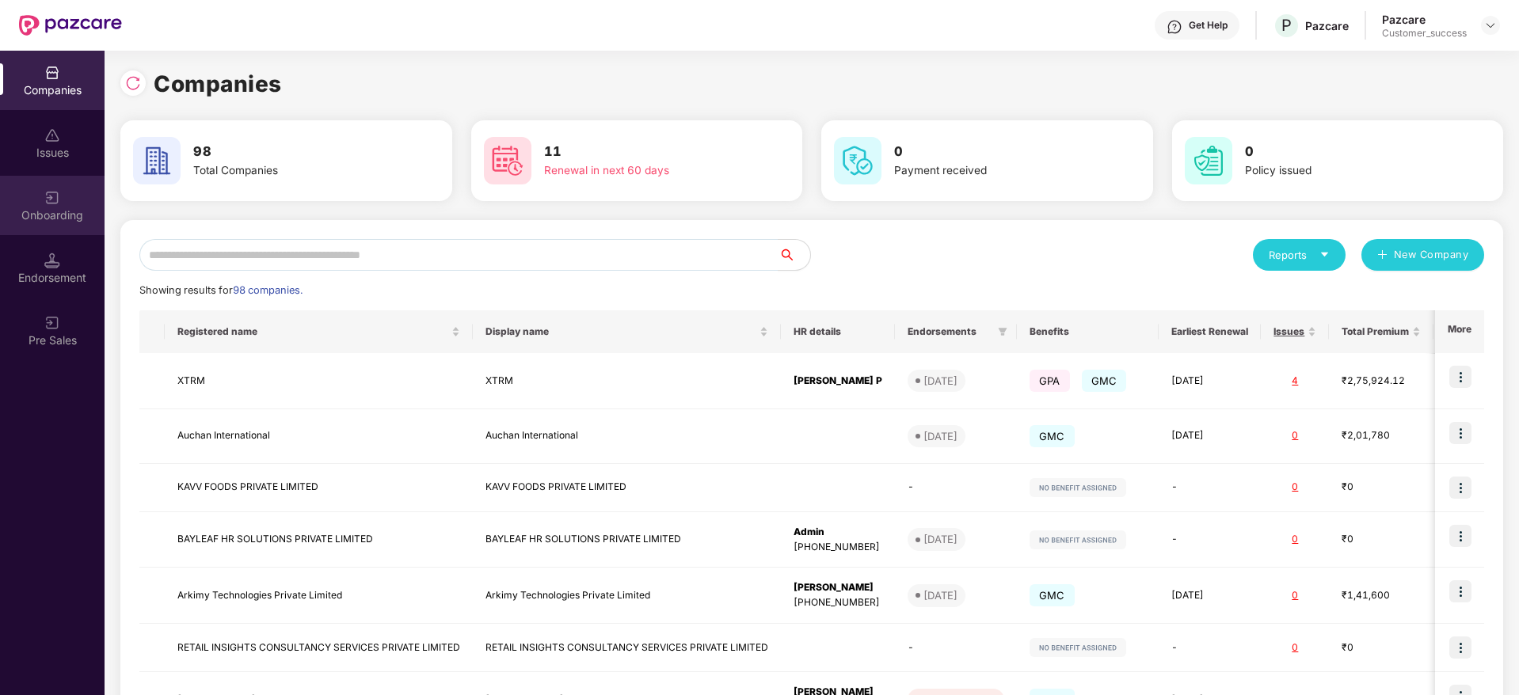
click at [60, 227] on div "Onboarding" at bounding box center [52, 205] width 105 height 59
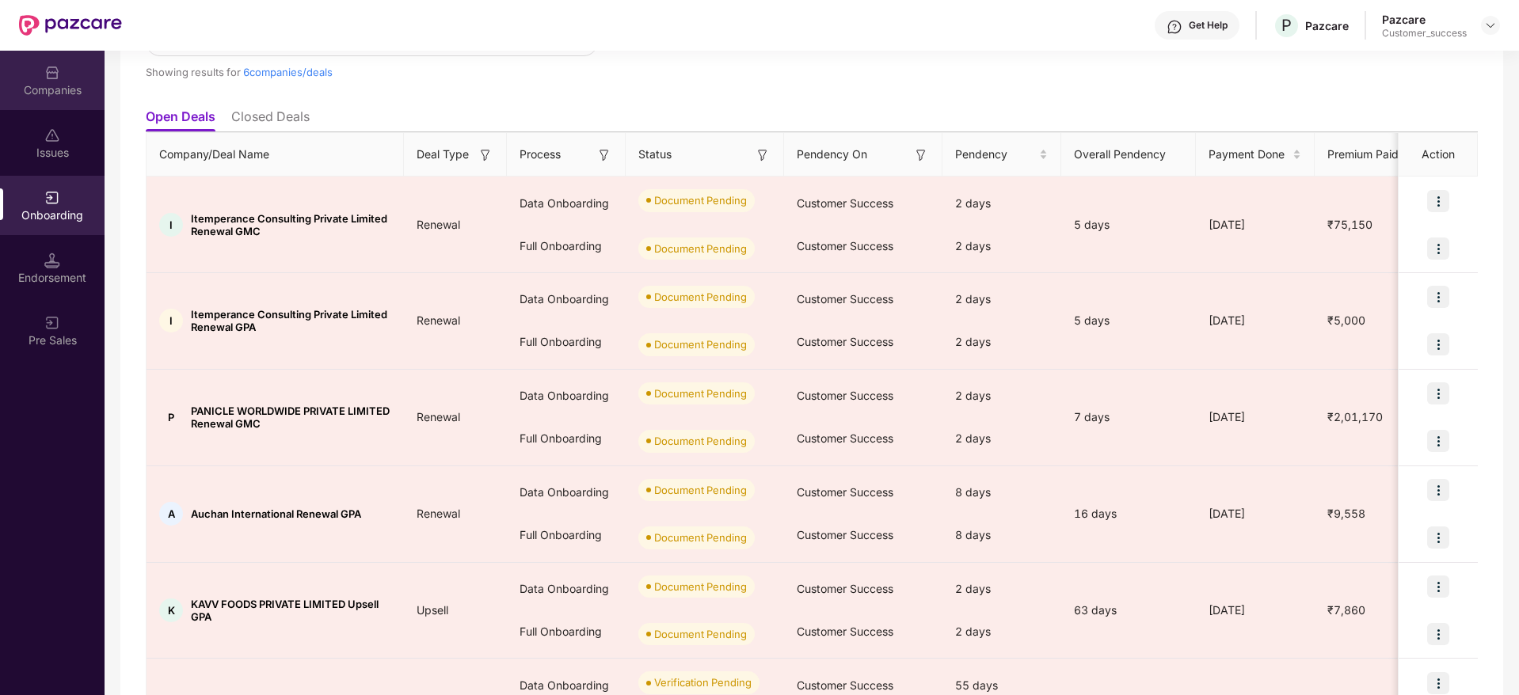
click at [67, 86] on div "Companies" at bounding box center [52, 90] width 105 height 16
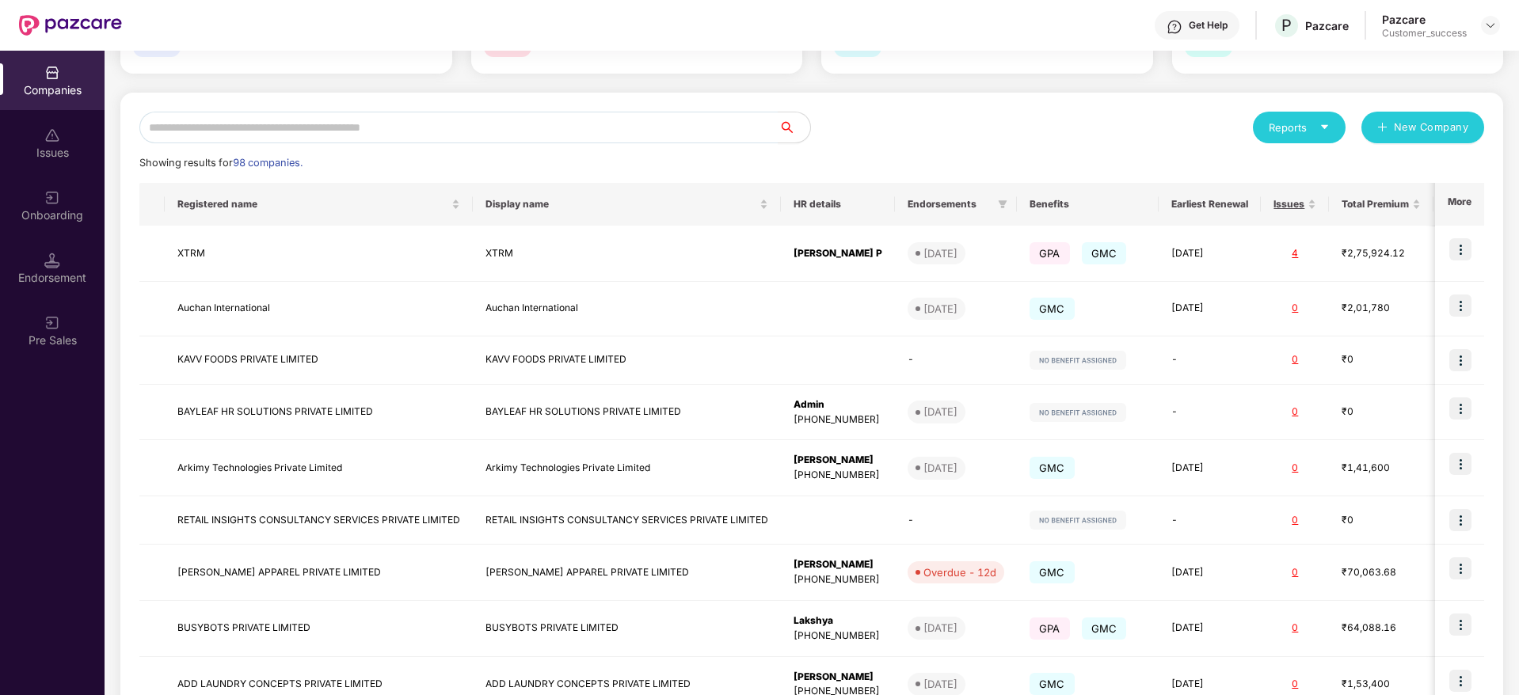
scroll to position [1, 0]
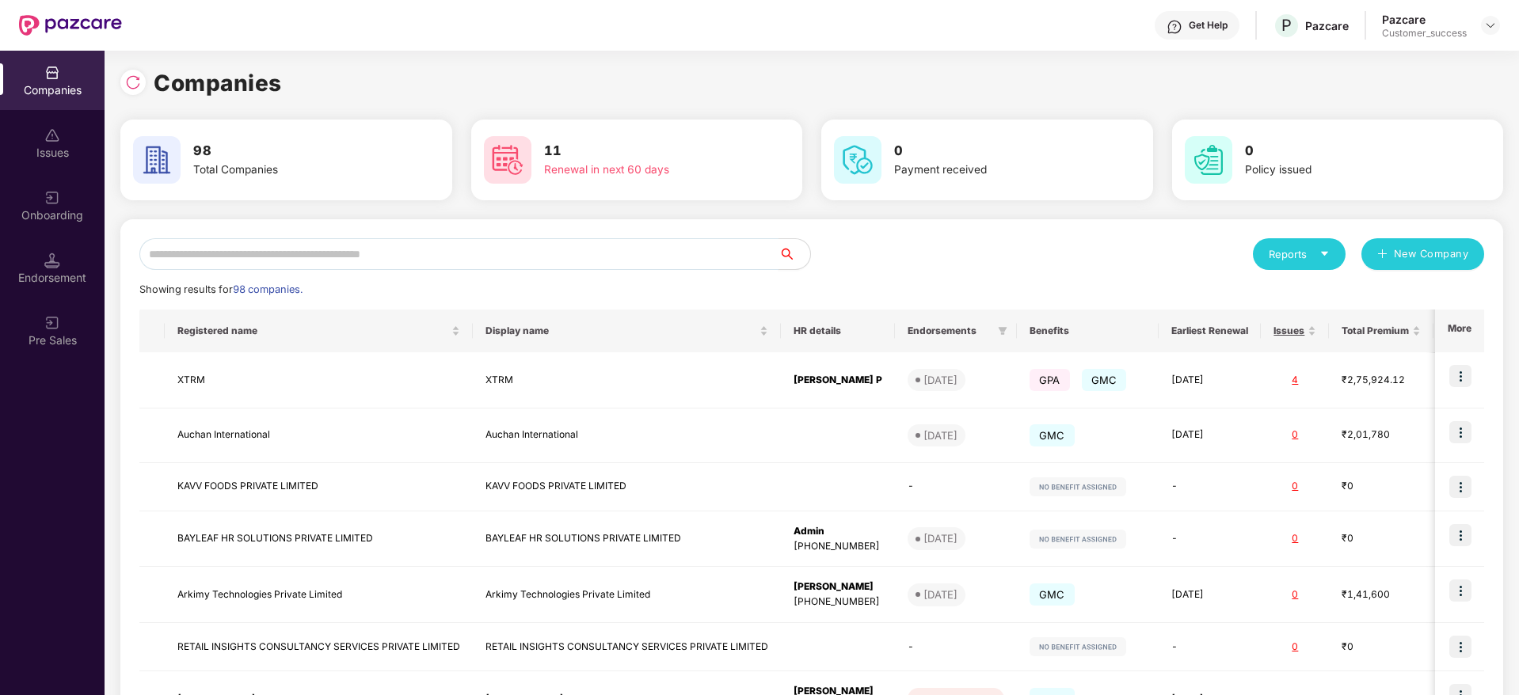
click at [378, 254] on input "text" at bounding box center [458, 254] width 639 height 32
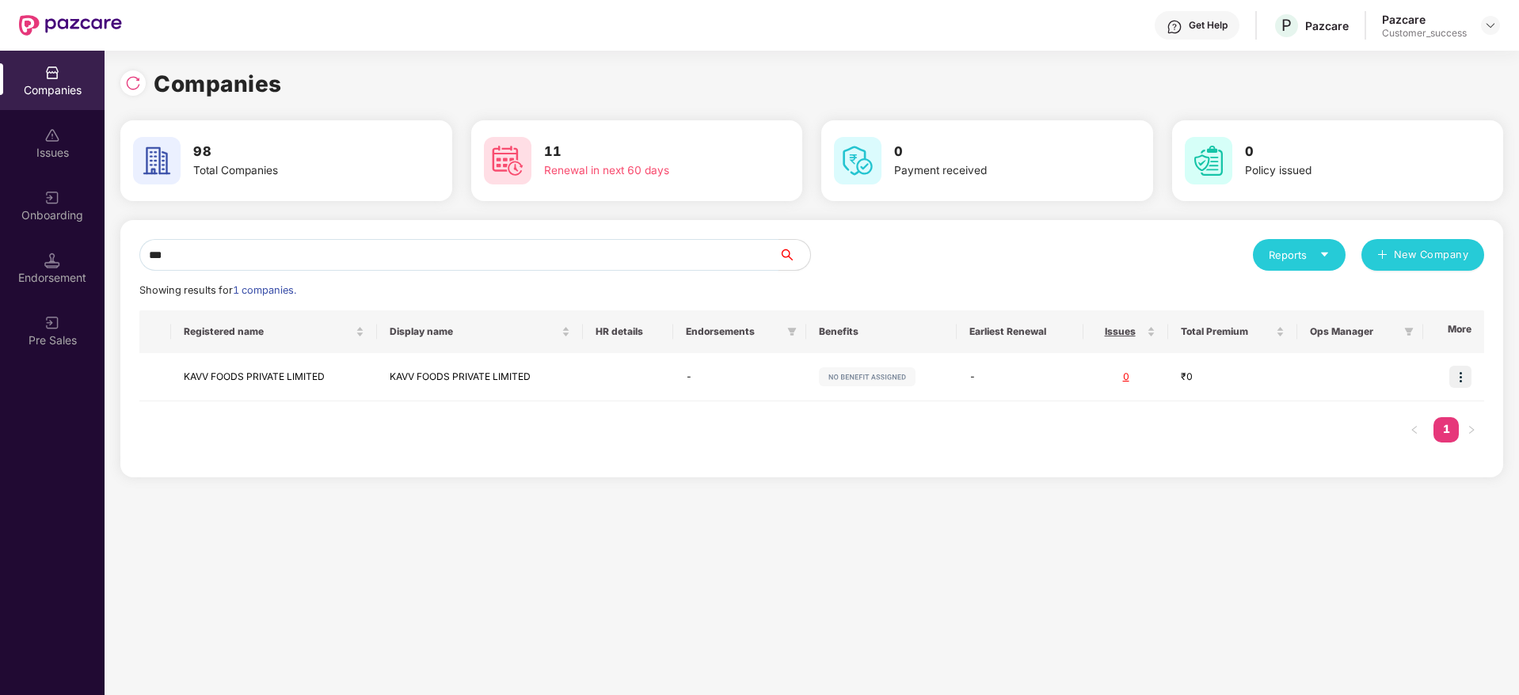
scroll to position [0, 0]
type input "***"
click at [1477, 378] on td at bounding box center [1453, 377] width 61 height 48
click at [1466, 379] on img at bounding box center [1460, 377] width 22 height 22
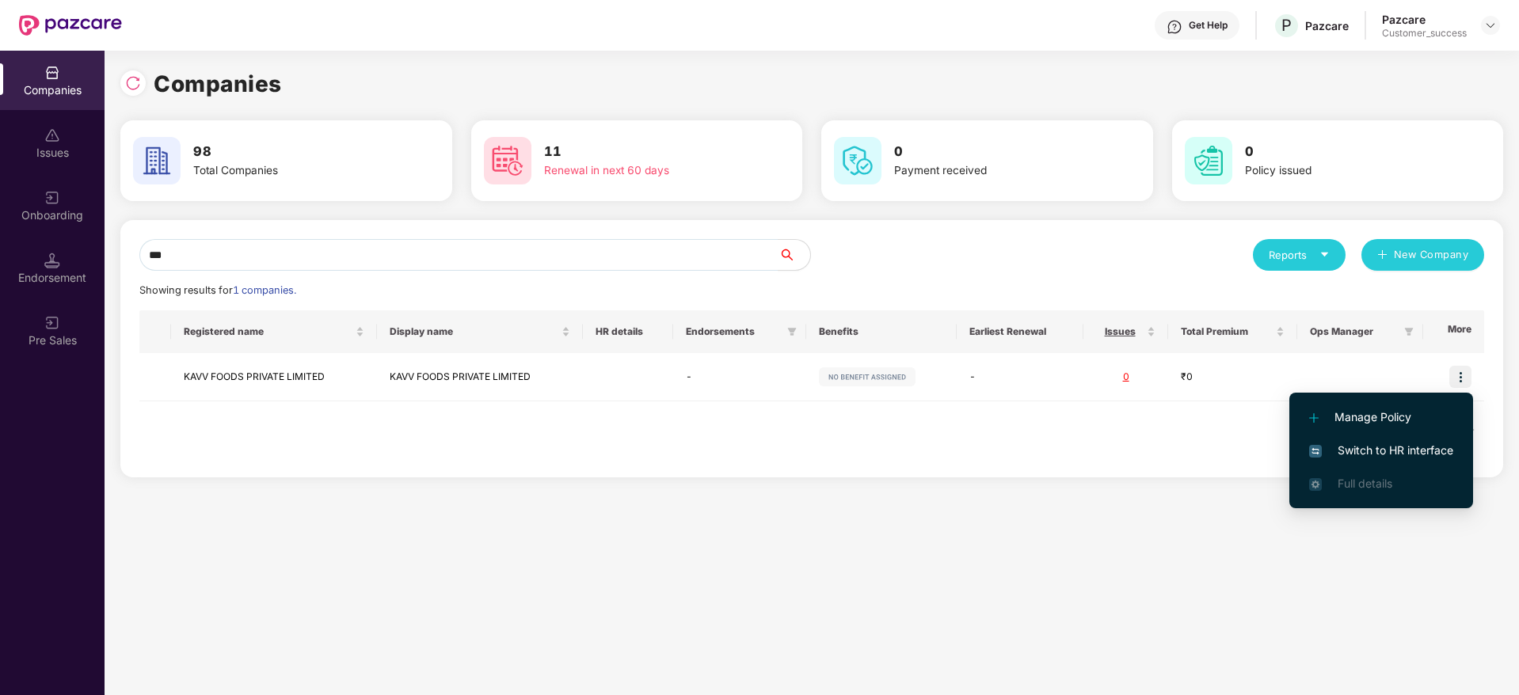
click at [1414, 444] on span "Switch to HR interface" at bounding box center [1381, 450] width 144 height 17
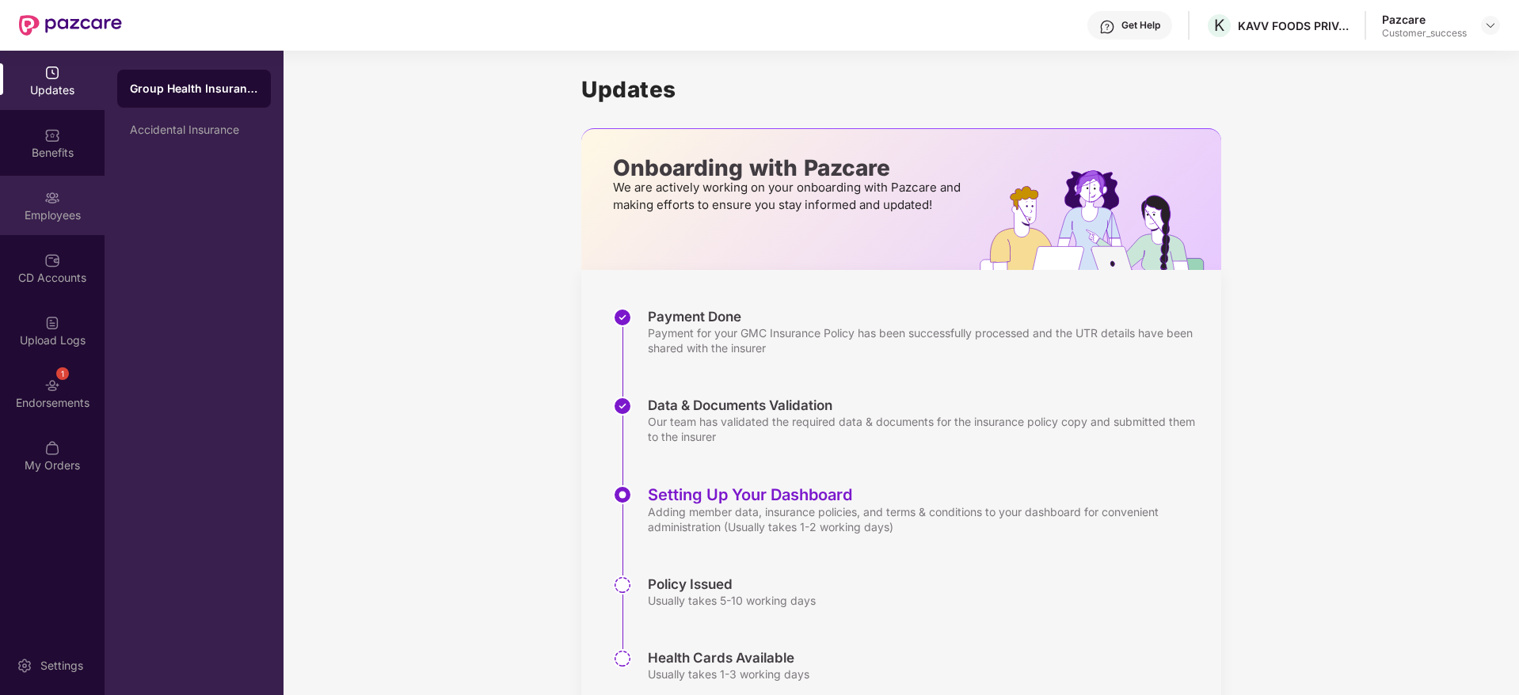
click at [32, 219] on div "Employees" at bounding box center [52, 215] width 105 height 16
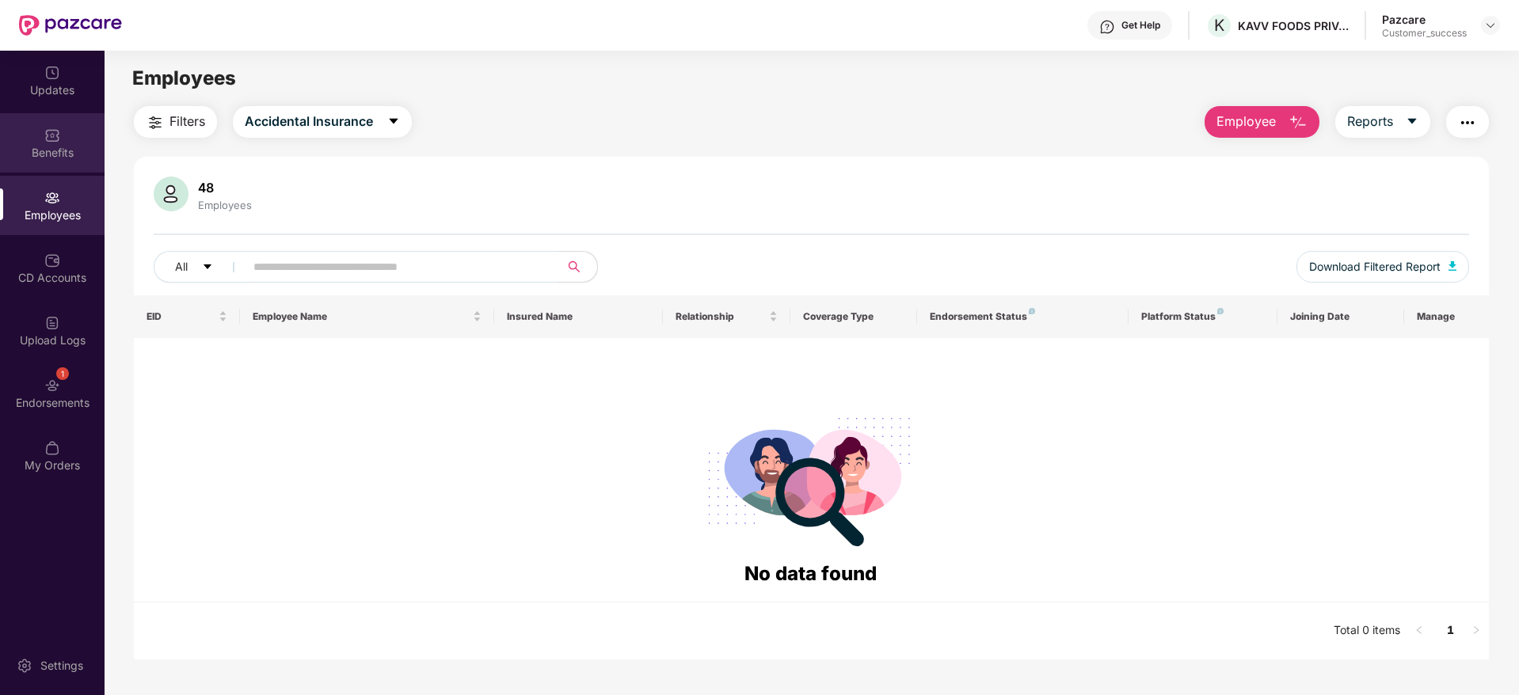
click at [46, 150] on div "Benefits" at bounding box center [52, 153] width 105 height 16
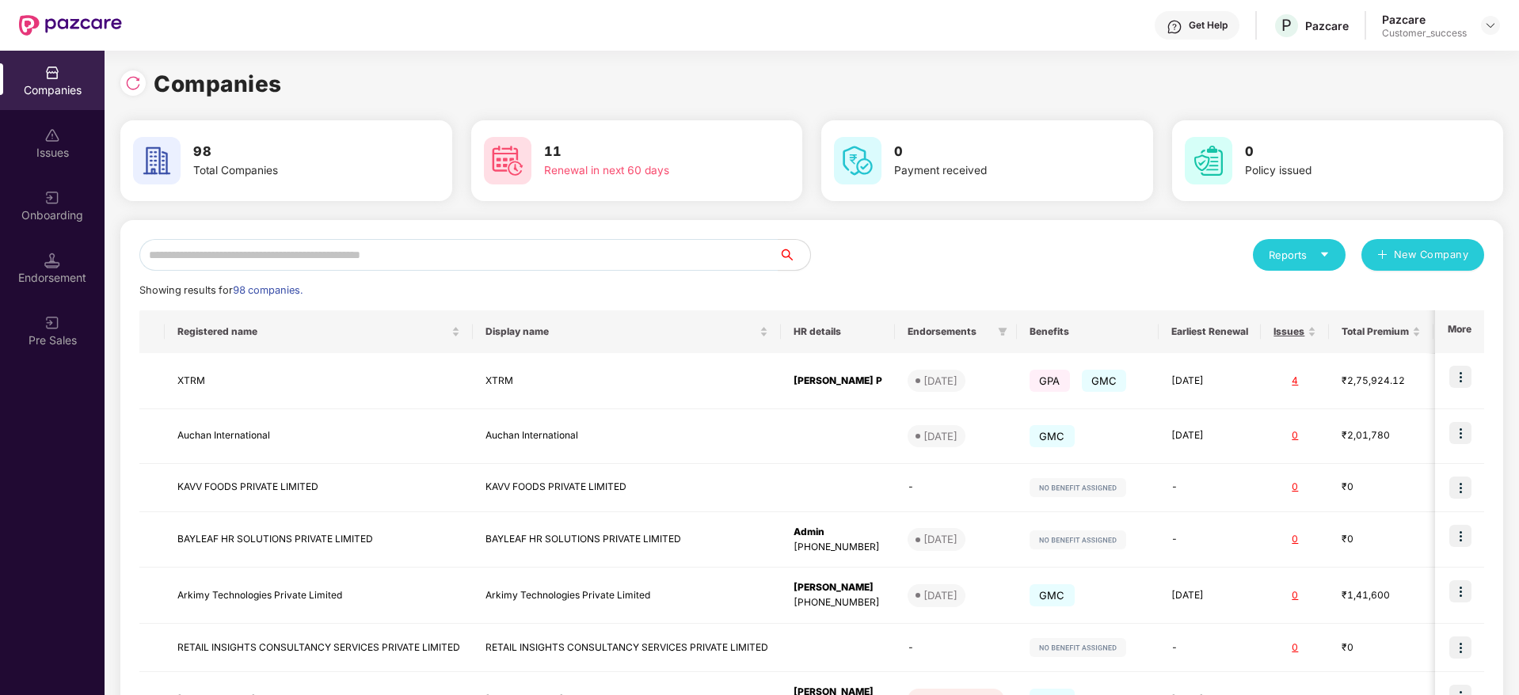
click at [49, 204] on img at bounding box center [52, 198] width 16 height 16
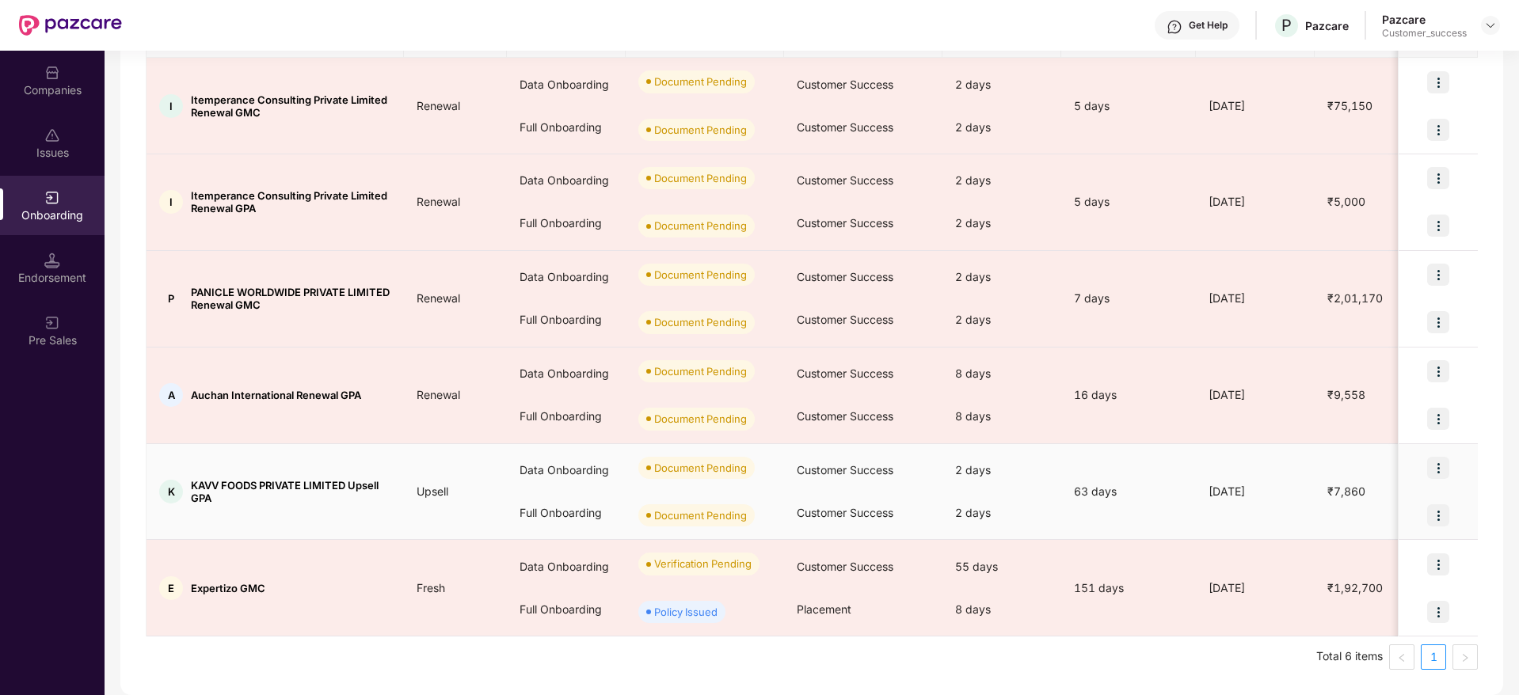
click at [1443, 455] on div at bounding box center [1437, 468] width 79 height 48
click at [1435, 466] on img at bounding box center [1438, 468] width 22 height 22
click at [1390, 504] on span "Upload Documents" at bounding box center [1363, 508] width 131 height 17
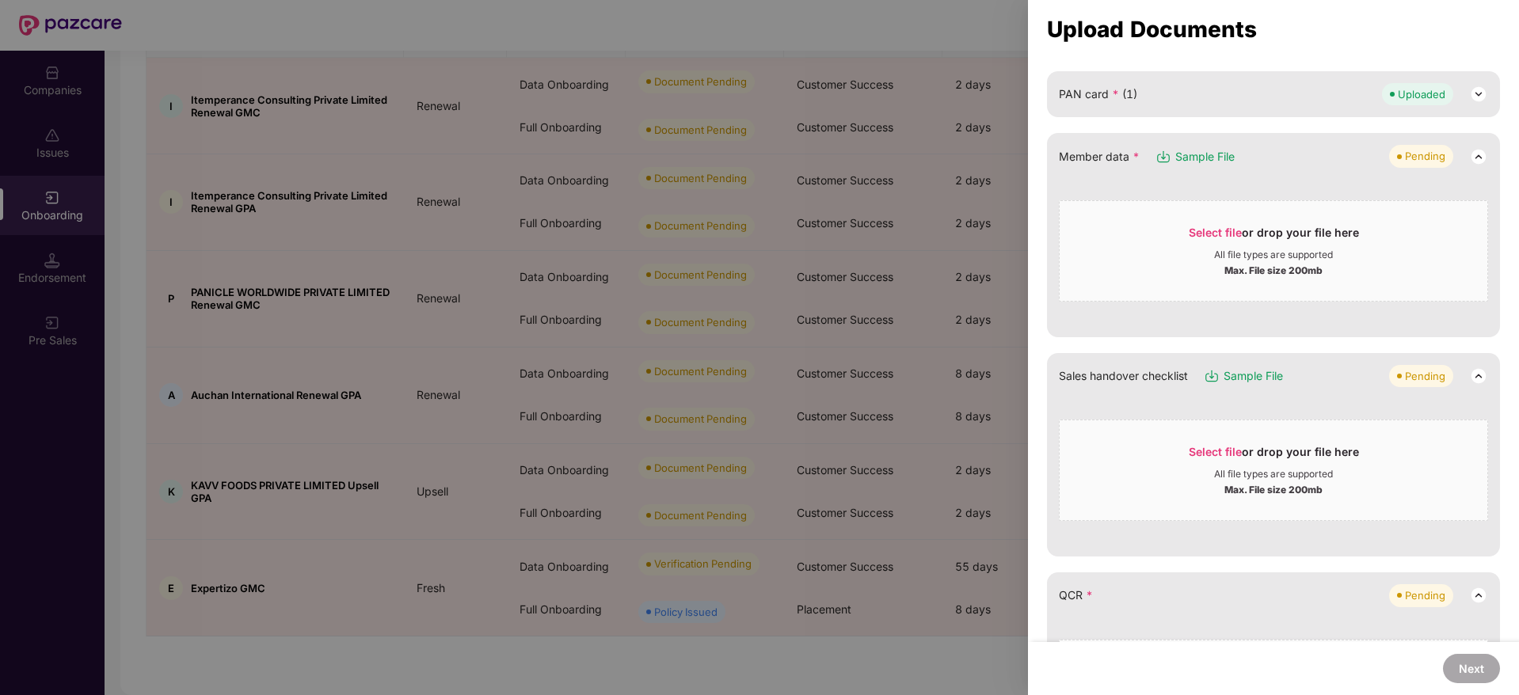
scroll to position [159, 0]
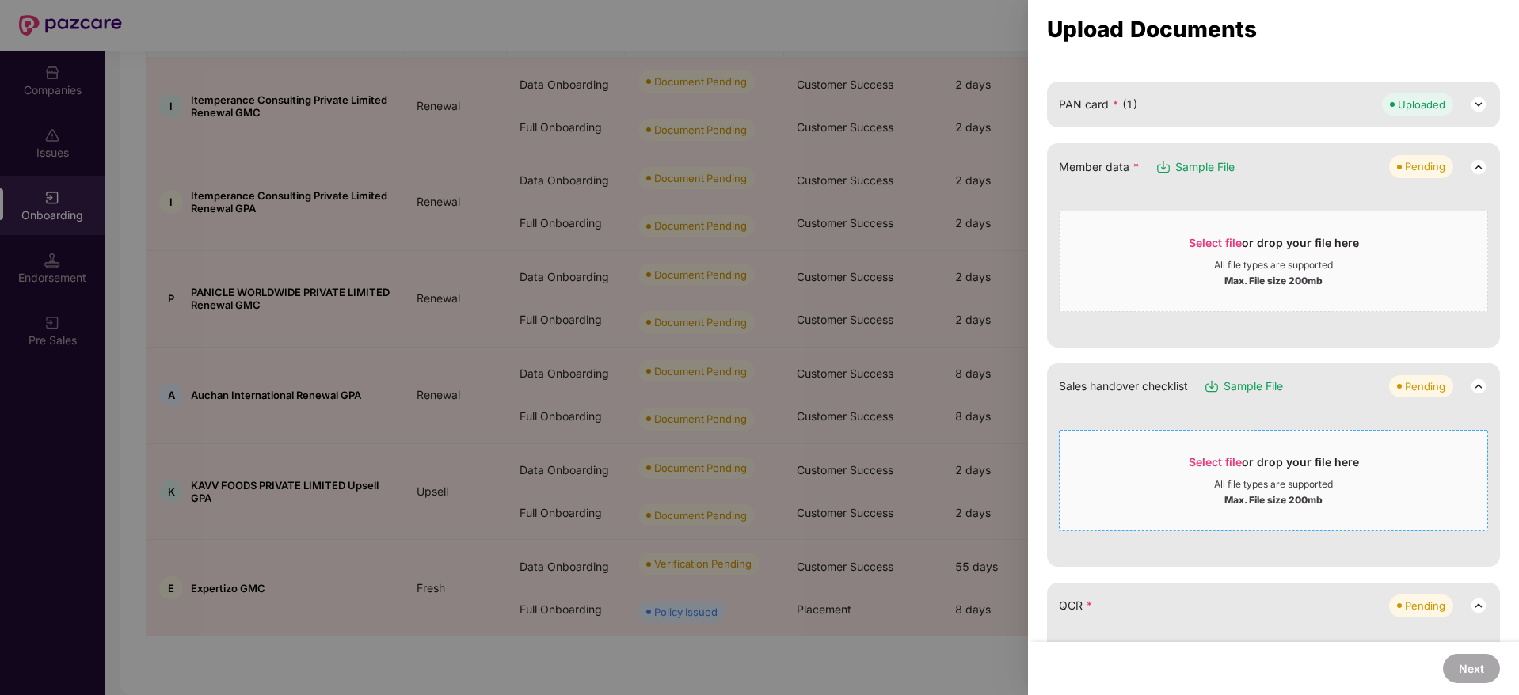
click at [1214, 455] on span "Select file" at bounding box center [1214, 461] width 53 height 13
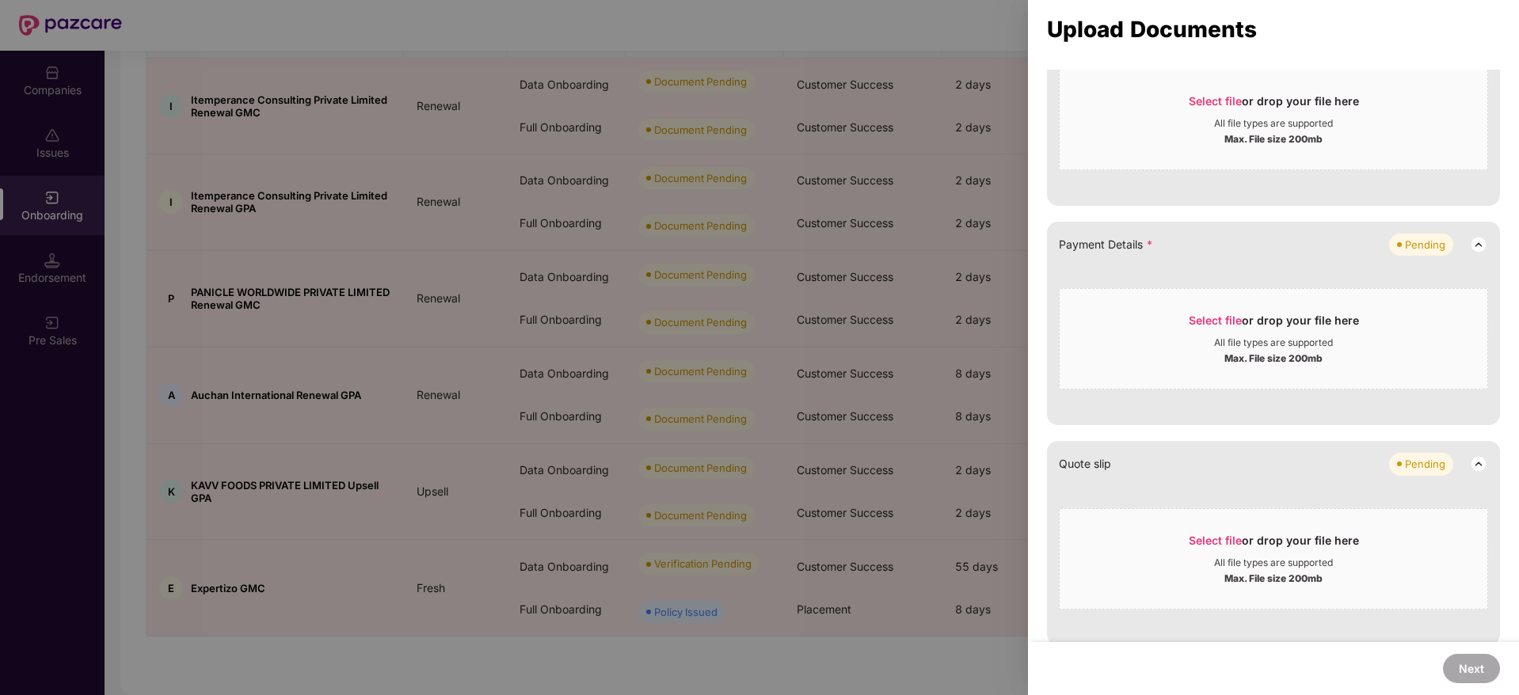
scroll to position [584, 0]
click at [1197, 532] on span "Select file" at bounding box center [1214, 538] width 53 height 13
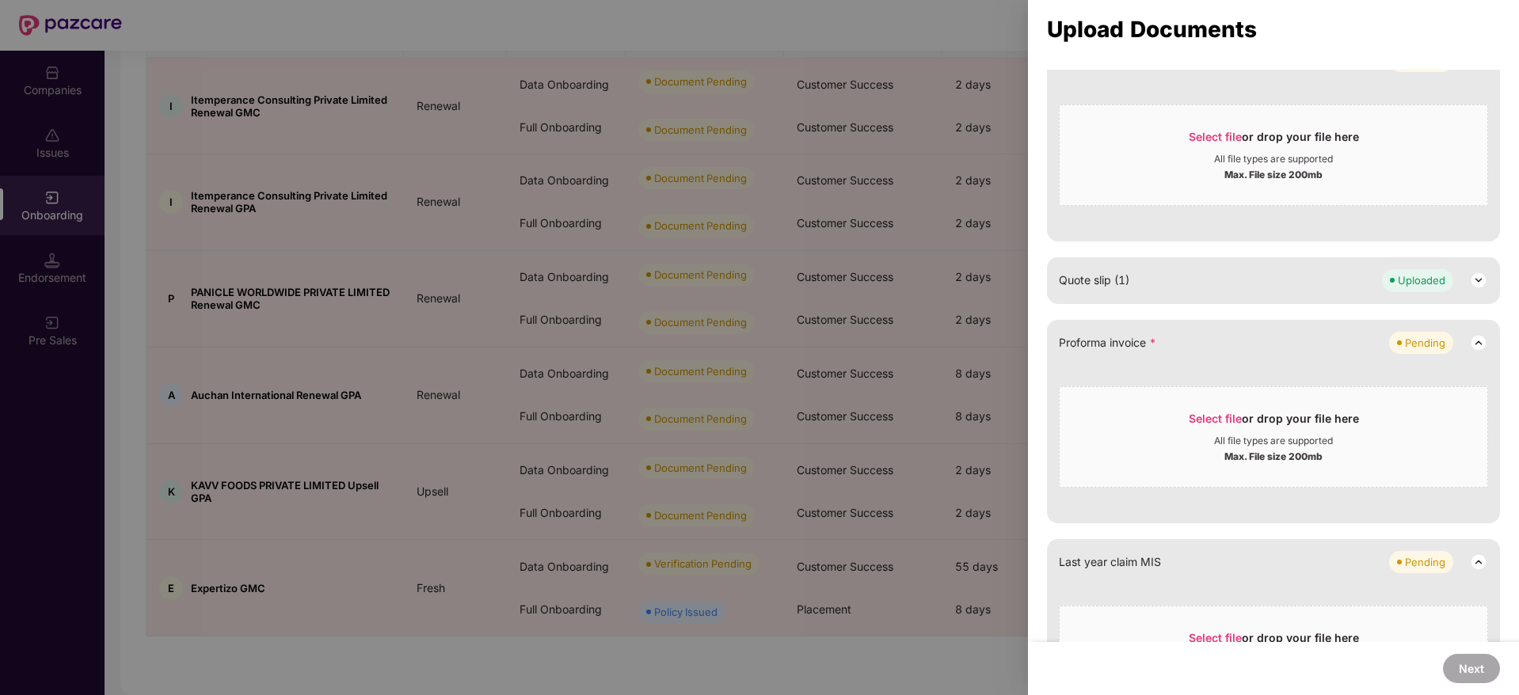
scroll to position [695, 0]
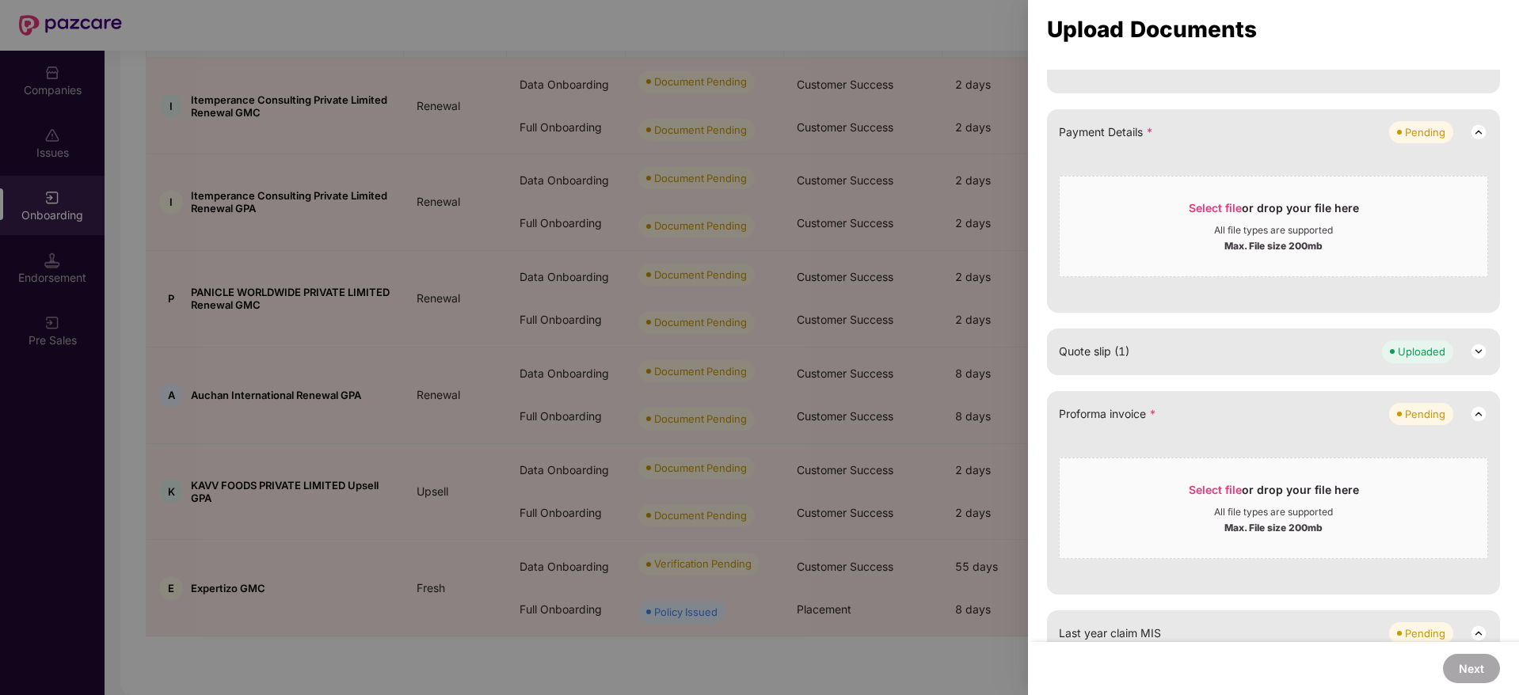
click at [964, 181] on div at bounding box center [759, 347] width 1519 height 695
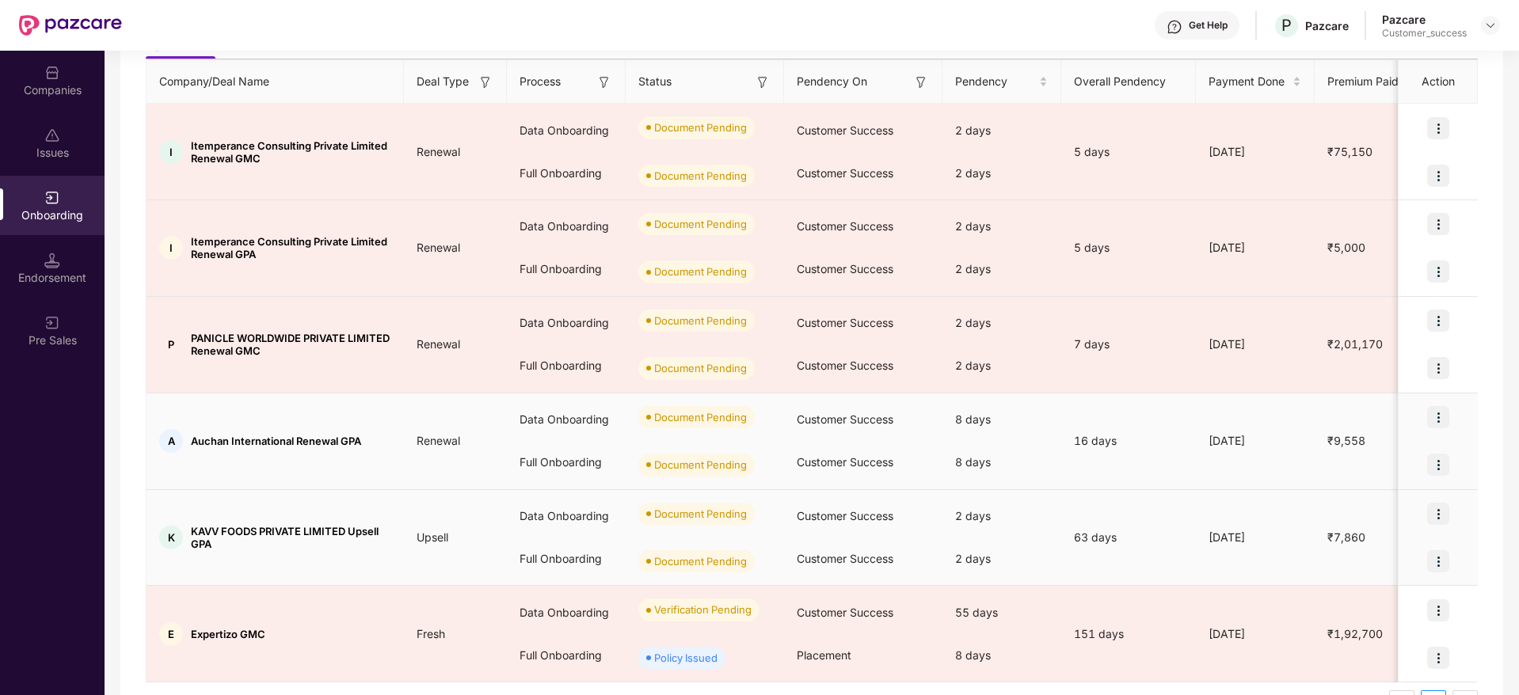
scroll to position [199, 0]
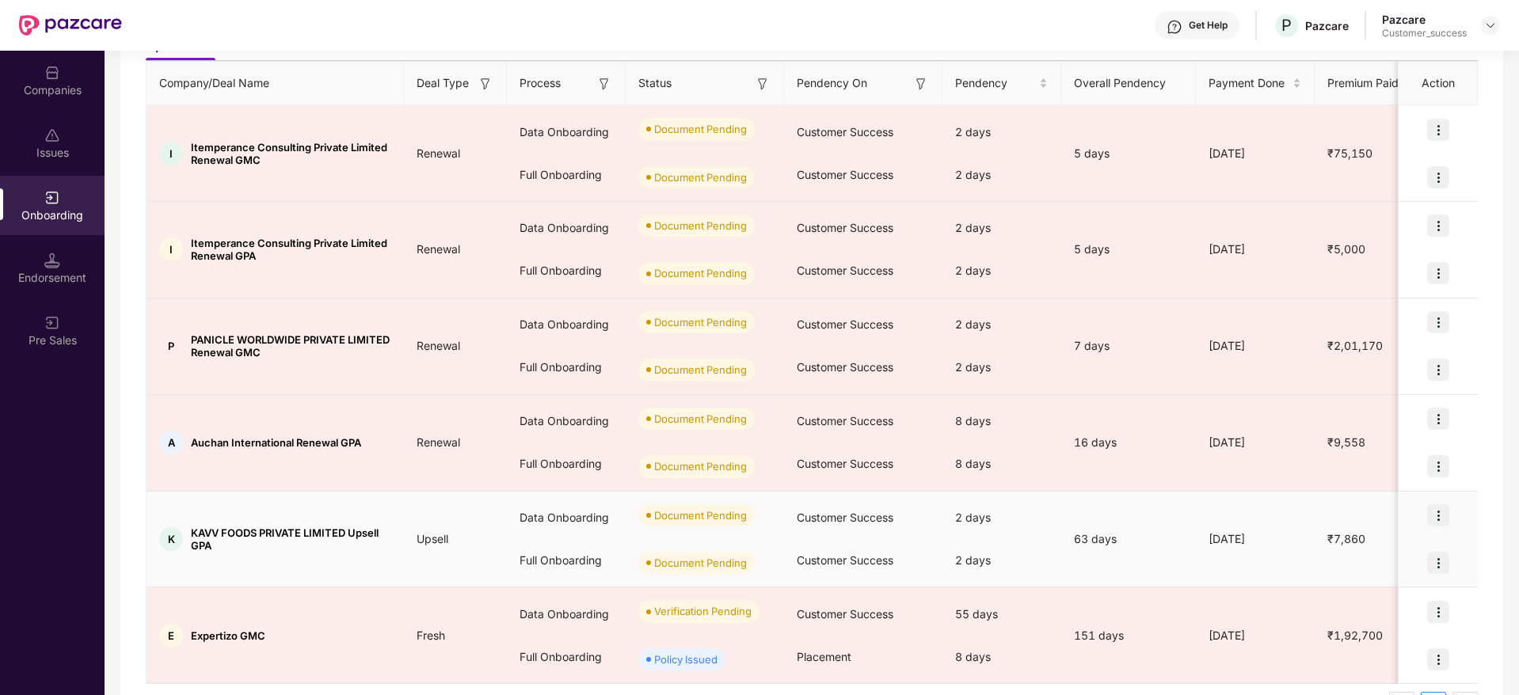
click at [1440, 513] on img at bounding box center [1438, 515] width 22 height 22
click at [1401, 557] on span "Upload Documents" at bounding box center [1363, 555] width 131 height 17
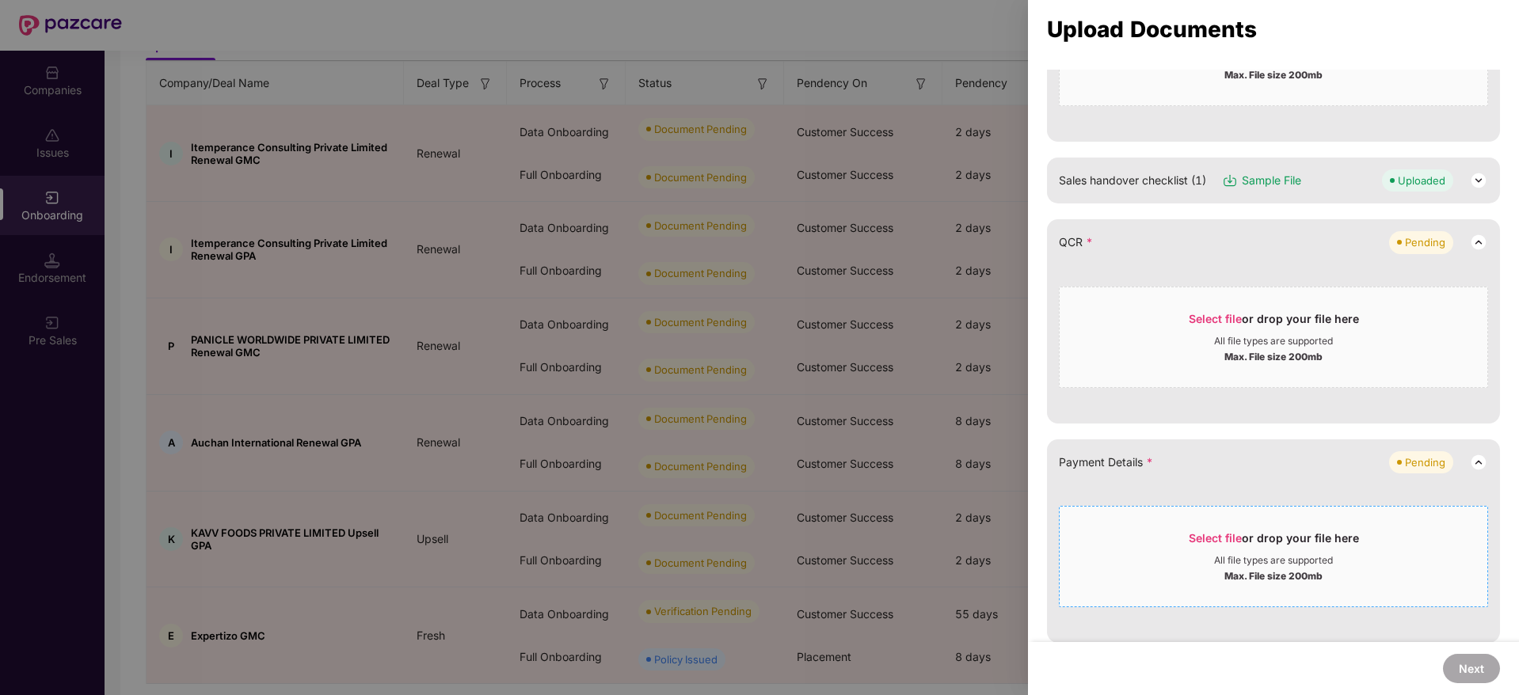
scroll to position [363, 0]
click at [1202, 322] on span "Select file" at bounding box center [1214, 320] width 53 height 13
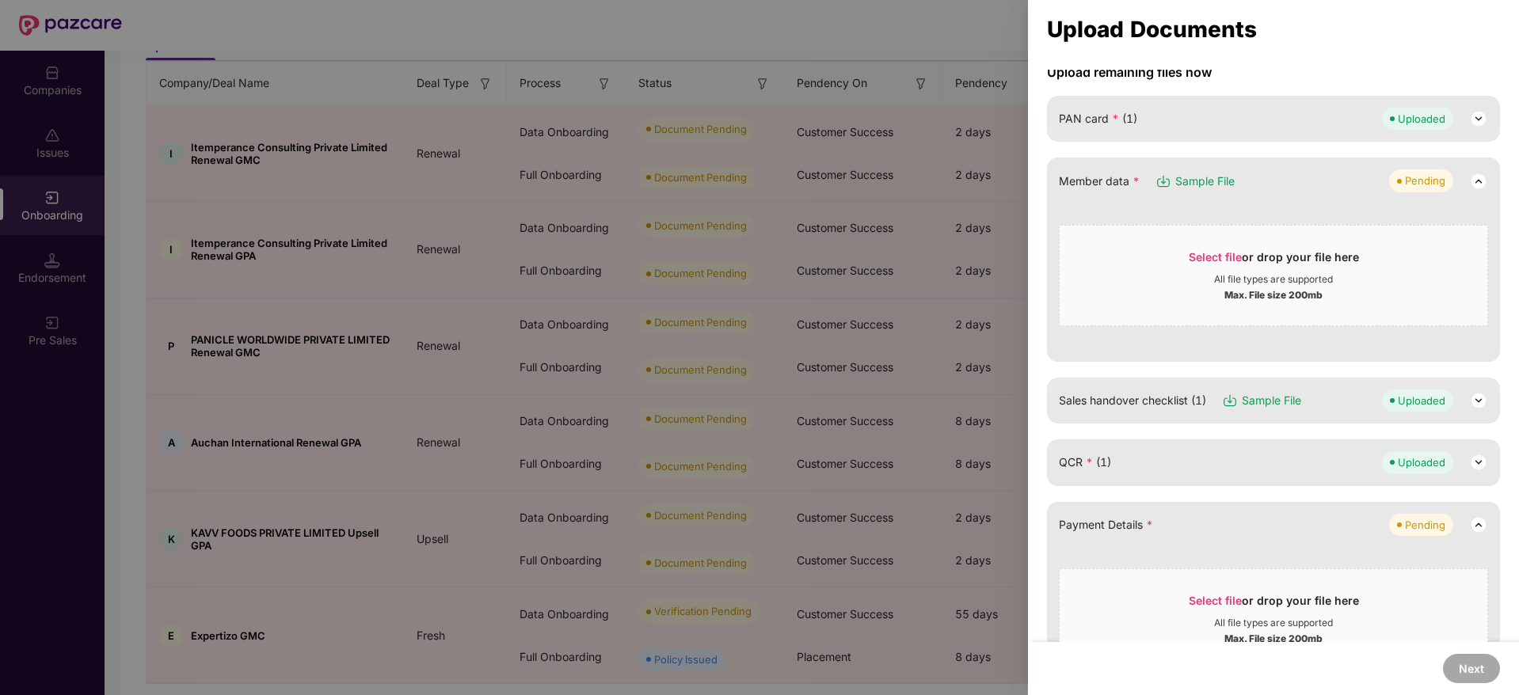
scroll to position [144, 0]
click at [1201, 249] on span "Select file or drop your file here All file types are supported Max. File size …" at bounding box center [1273, 276] width 428 height 76
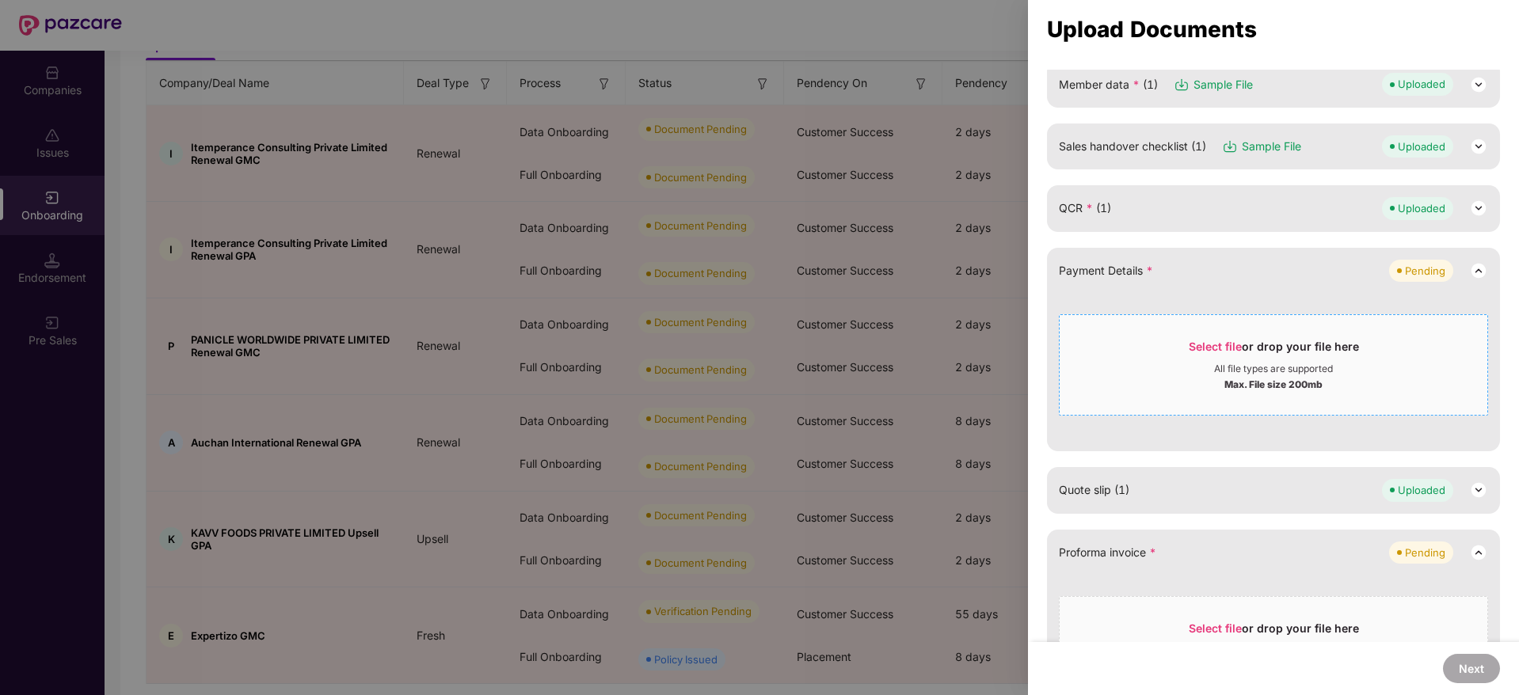
scroll to position [97, 0]
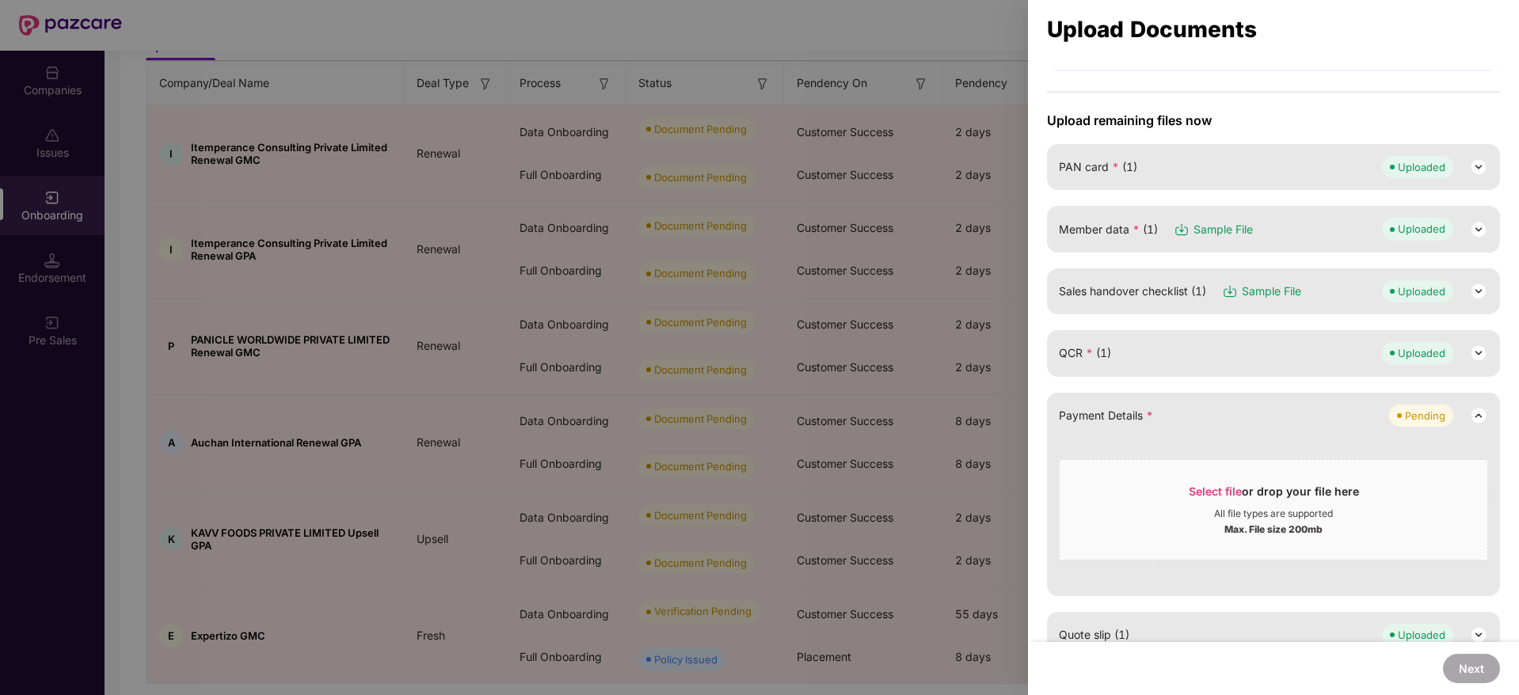
click at [960, 22] on div at bounding box center [759, 347] width 1519 height 695
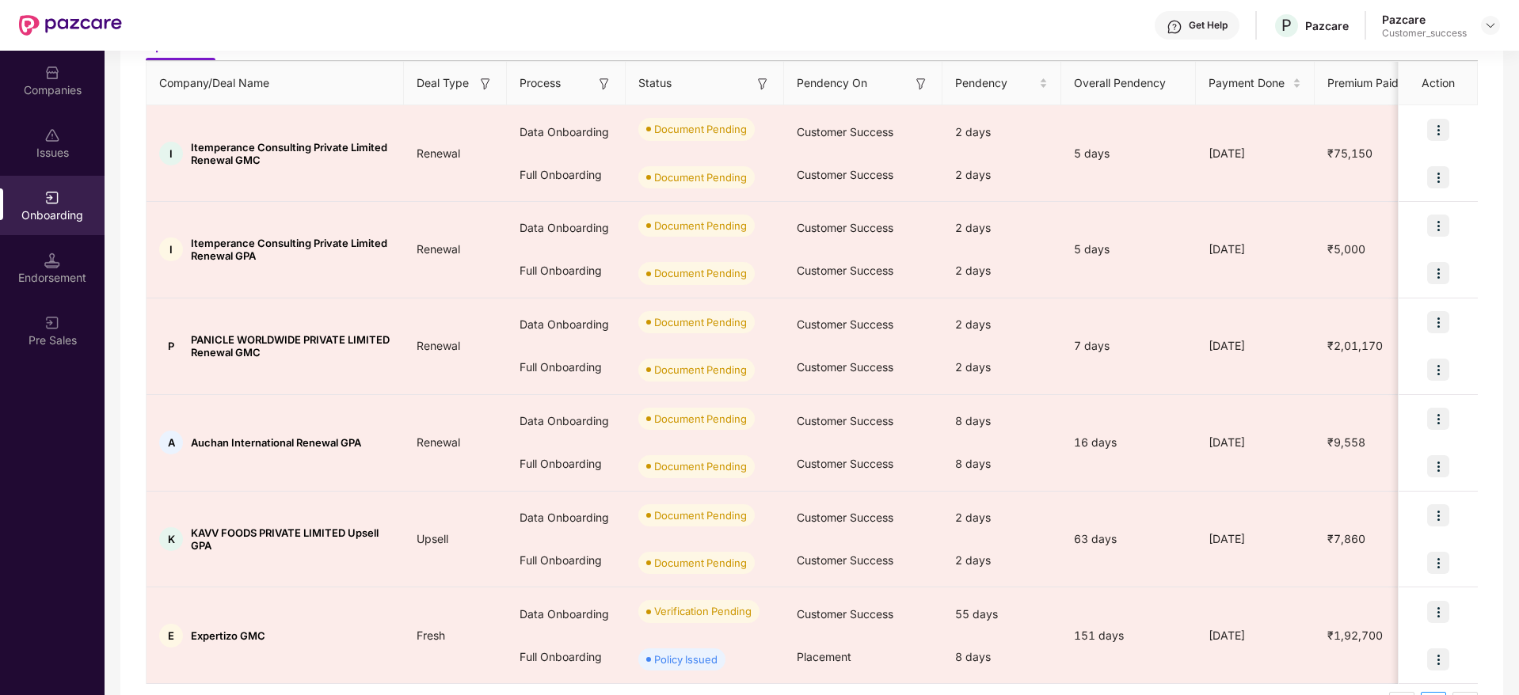
click at [17, 73] on div "Companies" at bounding box center [52, 80] width 105 height 59
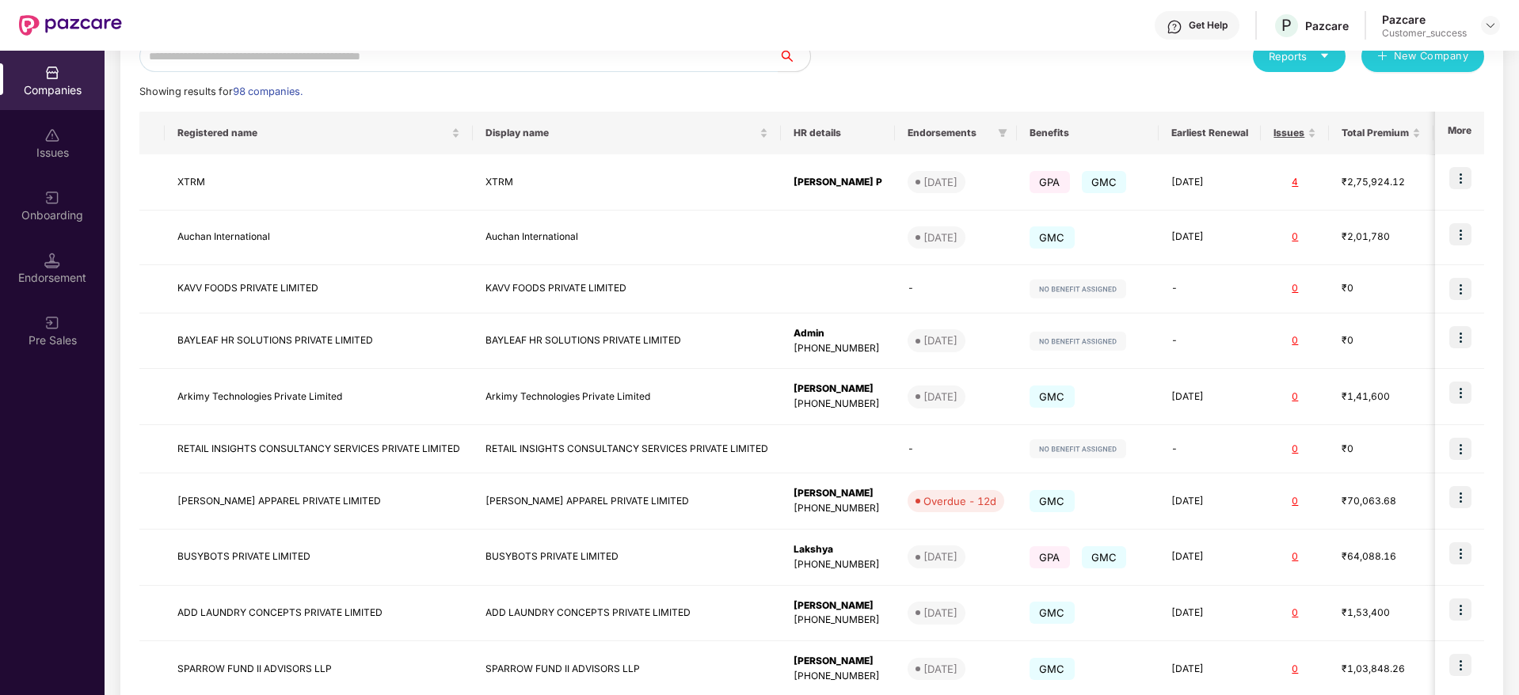
click at [17, 73] on div "Companies" at bounding box center [52, 80] width 105 height 59
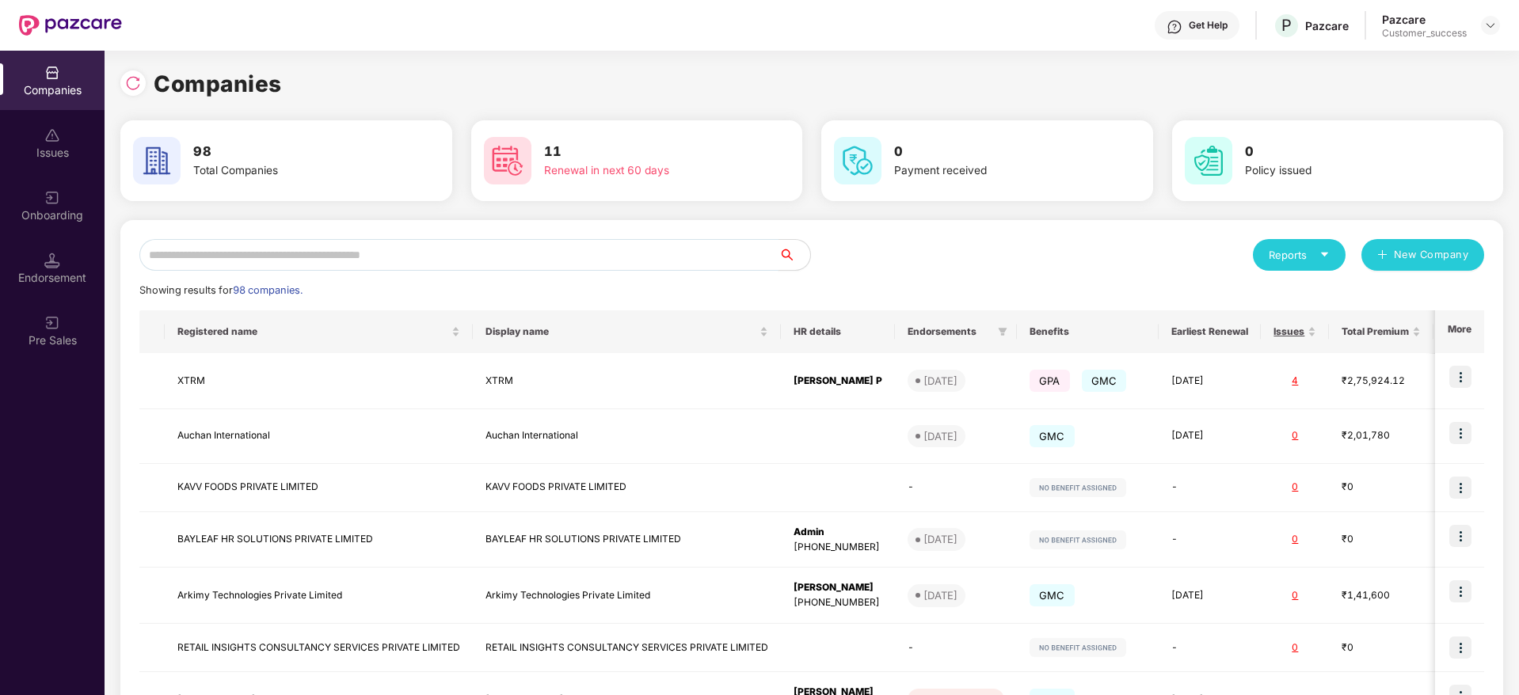
click at [294, 266] on input "text" at bounding box center [458, 255] width 639 height 32
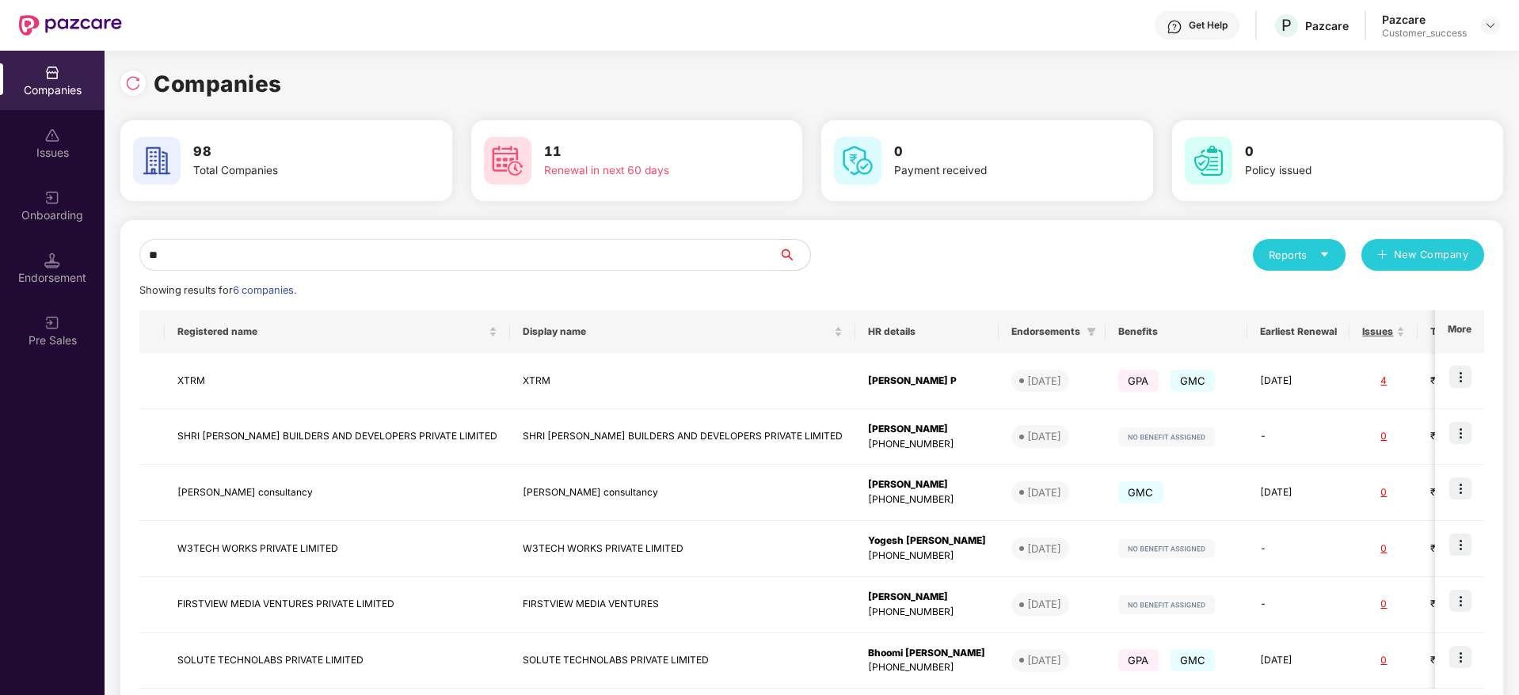
type input "*"
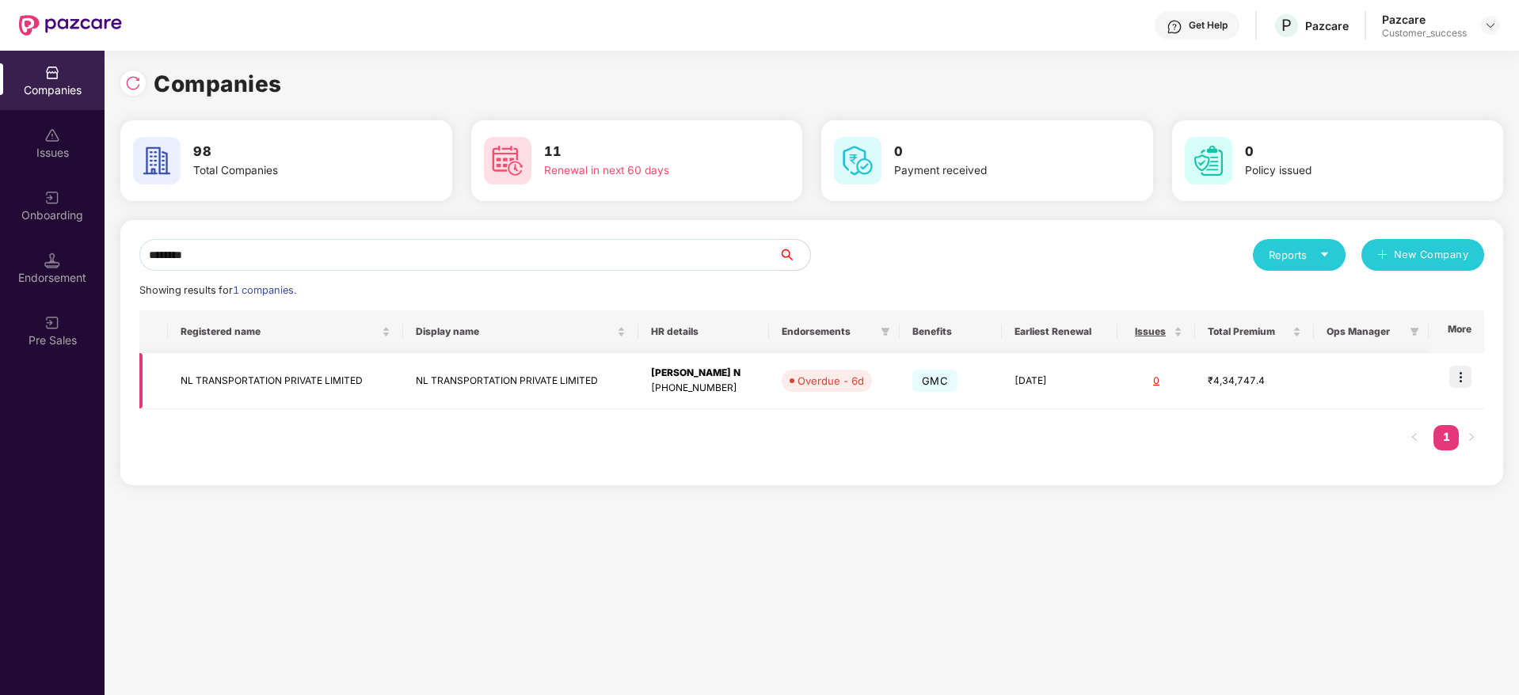
type input "********"
click at [1461, 375] on img at bounding box center [1460, 377] width 22 height 22
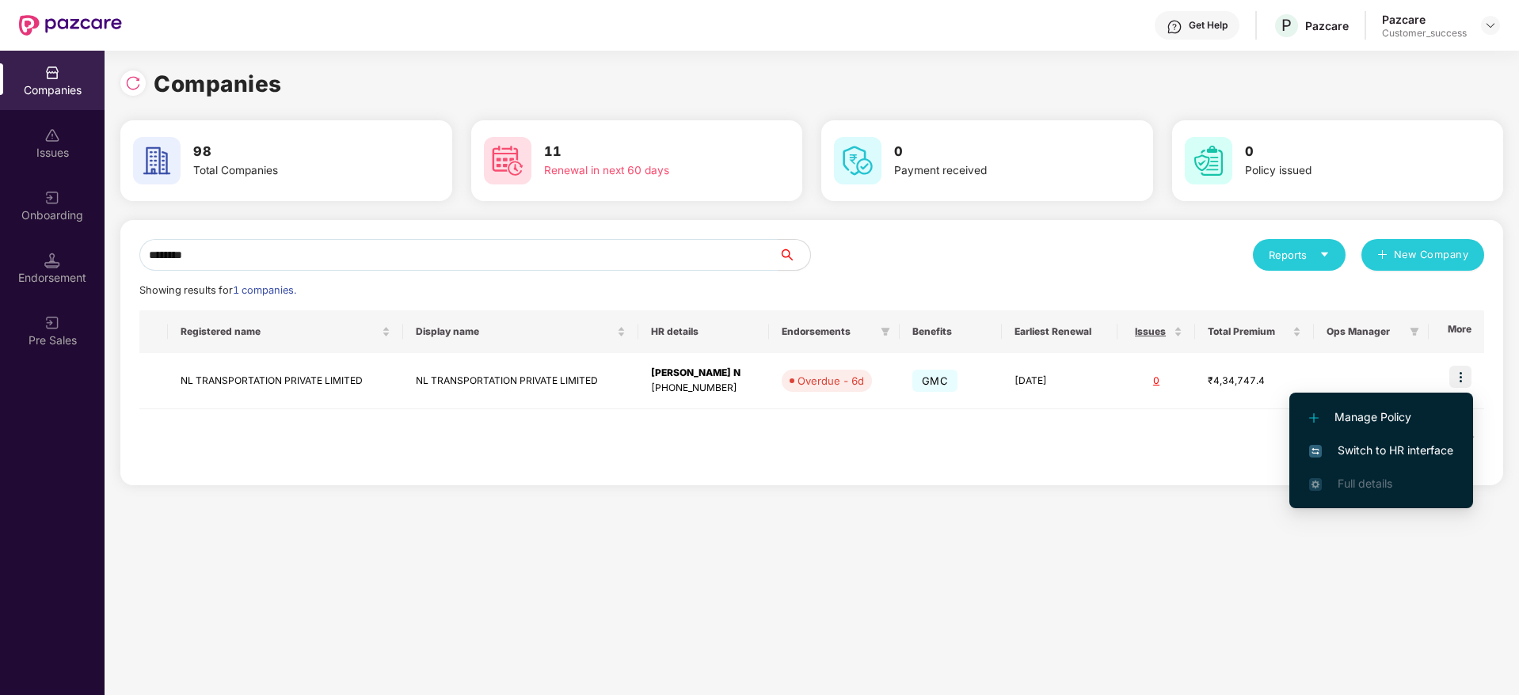
click at [1404, 447] on span "Switch to HR interface" at bounding box center [1381, 450] width 144 height 17
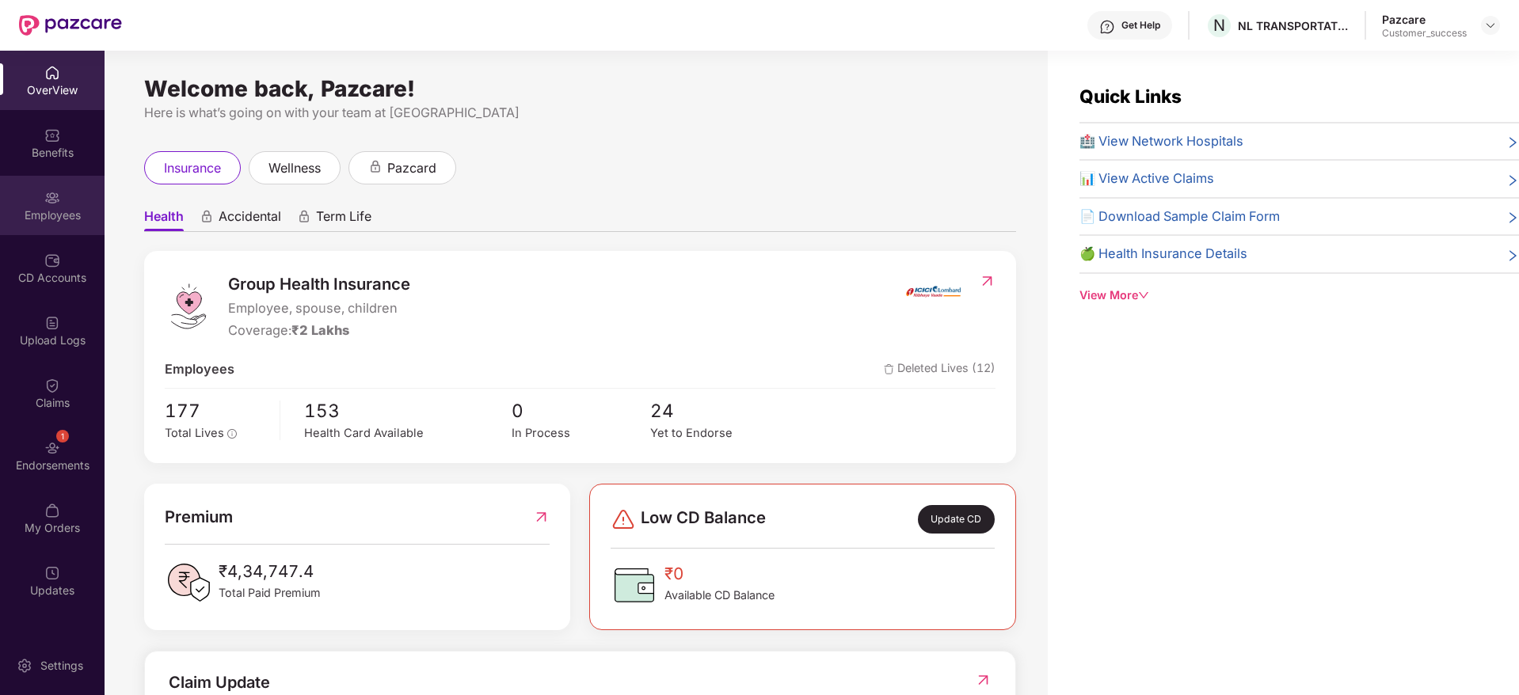
click at [59, 219] on div "Employees" at bounding box center [52, 215] width 105 height 16
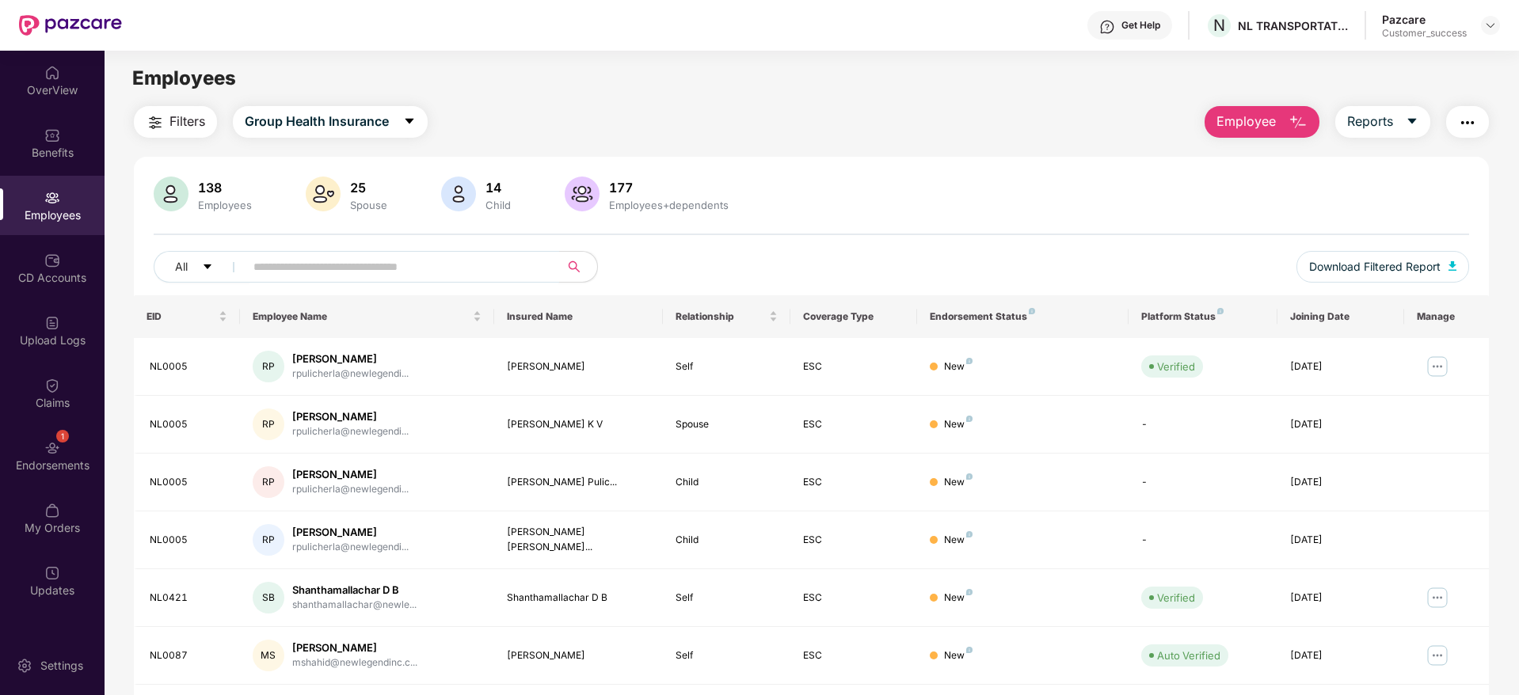
click at [323, 260] on input "text" at bounding box center [395, 267] width 284 height 24
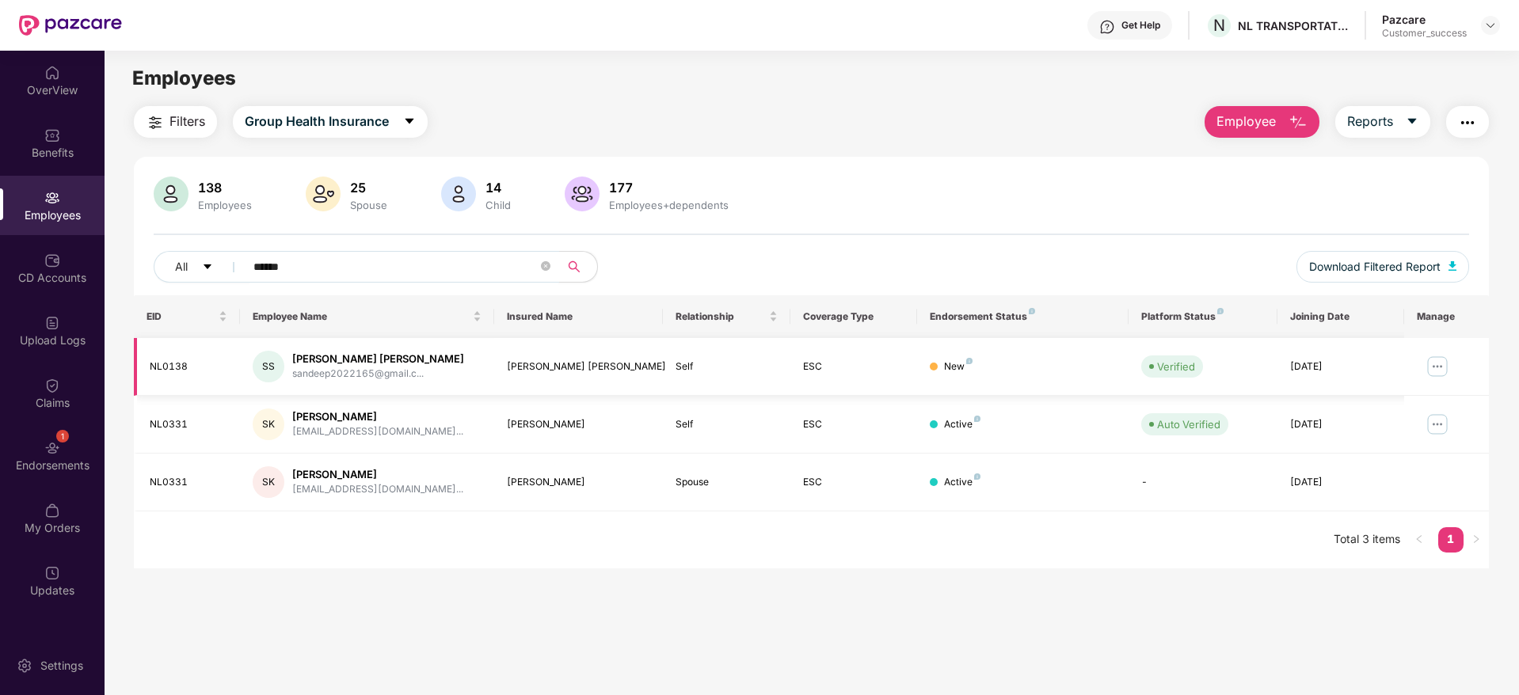
type input "******"
click at [1439, 370] on img at bounding box center [1436, 366] width 25 height 25
click at [38, 134] on div "Benefits" at bounding box center [52, 142] width 105 height 59
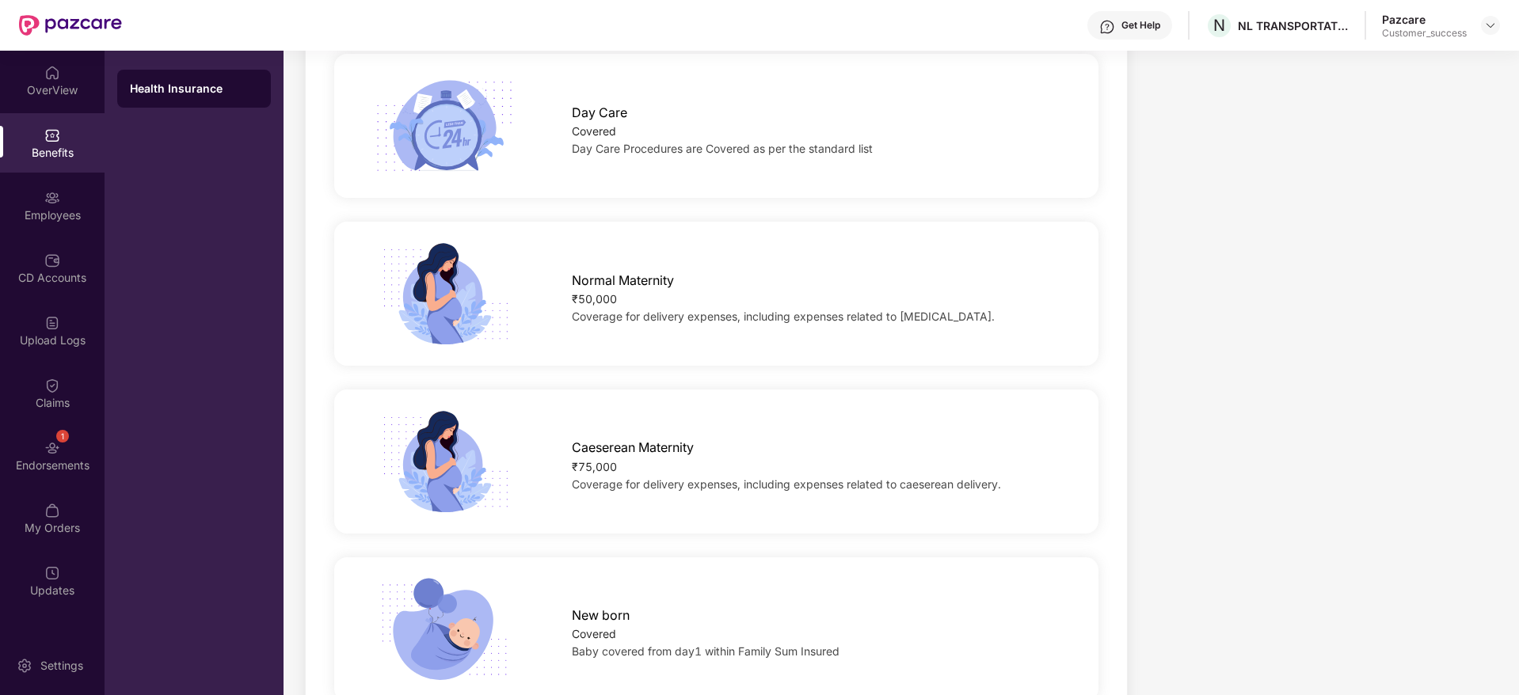
scroll to position [1480, 0]
